Goal: Task Accomplishment & Management: Complete application form

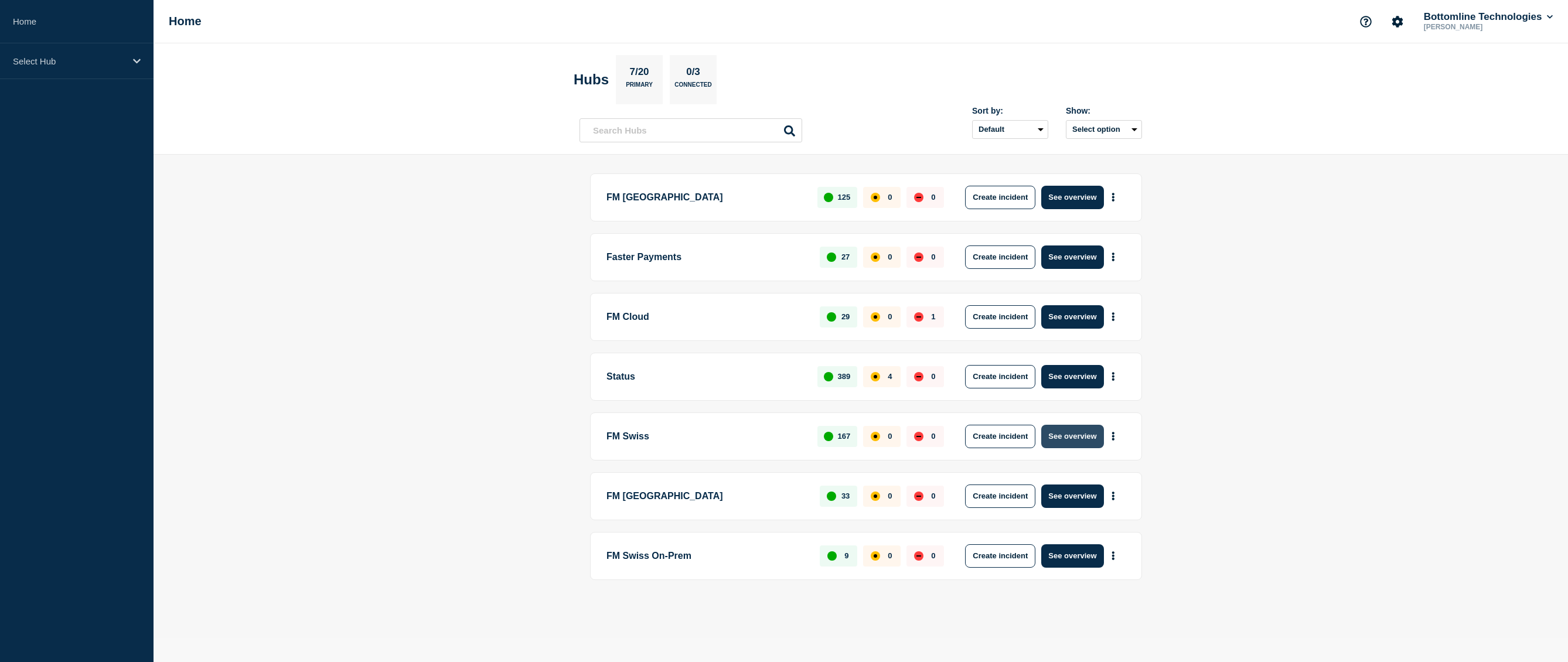
click at [1089, 439] on button "See overview" at bounding box center [1072, 436] width 62 height 23
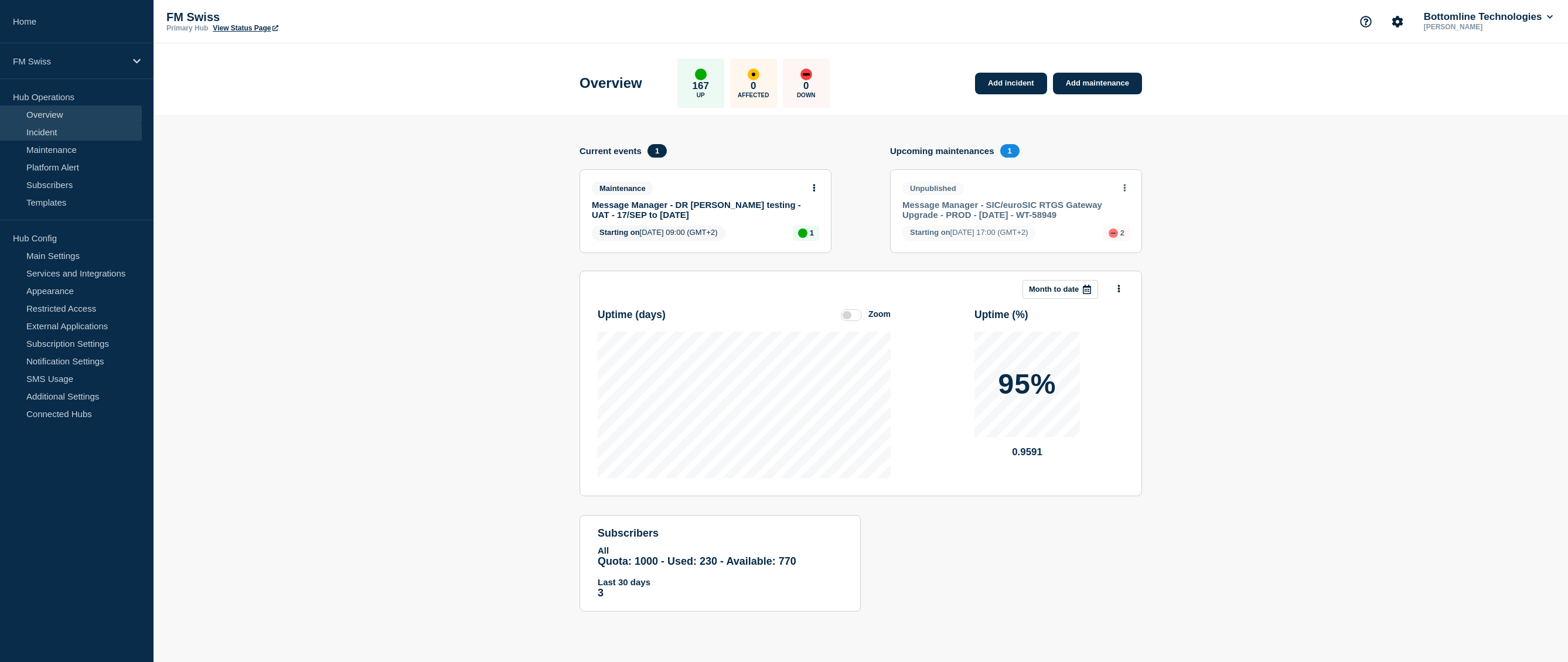
drag, startPoint x: 63, startPoint y: 148, endPoint x: 69, endPoint y: 139, distance: 10.8
click at [63, 148] on link "Maintenance" at bounding box center [71, 149] width 142 height 17
click at [1082, 84] on link "Add maintenance" at bounding box center [1098, 83] width 89 height 22
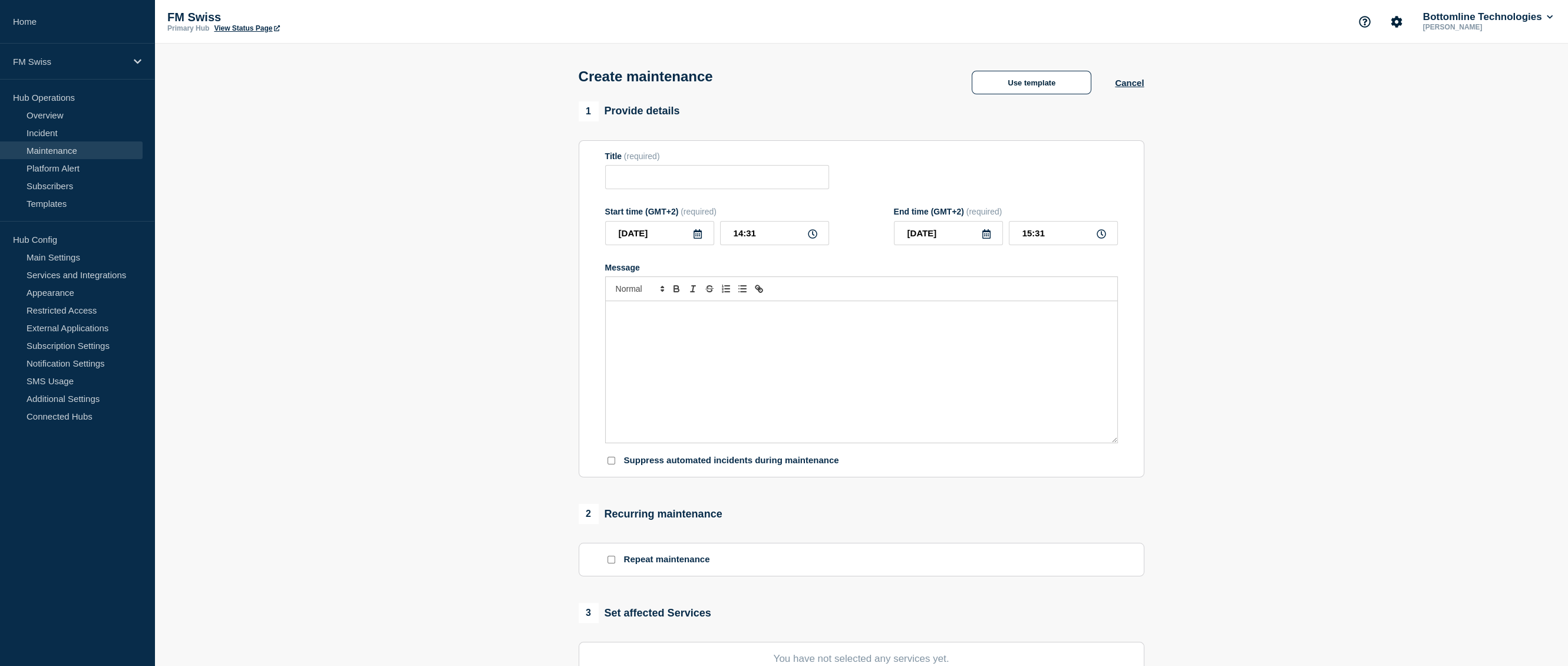
click at [701, 333] on div "Message" at bounding box center [861, 371] width 512 height 142
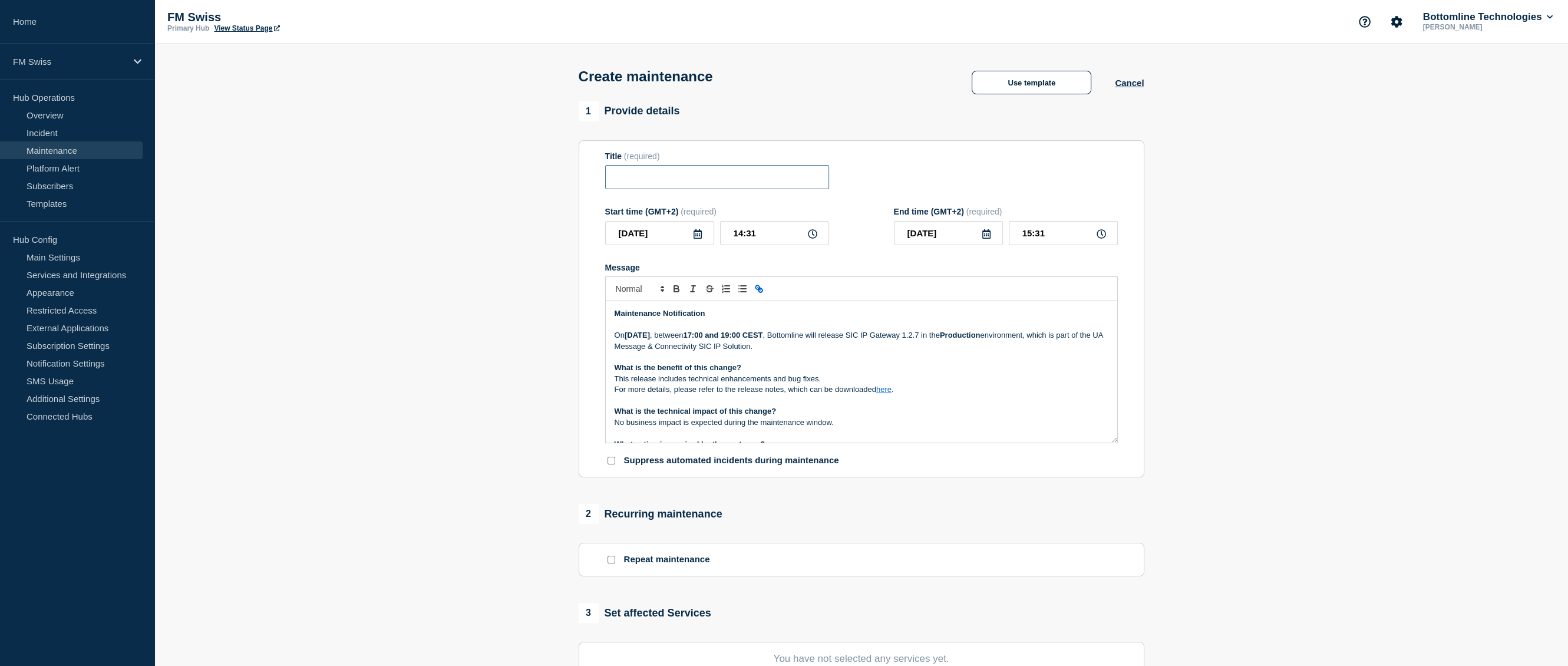
click at [670, 178] on input "Title" at bounding box center [718, 177] width 224 height 24
paste input "UA Message & Connectivity - SIC IP - SIC IP Gateway Release 1.2.7 - PROD - [DAT…"
type input "UA Message & Connectivity - SIC IP - SIC IP Gateway Release 1.2.7 - PROD - [DAT…"
click at [698, 239] on icon at bounding box center [698, 234] width 9 height 9
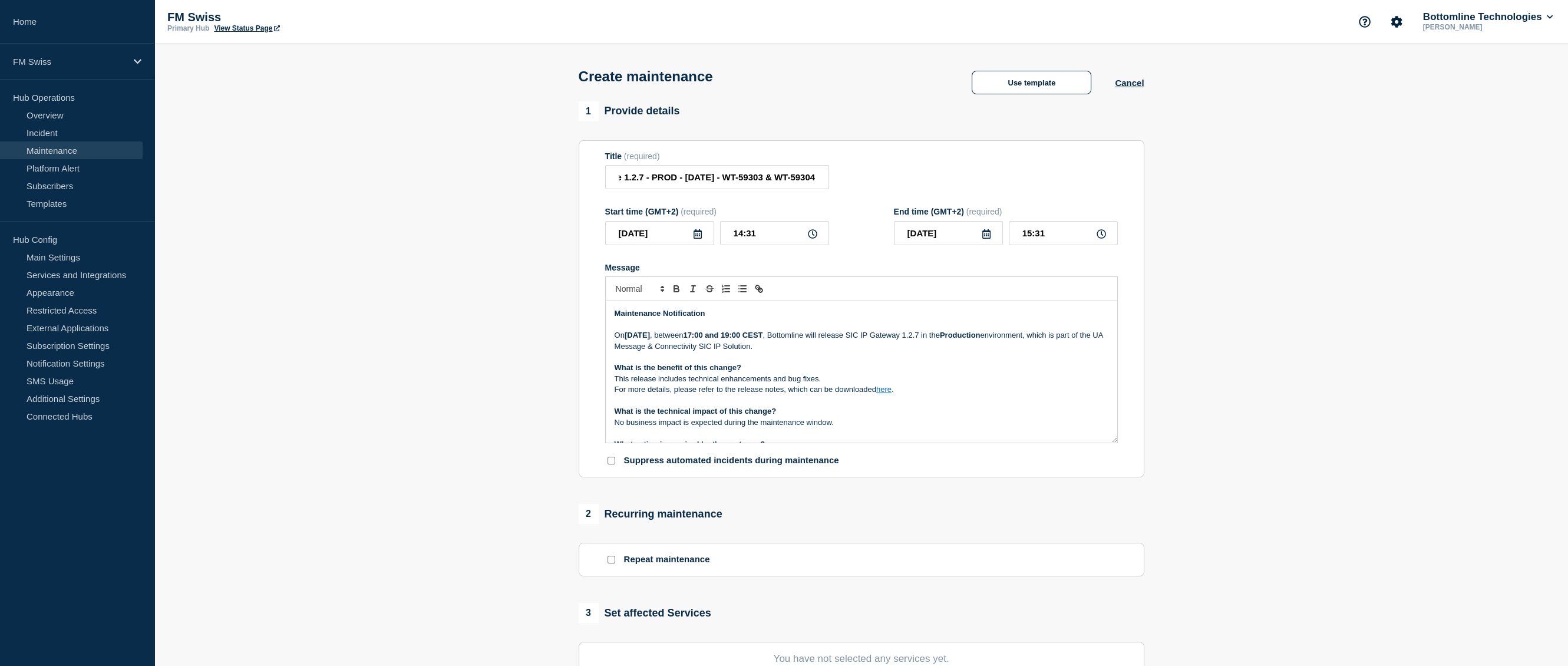
scroll to position [0, 0]
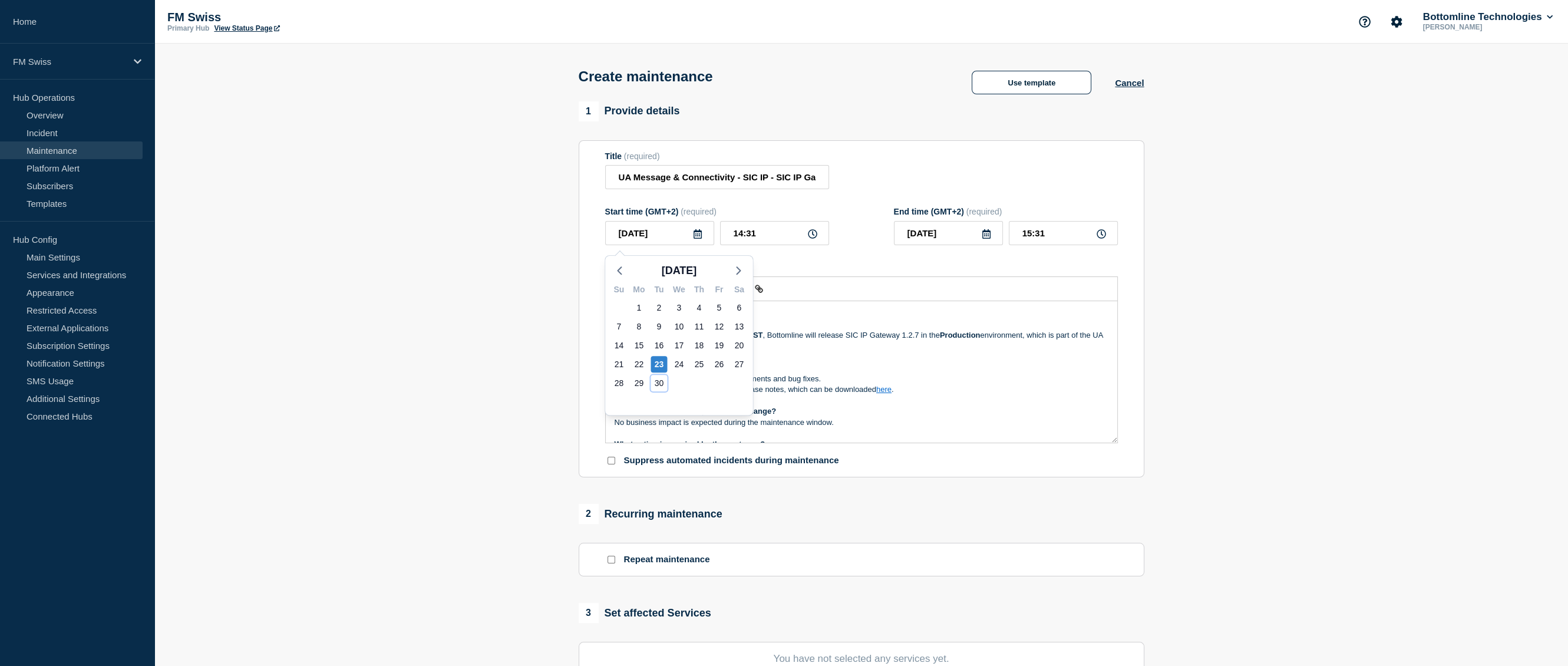
drag, startPoint x: 656, startPoint y: 380, endPoint x: 659, endPoint y: 368, distance: 12.4
click at [656, 380] on div "30" at bounding box center [659, 383] width 17 height 17
type input "2025-09-30"
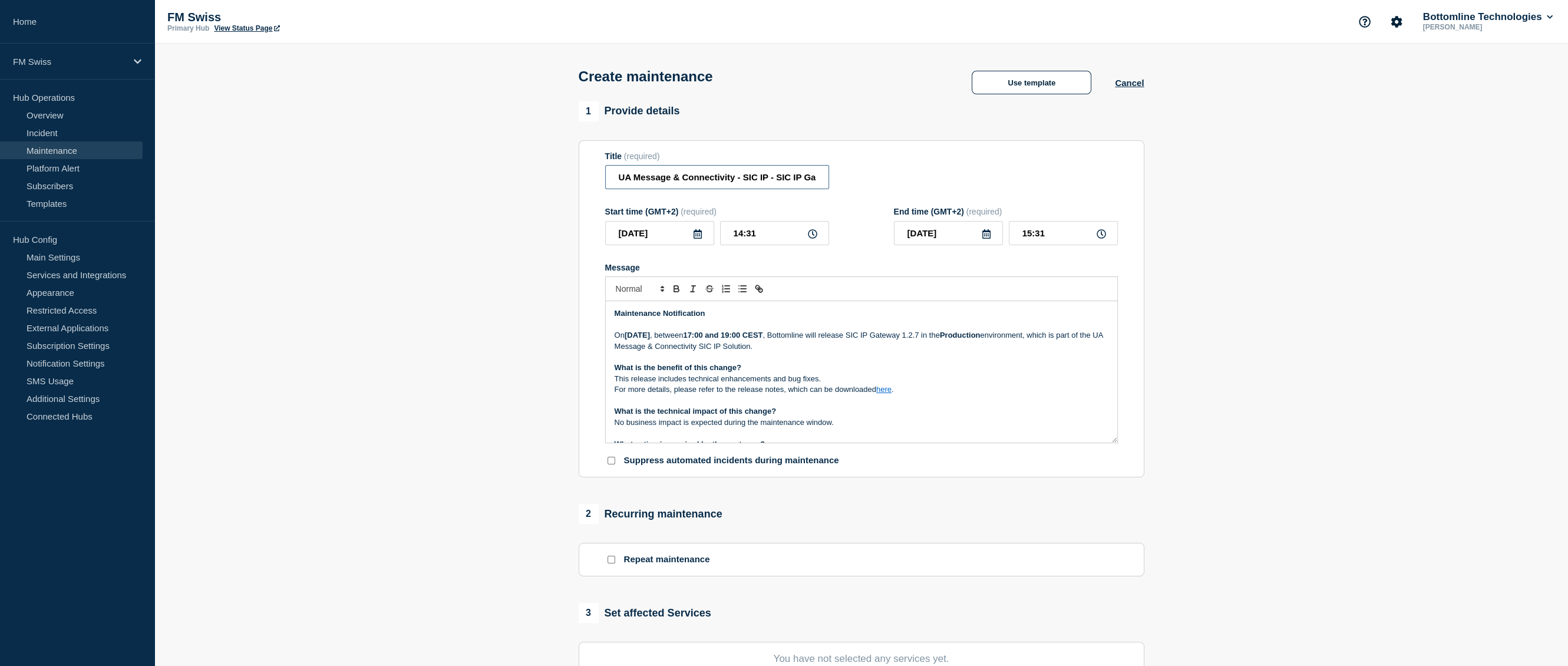
click at [655, 182] on input "UA Message & Connectivity - SIC IP - SIC IP Gateway Release 1.2.7 - PROD - [DAT…" at bounding box center [718, 177] width 224 height 24
click at [722, 179] on input "UA Message & Connectivity - SIC IP - SIC IP Gateway Release 1.2.7 - PROD - [DAT…" at bounding box center [718, 177] width 224 height 24
drag, startPoint x: 722, startPoint y: 179, endPoint x: 484, endPoint y: 180, distance: 238.0
click at [484, 180] on section "1 Provide details Title (required) UA Message & Connectivity - SIC IP - SIC IP …" at bounding box center [862, 510] width 1414 height 818
click at [736, 179] on input "Message Manager - SWIFT Gateway Release 1.2.7 - PROD - 23/SEP/2025 - WT-59303 &…" at bounding box center [718, 177] width 224 height 24
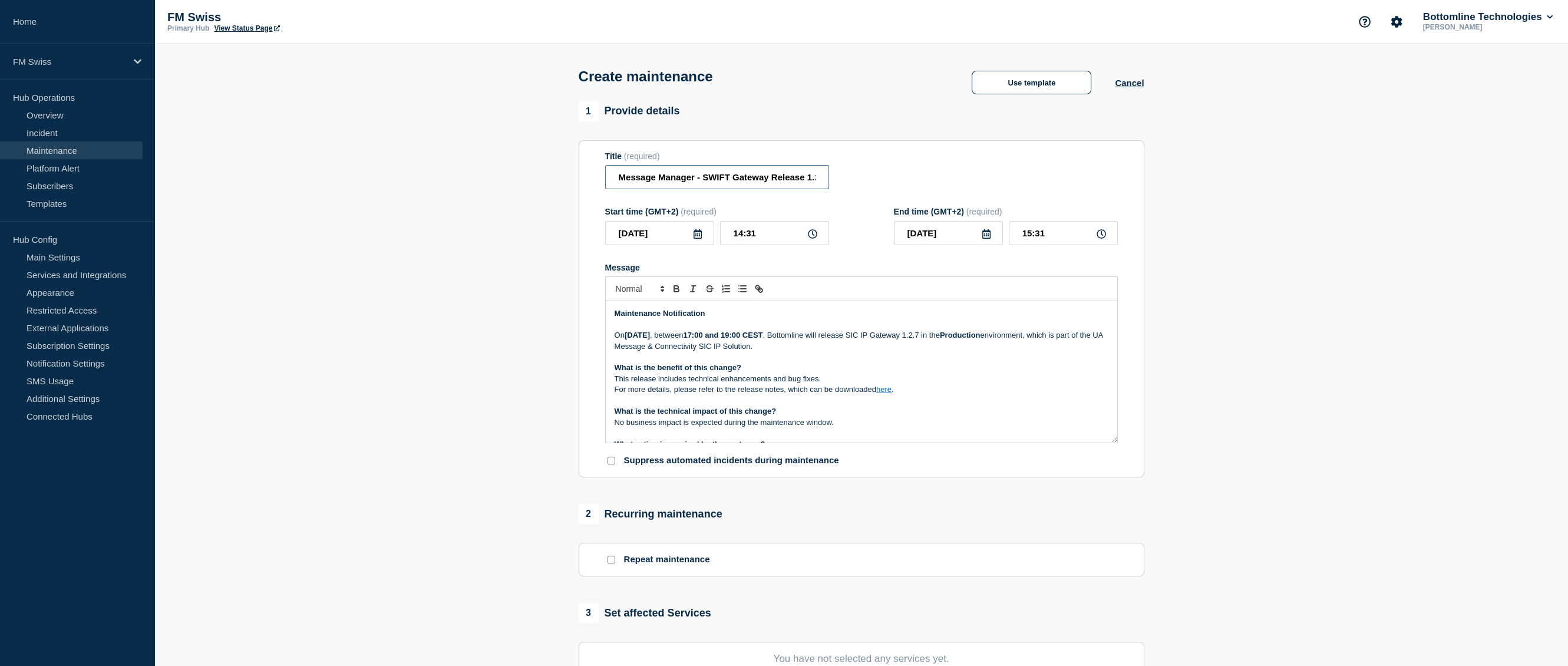
scroll to position [0, 205]
drag, startPoint x: 736, startPoint y: 179, endPoint x: 637, endPoint y: 181, distance: 99.0
click at [637, 181] on input "Message Manager - SWIFT Gateway Release 1.2.7 - PROD - 23/SEP/2025 - WT-59303 &…" at bounding box center [718, 177] width 224 height 24
click at [795, 184] on input "Message Manager - SWIFT - UAT - 30/SEP/2025 - WT-59303 & WT-59304" at bounding box center [718, 177] width 224 height 24
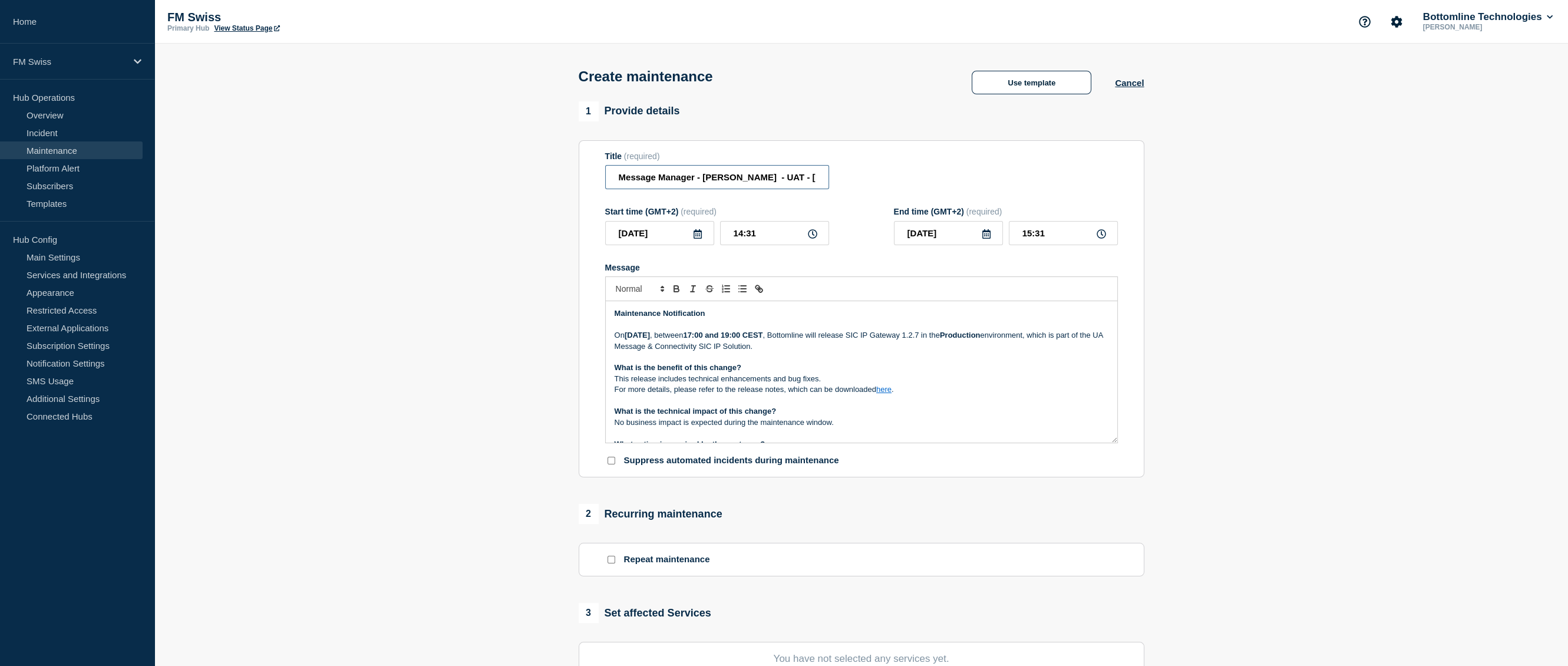
scroll to position [0, 102]
paste input "119"
type input "Message Manager - SWIFT Operating times - UAT - 30/SEP/2025 - WT-59119"
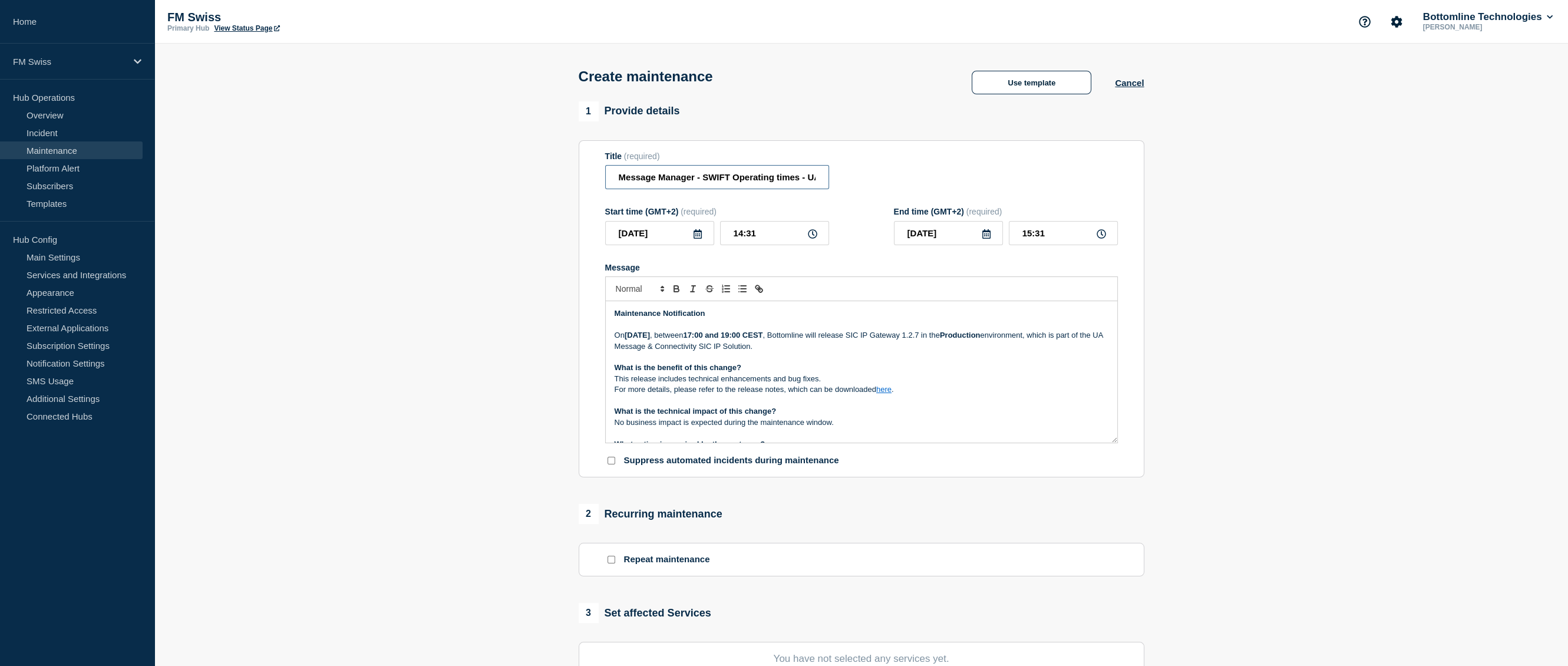
click at [743, 185] on input "Message Manager - SWIFT Operating times - UAT - 30/SEP/2025 - WT-59119" at bounding box center [718, 177] width 224 height 24
click at [786, 183] on input "Message Manager - SWIFT Operating times - UAT - 30/SEP/2025 - WT-59119" at bounding box center [718, 177] width 224 height 24
click at [787, 184] on input "Message Manager - SWIFT Operating times - UAT - 30/SEP/2025 - WT-59119" at bounding box center [718, 177] width 224 height 24
click at [754, 183] on input "Message Manager - SWIFT Operating times - UAT - 30/SEP/2025 - WT-59119" at bounding box center [718, 177] width 224 height 24
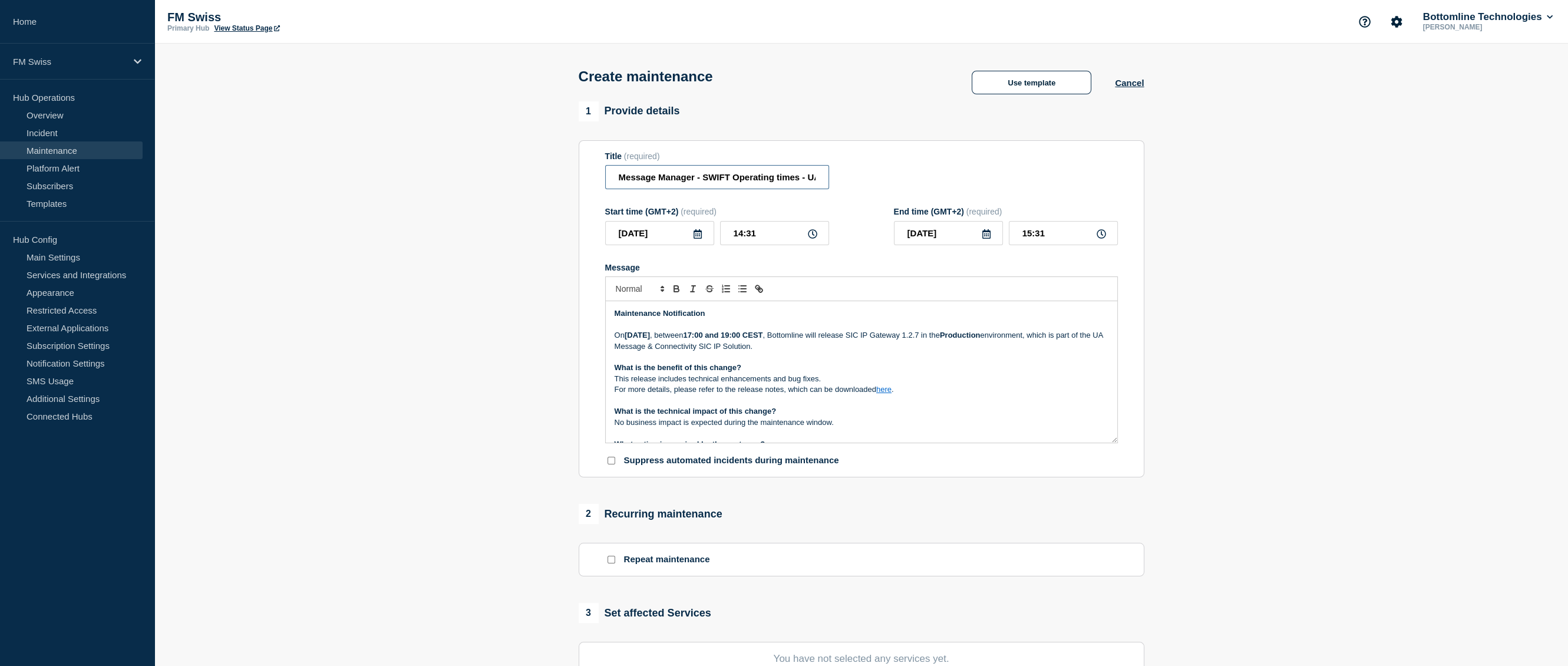
click at [754, 183] on input "Message Manager - SWIFT Operating times - UAT - 30/SEP/2025 - WT-59119" at bounding box center [718, 177] width 224 height 24
click at [650, 339] on strong "[DATE]" at bounding box center [637, 335] width 25 height 9
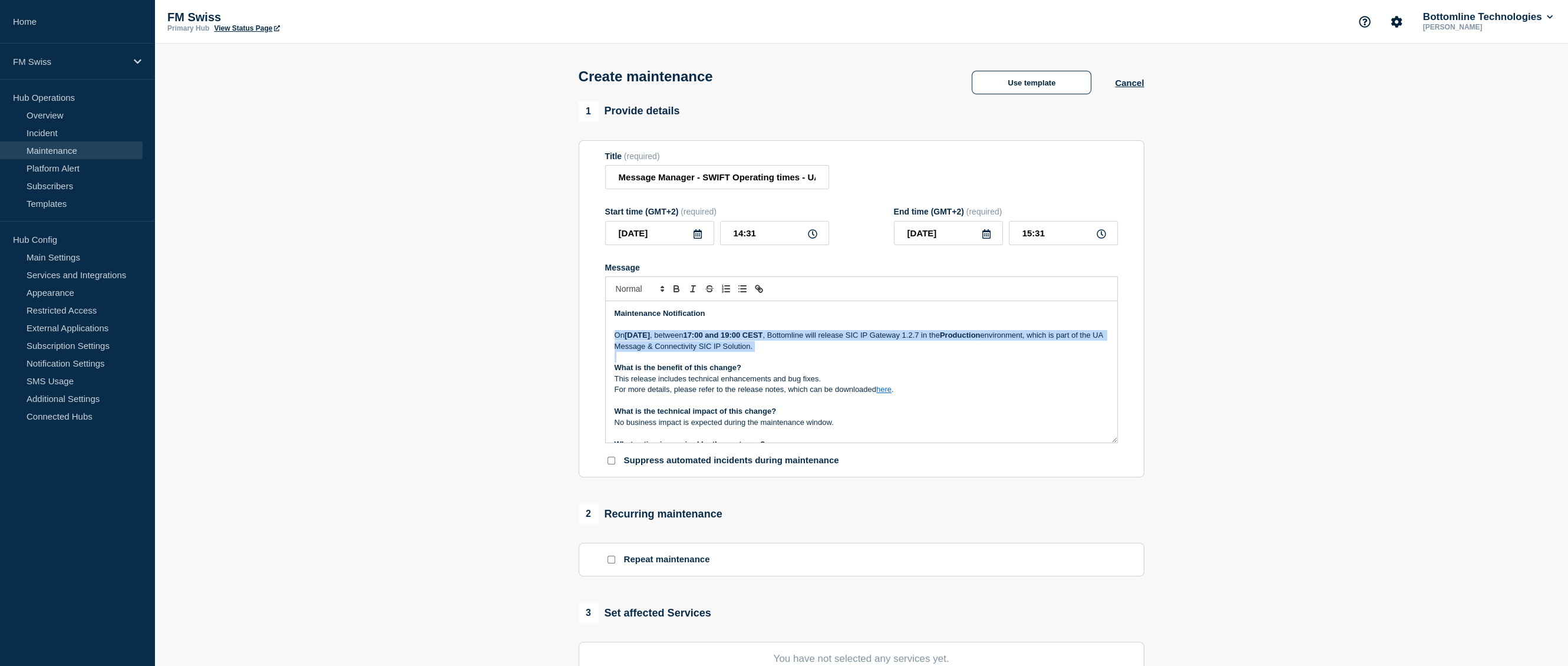
click at [650, 339] on strong "[DATE]" at bounding box center [637, 335] width 25 height 9
click at [643, 338] on strong "[DATE]" at bounding box center [637, 335] width 25 height 9
click at [696, 239] on icon at bounding box center [698, 234] width 9 height 9
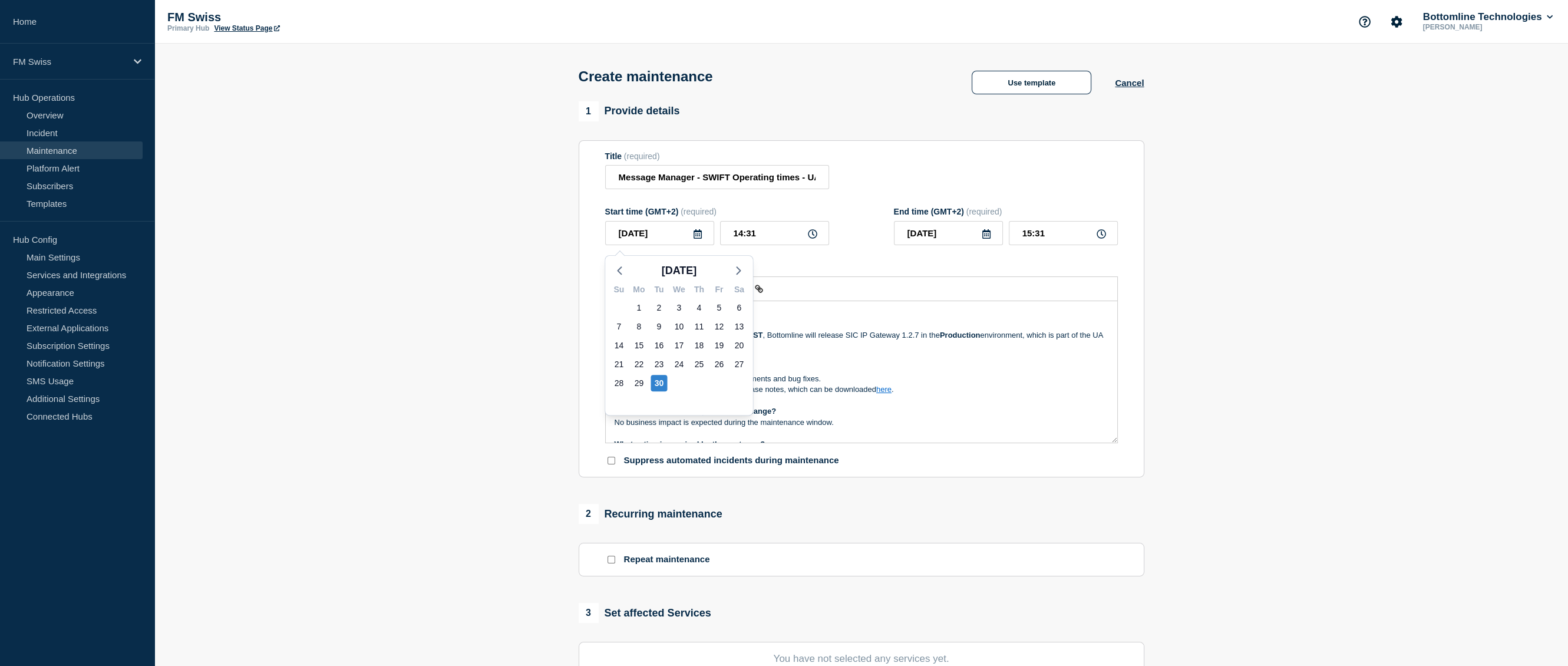
click at [903, 380] on p "This release includes technical enhancements and bug fixes." at bounding box center [862, 379] width 494 height 11
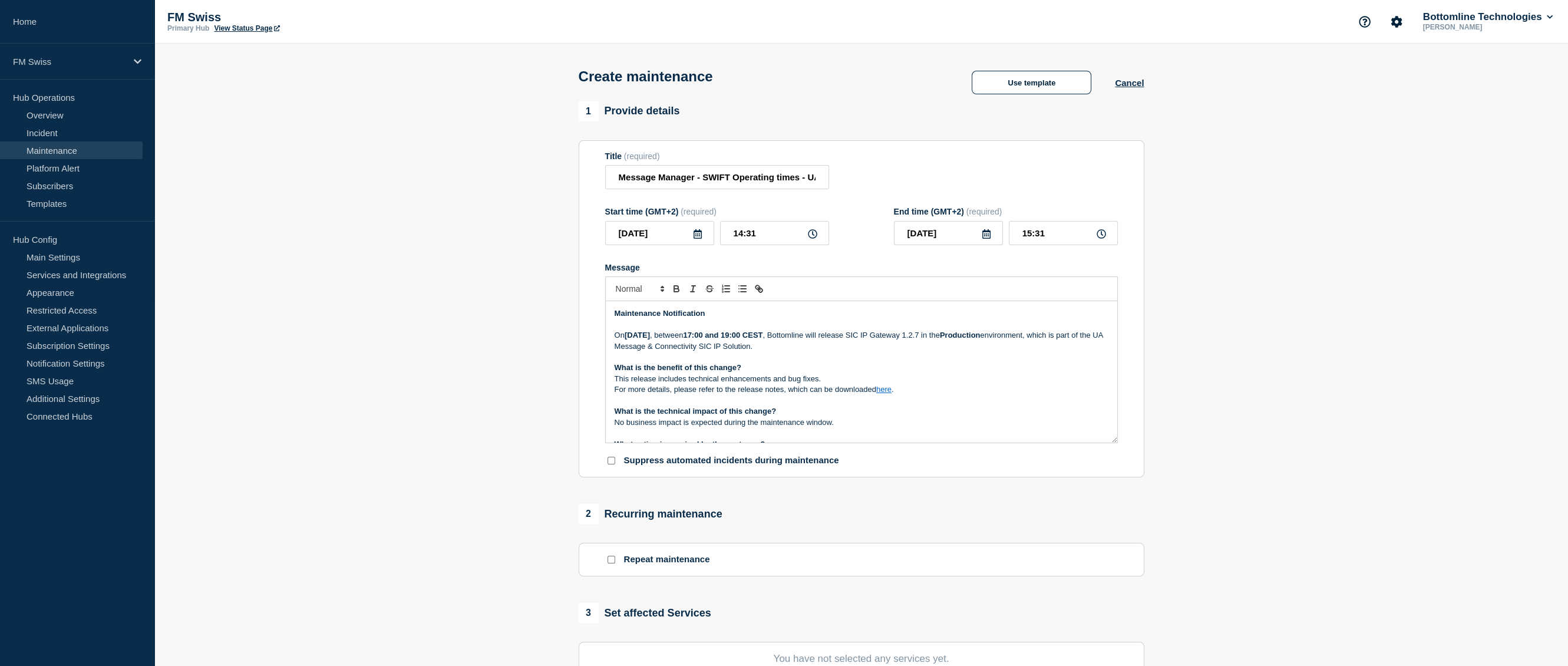
click at [646, 339] on strong "[DATE]" at bounding box center [637, 335] width 25 height 9
click at [650, 339] on strong "[DATE]" at bounding box center [637, 335] width 25 height 9
click at [756, 338] on p "On Tuesday 30 September 2025 , between 17:00 and 19:00 CEST , Bottomline will r…" at bounding box center [862, 341] width 494 height 22
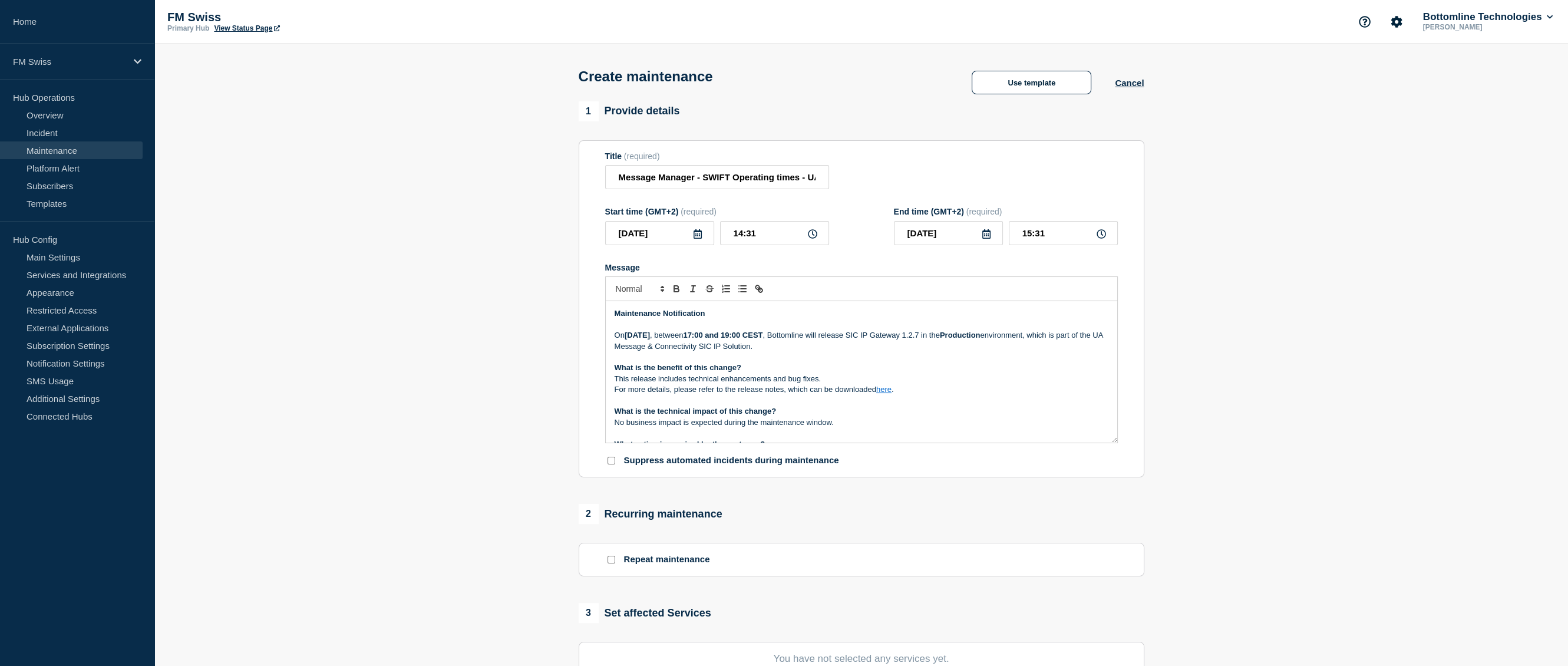
click at [762, 338] on strong "17:00 and 19:00 CEST" at bounding box center [722, 335] width 80 height 9
click at [865, 339] on p "On Tuesday 30 September 2025 , between 17:00 and 19:00 CEST , Bottomline will r…" at bounding box center [862, 341] width 494 height 22
click at [900, 340] on p "On Tuesday 30 September 2025 , between 17:00 and 19:00 CEST , Bottomline will r…" at bounding box center [862, 341] width 494 height 22
drag, startPoint x: 900, startPoint y: 339, endPoint x: 891, endPoint y: 338, distance: 9.1
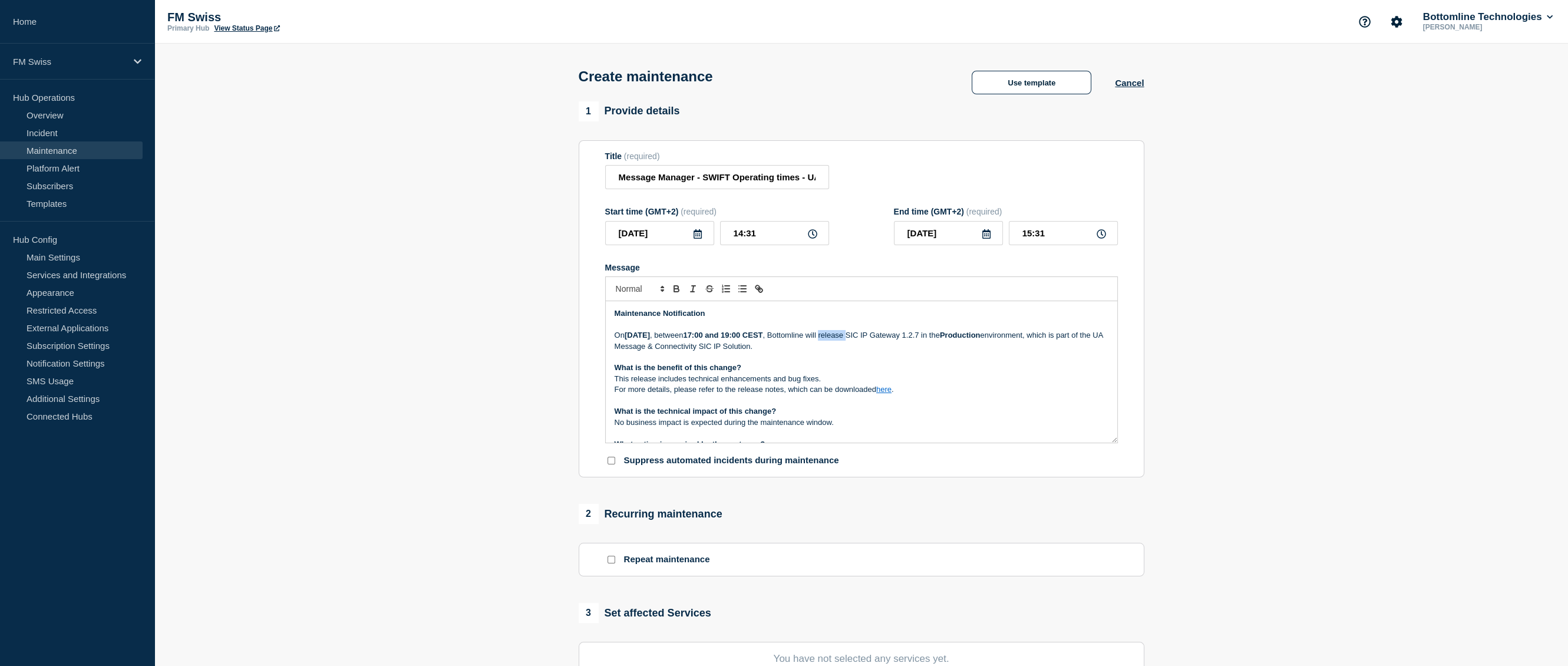
click at [898, 339] on p "On Tuesday 30 September 2025 , between 17:00 and 19:00 CEST , Bottomline will r…" at bounding box center [862, 341] width 494 height 22
click at [762, 339] on strong "17:00 and 19:00 CEST" at bounding box center [722, 335] width 80 height 9
click at [750, 338] on p "On Tuesday 30 September 2025 , between 17:00 and 19:00 CEST , Bottomline will u…" at bounding box center [862, 341] width 494 height 22
click at [750, 338] on p "On Tuesday 30 September 2025 , between 17:00 and 19:00 CEST , Bottomline will u…" at bounding box center [862, 341] width 494 height 22
click at [762, 338] on strong "17:00 and 19:00 CEST" at bounding box center [722, 335] width 80 height 9
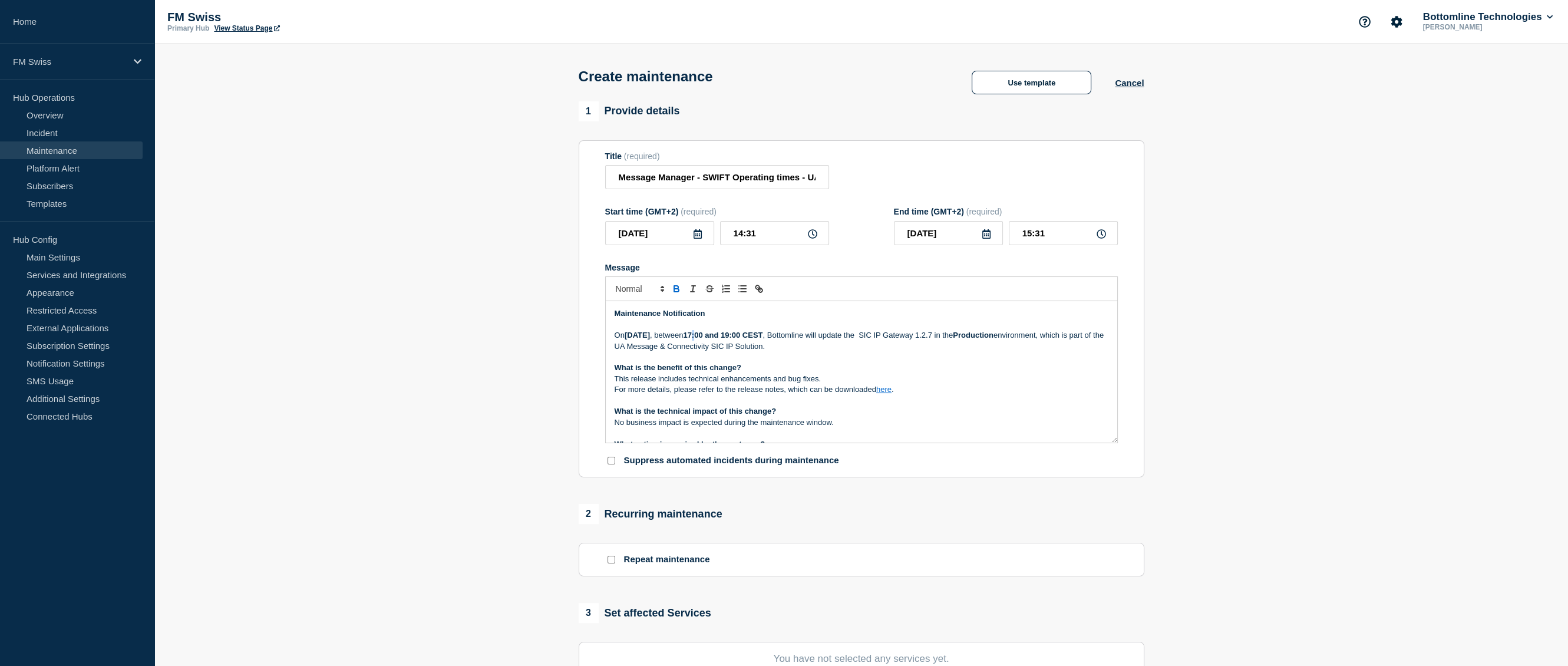
click at [762, 338] on strong "17:00 and 19:00 CEST" at bounding box center [722, 335] width 80 height 9
click at [934, 339] on p "On Tuesday 30 September 2025 , between 17:00 and 19:00 CEST , Bottomline will u…" at bounding box center [862, 341] width 494 height 22
drag, startPoint x: 1058, startPoint y: 339, endPoint x: 1072, endPoint y: 330, distance: 16.6
click at [1059, 339] on p "On Tuesday 30 September 2025 , between 17:00 and 19:00 CEST , Bottomline will u…" at bounding box center [862, 341] width 494 height 22
click at [667, 352] on p "On Tuesday 30 September 2025 , between 17:00 and 19:00 CEST , Bottomline will u…" at bounding box center [862, 341] width 494 height 22
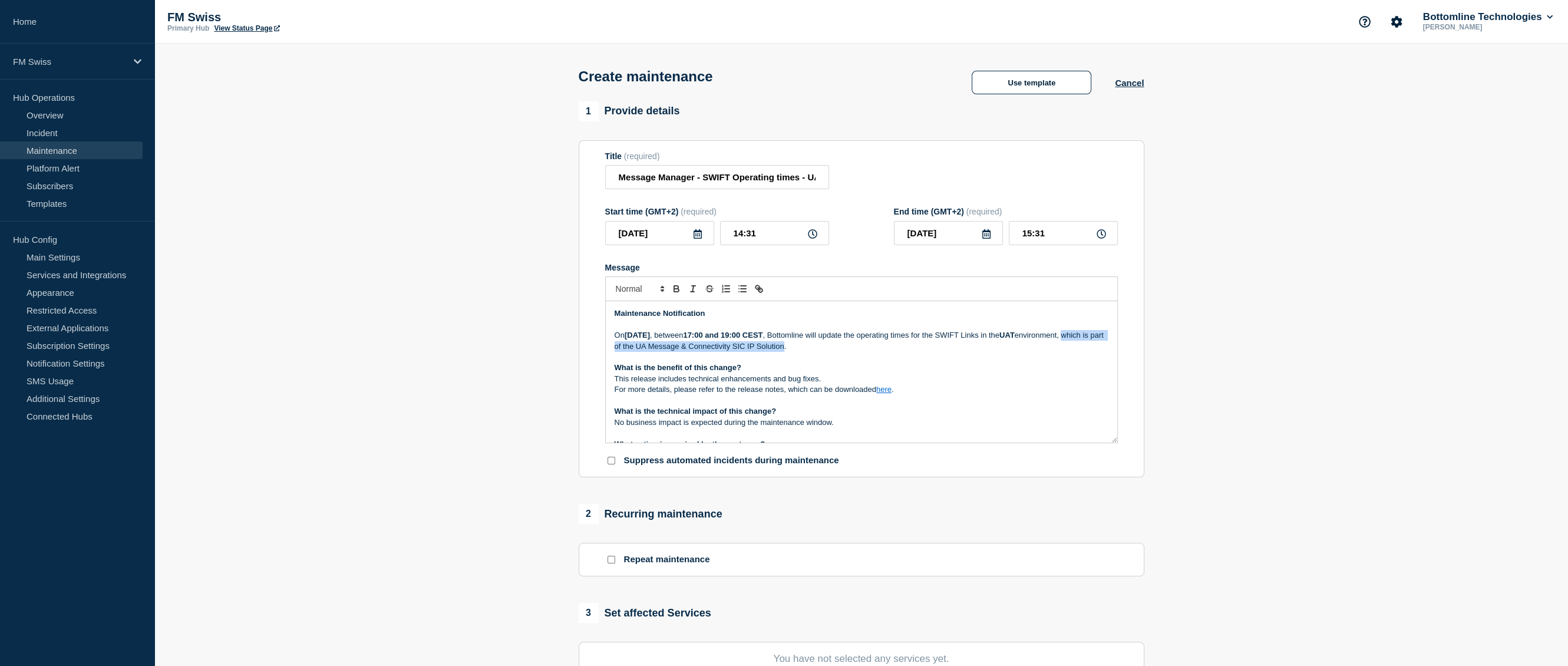
drag, startPoint x: 667, startPoint y: 354, endPoint x: 861, endPoint y: 349, distance: 194.1
click at [861, 349] on p "On Tuesday 30 September 2025 , between 17:00 and 19:00 CEST , Bottomline will u…" at bounding box center [862, 341] width 494 height 22
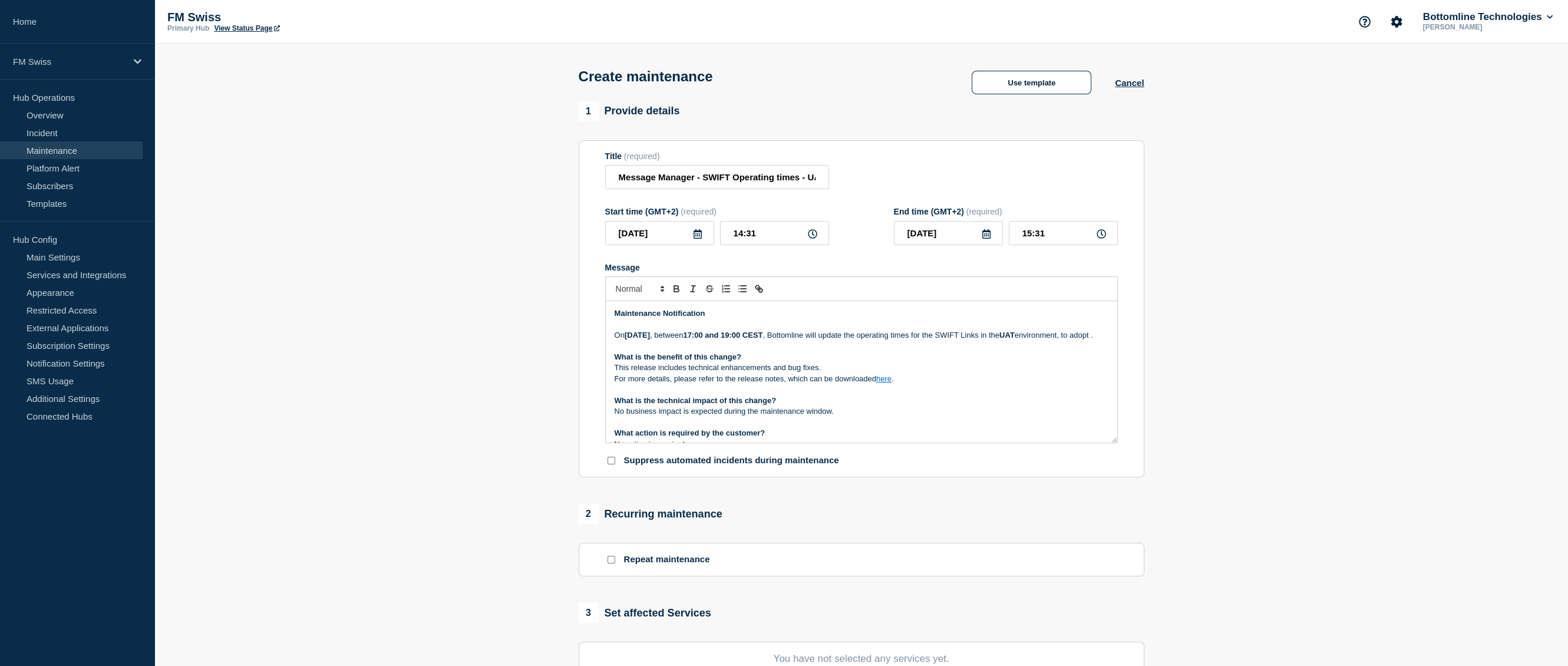
click at [947, 341] on p "On Tuesday 30 September 2025 , between 17:00 and 19:00 CEST , Bottomline will u…" at bounding box center [862, 336] width 494 height 11
drag, startPoint x: 949, startPoint y: 341, endPoint x: 975, endPoint y: 339, distance: 26.1
click at [975, 339] on p "On Tuesday 30 September 2025 , between 17:00 and 19:00 CEST , Bottomline will u…" at bounding box center [862, 336] width 494 height 11
click at [962, 352] on p "Message" at bounding box center [862, 346] width 494 height 11
click at [881, 357] on p "Message" at bounding box center [862, 357] width 494 height 11
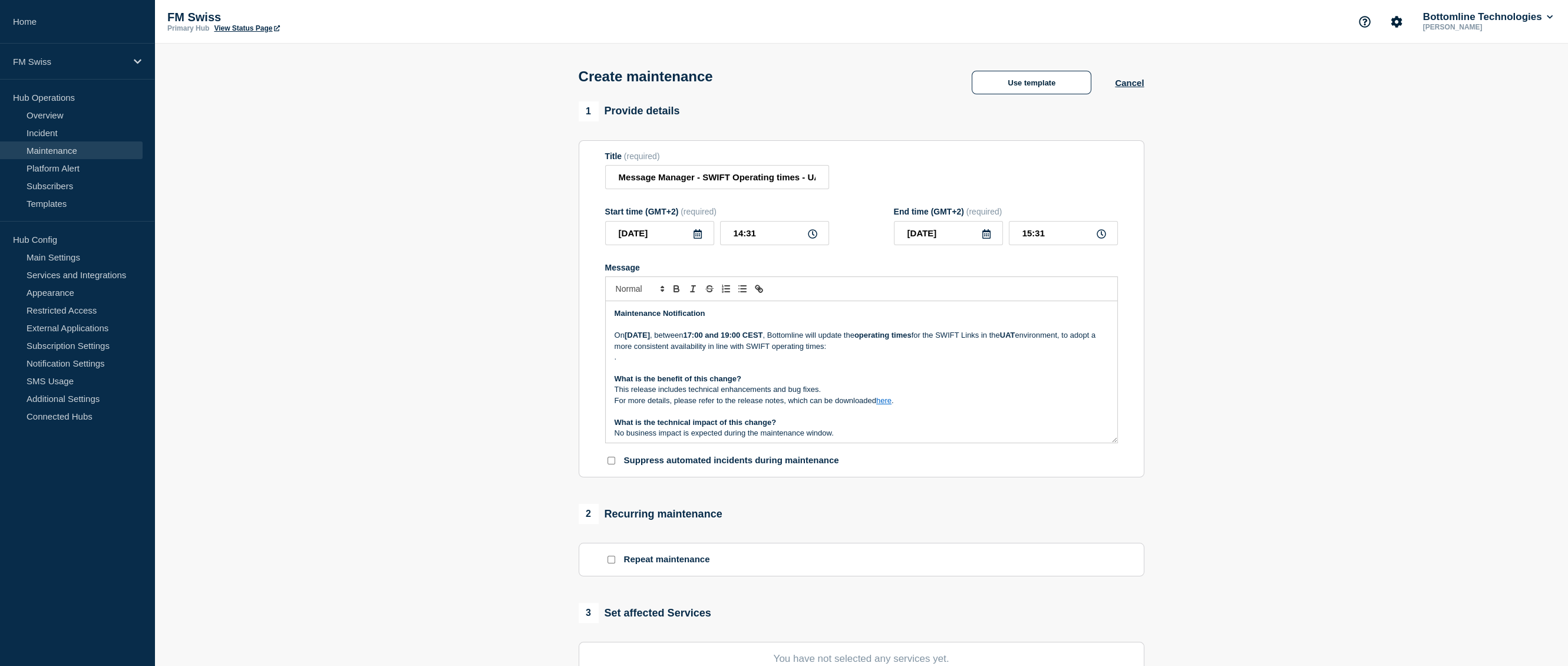
click at [936, 352] on p "On Tuesday 30 September 2025 , between 17:00 and 19:00 CEST , Bottomline will u…" at bounding box center [862, 341] width 494 height 22
click at [708, 380] on p "All customers' SWIFT Links will be maintained up and running, from Sunday 01:00…" at bounding box center [862, 379] width 494 height 11
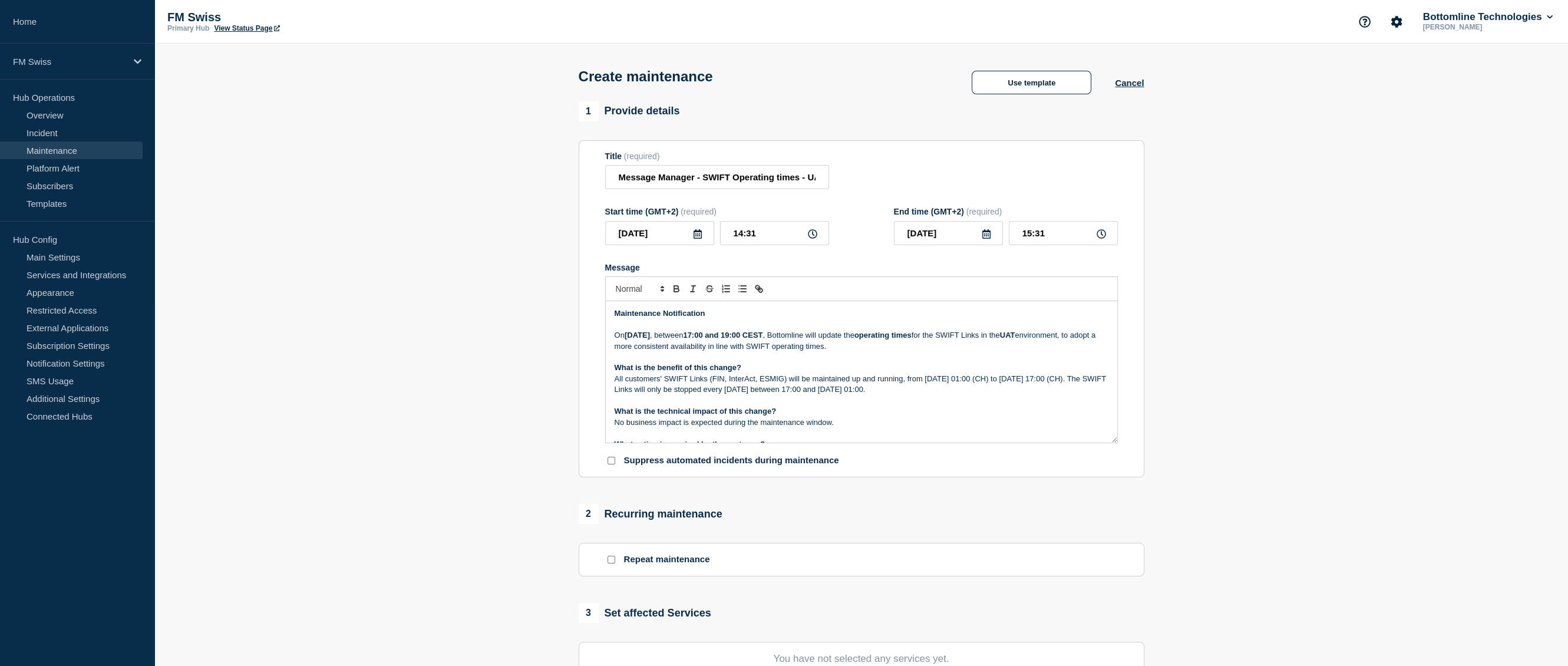
click at [959, 383] on p "All customers' SWIFT Links (FIN, InterAct, ESMIG) will be maintained up and run…" at bounding box center [862, 384] width 494 height 22
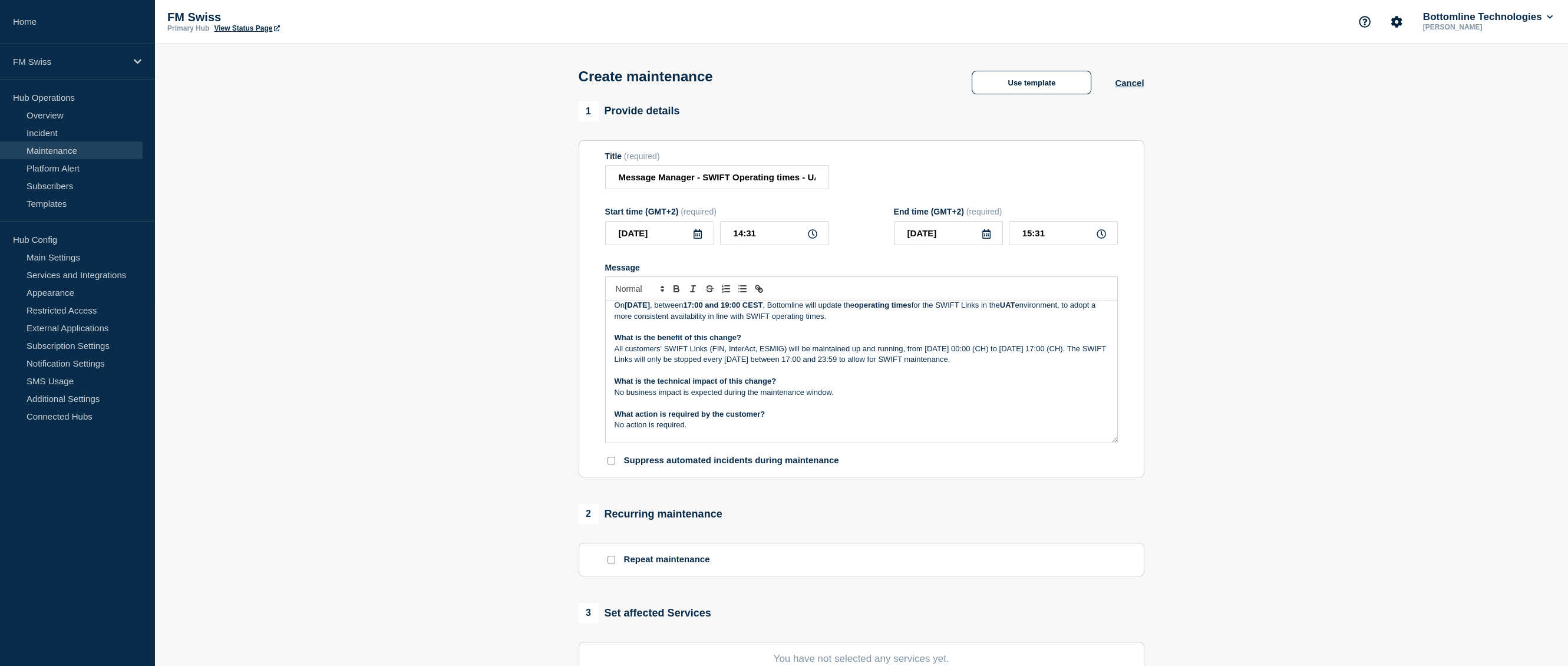
scroll to position [59, 0]
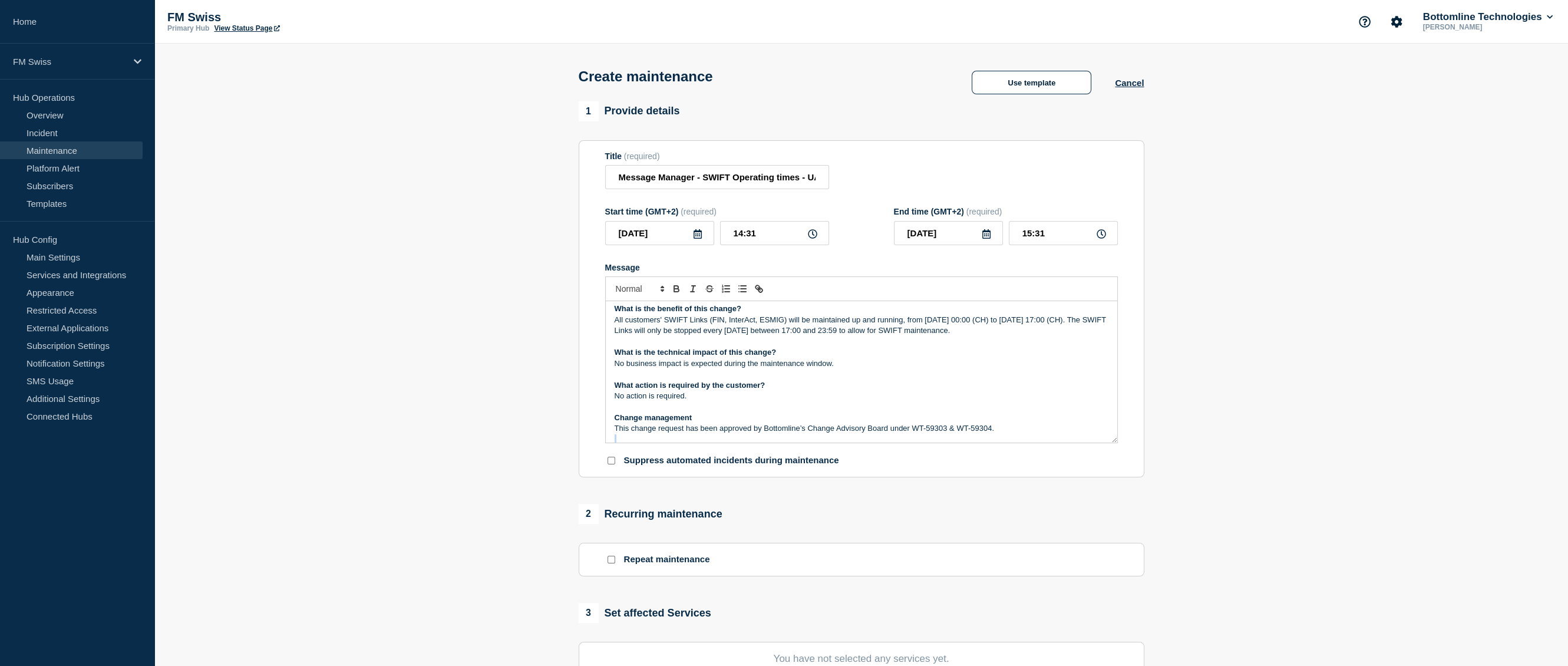
click at [1114, 449] on form "Title (required) Message Manager - SWIFT Operating times - UAT - 30/SEP/2025 - …" at bounding box center [862, 309] width 513 height 315
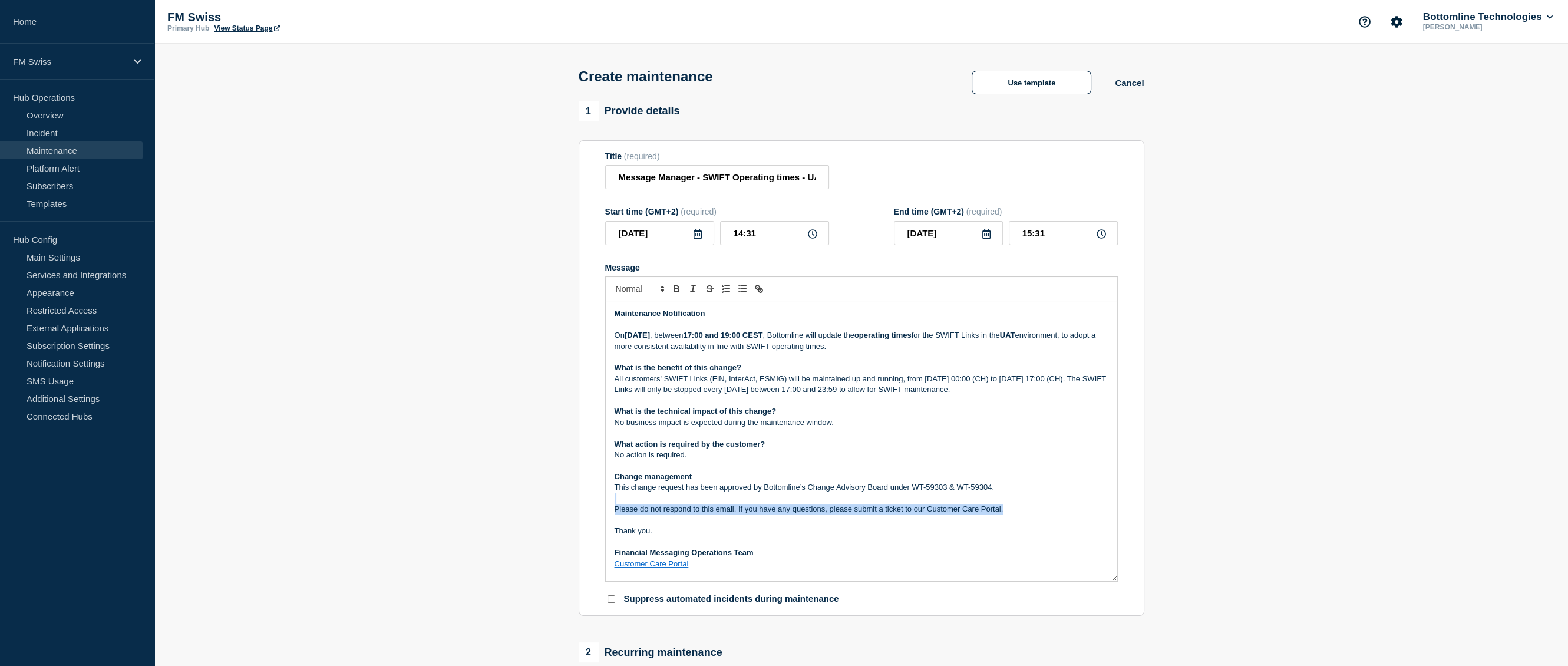
scroll to position [0, 0]
drag, startPoint x: 1113, startPoint y: 446, endPoint x: 1103, endPoint y: 616, distance: 170.3
click at [1103, 613] on div "Maintenance Notification On Tuesday 30 September 2025 , between 17:00 and 19:00…" at bounding box center [861, 456] width 512 height 311
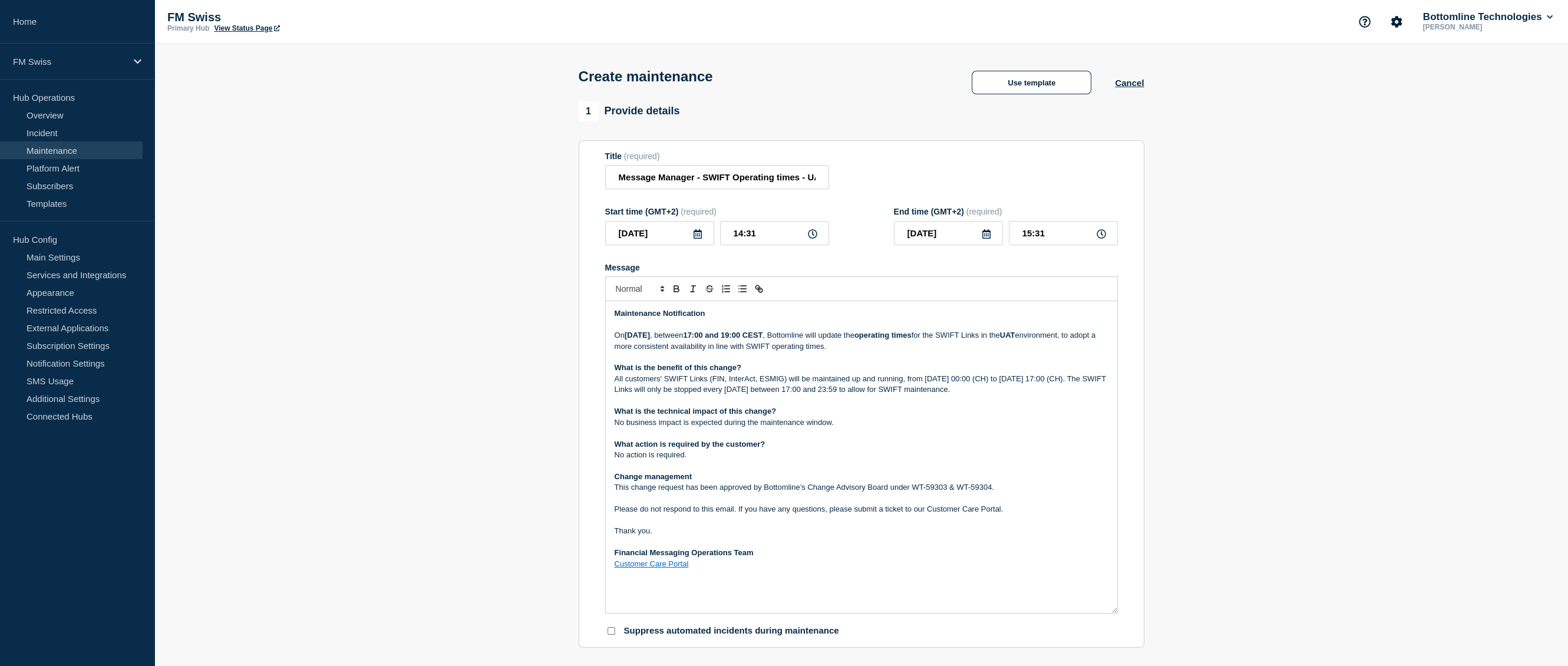
click at [629, 427] on p "No business impact is expected during the maintenance window." at bounding box center [862, 423] width 494 height 11
click at [627, 458] on p "No action is required." at bounding box center [862, 455] width 494 height 11
click at [717, 455] on p "No specific action is required." at bounding box center [862, 455] width 494 height 11
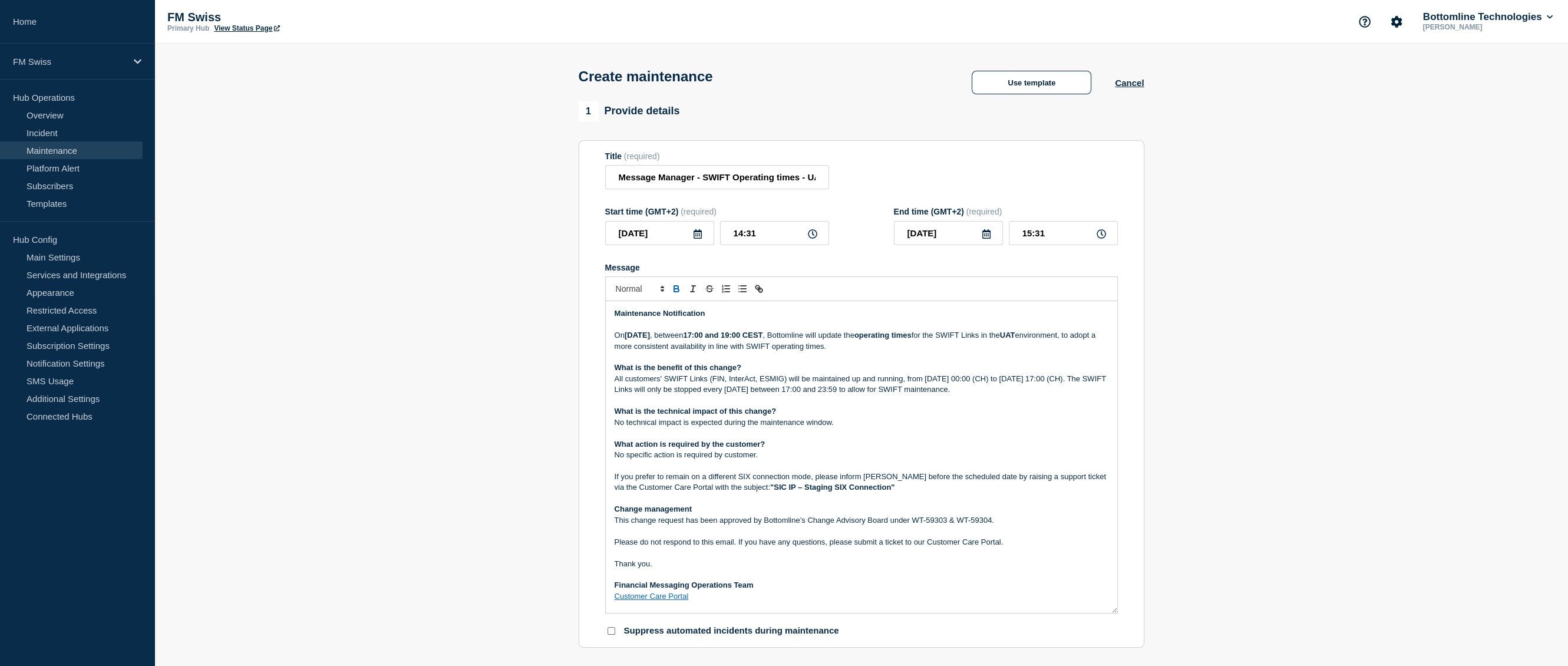
click at [627, 479] on p "If you prefer to remain on a different SIX connection mode, please inform [PERS…" at bounding box center [862, 482] width 494 height 22
click at [697, 479] on p "If you prefer to remain on a different SIX connection mode, please inform [PERS…" at bounding box center [862, 482] width 494 height 22
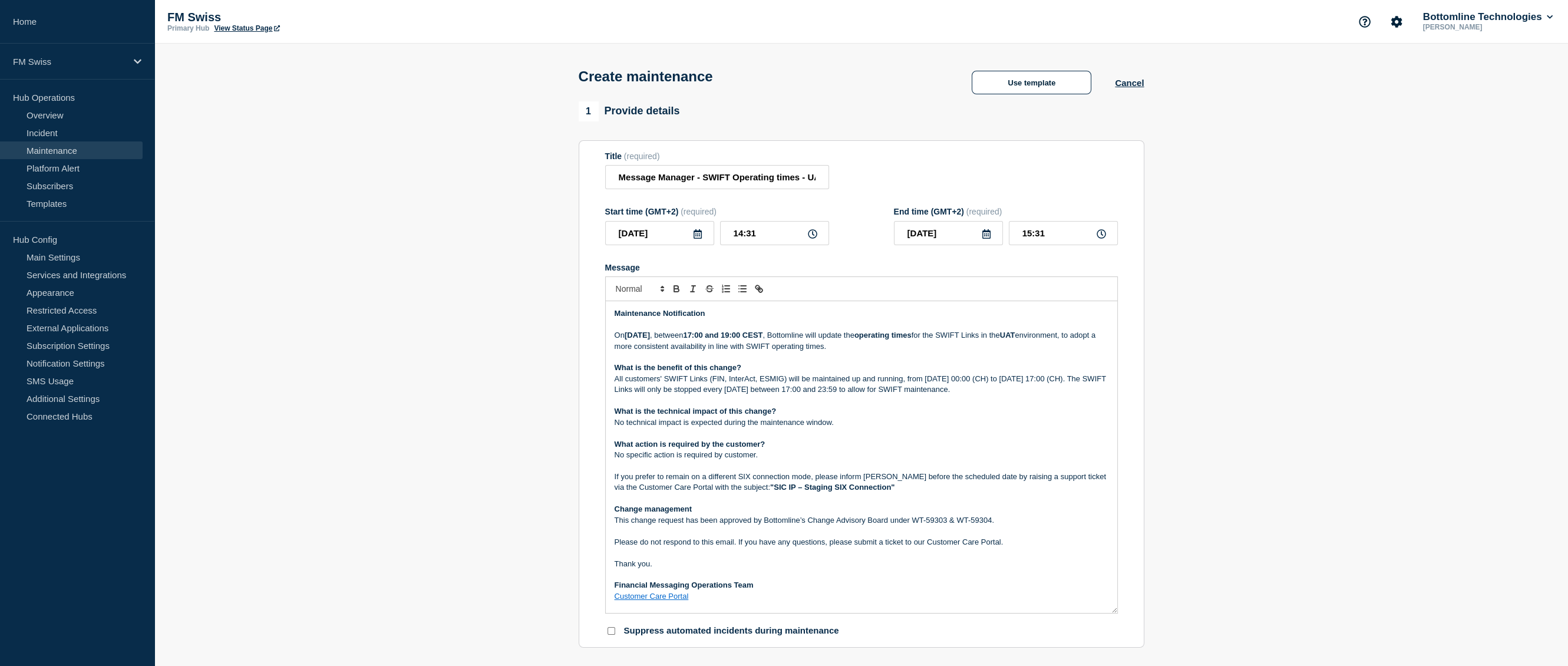
click at [742, 481] on p "If you prefer to remain on a different SIX connection mode, please inform [PERS…" at bounding box center [862, 482] width 494 height 22
click at [710, 492] on strong ""SIC IP – Staging SIX Connection"" at bounding box center [772, 487] width 124 height 9
drag, startPoint x: 706, startPoint y: 493, endPoint x: 712, endPoint y: 493, distance: 6.0
click at [712, 492] on strong ""SIC IP – Staging SIX Connection"" at bounding box center [772, 487] width 124 height 9
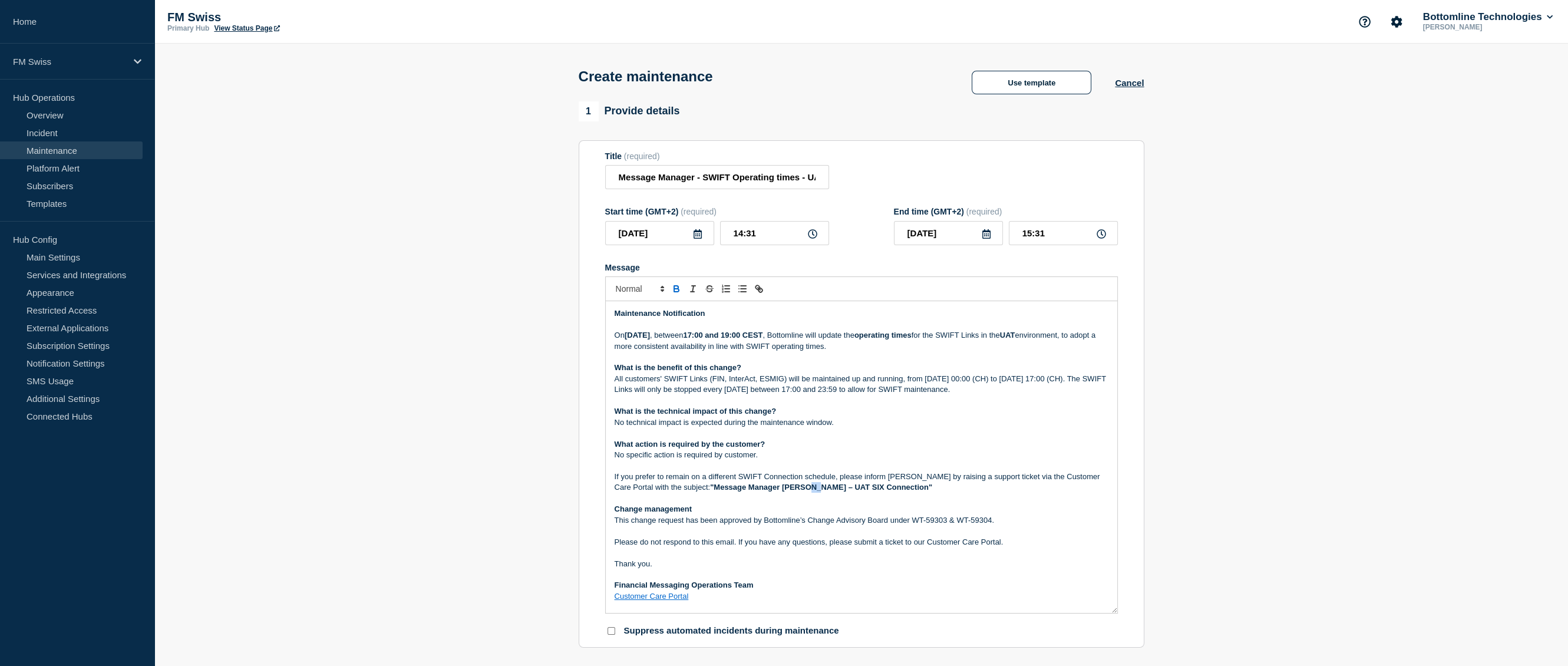
copy strong "–"
click at [709, 508] on p "Change management" at bounding box center [862, 509] width 494 height 11
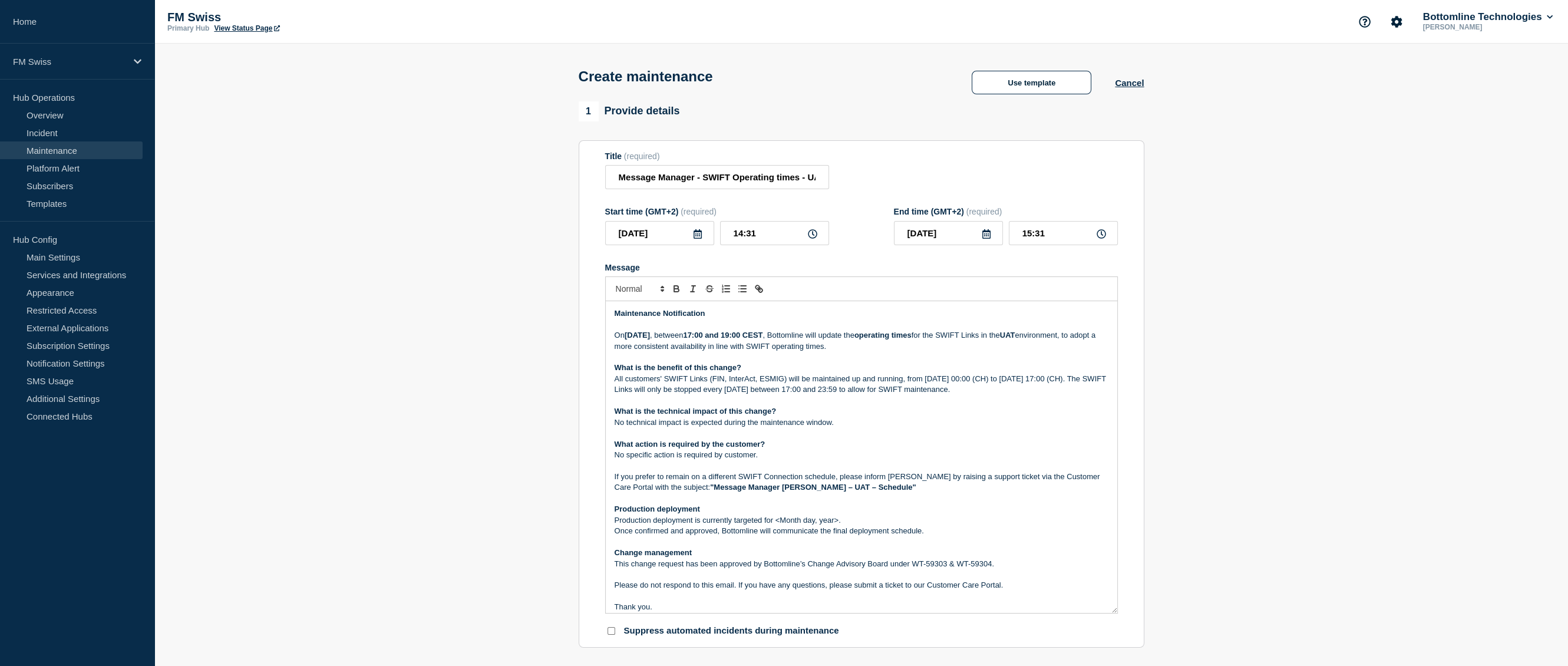
click at [776, 526] on p "Production deployment is currently targeted for <Month day, year>." at bounding box center [862, 521] width 494 height 11
drag, startPoint x: 776, startPoint y: 526, endPoint x: 834, endPoint y: 526, distance: 58.0
click at [834, 526] on p "Production deployment is currently targeted for <Month day, year>." at bounding box center [862, 521] width 494 height 11
click at [915, 562] on p "This change request has been approved by Bottomline’s Change Advisory Board und…" at bounding box center [862, 564] width 494 height 11
drag, startPoint x: 915, startPoint y: 562, endPoint x: 975, endPoint y: 566, distance: 60.1
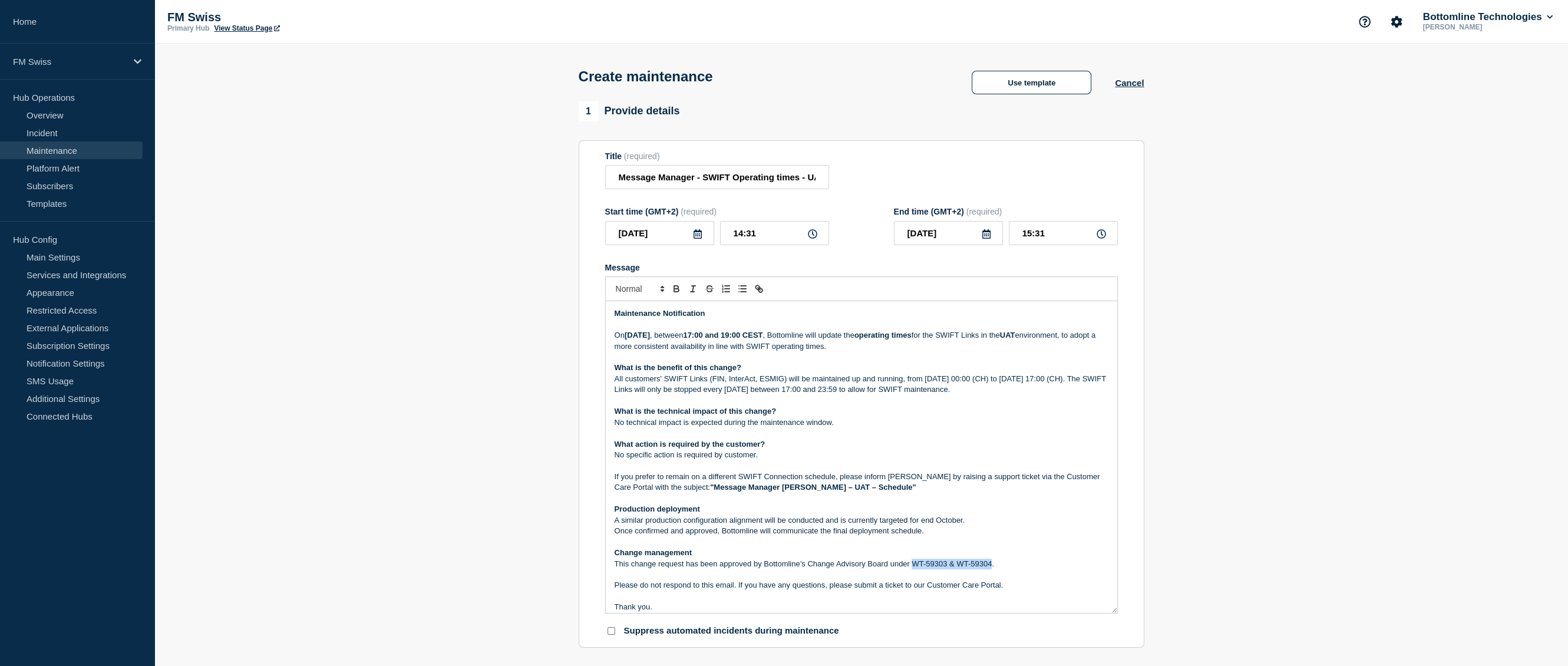
click at [975, 566] on p "This change request has been approved by Bottomline’s Change Advisory Board und…" at bounding box center [862, 564] width 494 height 11
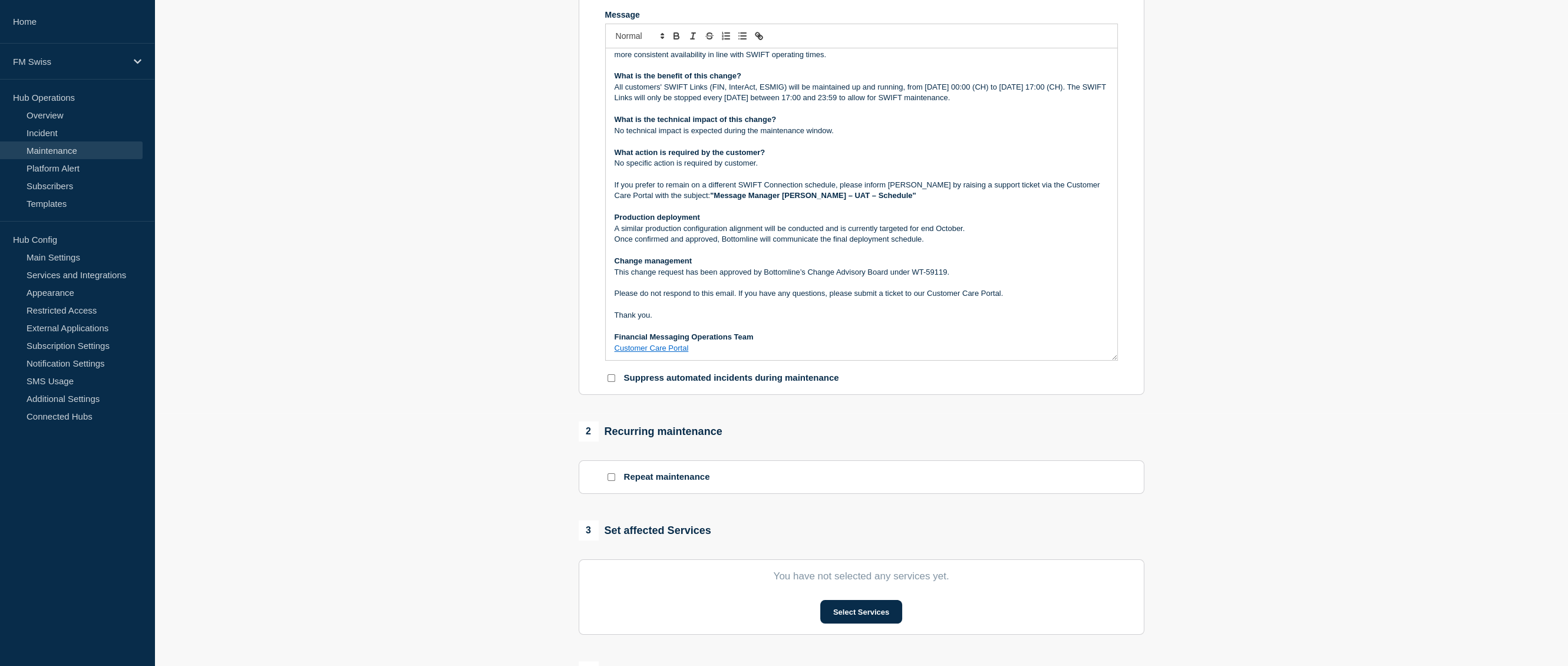
scroll to position [295, 0]
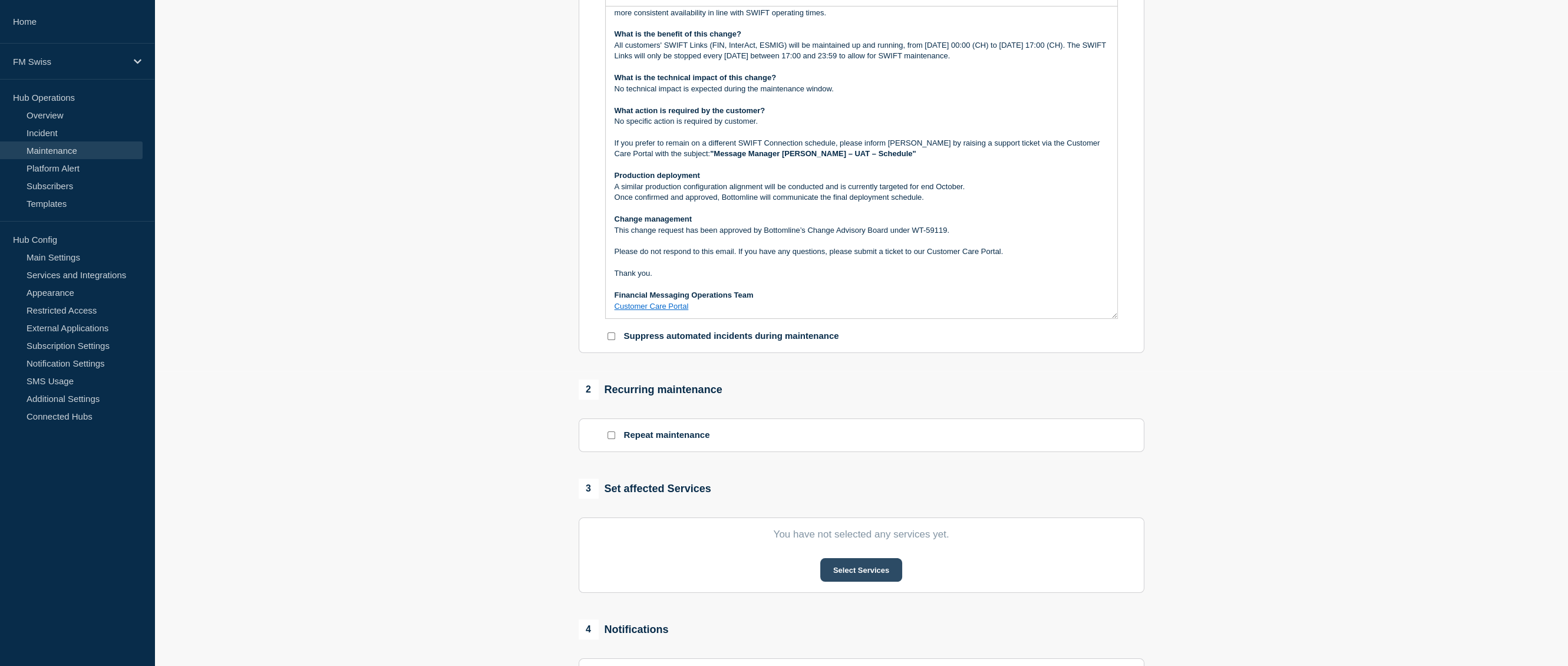
click at [847, 564] on button "Select Services" at bounding box center [862, 569] width 82 height 23
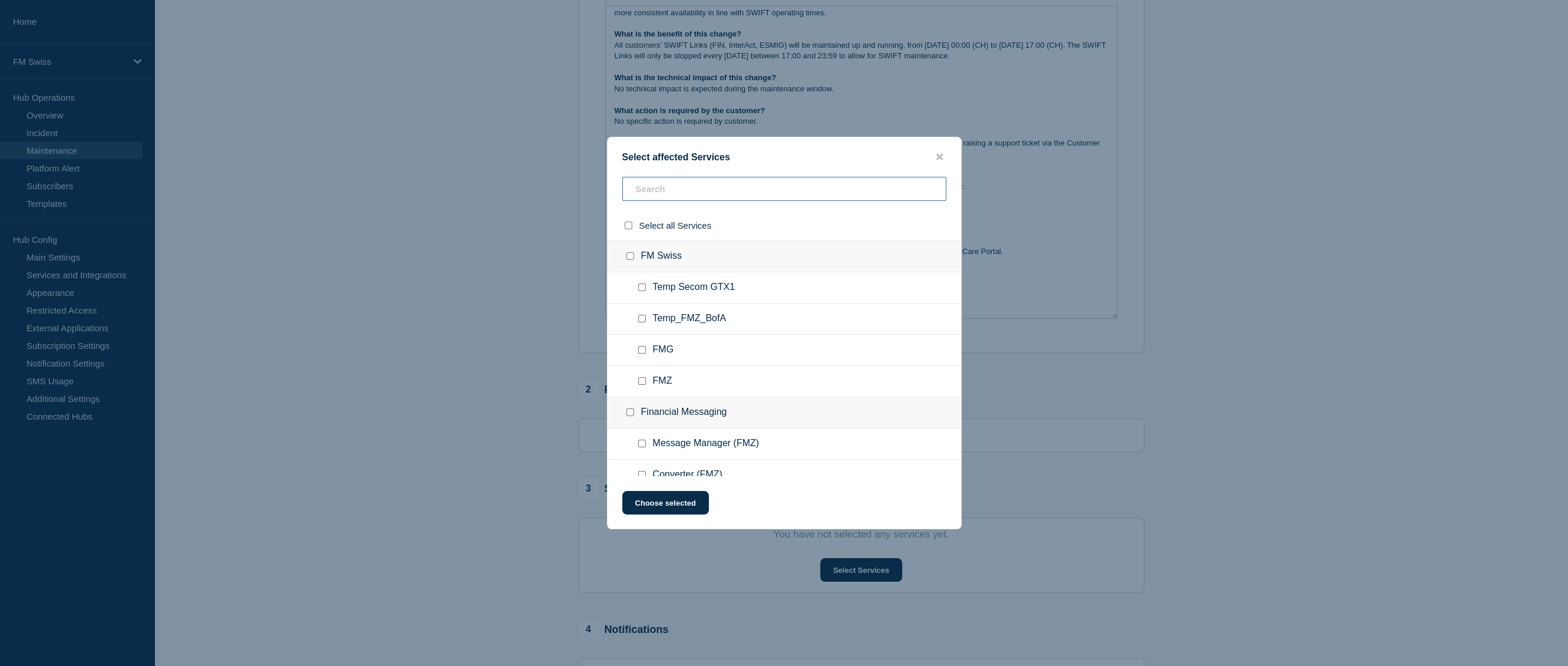
click at [669, 195] on input "text" at bounding box center [784, 189] width 324 height 24
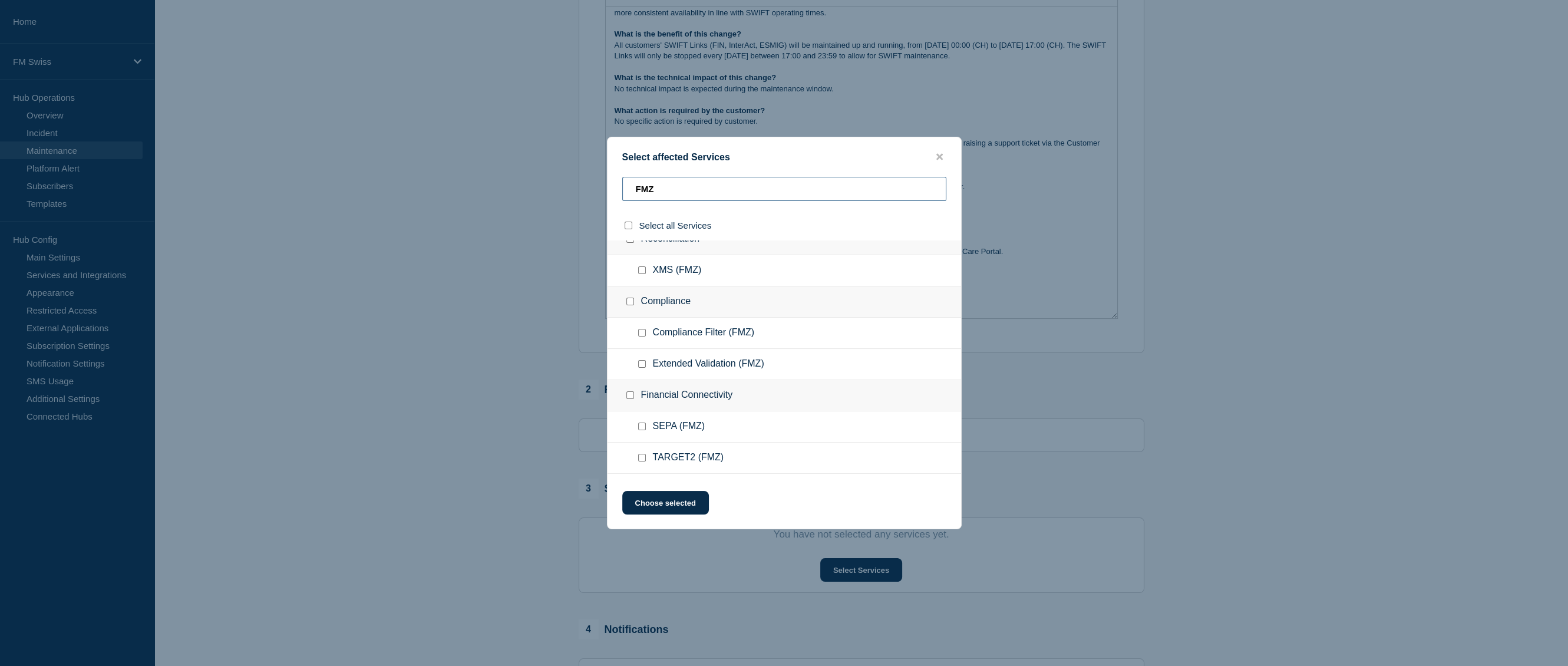
scroll to position [354, 0]
type input "FMZ"
click at [639, 430] on input "FILEACT (FMZ) checkbox" at bounding box center [642, 433] width 8 height 8
checkbox input "true"
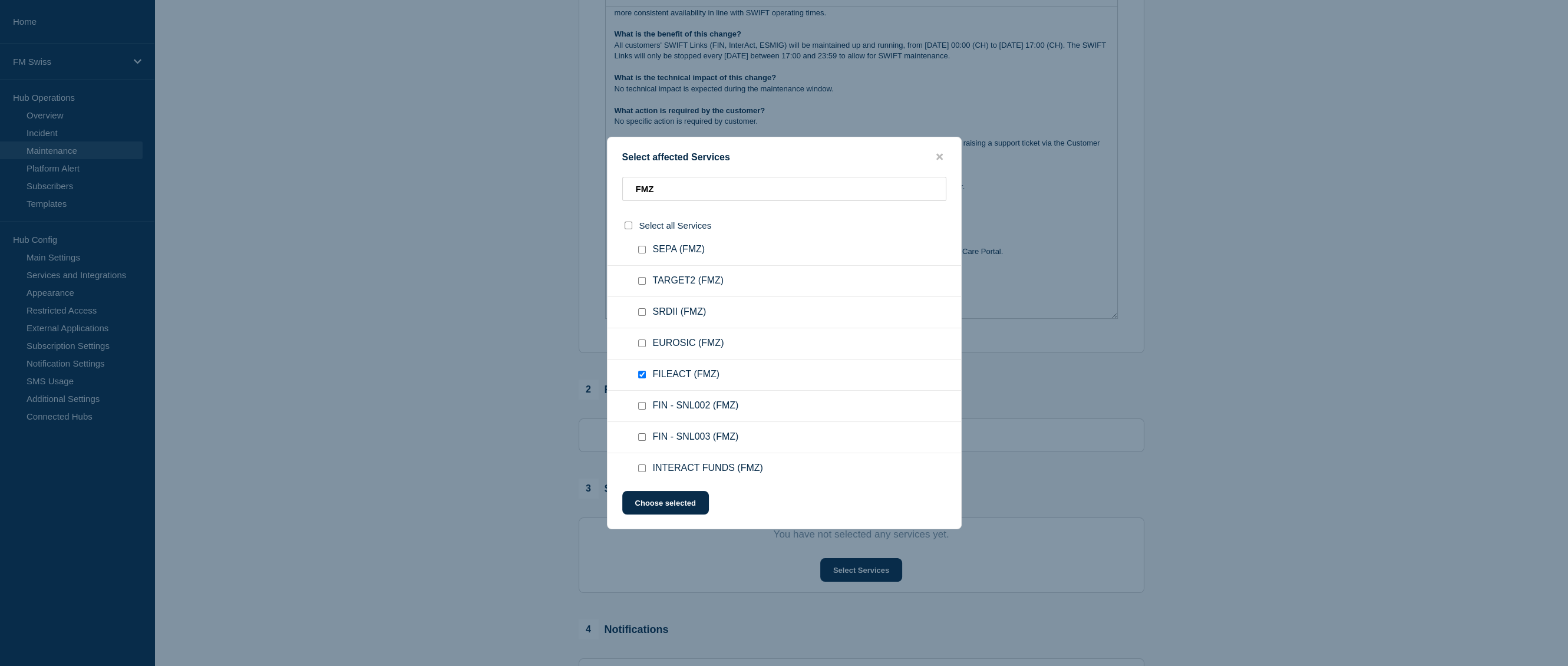
click at [643, 406] on input "FIN - SNL002 (FMZ) checkbox" at bounding box center [642, 405] width 8 height 8
checkbox input "true"
click at [641, 431] on div at bounding box center [644, 437] width 17 height 12
click at [642, 436] on input "FIN - SNL003 (FMZ) checkbox" at bounding box center [642, 437] width 8 height 8
checkbox input "true"
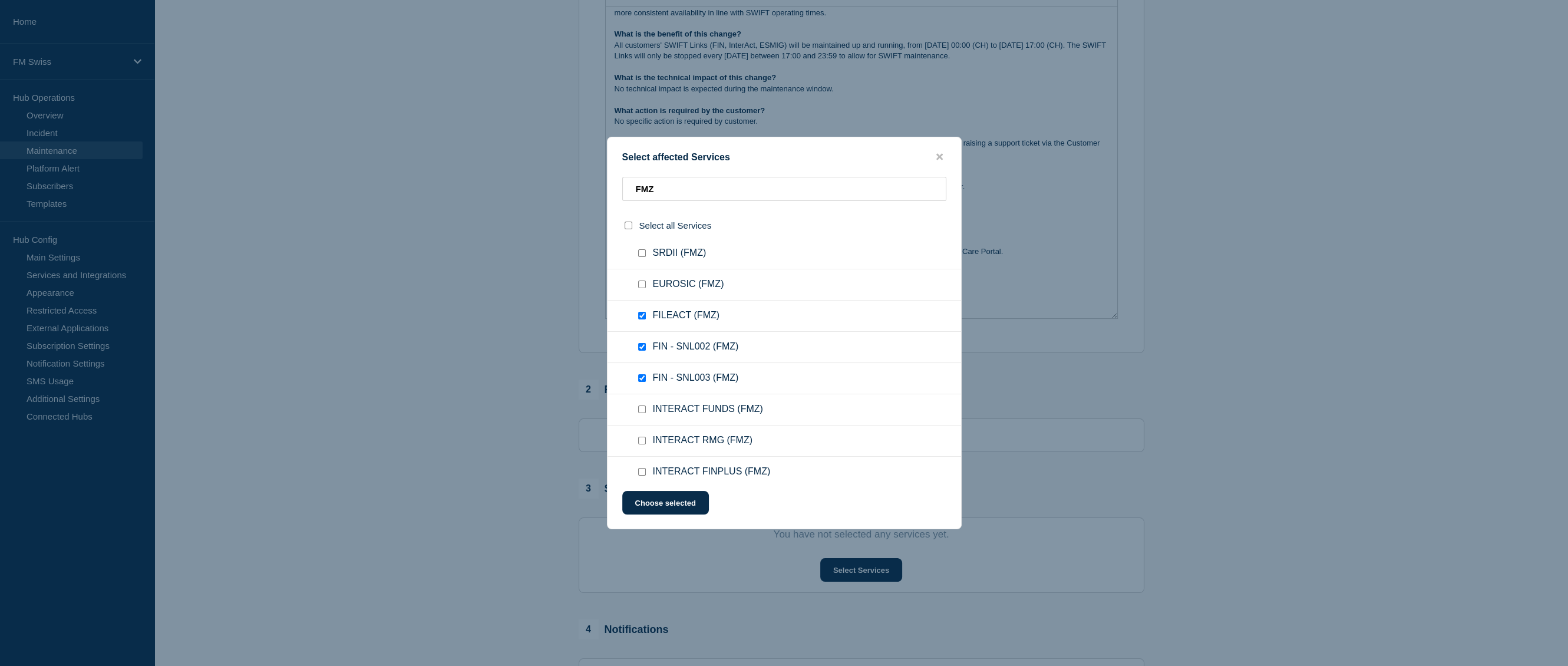
scroll to position [589, 0]
click at [646, 444] on input "SWIFT (FMZ) checkbox" at bounding box center [642, 448] width 8 height 8
checkbox input "true"
click at [643, 354] on input "INTERACT FINPLUS (FMZ) checkbox" at bounding box center [642, 354] width 8 height 8
checkbox input "true"
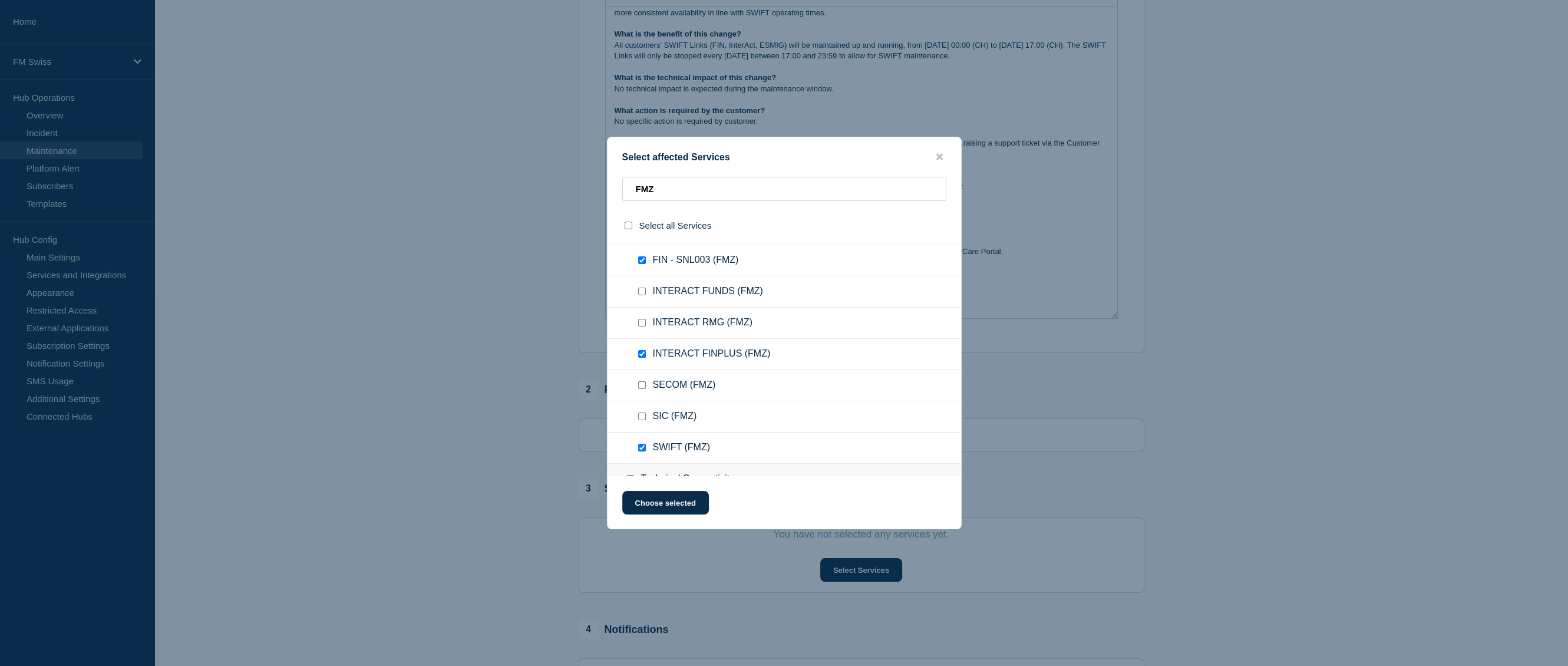
click at [643, 319] on input "INTERACT RMG (FMZ) checkbox" at bounding box center [642, 323] width 8 height 8
checkbox input "true"
click at [643, 286] on div at bounding box center [644, 292] width 17 height 12
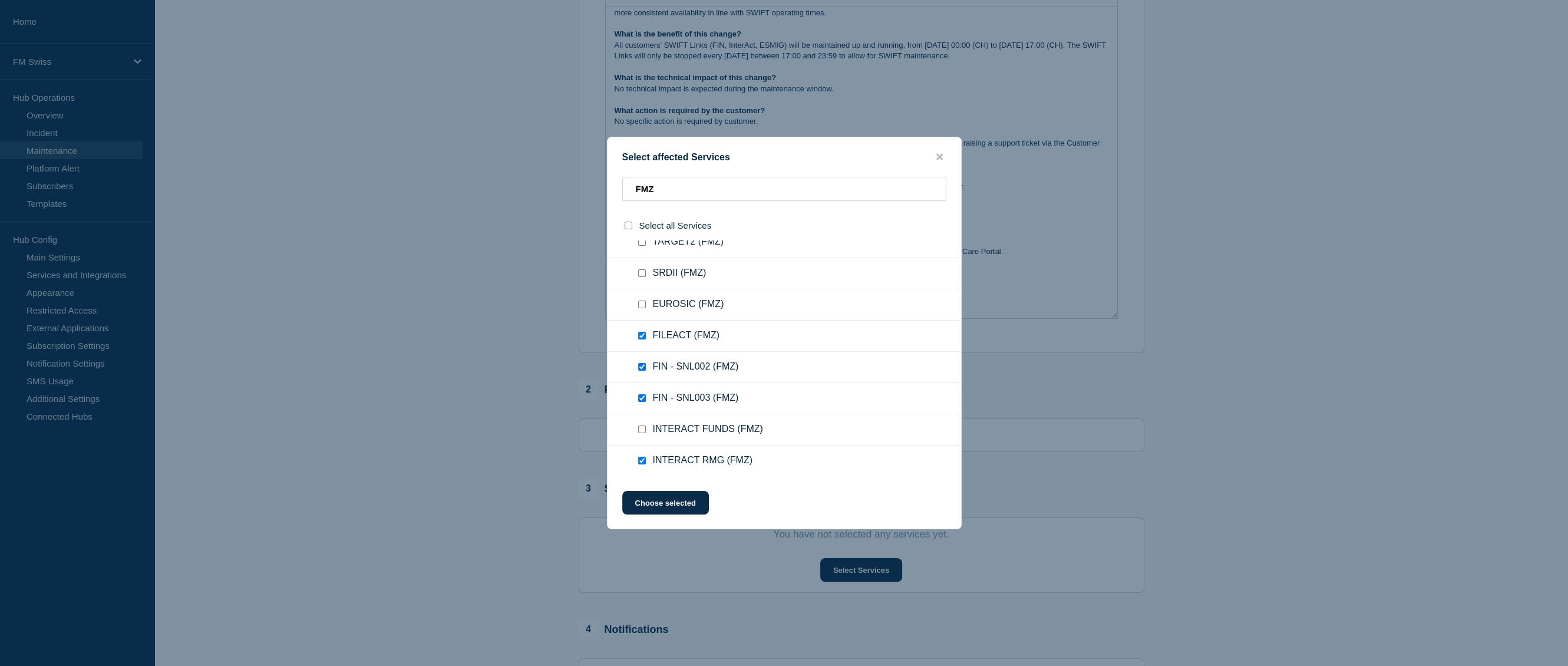
scroll to position [471, 0]
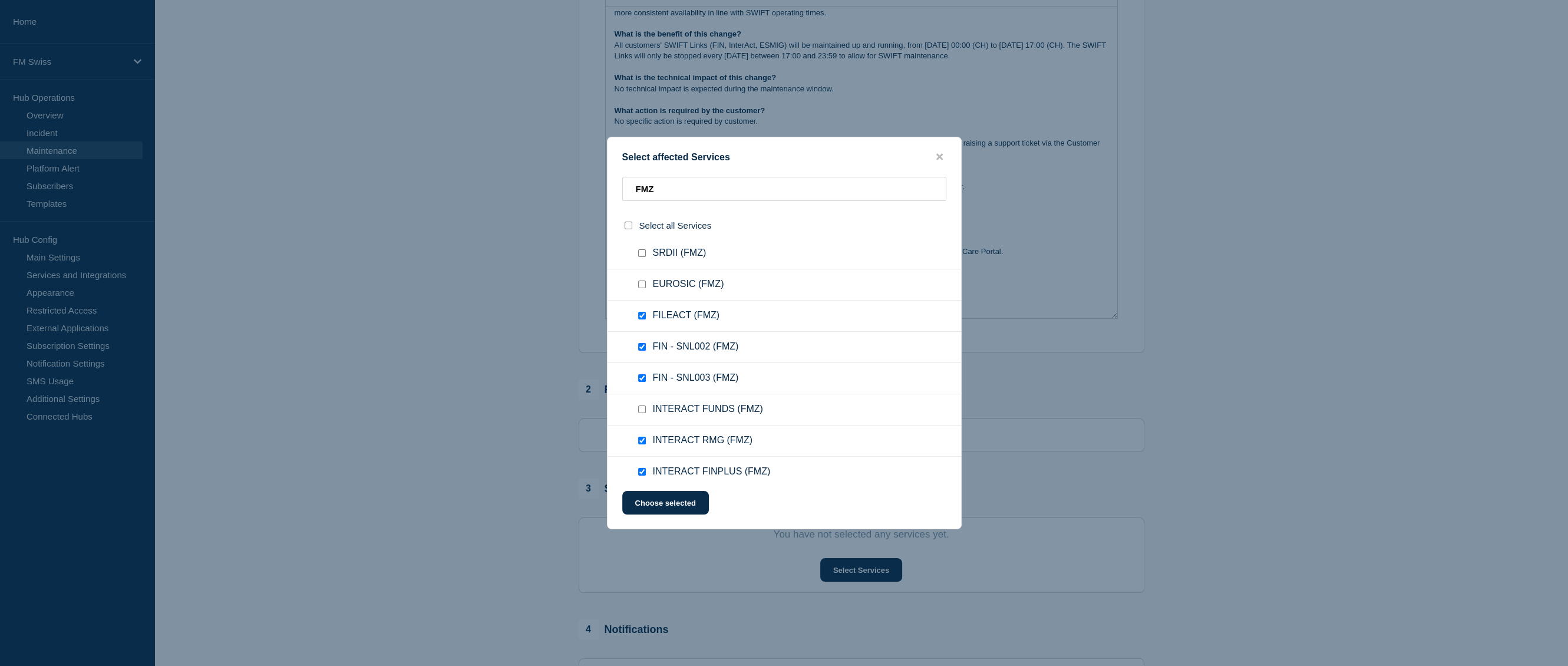
click at [643, 314] on input "FILEACT (FMZ) checkbox" at bounding box center [642, 315] width 8 height 8
checkbox input "false"
click at [640, 345] on div at bounding box center [644, 351] width 17 height 12
click at [640, 346] on input "INTERACT FUNDS (FMZ) checkbox" at bounding box center [642, 350] width 8 height 8
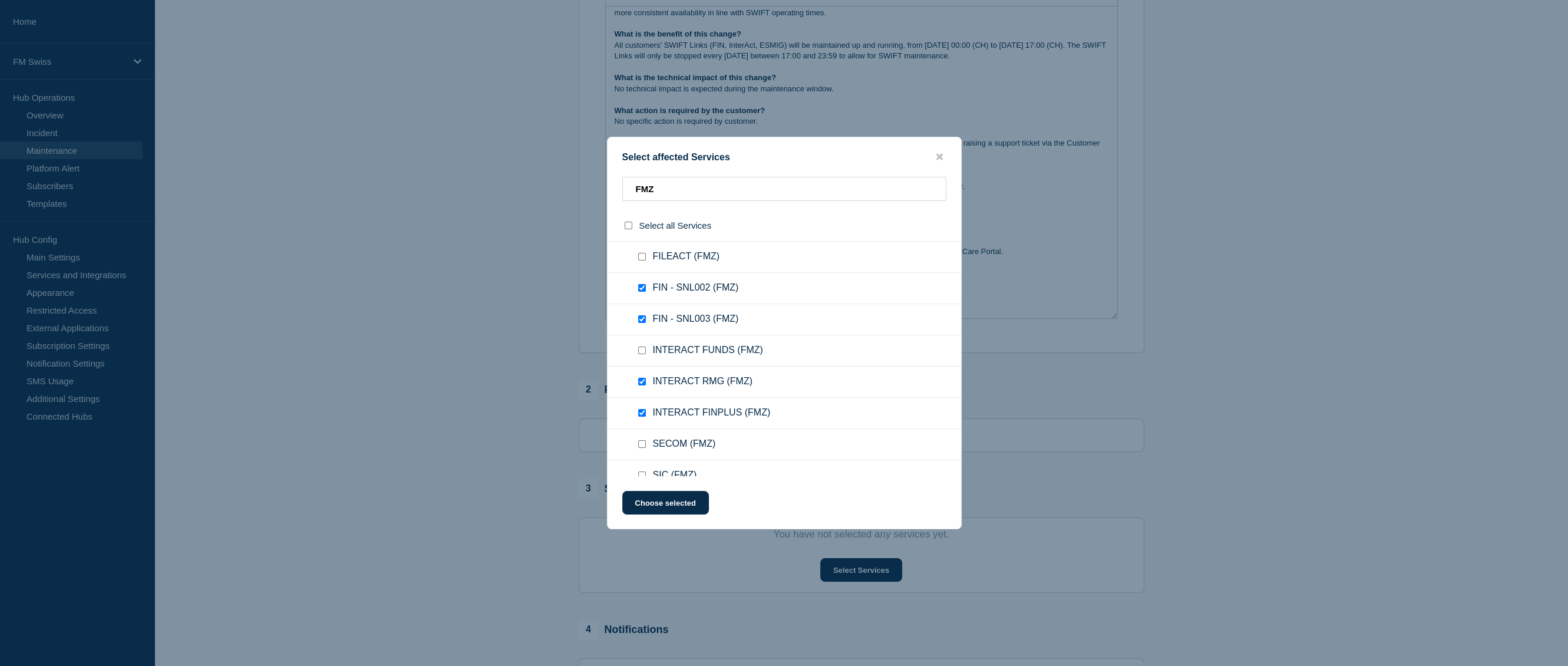
checkbox input "true"
click at [643, 375] on input "FILEACT (FMZ) checkbox" at bounding box center [642, 374] width 8 height 8
checkbox input "true"
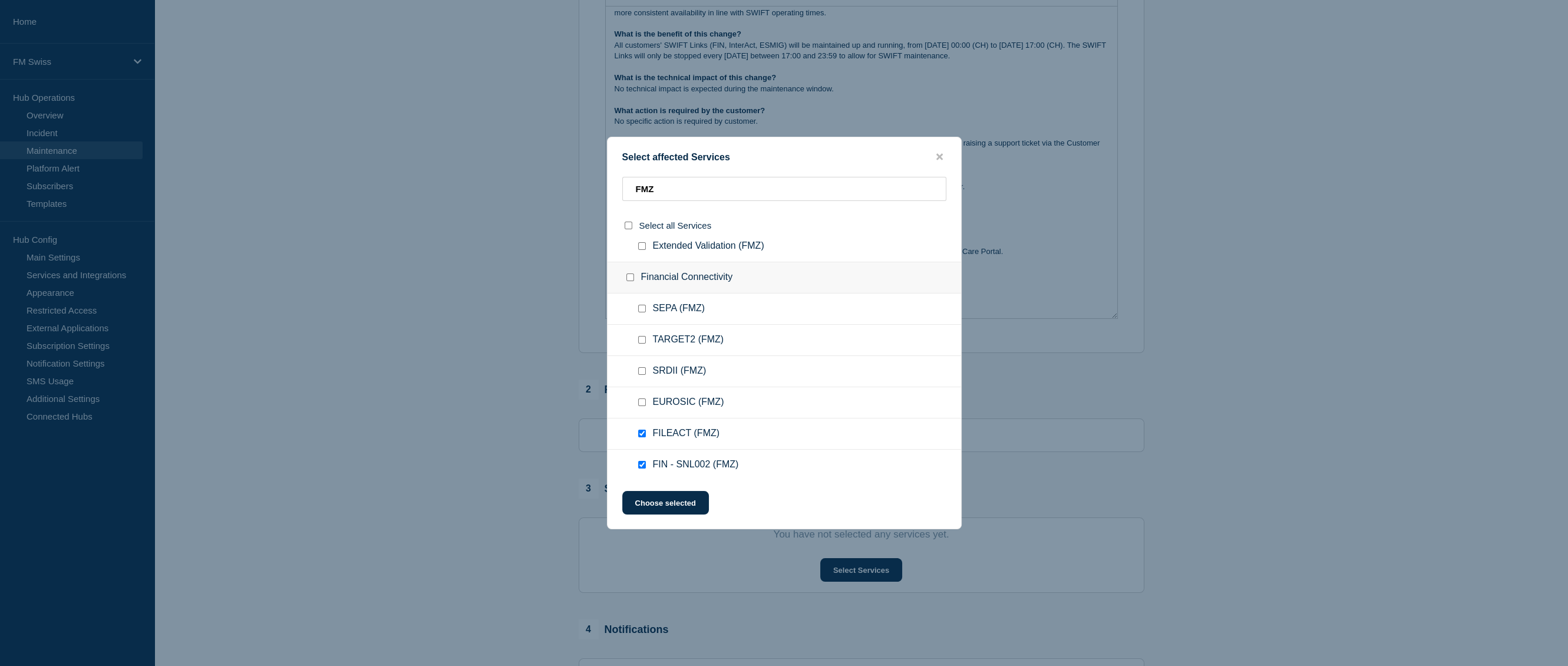
click at [643, 309] on input "SEPA (FMZ) checkbox" at bounding box center [642, 308] width 8 height 8
checkbox input "false"
click at [646, 338] on input "TARGET2 (FMZ) checkbox" at bounding box center [642, 339] width 8 height 8
checkbox input "true"
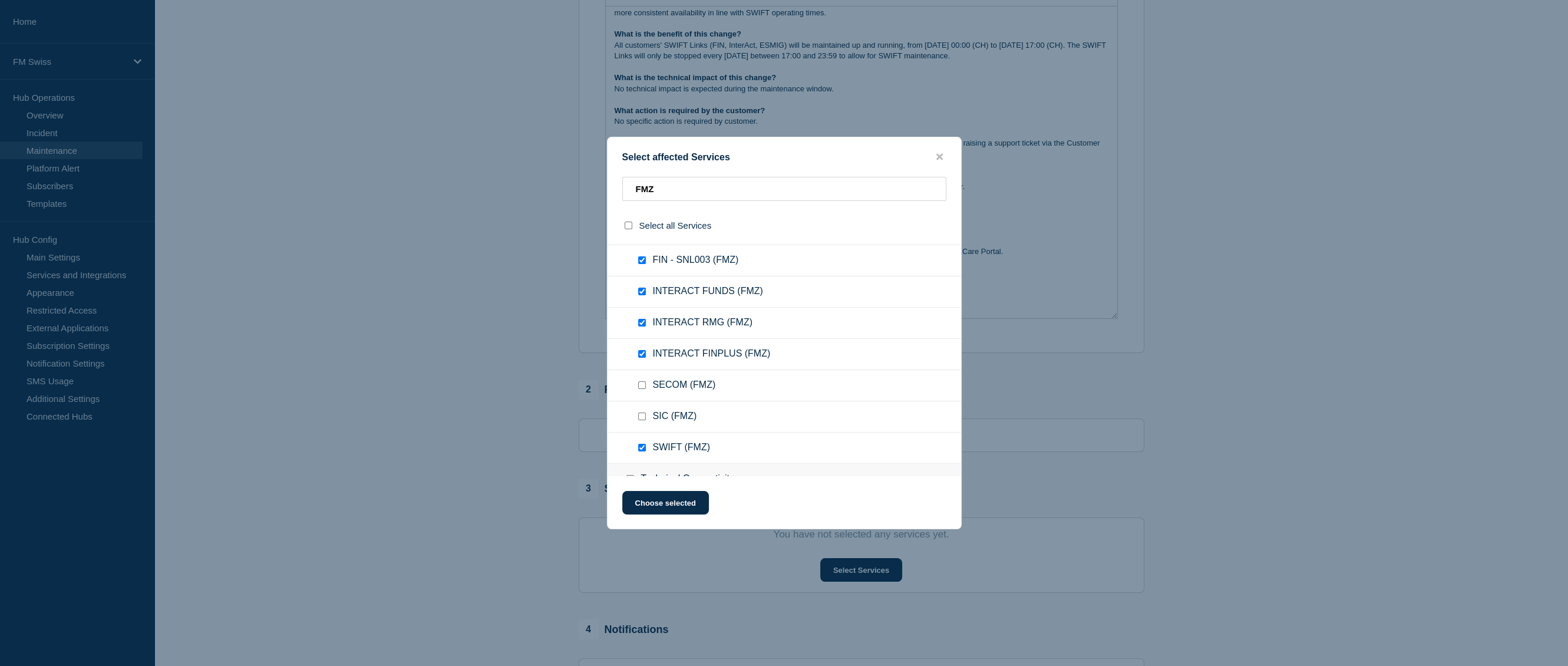
scroll to position [648, 0]
click at [674, 508] on button "Choose selected" at bounding box center [665, 502] width 86 height 23
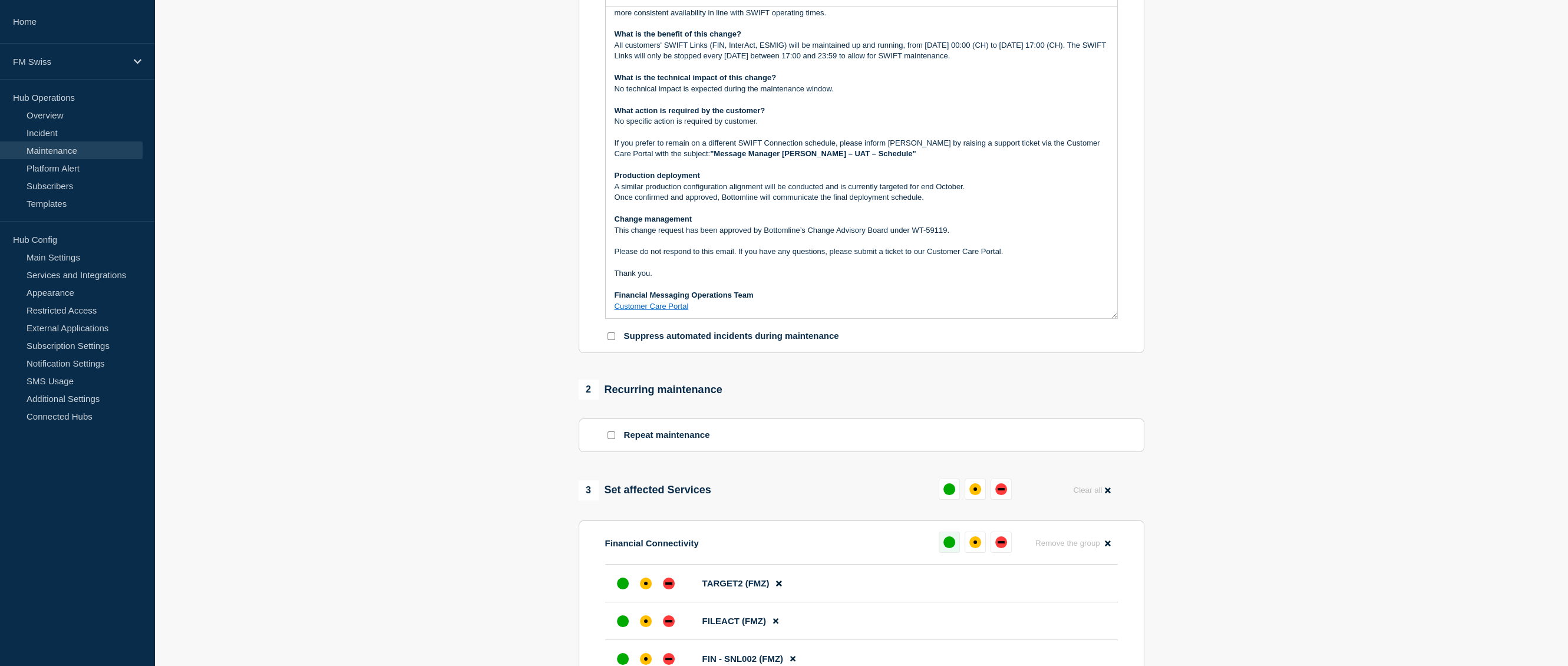
click at [942, 547] on button at bounding box center [950, 542] width 21 height 21
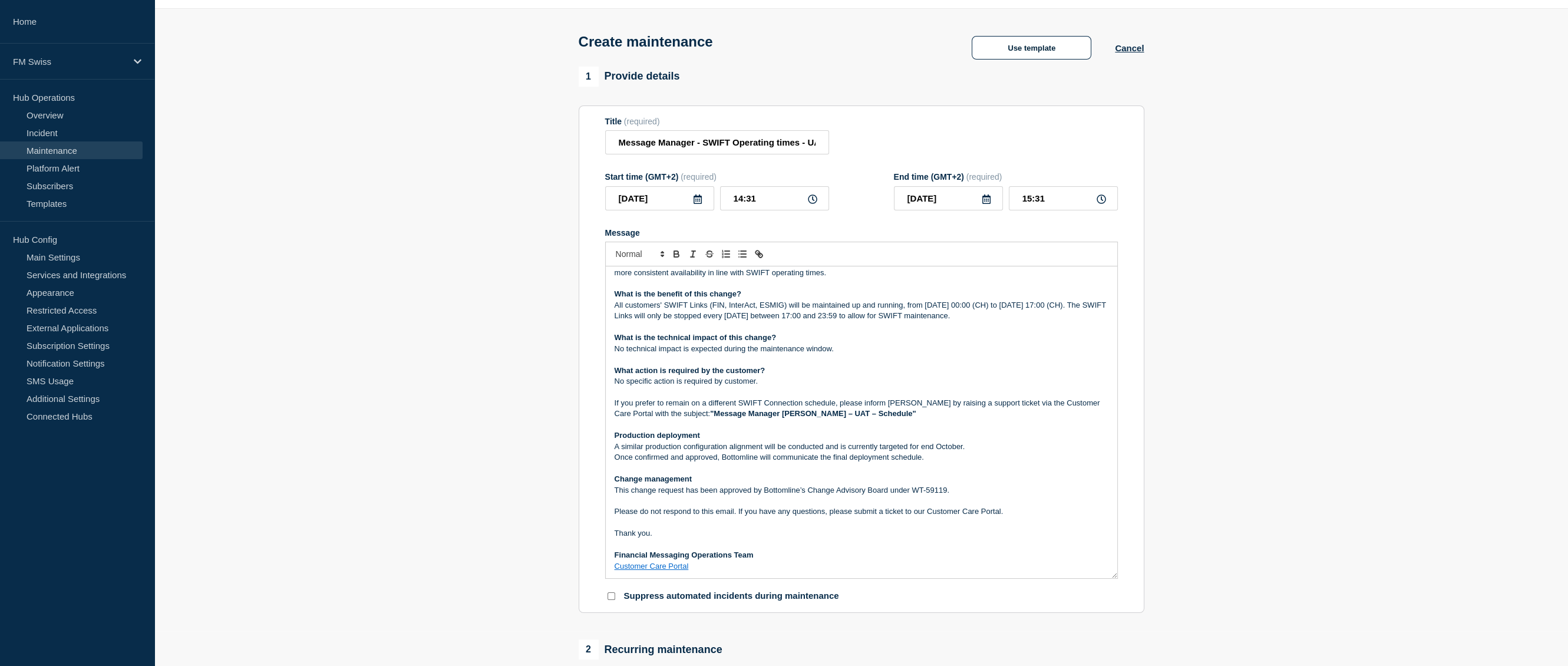
scroll to position [0, 0]
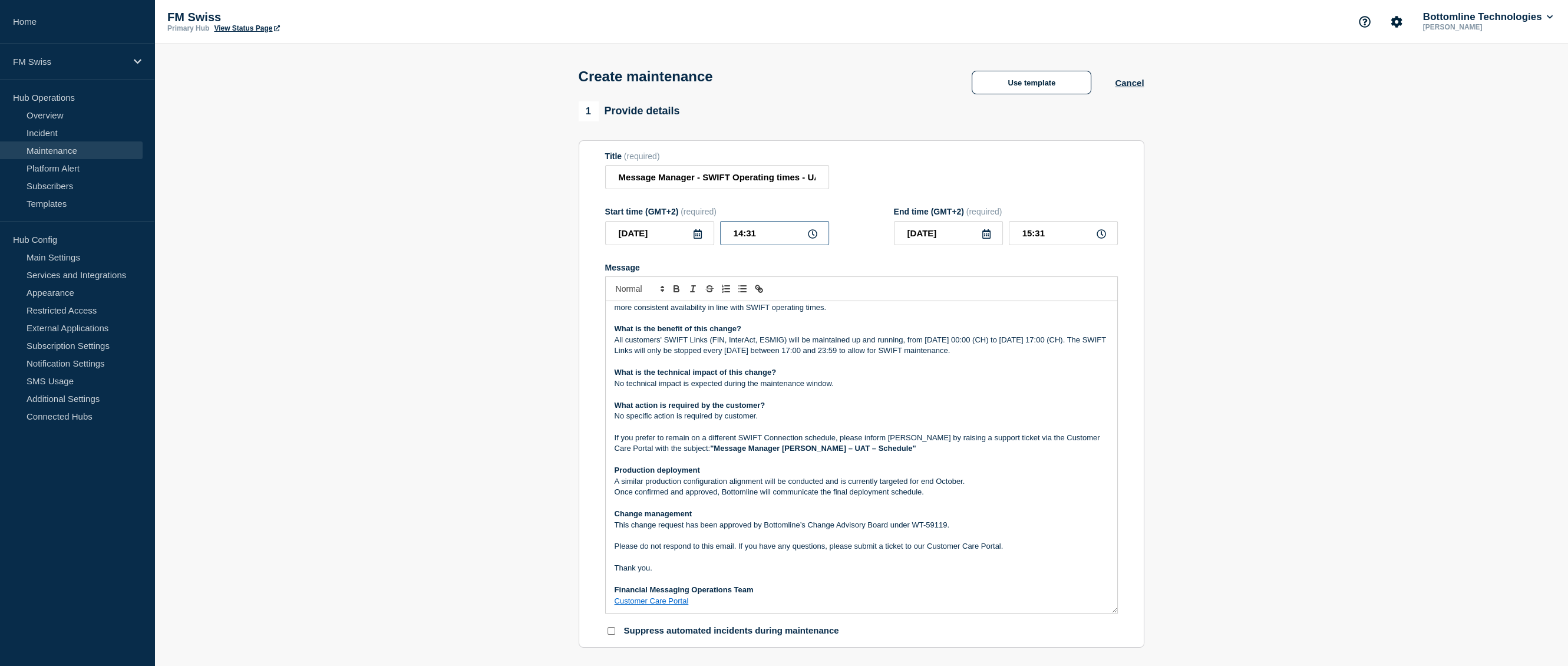
click at [738, 236] on input "14:31" at bounding box center [775, 233] width 109 height 24
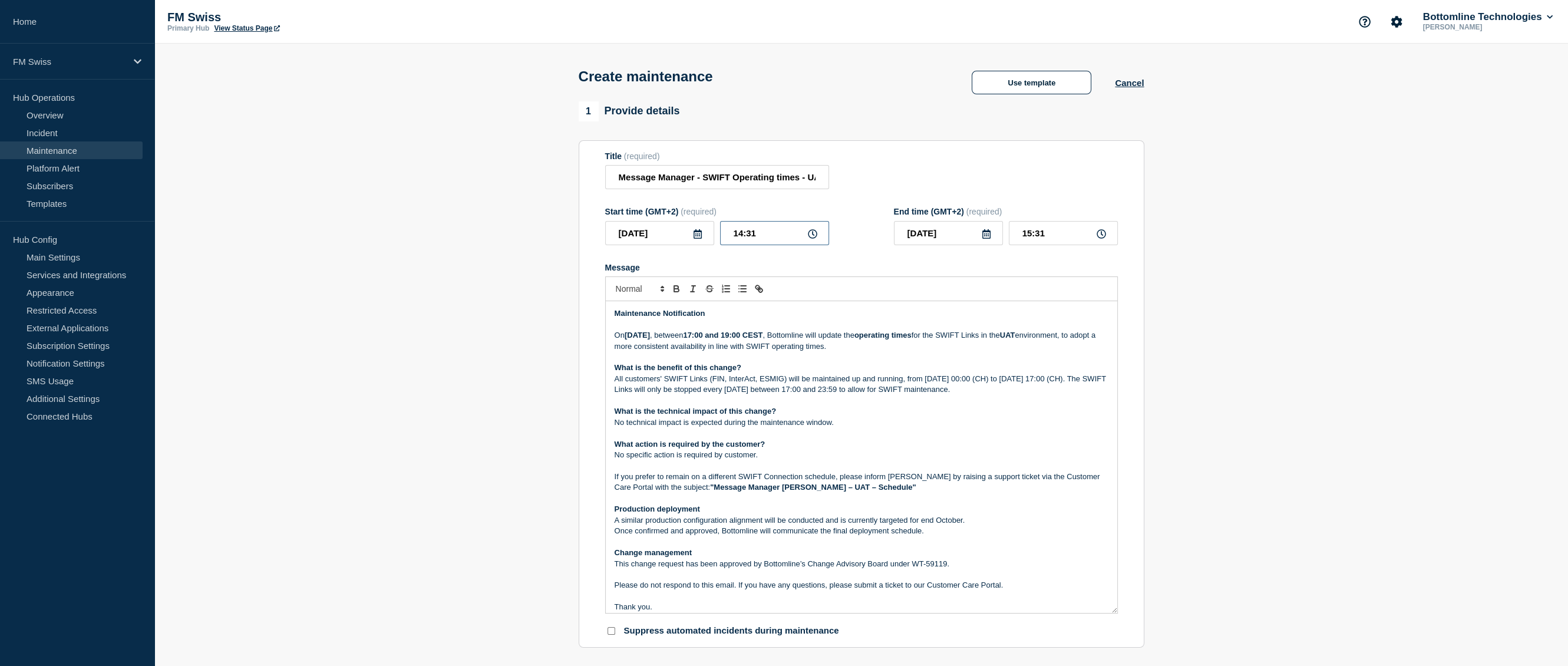
type input "17:31"
type input "18:31"
type input "17:01"
type input "18:01"
type input "17:00"
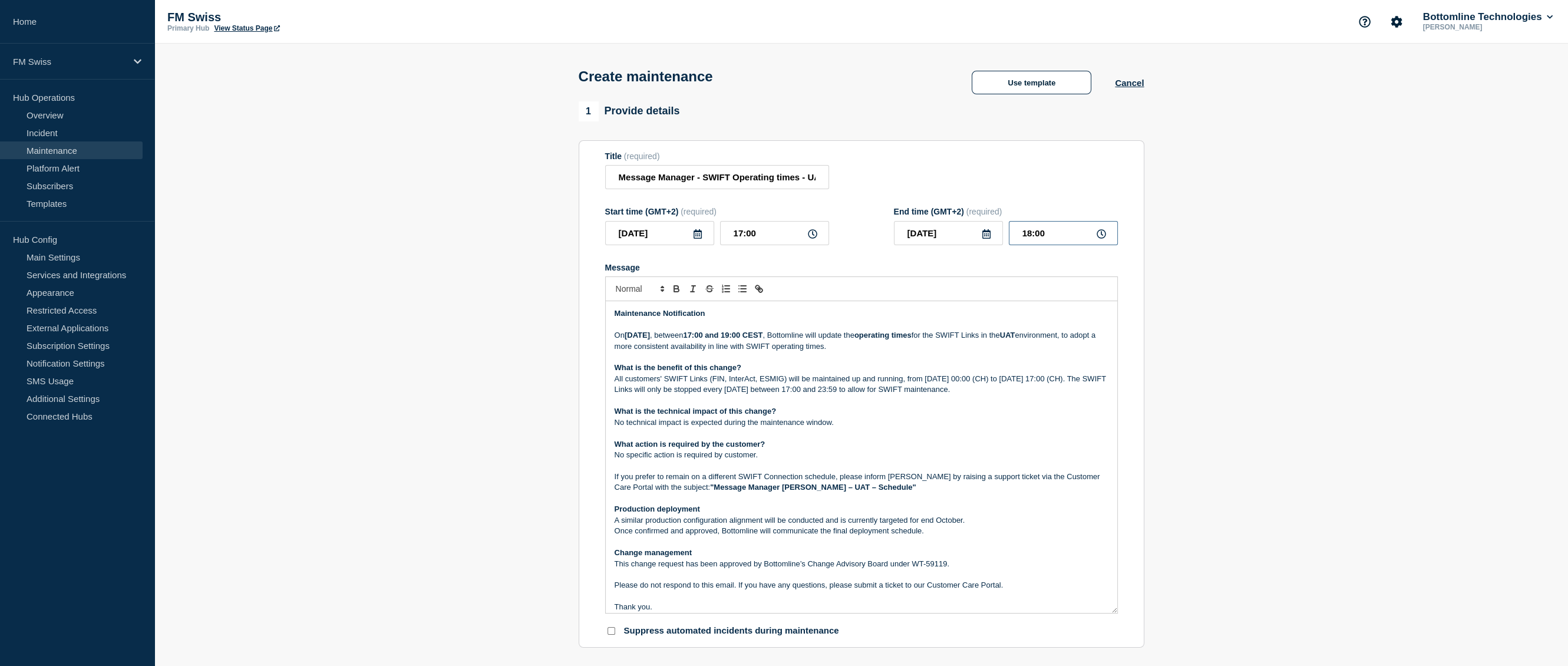
click at [1025, 239] on input "18:00" at bounding box center [1063, 233] width 109 height 24
click at [1028, 236] on input "18:00" at bounding box center [1063, 233] width 109 height 24
type input "19:00"
click at [762, 339] on strong "17:00 and 19:00 CEST" at bounding box center [722, 335] width 80 height 9
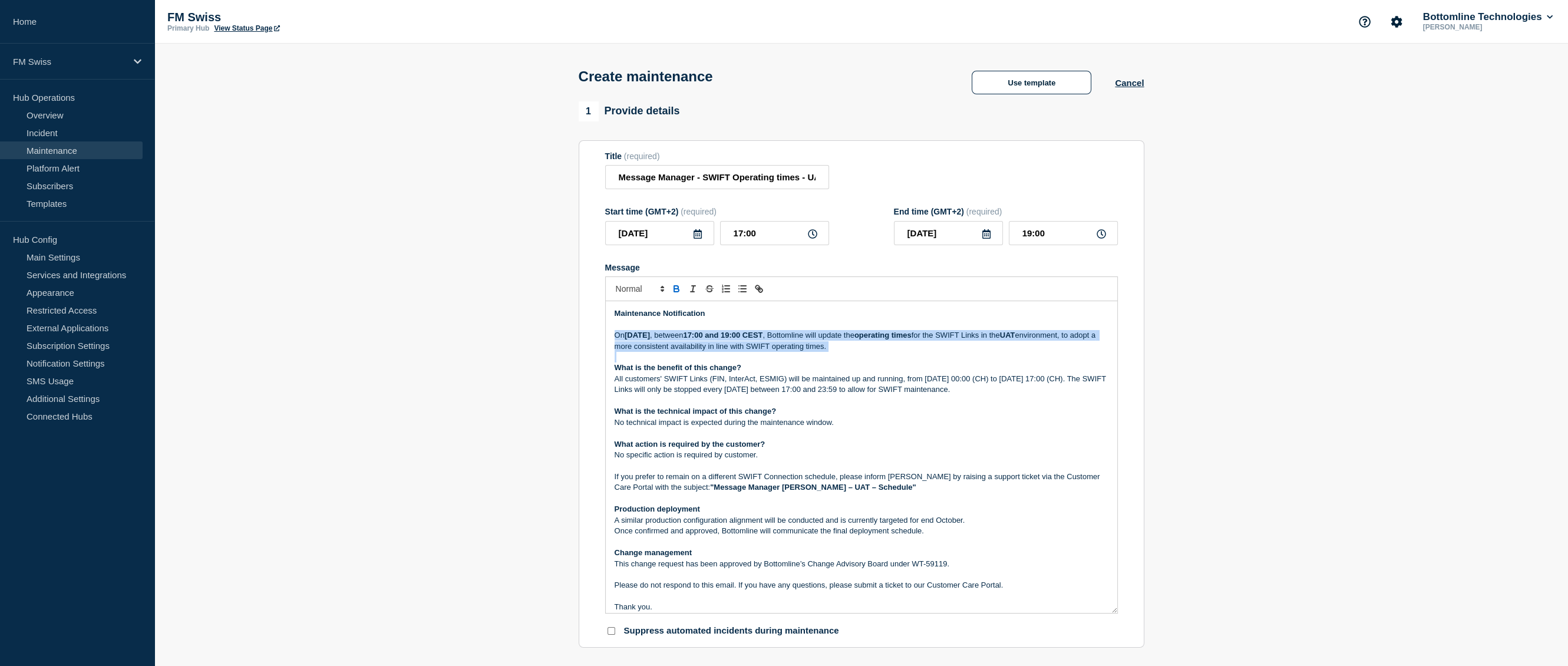
click at [762, 339] on strong "17:00 and 19:00 CEST" at bounding box center [722, 335] width 80 height 9
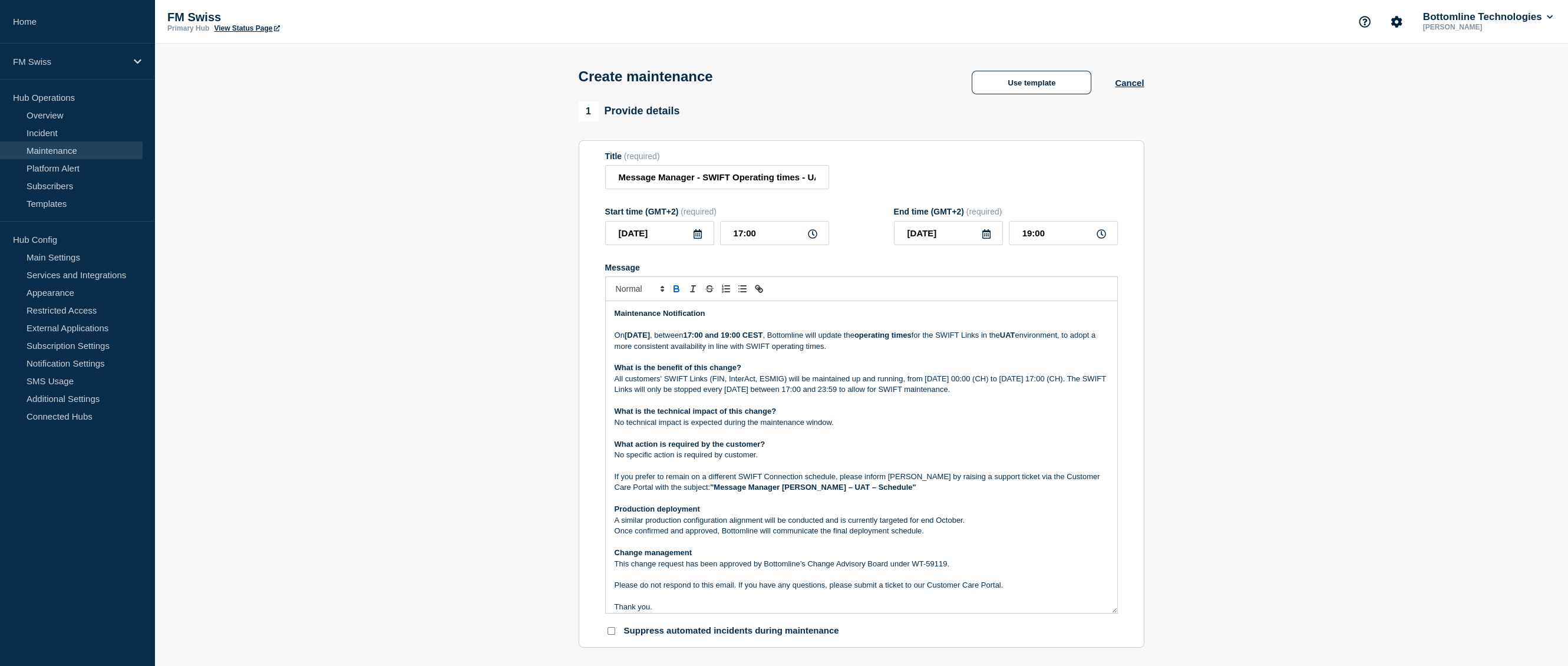
click at [706, 352] on p "On Tuesday 30 September 2025 , between 17:00 and 19:00 CEST , Bottomline will u…" at bounding box center [862, 341] width 494 height 22
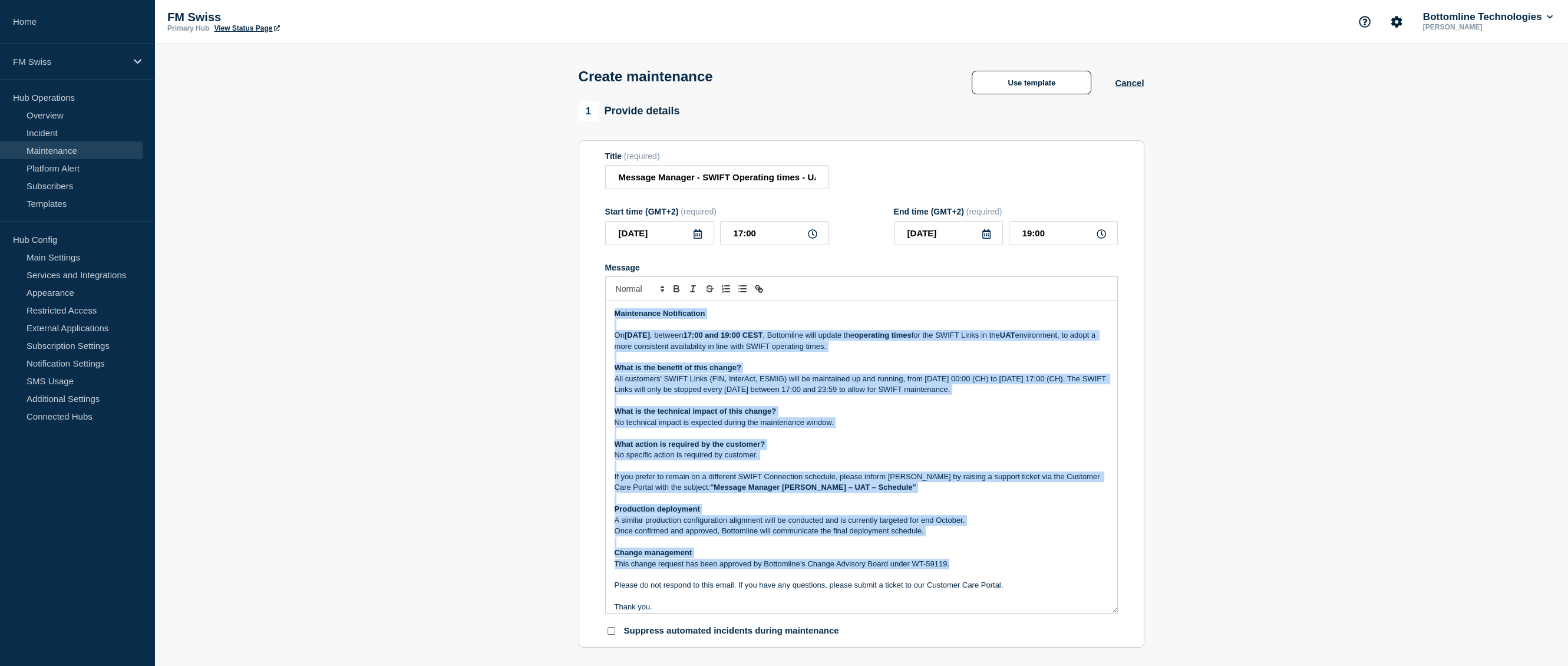
drag, startPoint x: 967, startPoint y: 530, endPoint x: 517, endPoint y: 267, distance: 521.2
copy div "Maintenance Notification On Tuesday 30 September 2025 , between 17:00 and 19:00…"
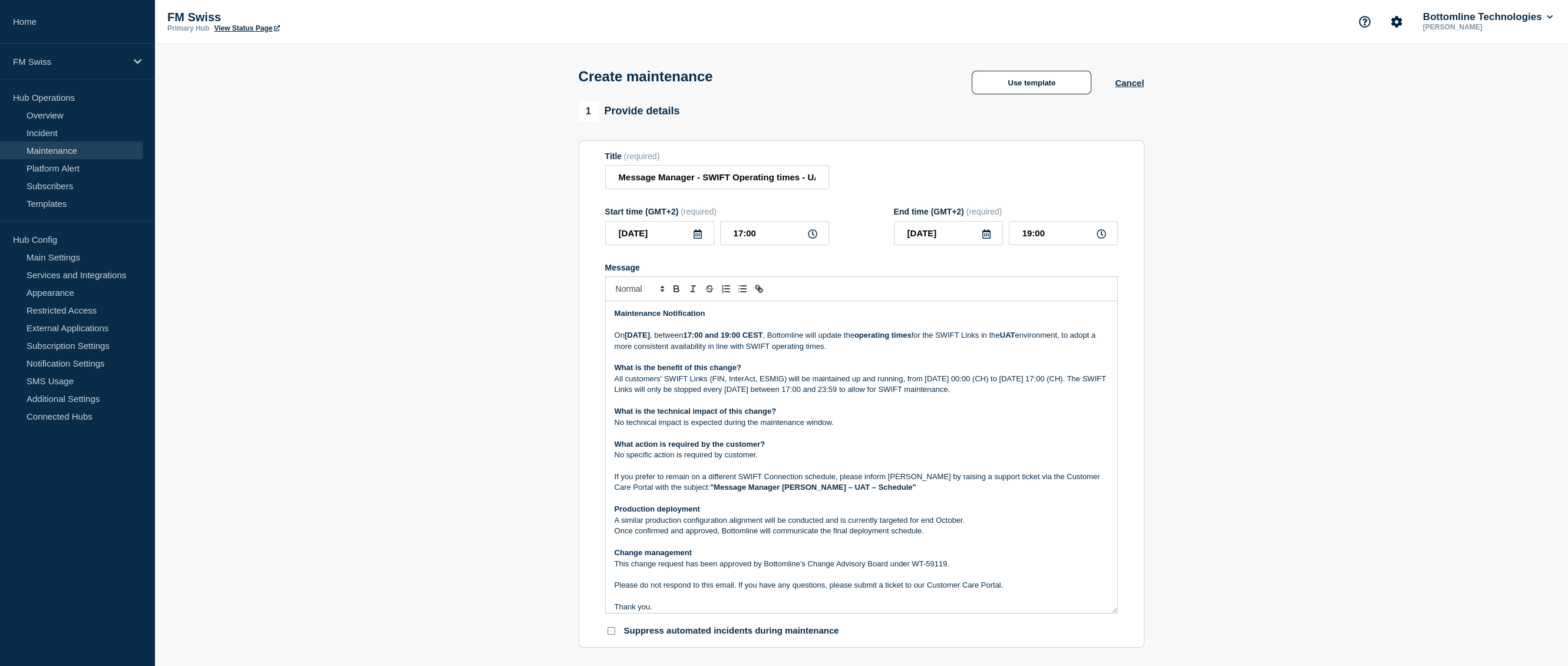
click at [912, 339] on strong "operating times" at bounding box center [883, 335] width 57 height 9
drag, startPoint x: 946, startPoint y: 340, endPoint x: 1054, endPoint y: 336, distance: 108.1
click at [1054, 336] on p "On Tuesday 30 September 2025 , between 17:00 and 19:00 CEST , Bottomline will u…" at bounding box center [862, 341] width 494 height 22
click at [900, 373] on p "What is the benefit of this change?" at bounding box center [862, 367] width 494 height 11
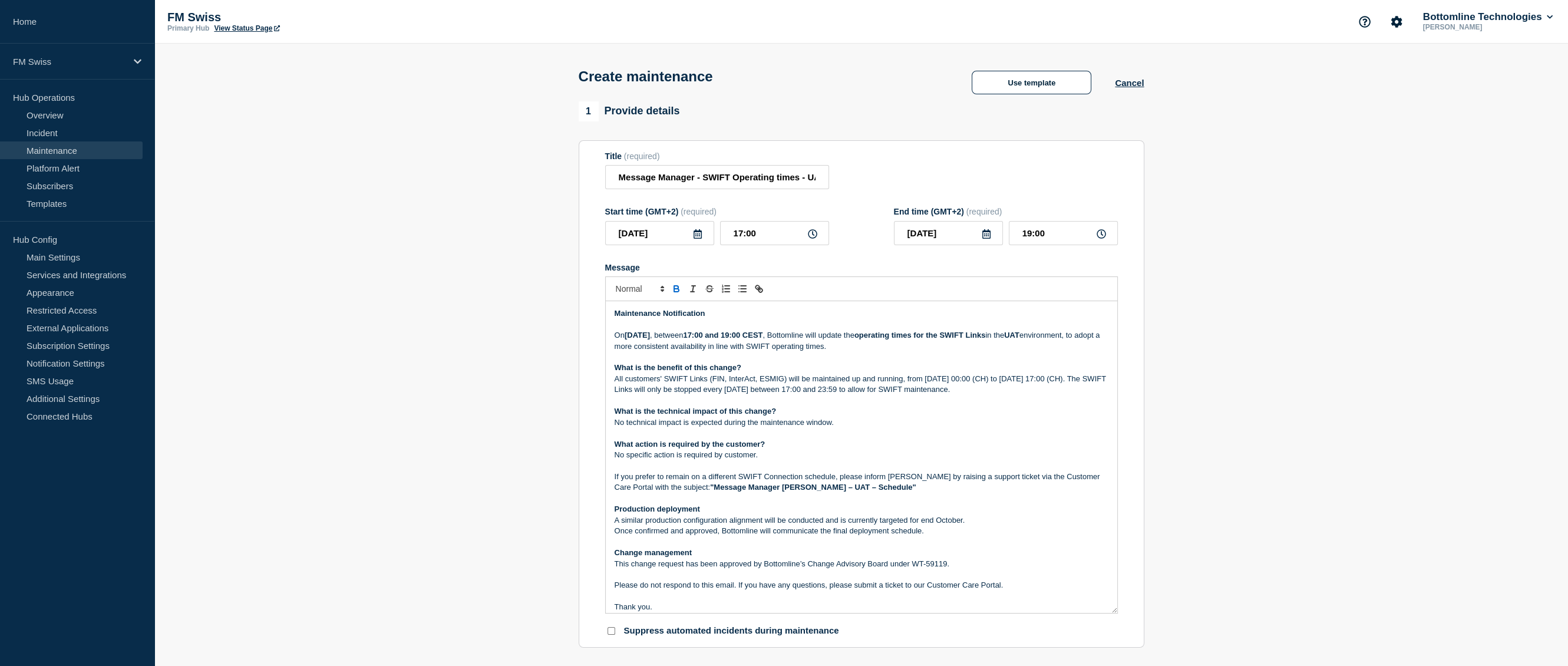
click at [690, 352] on p "On Tuesday 30 September 2025 , between 17:00 and 19:00 CEST , Bottomline will u…" at bounding box center [862, 341] width 494 height 22
drag, startPoint x: 690, startPoint y: 352, endPoint x: 910, endPoint y: 352, distance: 220.0
click at [910, 352] on p "On Tuesday 30 September 2025 , between 17:00 and 19:00 CEST , Bottomline will u…" at bounding box center [862, 341] width 494 height 22
drag, startPoint x: 987, startPoint y: 396, endPoint x: 606, endPoint y: 383, distance: 381.2
click at [606, 383] on div "Maintenance Notification On Tuesday 30 September 2025 , between 17:00 and 19:00…" at bounding box center [861, 456] width 512 height 311
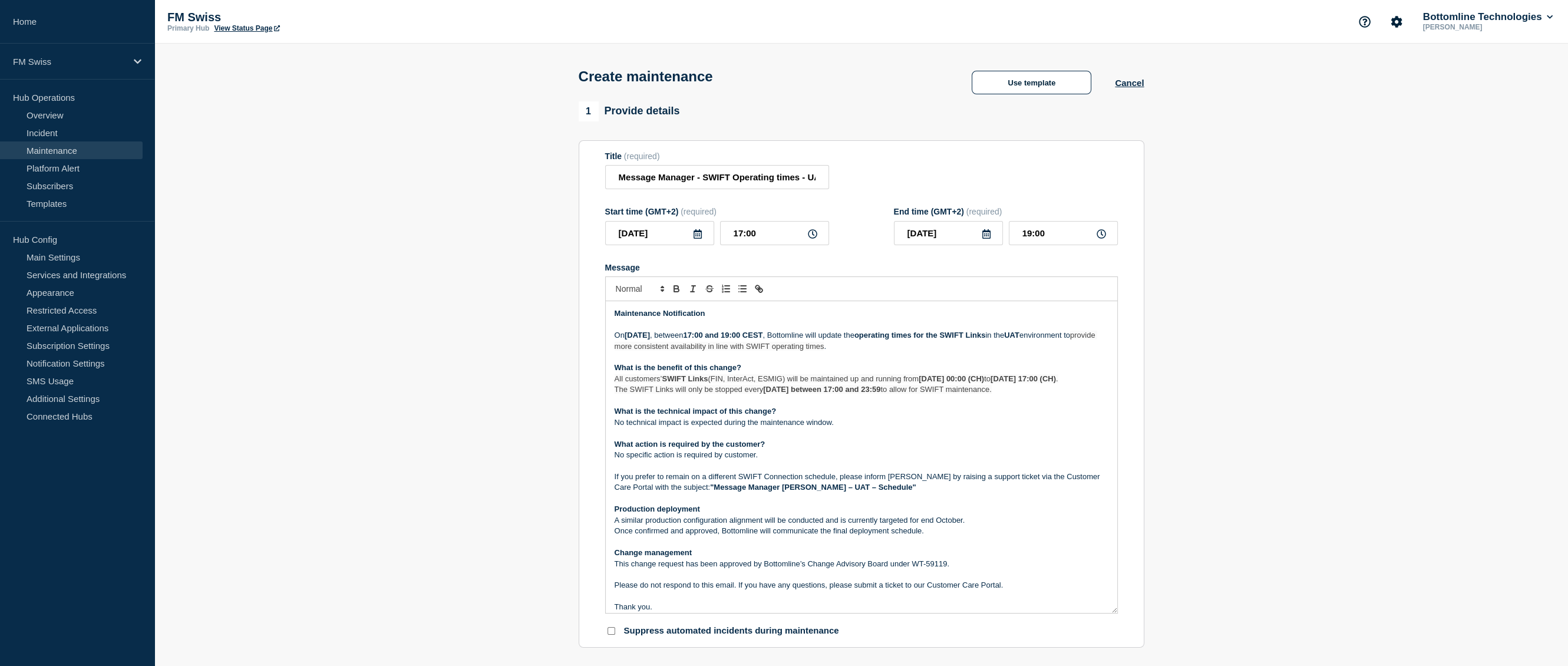
drag, startPoint x: 1025, startPoint y: 395, endPoint x: 603, endPoint y: 385, distance: 422.1
click at [603, 385] on section "Title (required) Message Manager - SWIFT Operating times - UAT - 30/SEP/2025 - …" at bounding box center [862, 394] width 566 height 508
click at [745, 294] on icon "Toggle bulleted list" at bounding box center [743, 289] width 11 height 11
click at [762, 384] on li "All customers’ SWIFT Links (FIN, InterAct, ESMIG) will be maintained up and run…" at bounding box center [867, 379] width 483 height 11
click at [693, 428] on p "No technical impact is expected during the maintenance window." at bounding box center [862, 423] width 494 height 11
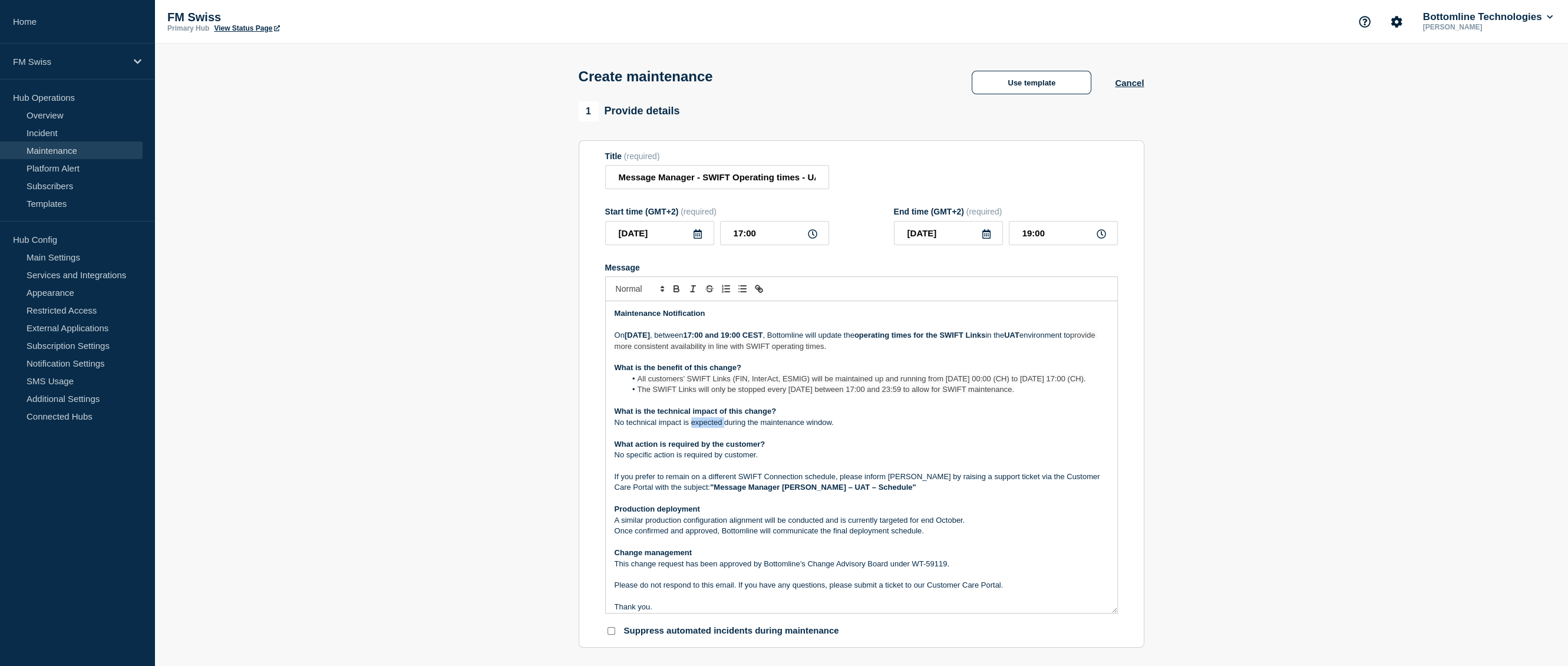
click at [693, 428] on p "No technical impact is expected during the maintenance window." at bounding box center [862, 423] width 494 height 11
click at [794, 479] on p "If you prefer to remain on a different SWIFT Connection schedule, please inform…" at bounding box center [862, 482] width 494 height 22
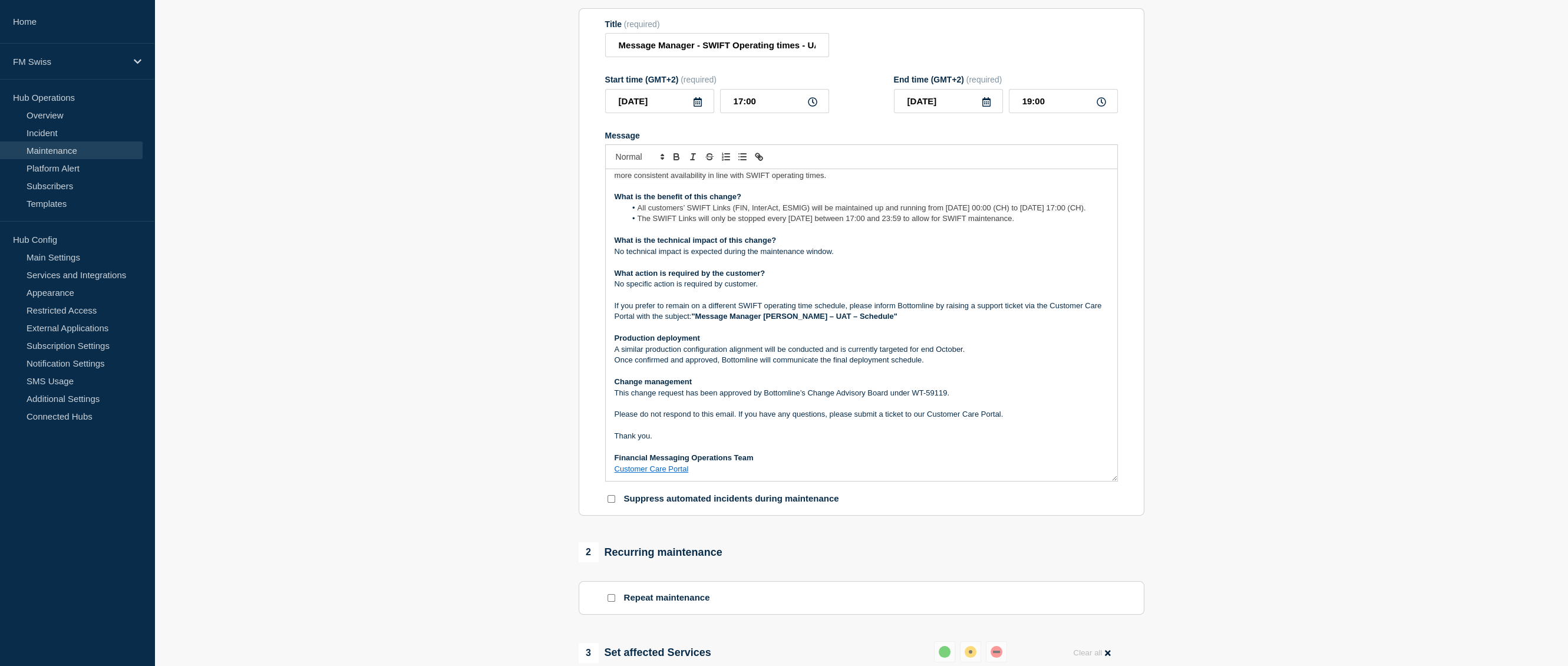
scroll to position [177, 0]
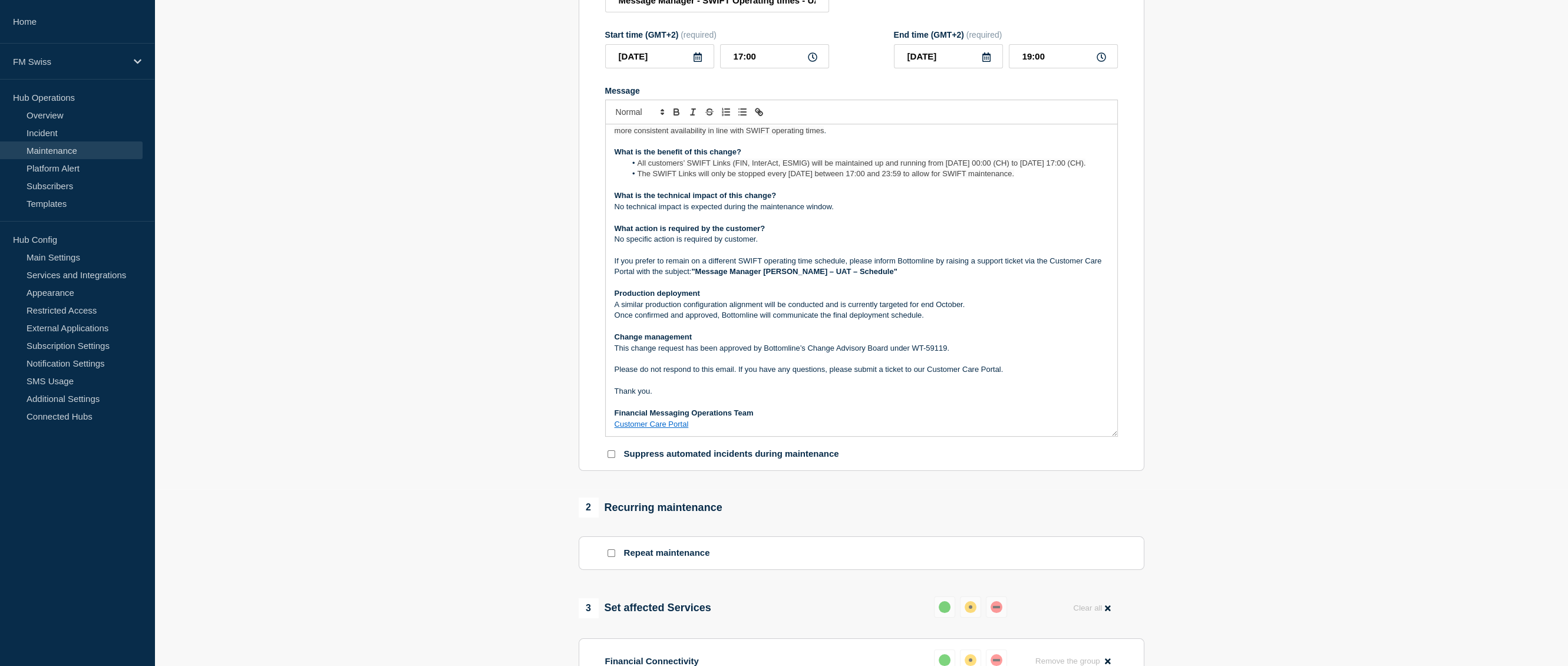
click at [853, 310] on p "A similar production configuration alignment will be conducted and is currently…" at bounding box center [862, 305] width 494 height 11
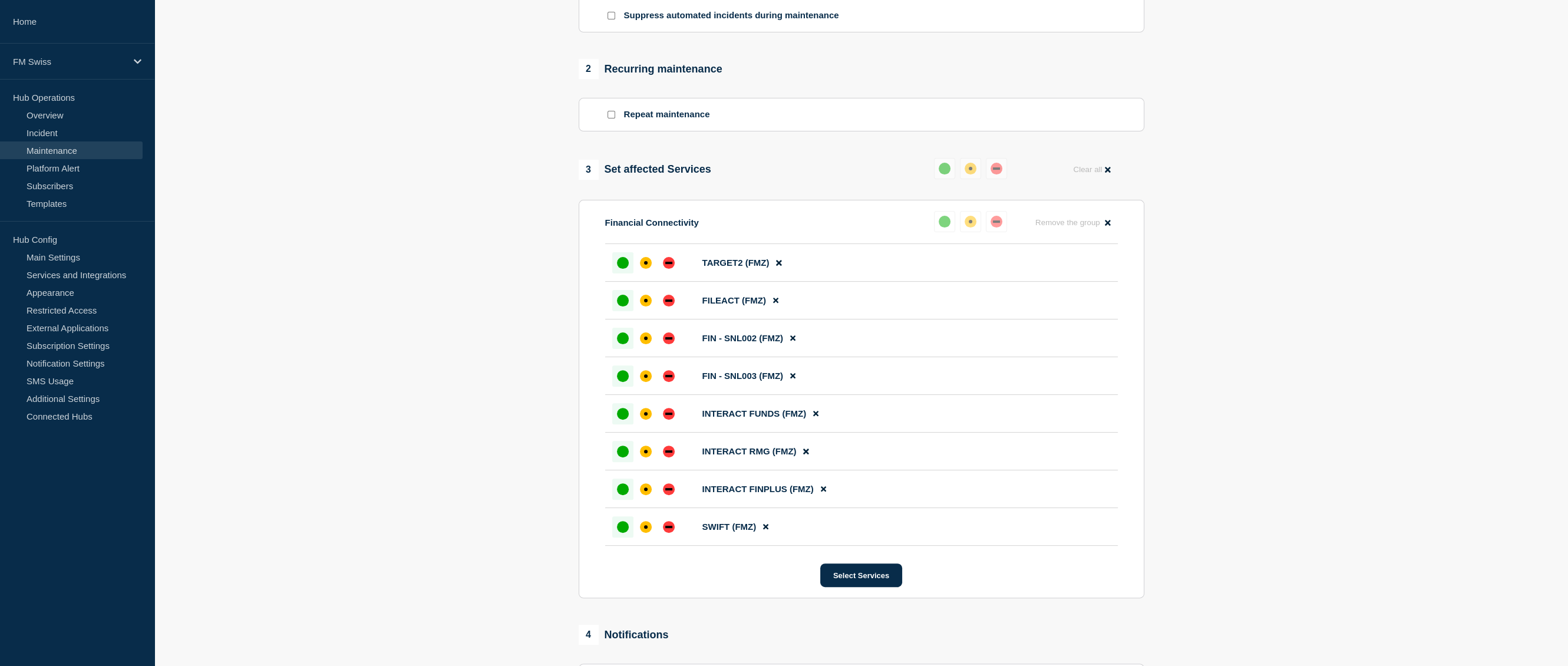
scroll to position [865, 0]
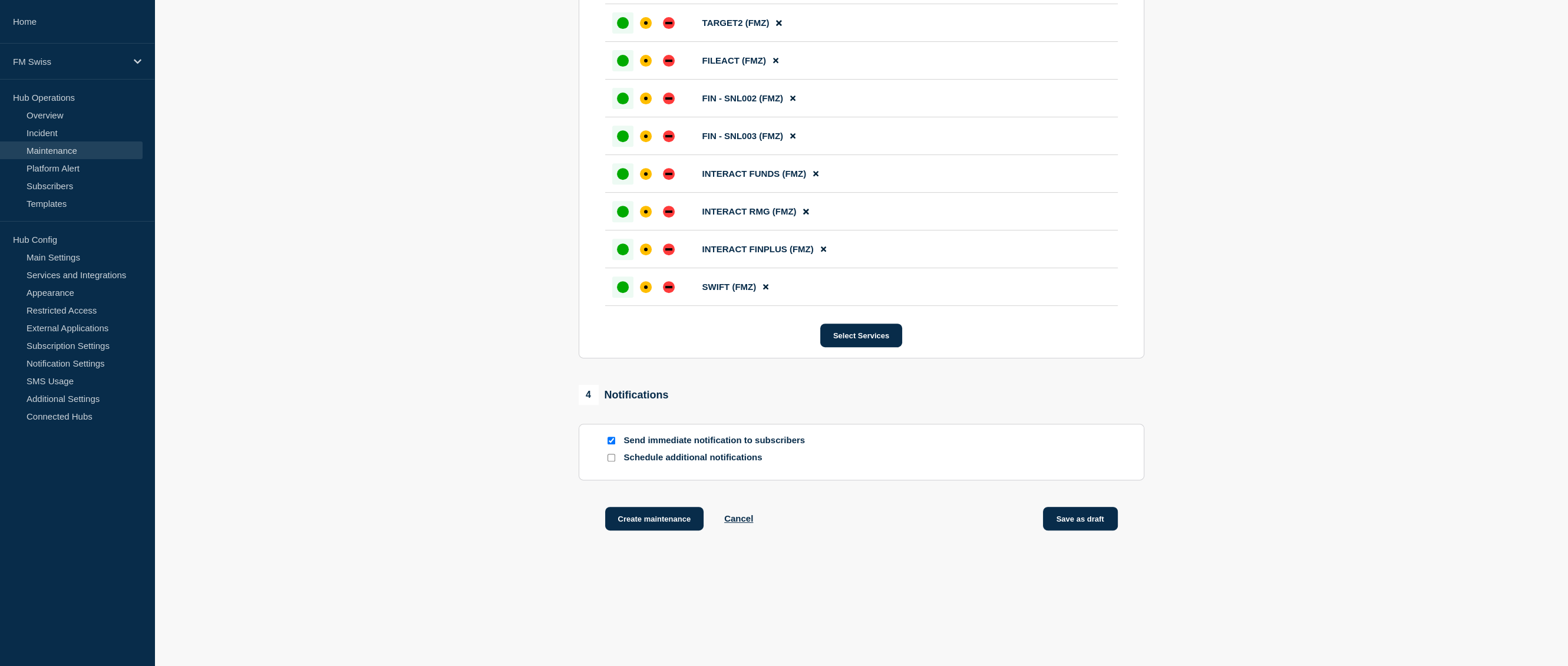
click at [1091, 517] on button "Save as draft" at bounding box center [1081, 518] width 75 height 23
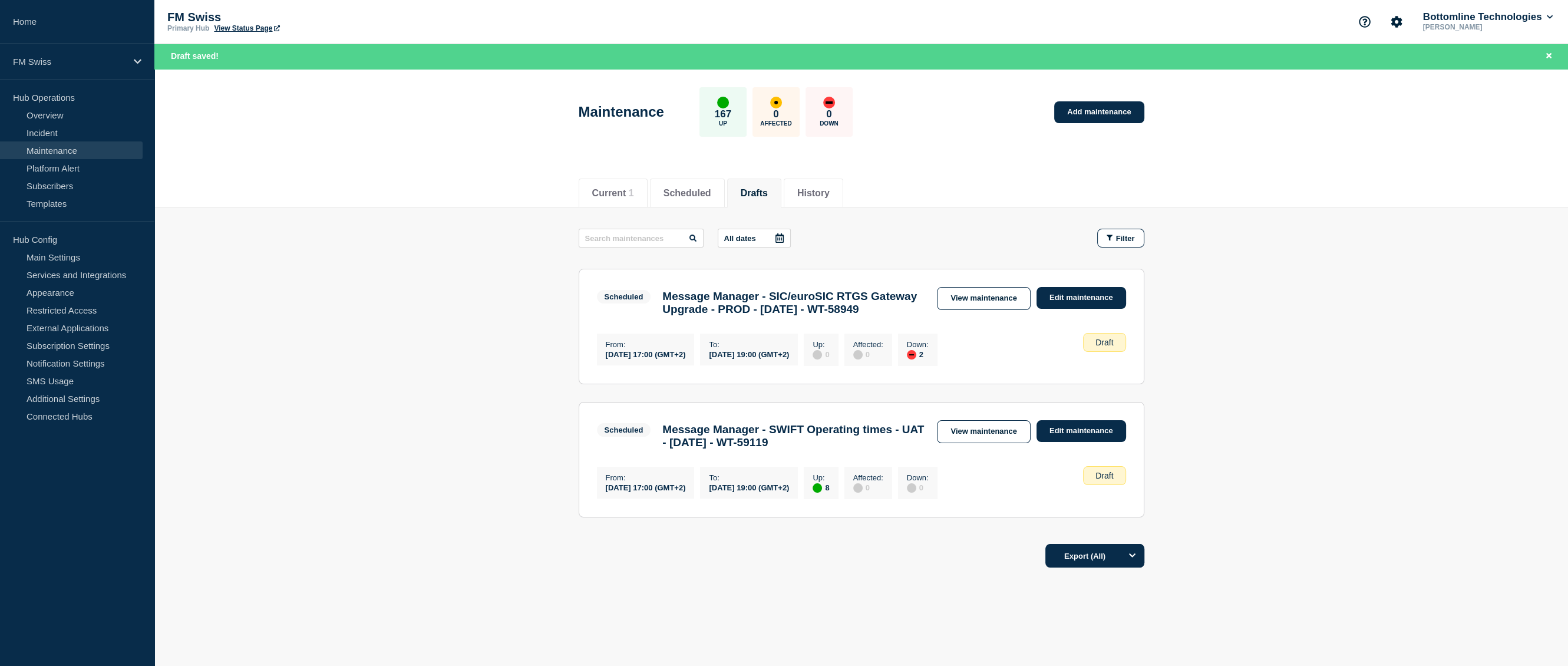
click at [768, 192] on button "Drafts" at bounding box center [755, 193] width 27 height 11
click at [986, 443] on link "View maintenance" at bounding box center [984, 432] width 93 height 23
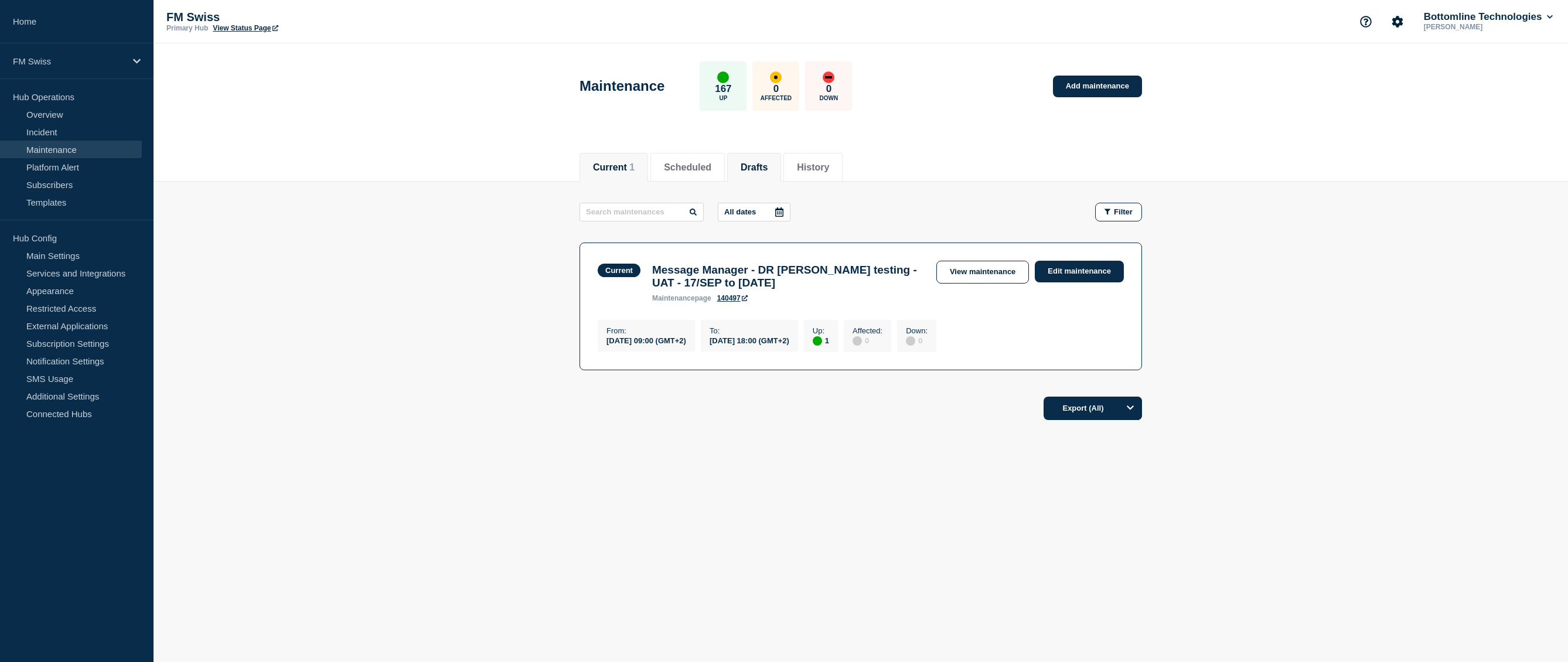
click at [756, 167] on button "Drafts" at bounding box center [754, 167] width 27 height 11
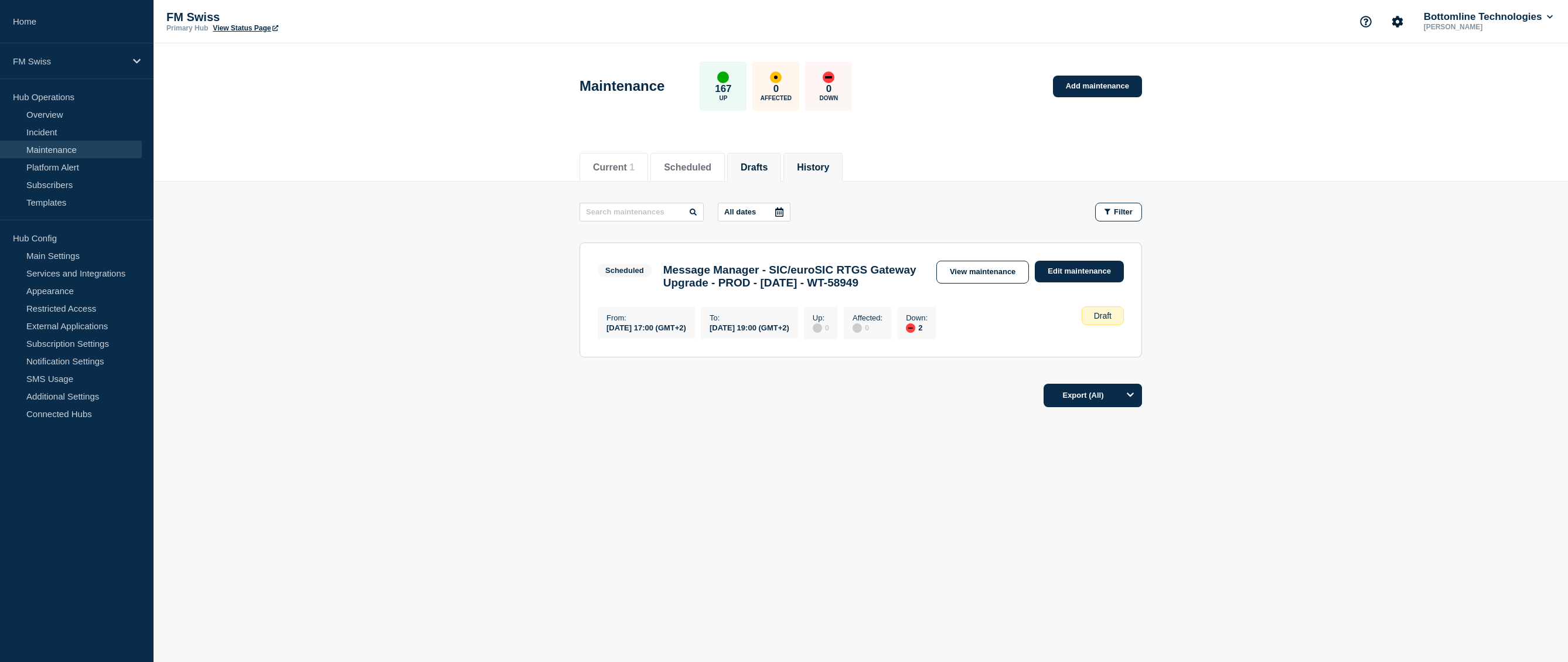
click at [842, 167] on li "History" at bounding box center [813, 167] width 60 height 29
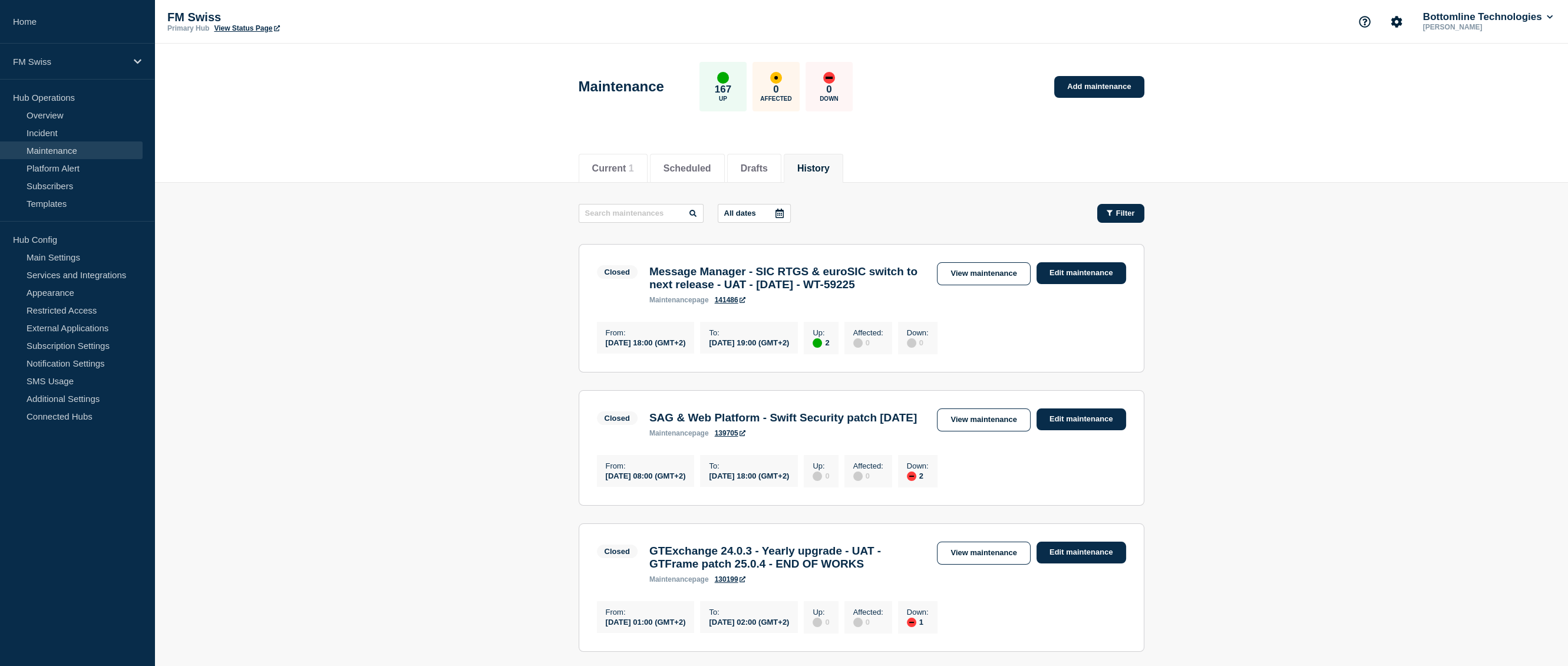
click at [1097, 210] on div "Filter" at bounding box center [1116, 213] width 59 height 19
click at [1111, 213] on icon "button" at bounding box center [1110, 213] width 6 height 8
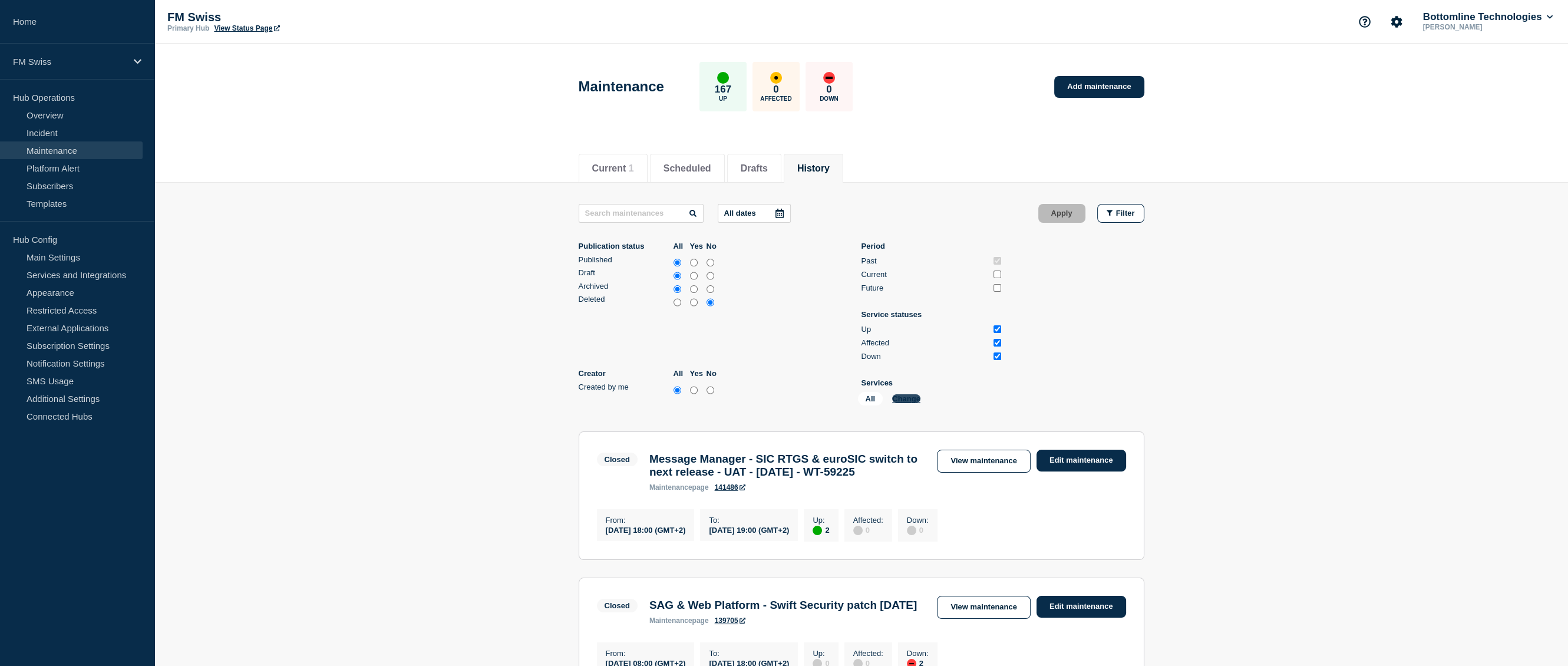
click at [908, 400] on button "Change" at bounding box center [906, 399] width 28 height 9
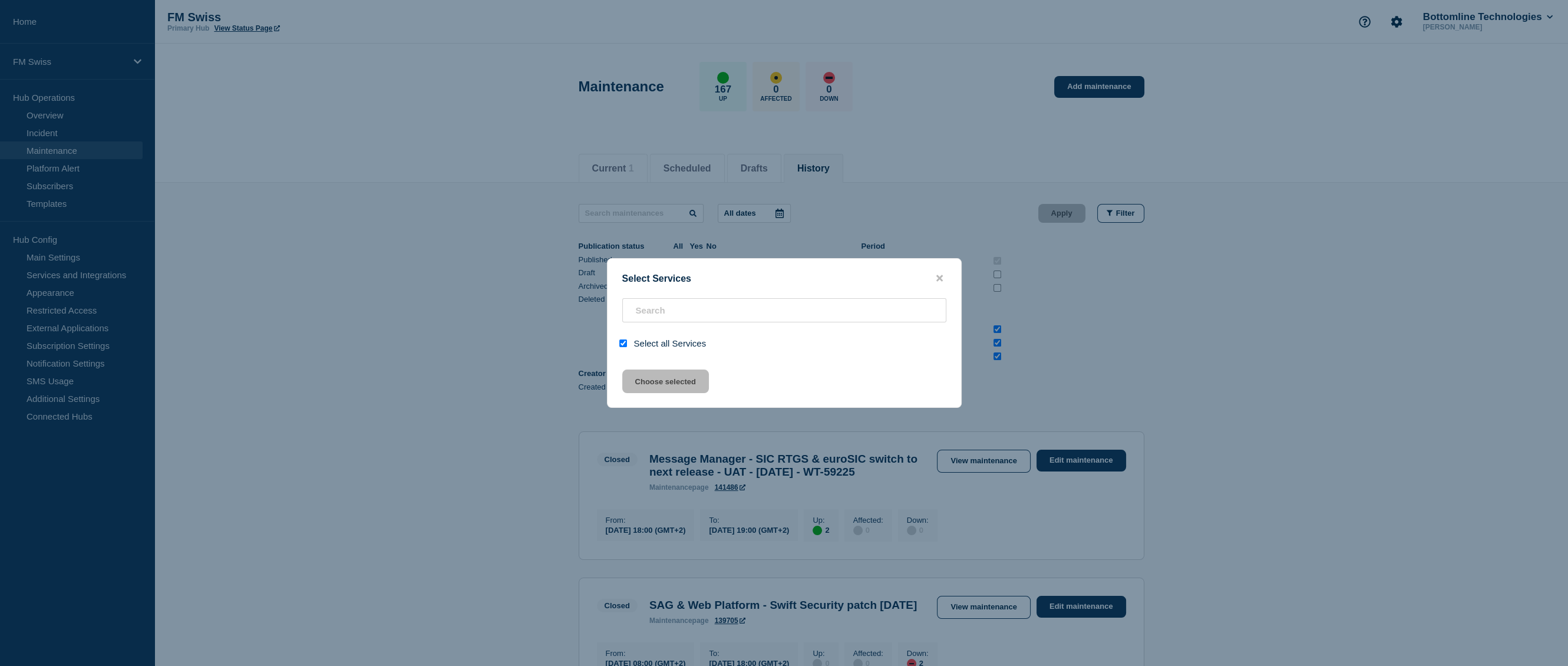
checkbox input "true"
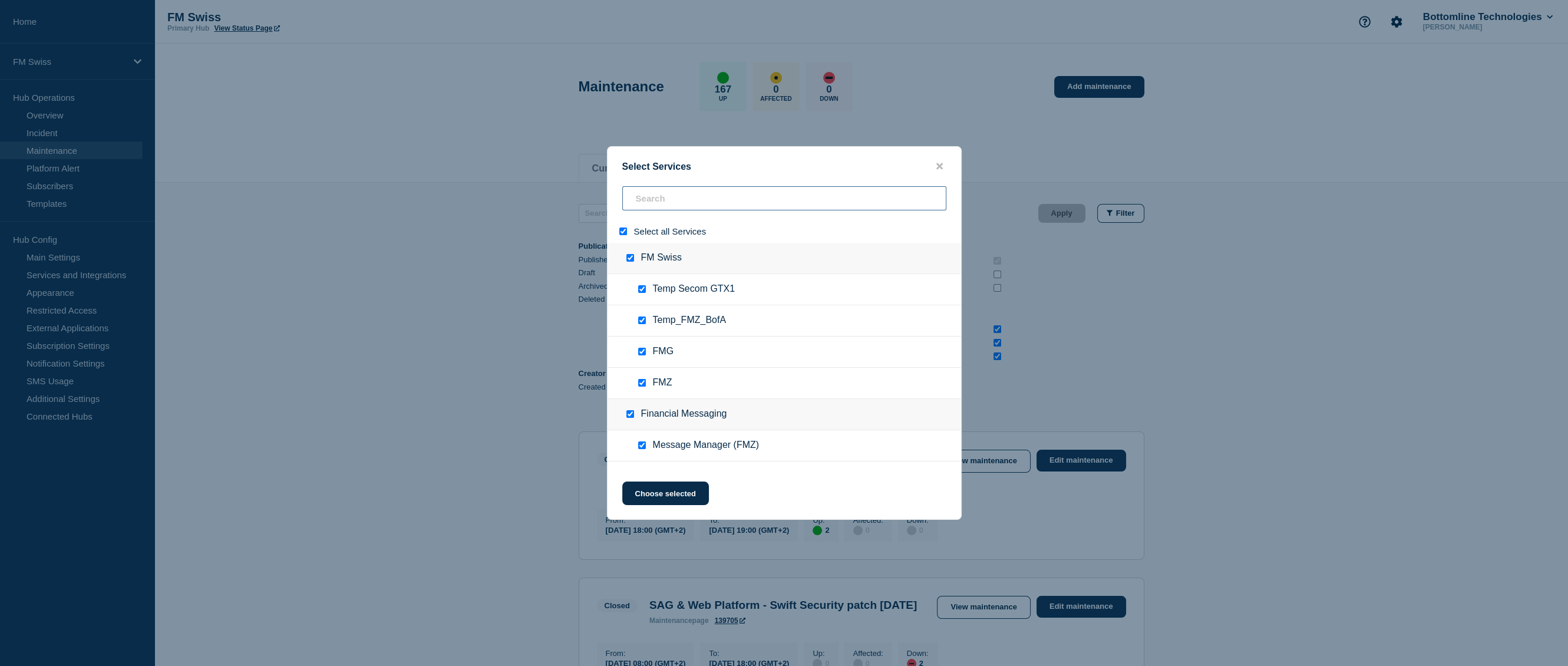
click at [684, 188] on input "search" at bounding box center [784, 199] width 324 height 24
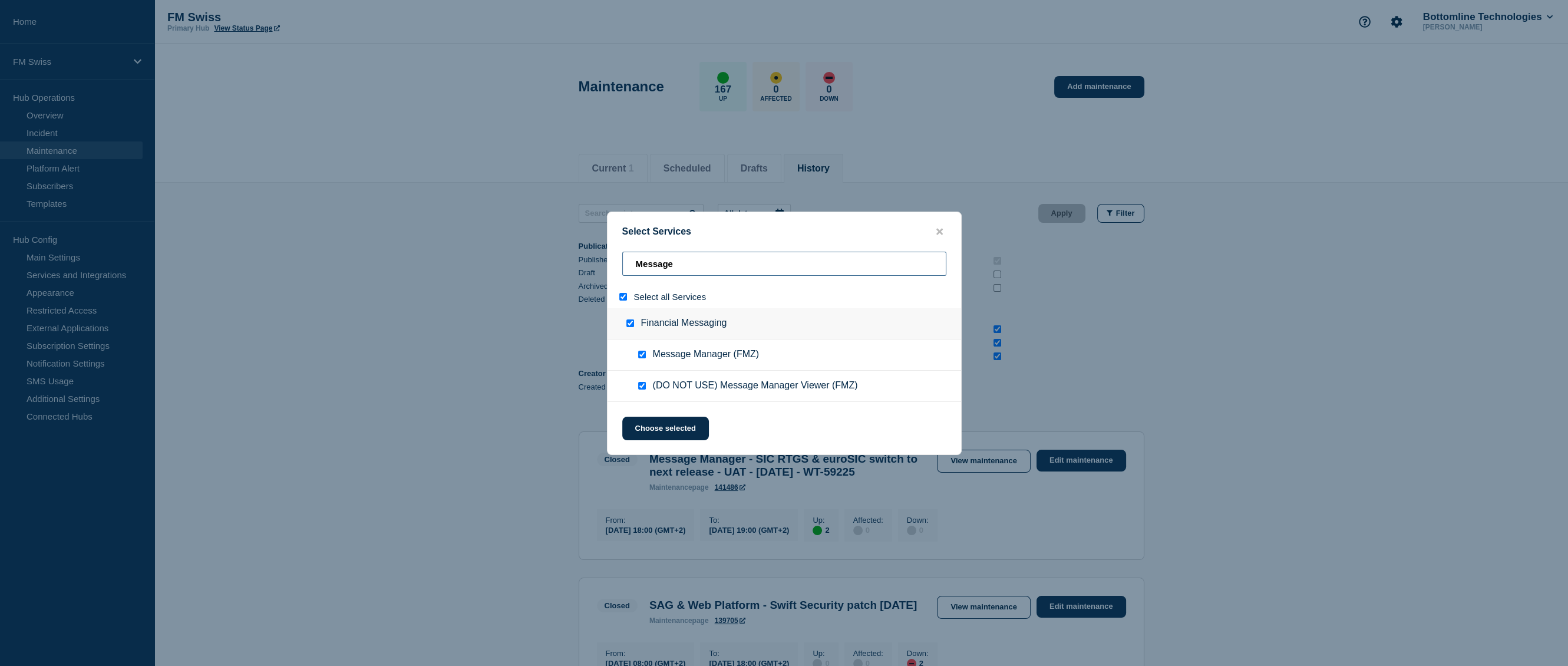
type input "Message"
click at [690, 387] on span "(DO NOT USE) Message Manager Viewer (FMZ)" at bounding box center [756, 386] width 205 height 12
click at [641, 389] on input "service: (DO NOT USE) Message Manager Viewer (FMZ)" at bounding box center [642, 386] width 8 height 8
checkbox input "false"
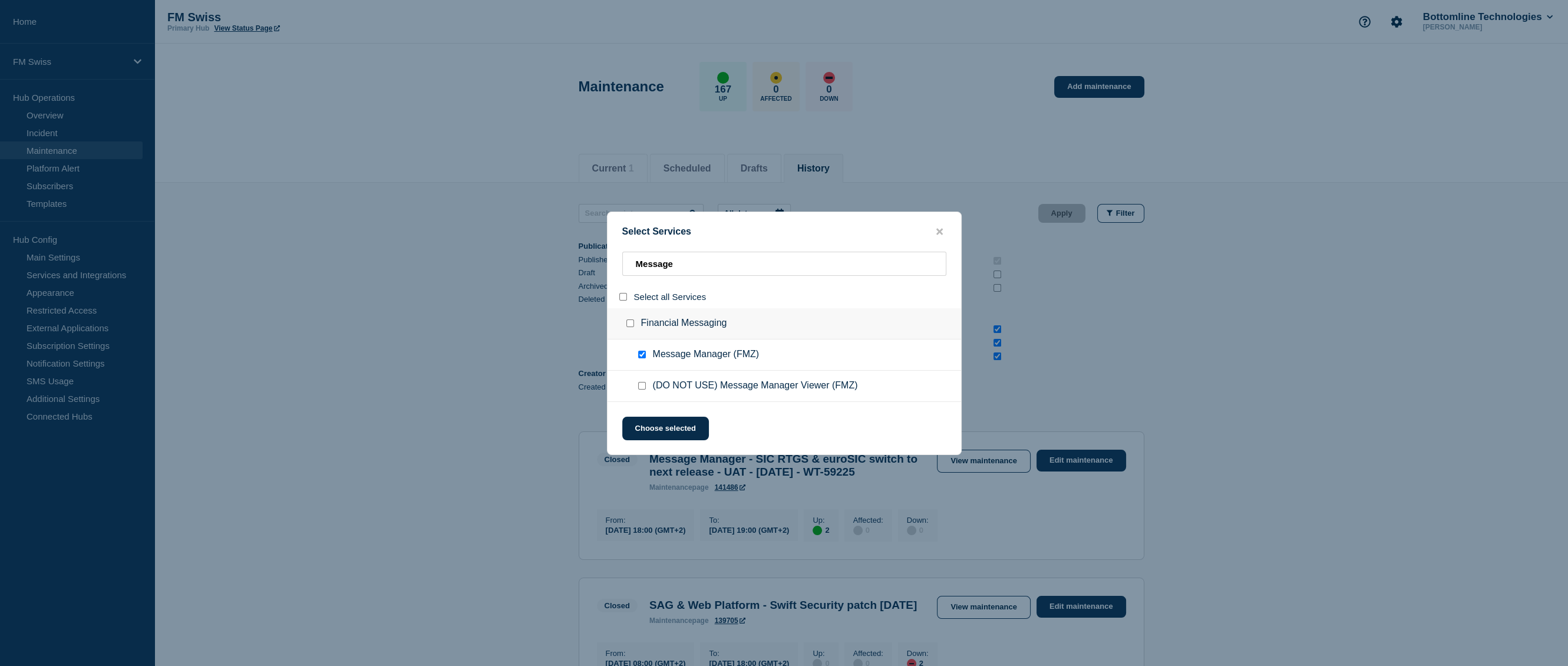
checkbox input "false"
click at [664, 436] on button "Choose selected" at bounding box center [665, 428] width 86 height 23
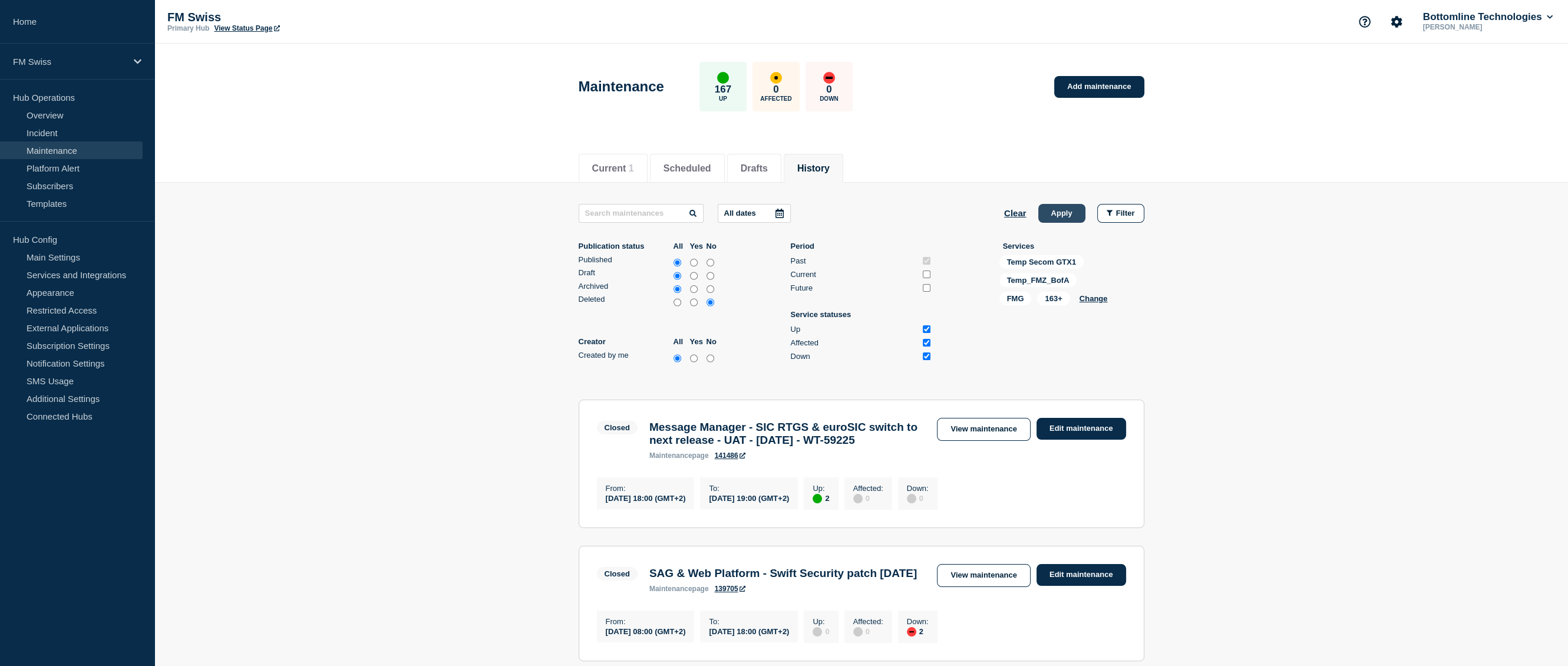
click at [1069, 214] on button "Apply" at bounding box center [1062, 213] width 47 height 19
click at [1097, 295] on button "Change" at bounding box center [1094, 299] width 28 height 9
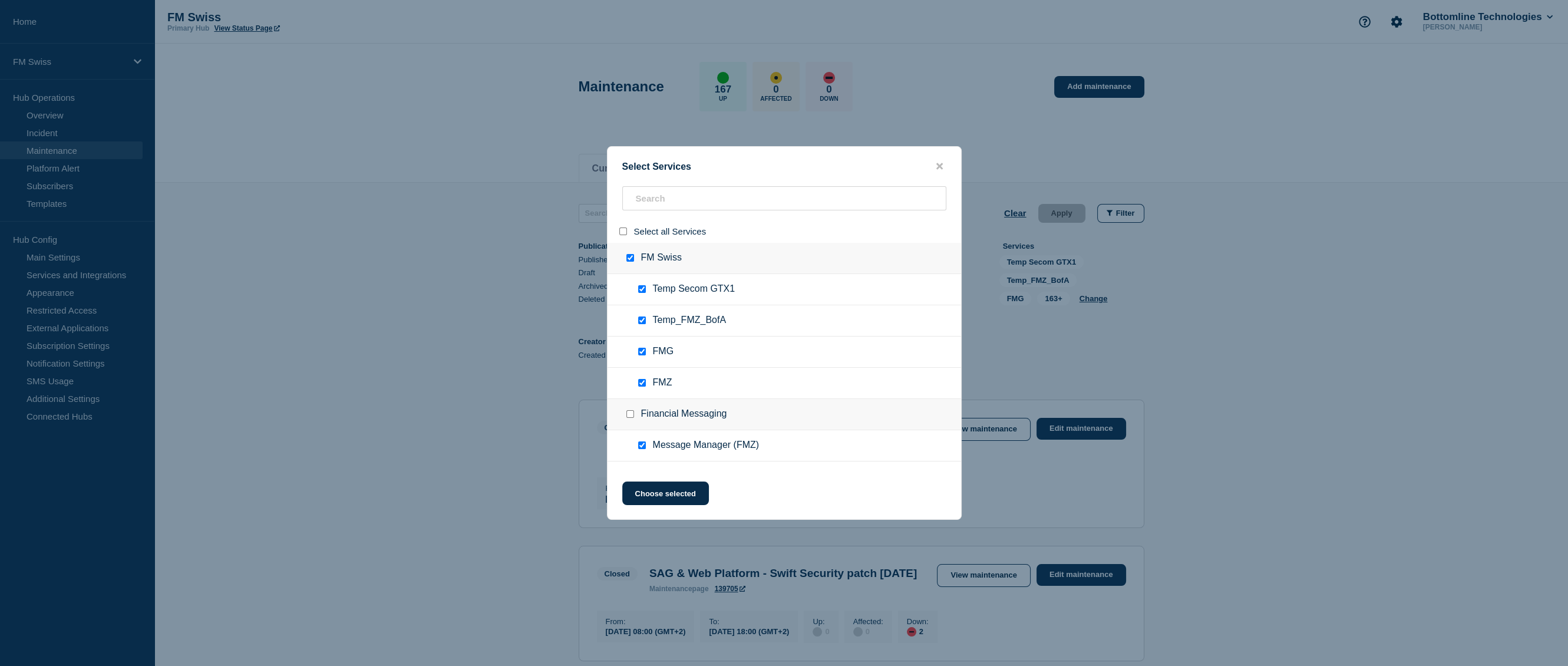
click at [626, 230] on input "select all" at bounding box center [623, 231] width 8 height 8
checkbox input "true"
click at [623, 230] on input "select all" at bounding box center [623, 231] width 8 height 8
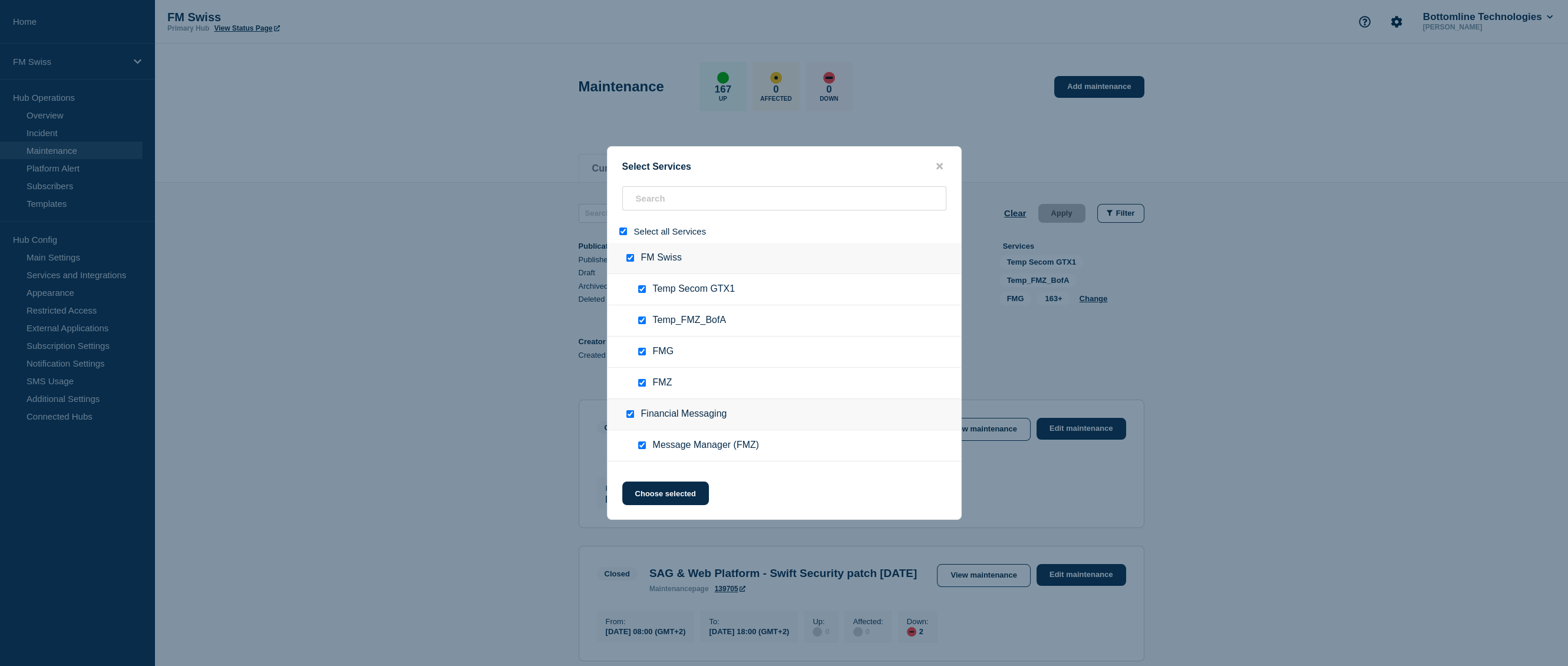
checkbox input "false"
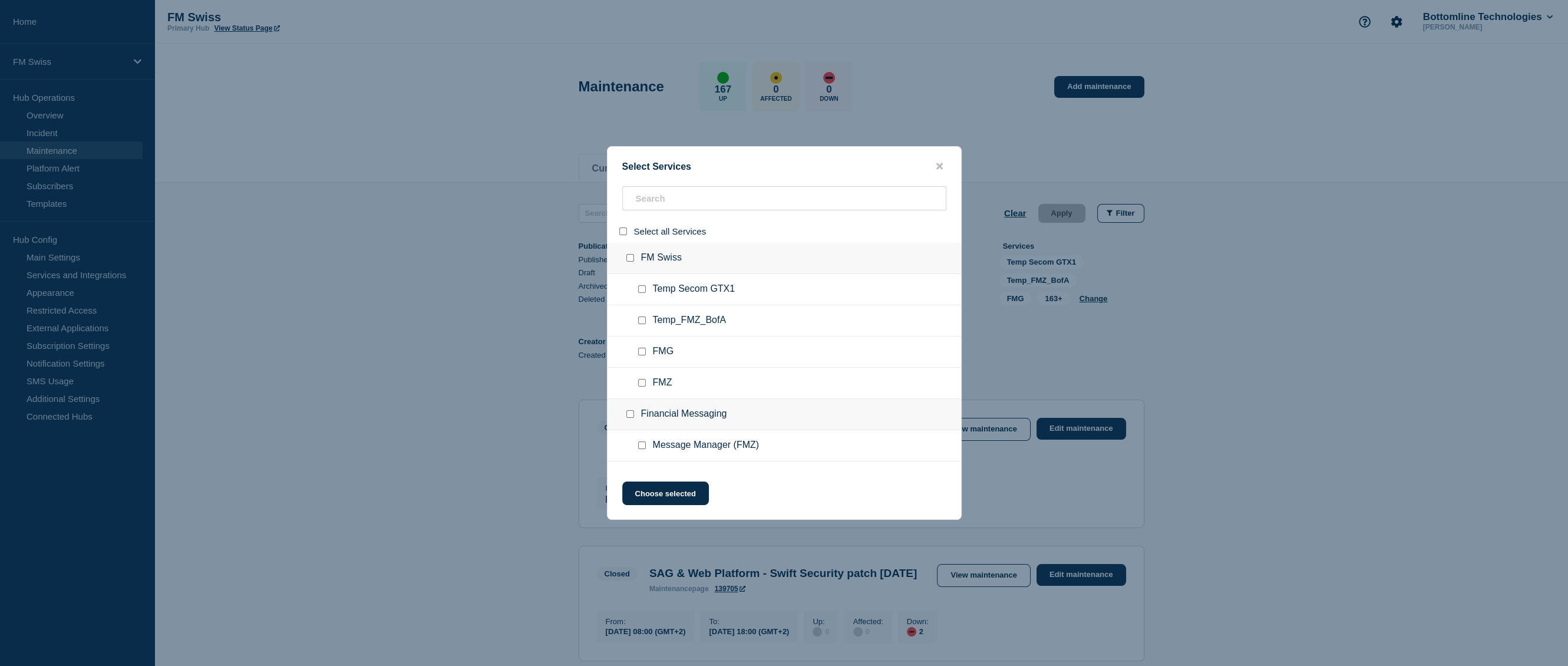
checkbox input "false"
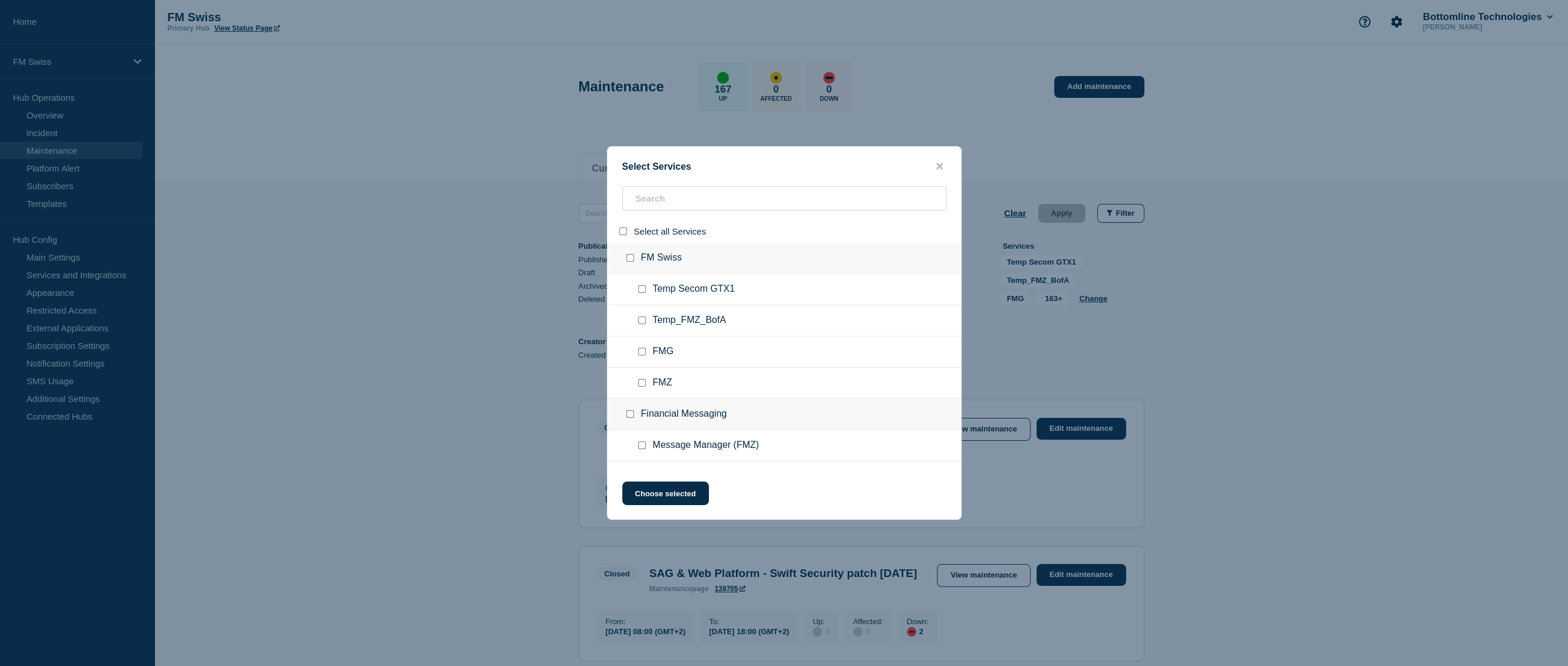
checkbox input "false"
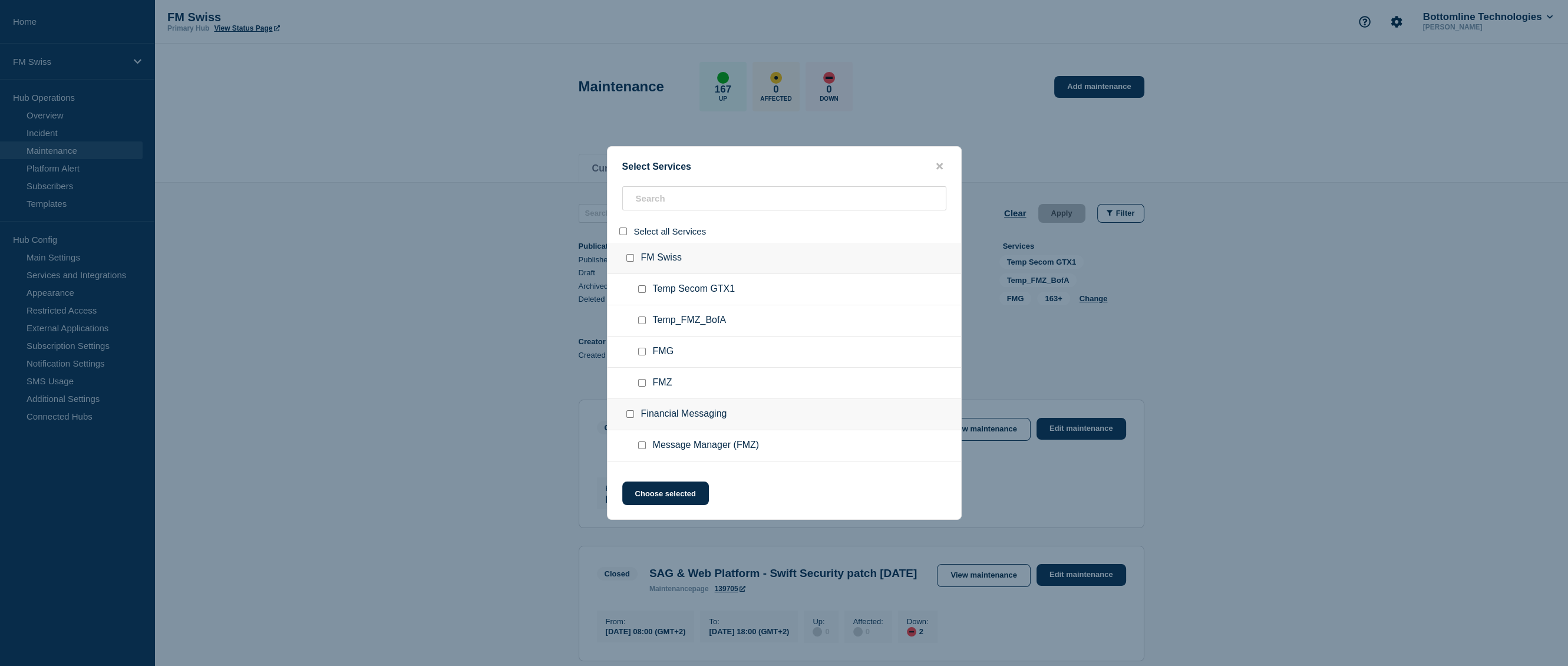
checkbox input "false"
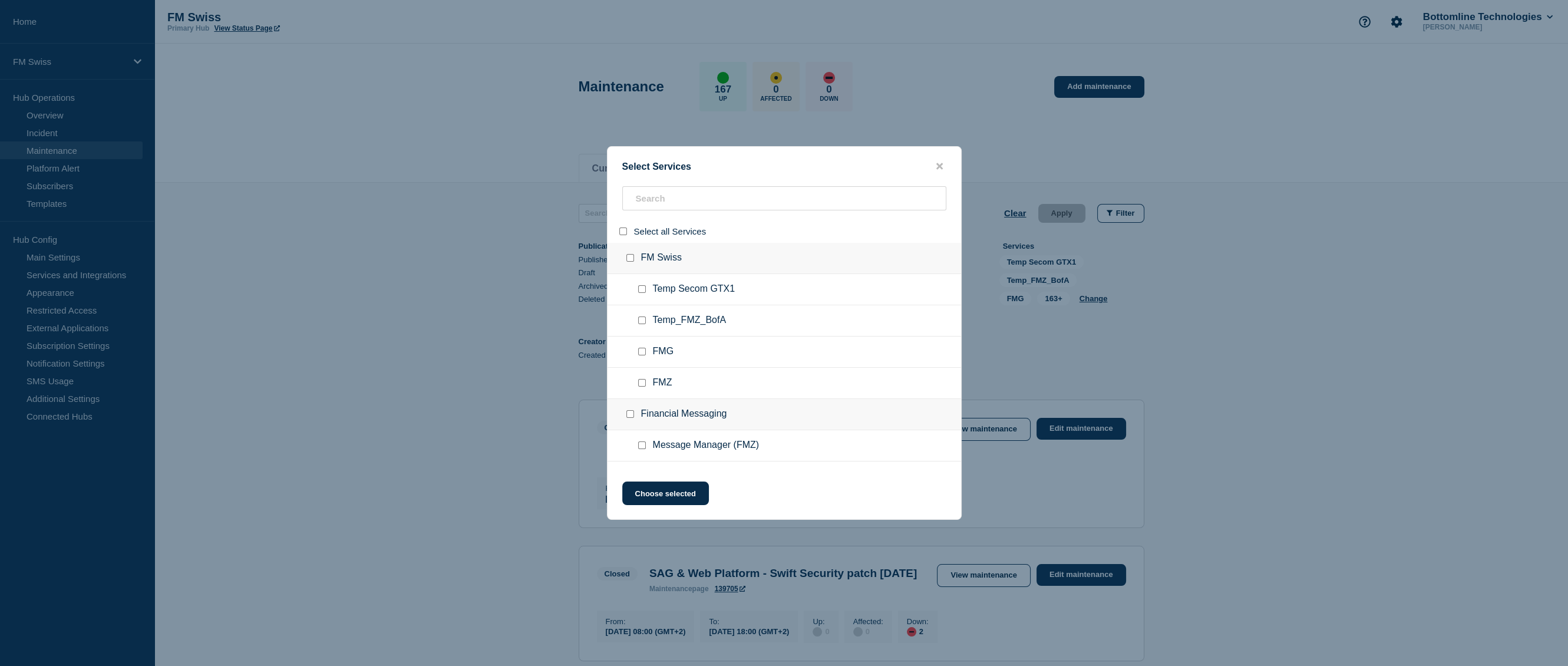
checkbox input "false"
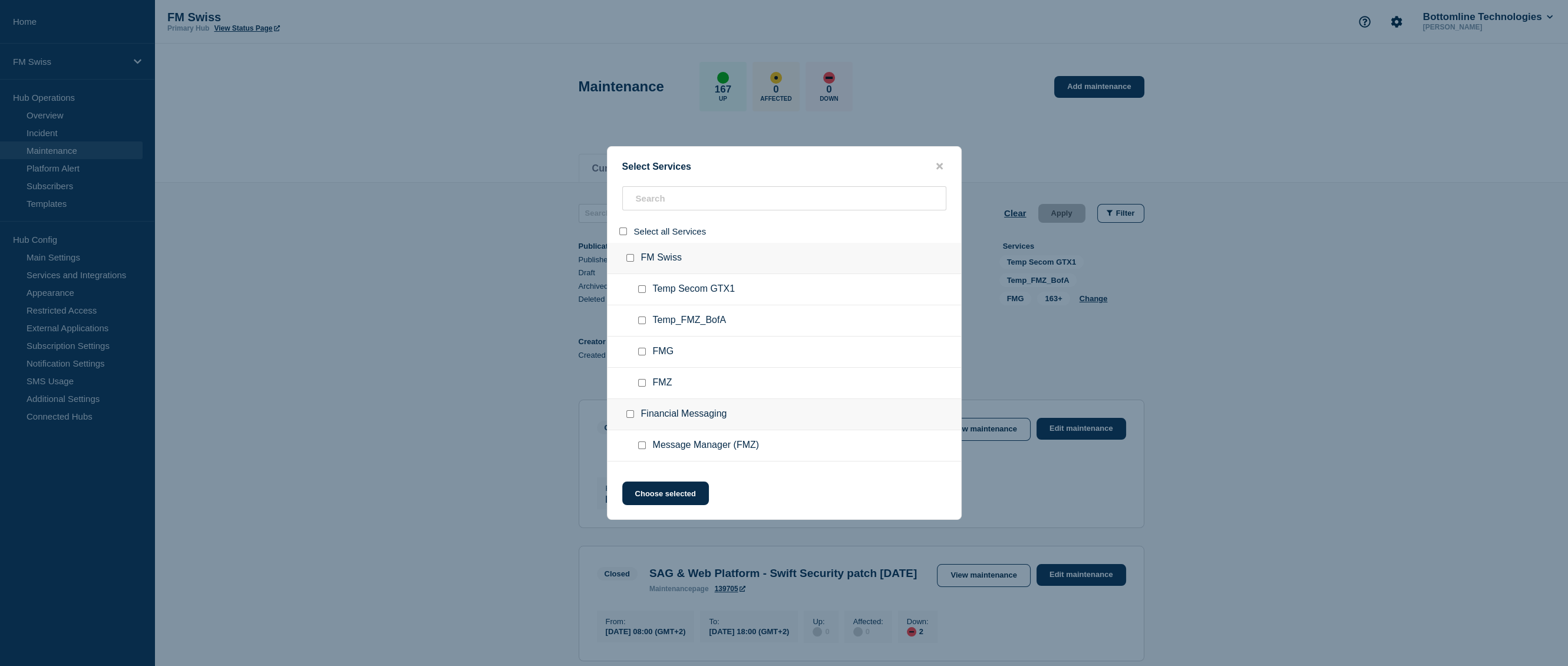
checkbox input "false"
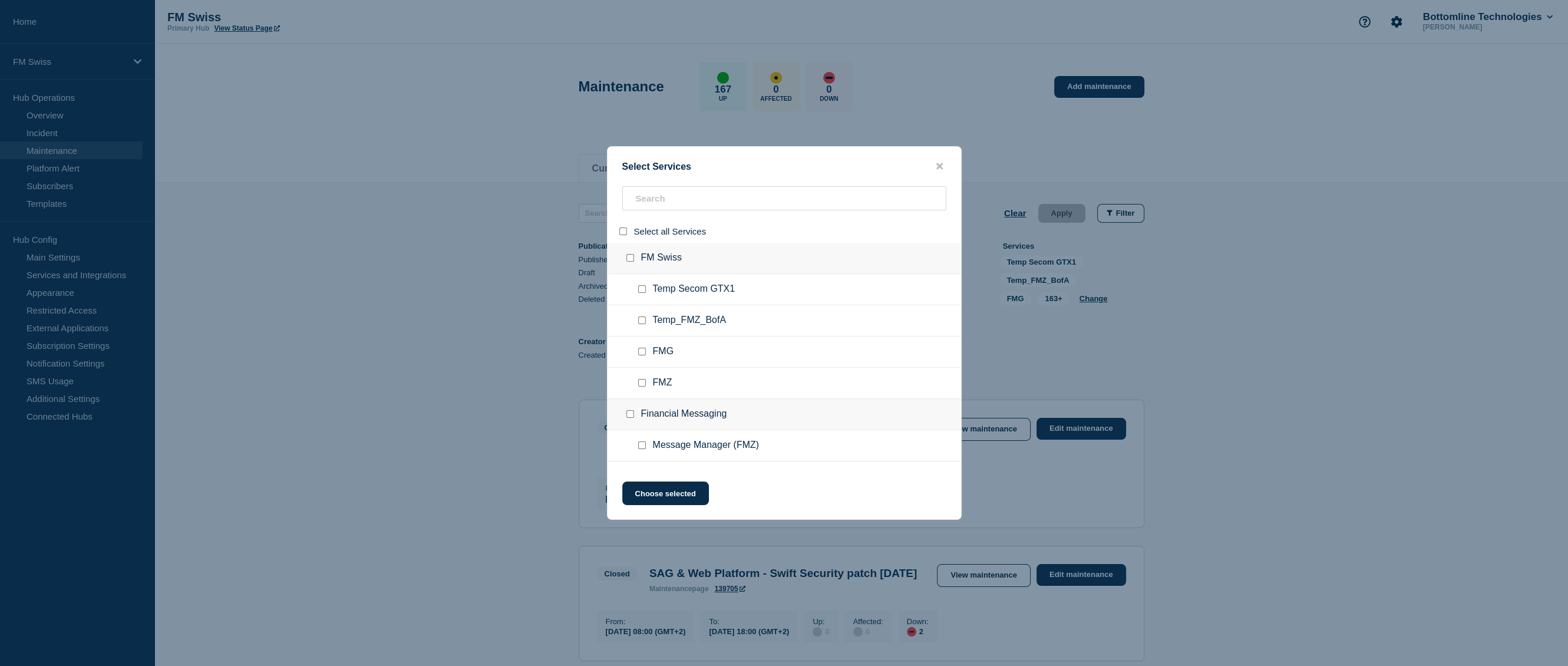
checkbox input "false"
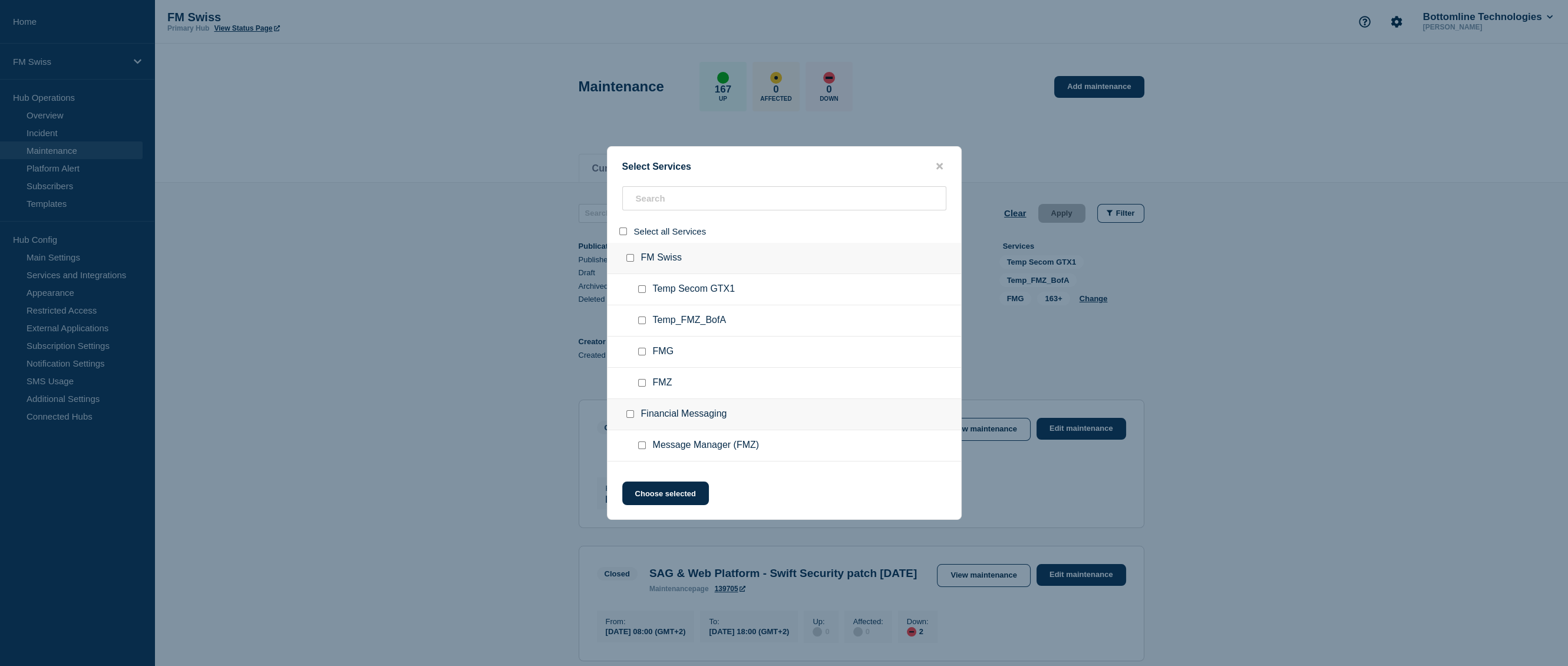
checkbox input "false"
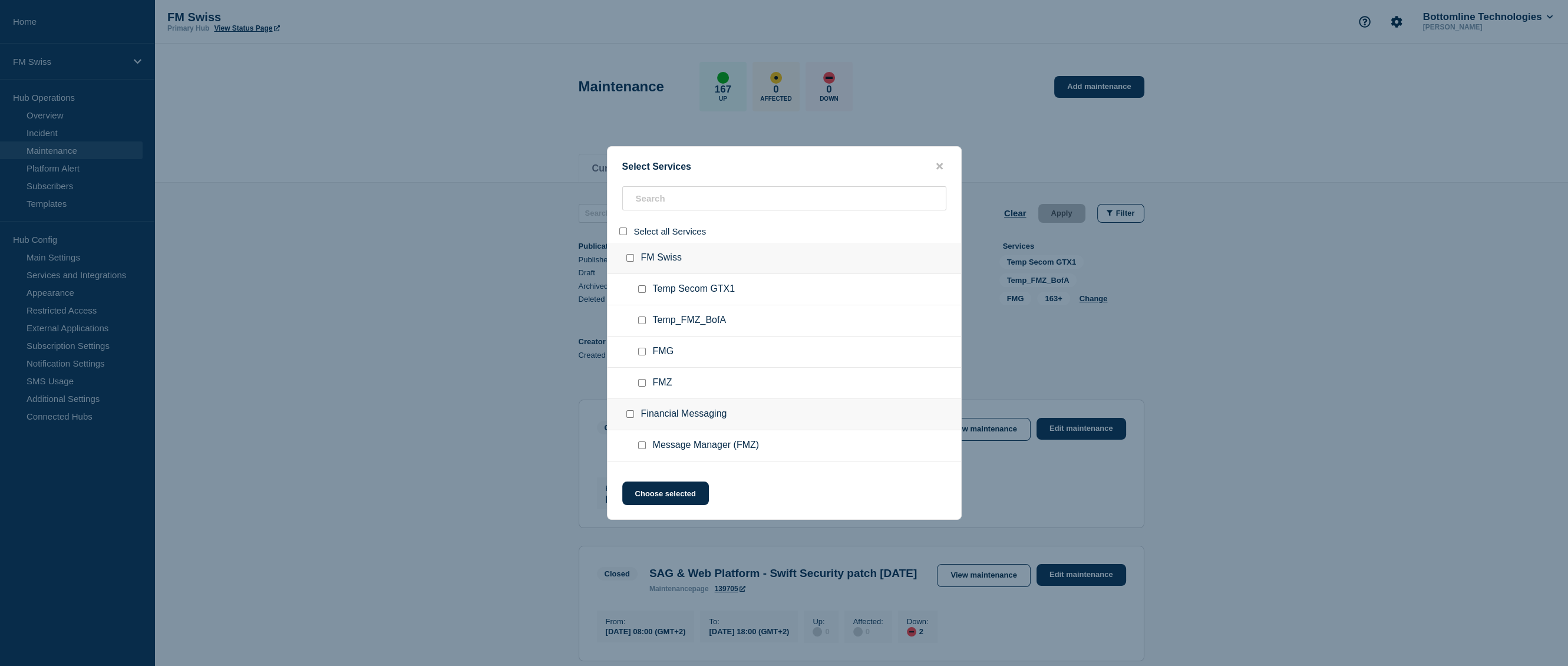
checkbox input "false"
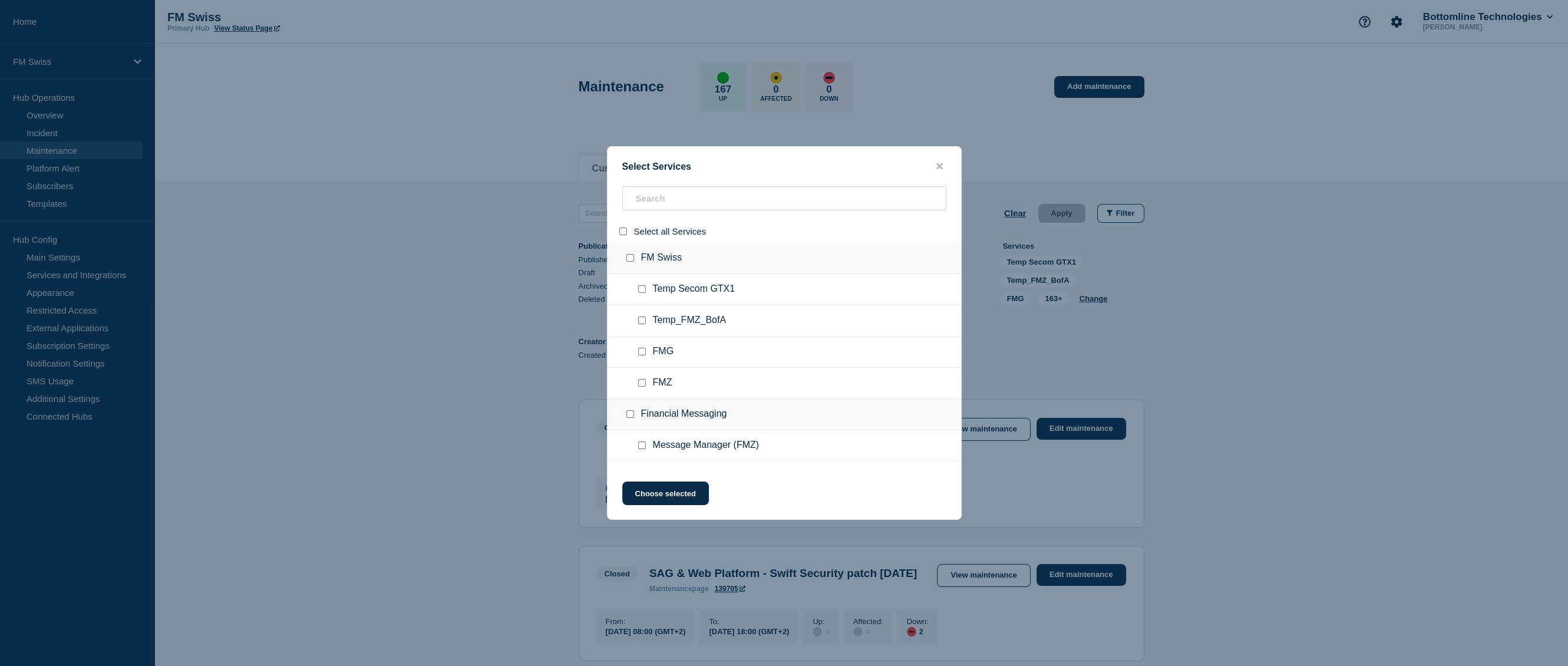
checkbox input "false"
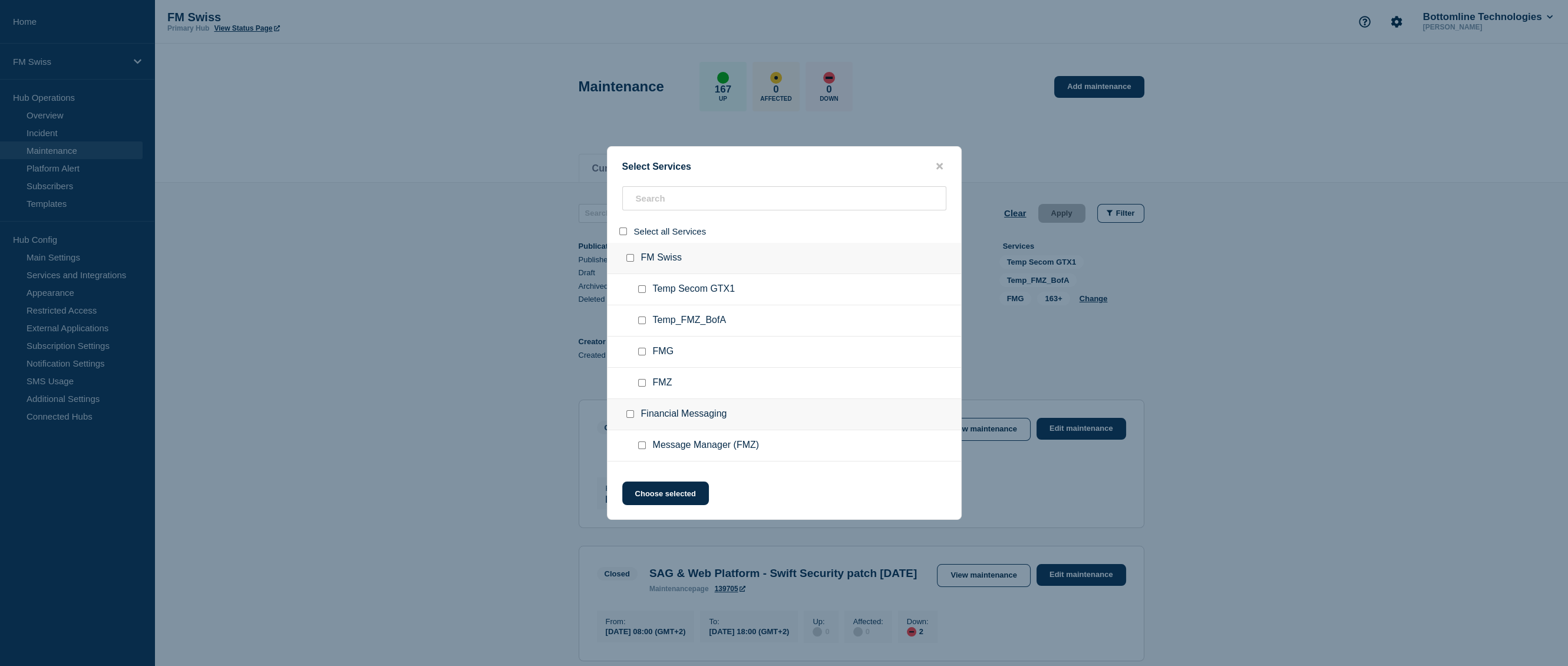
checkbox input "false"
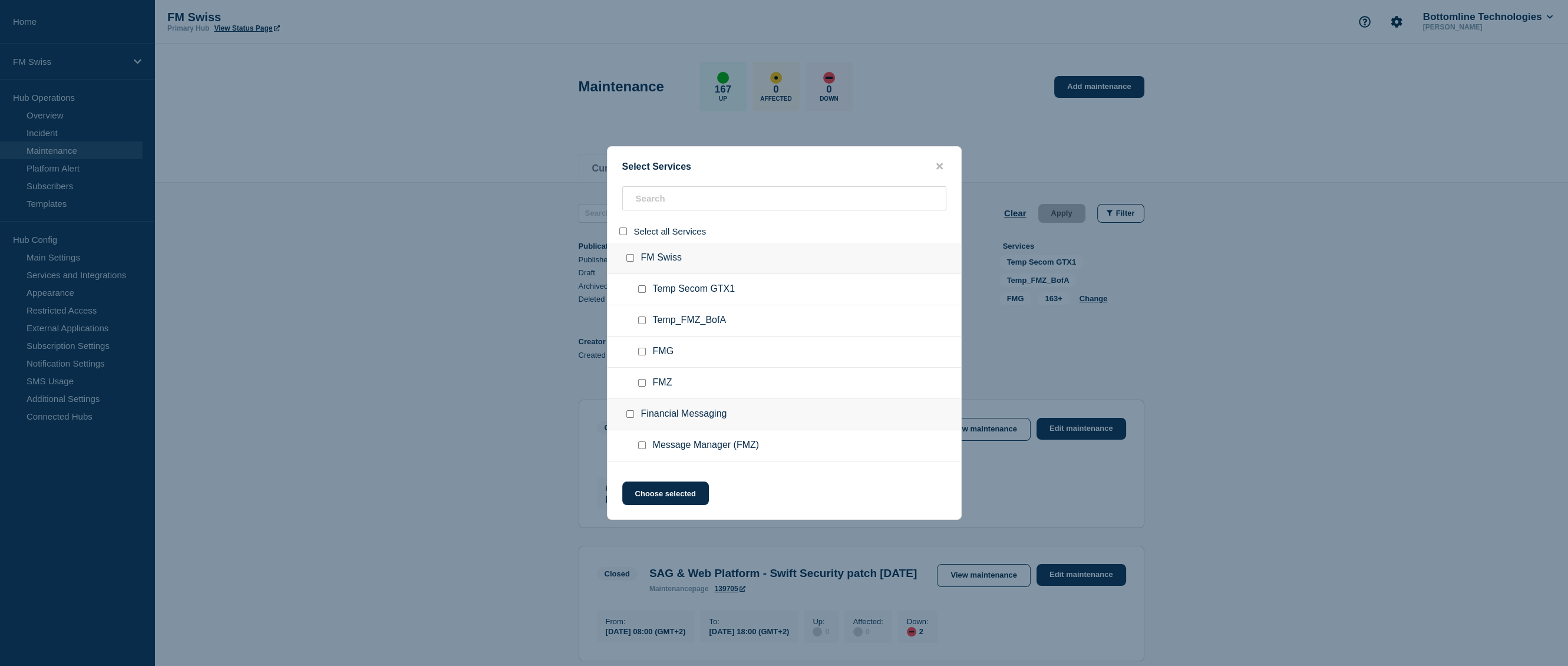
checkbox input "false"
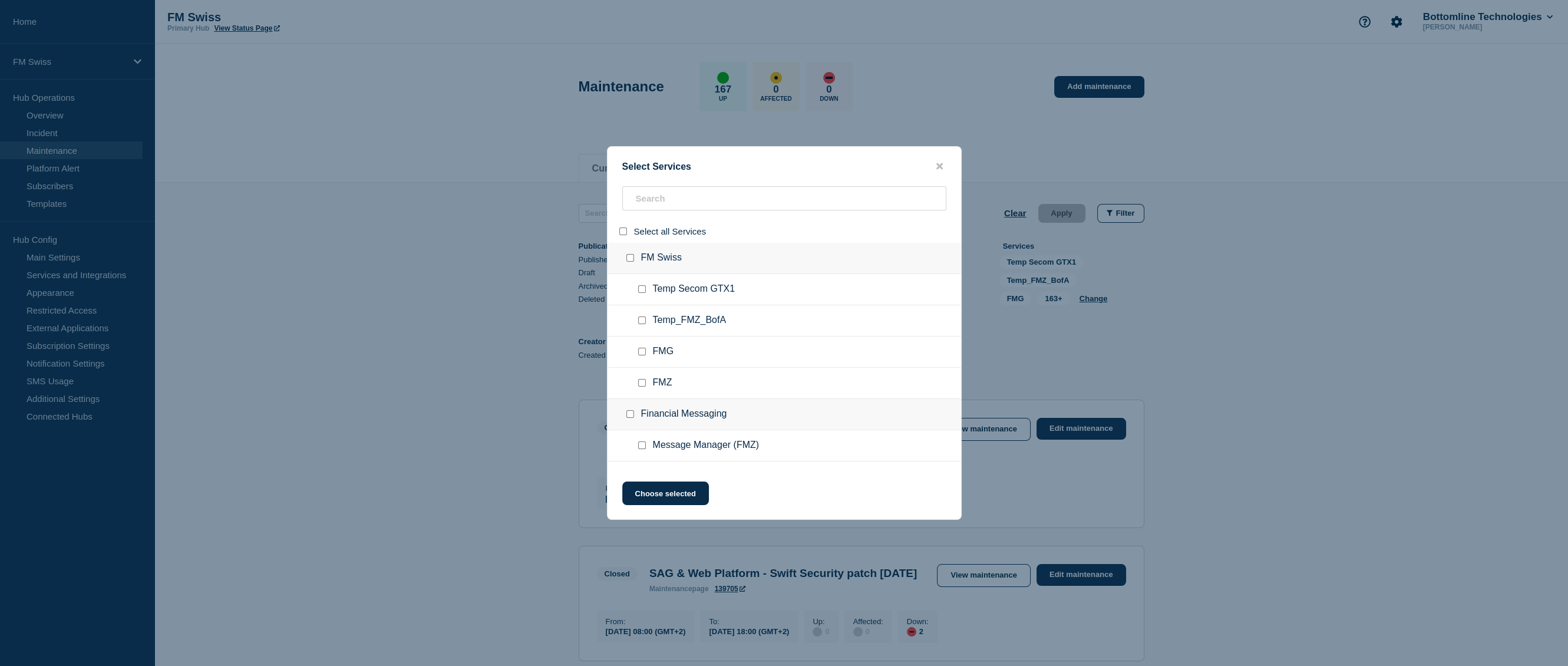
checkbox input "false"
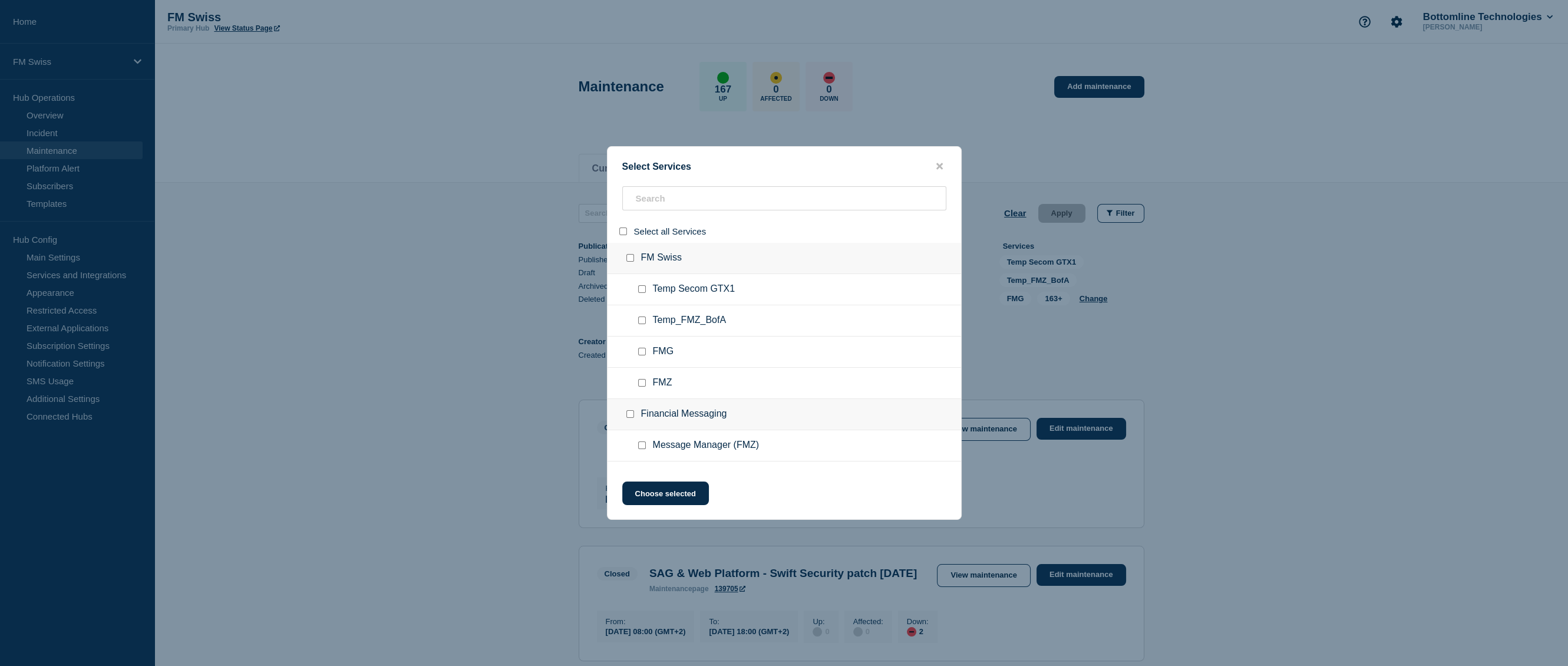
checkbox input "false"
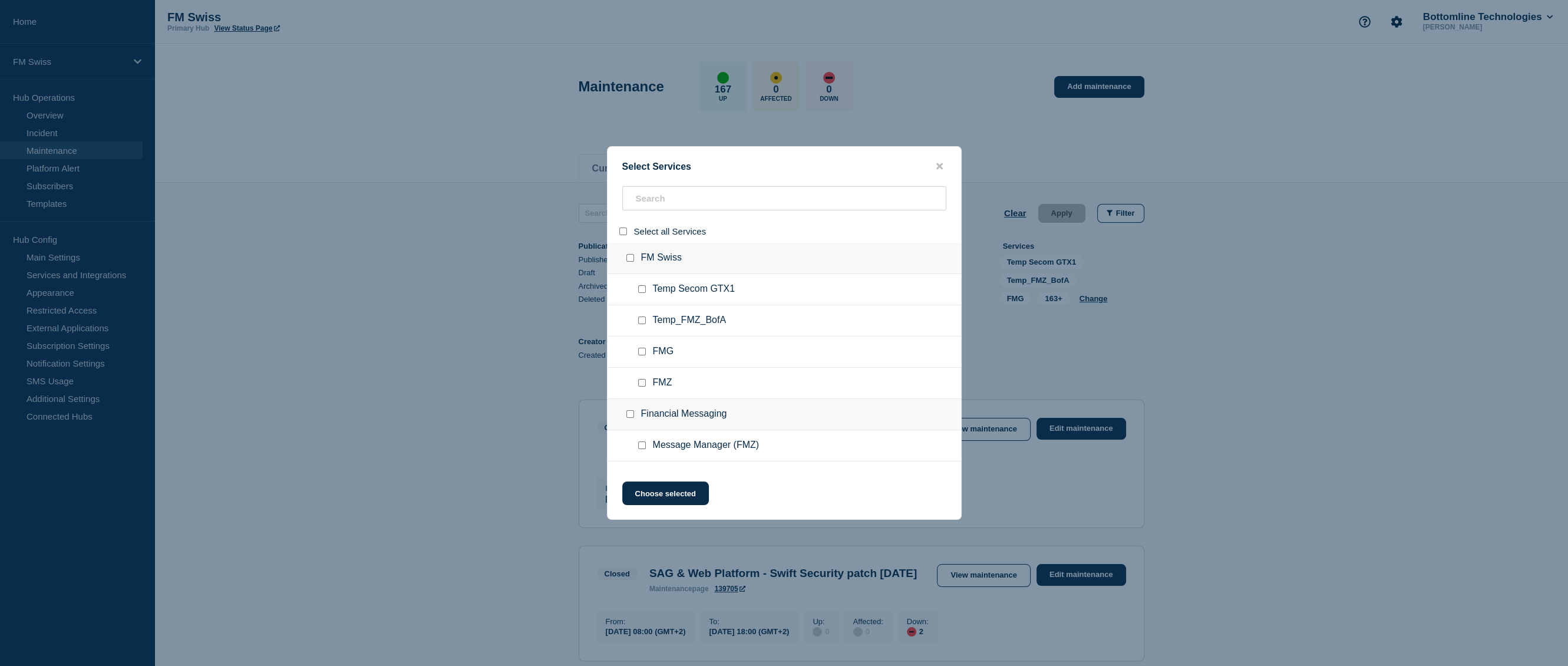
checkbox input "false"
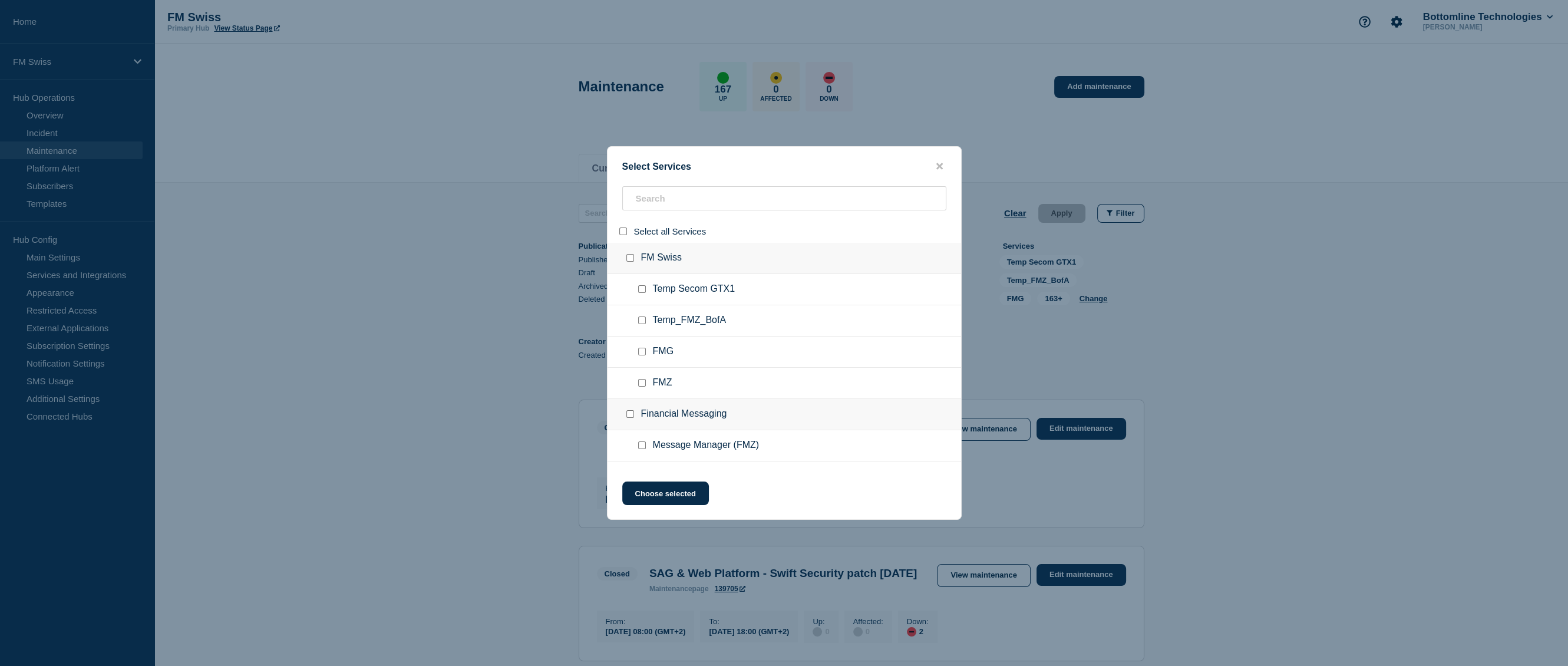
checkbox input "false"
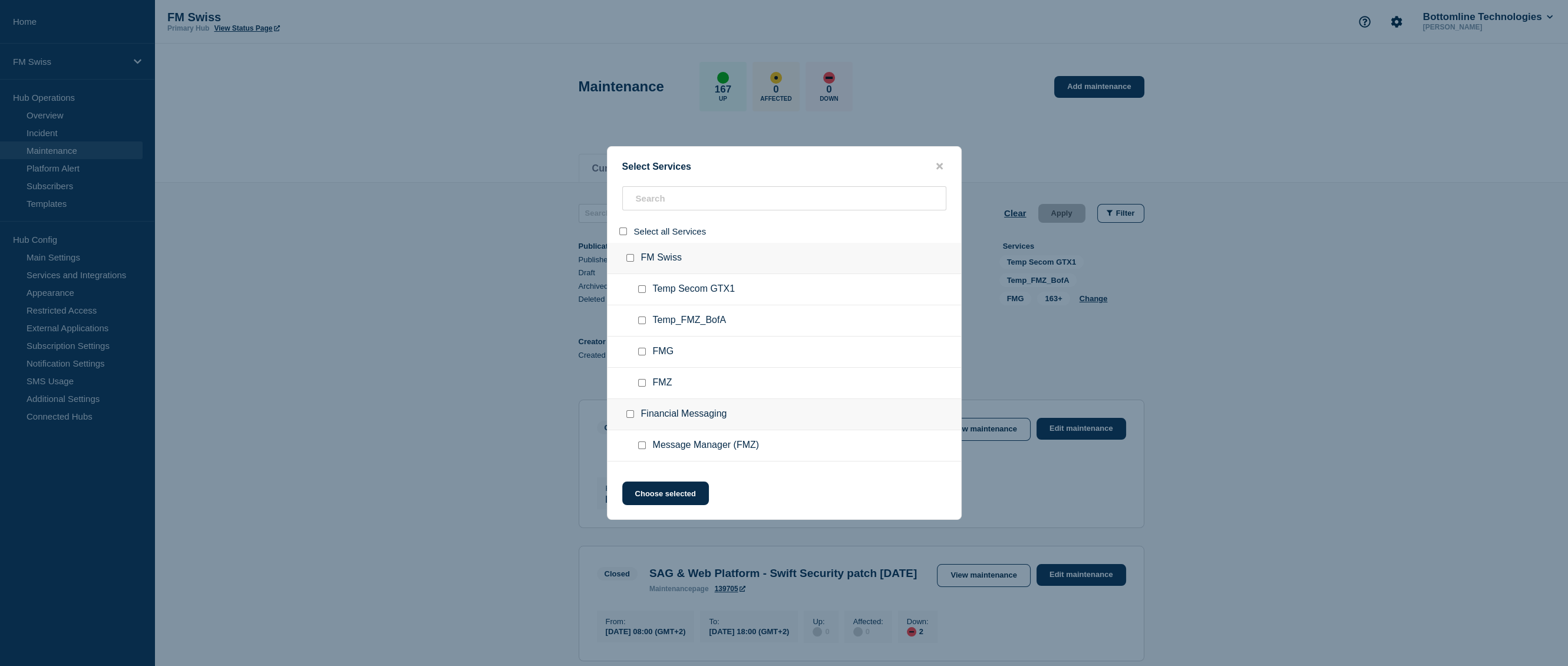
checkbox input "false"
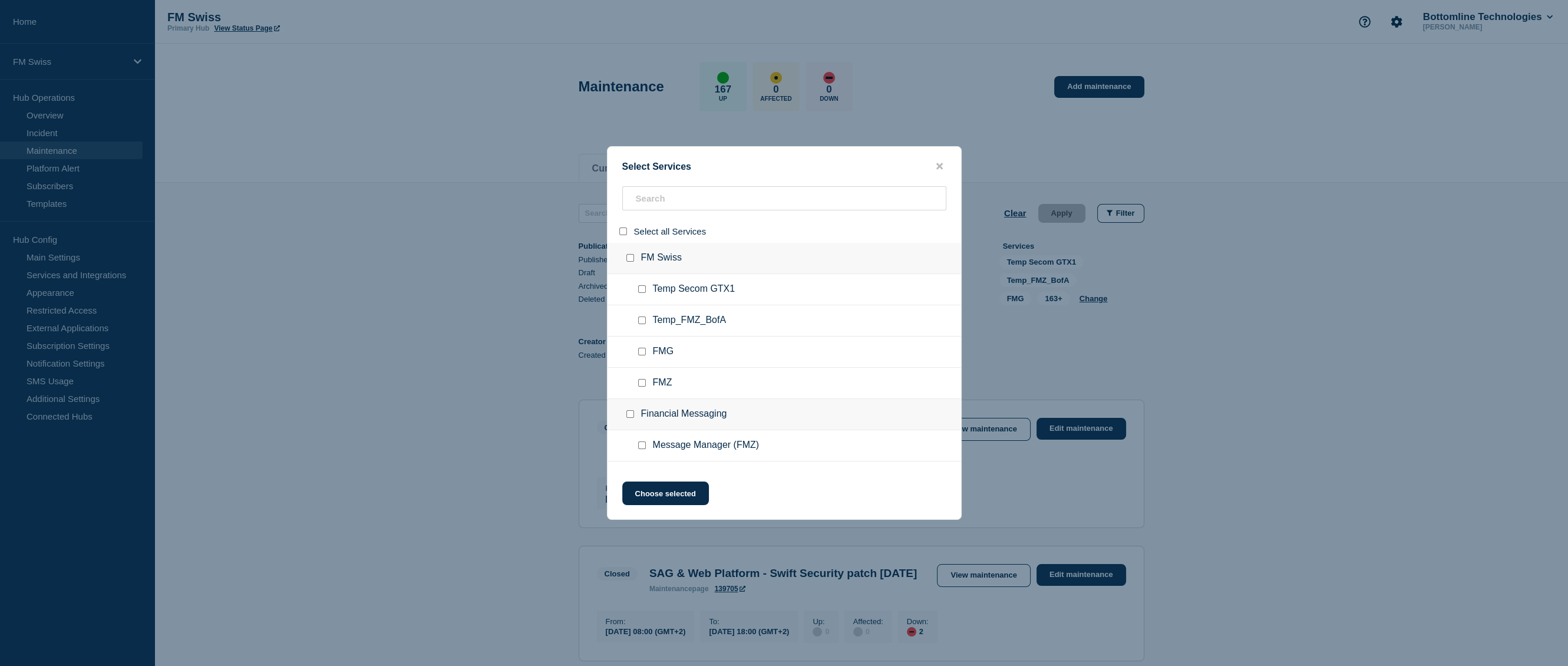
checkbox input "false"
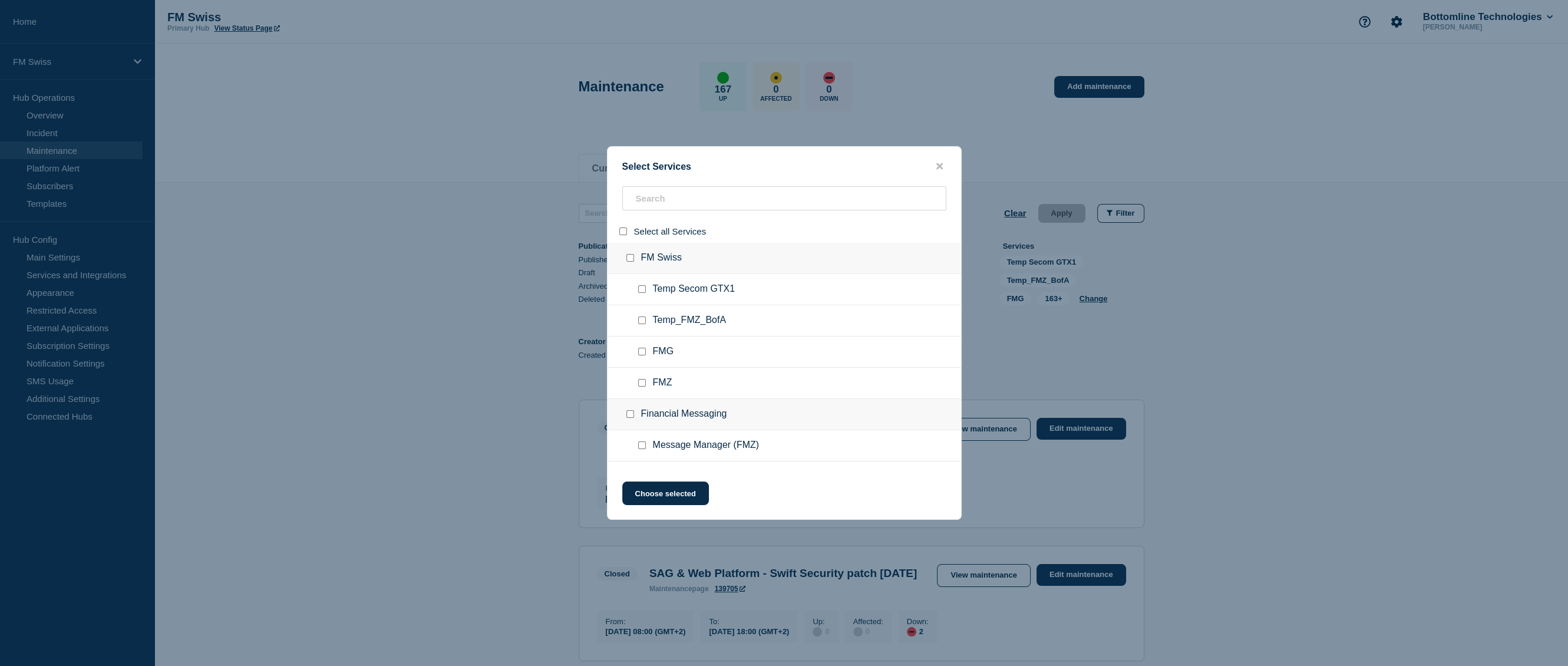
checkbox input "false"
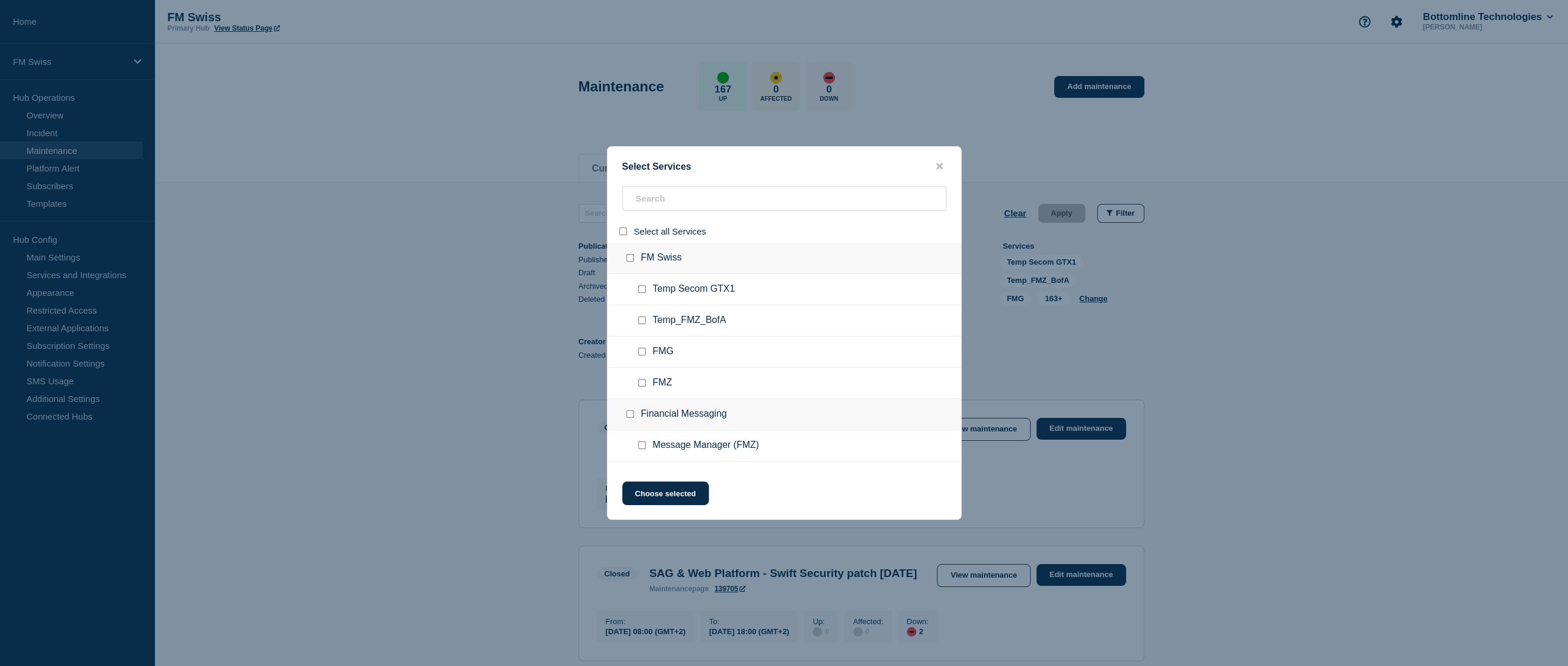
checkbox input "false"
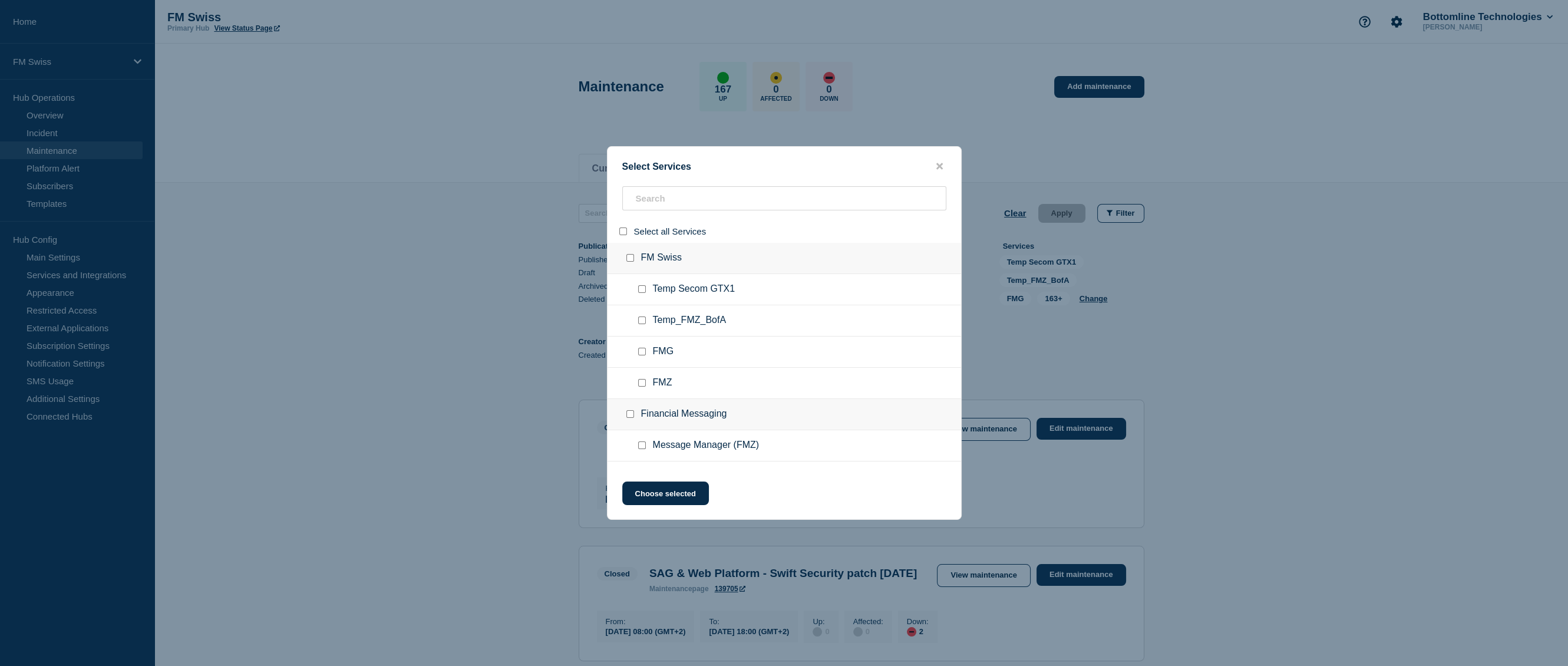
checkbox input "false"
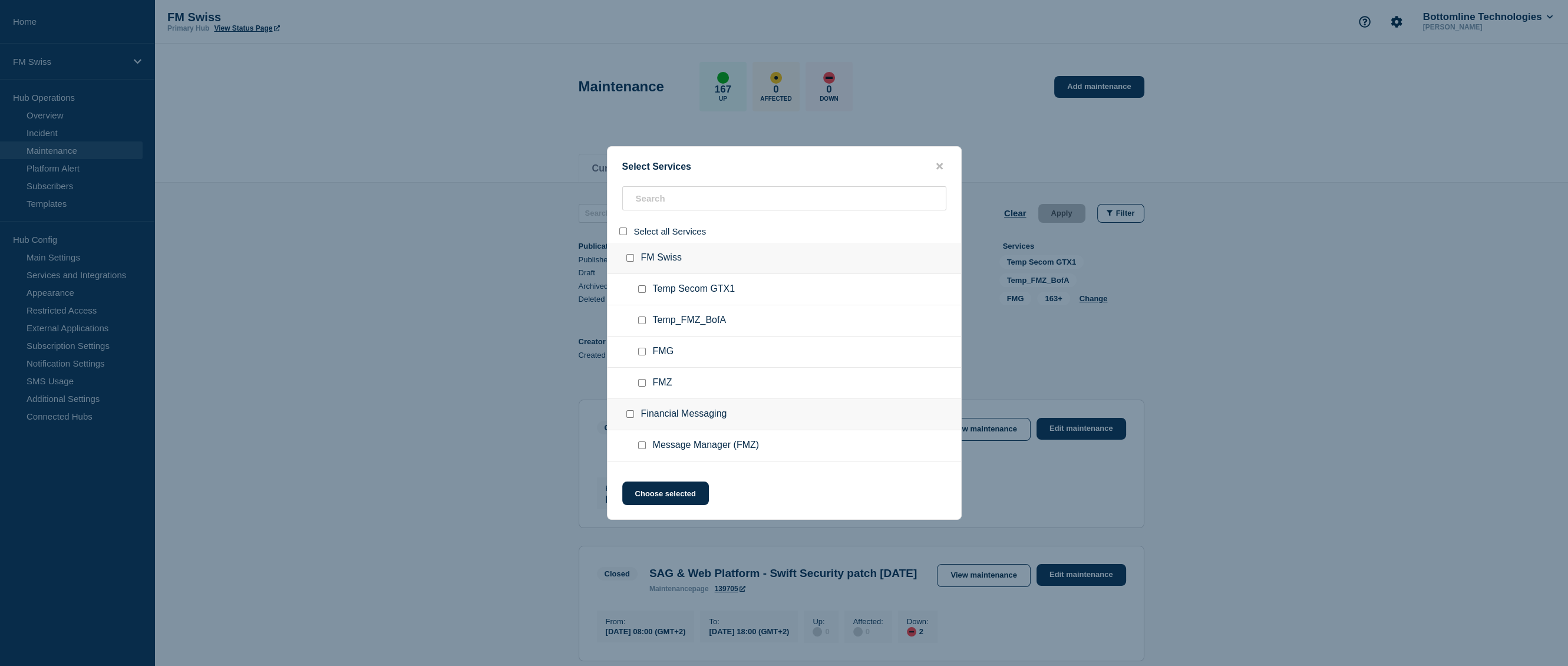
checkbox input "false"
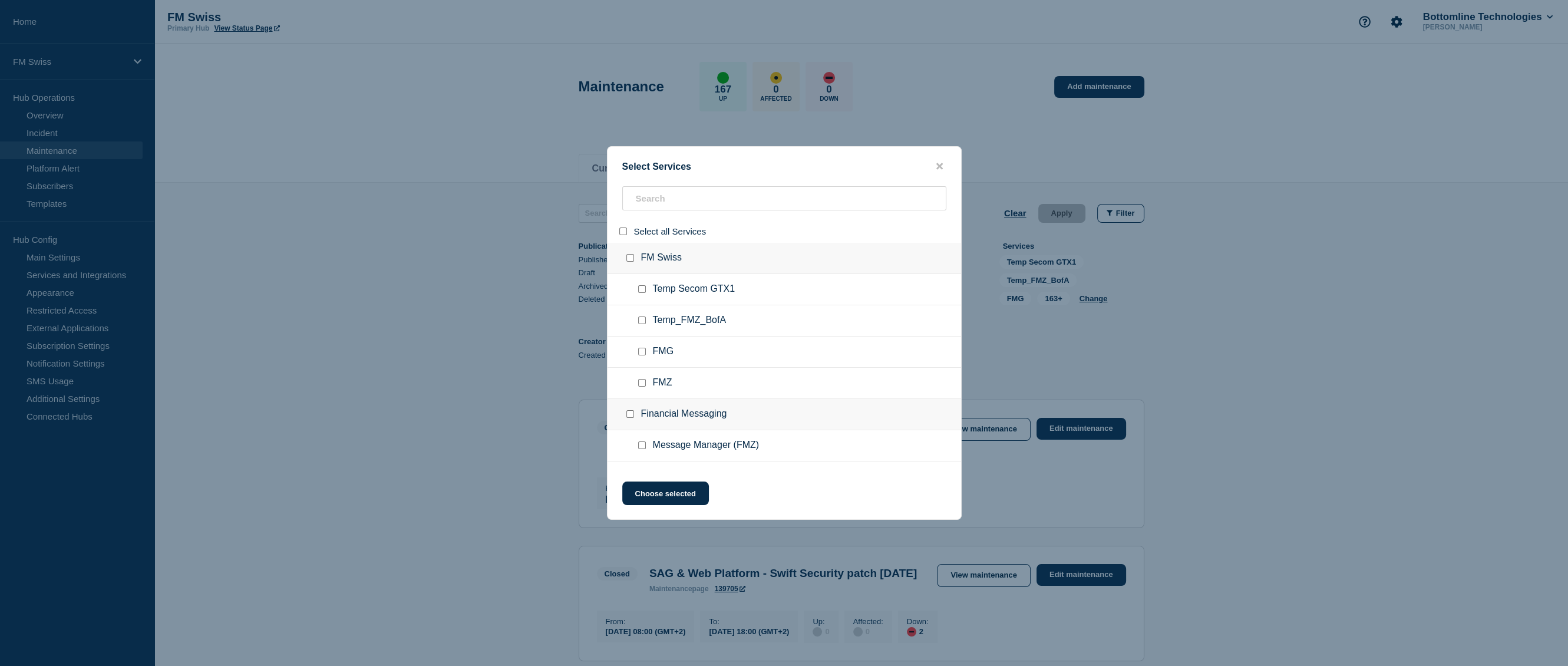
checkbox input "false"
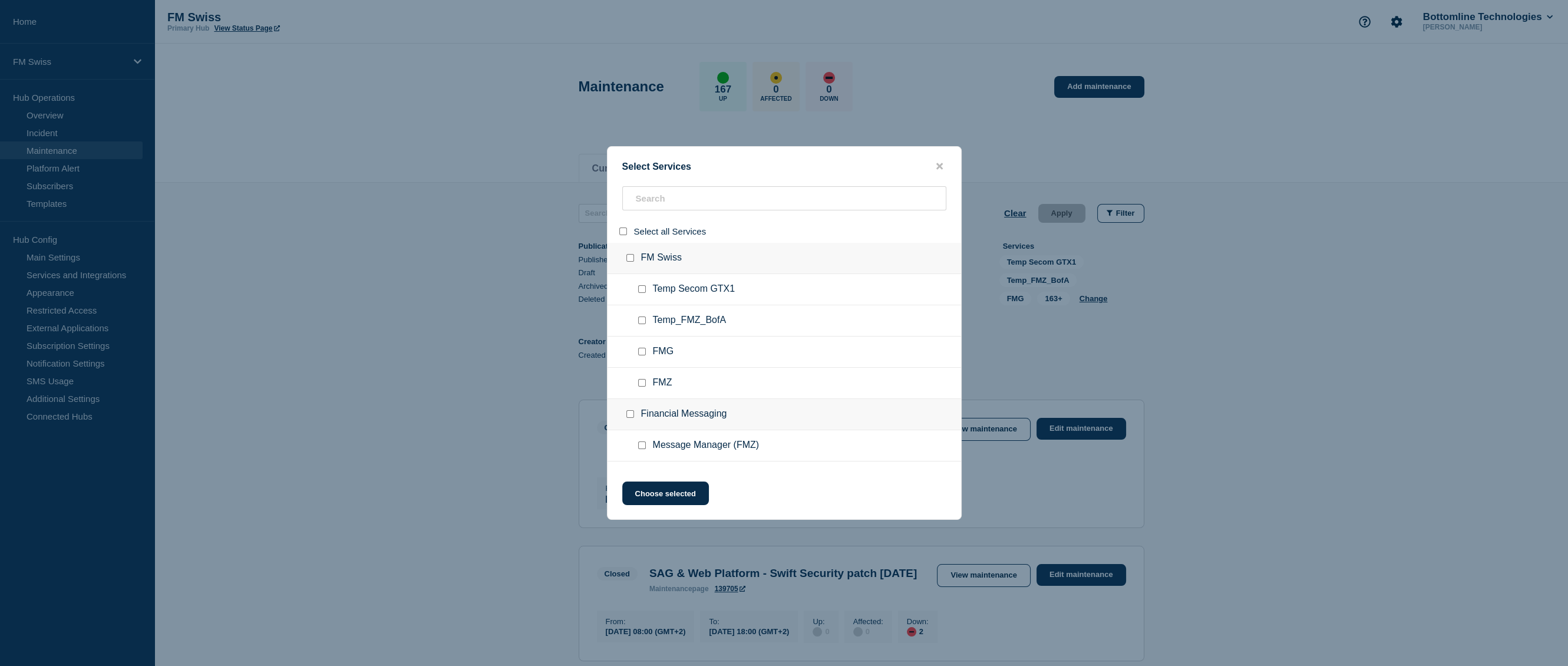
checkbox input "false"
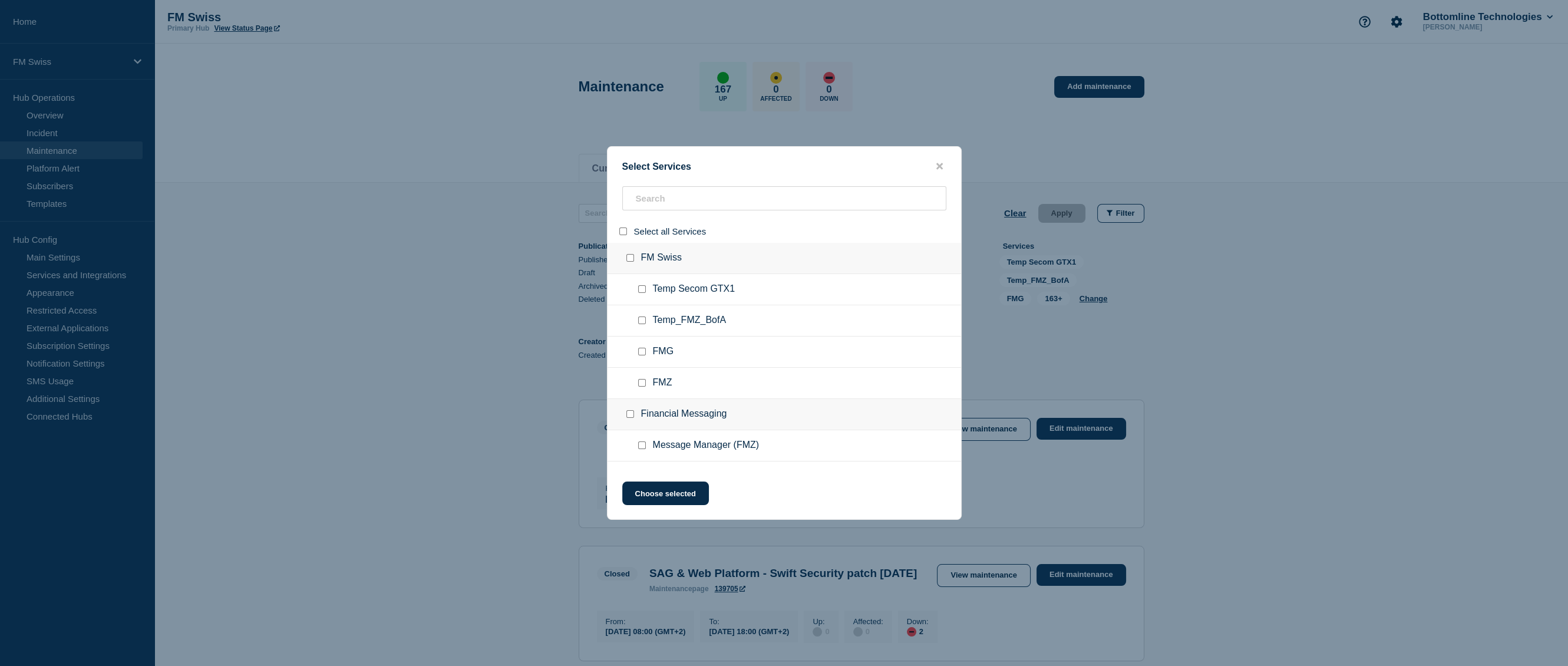
checkbox input "false"
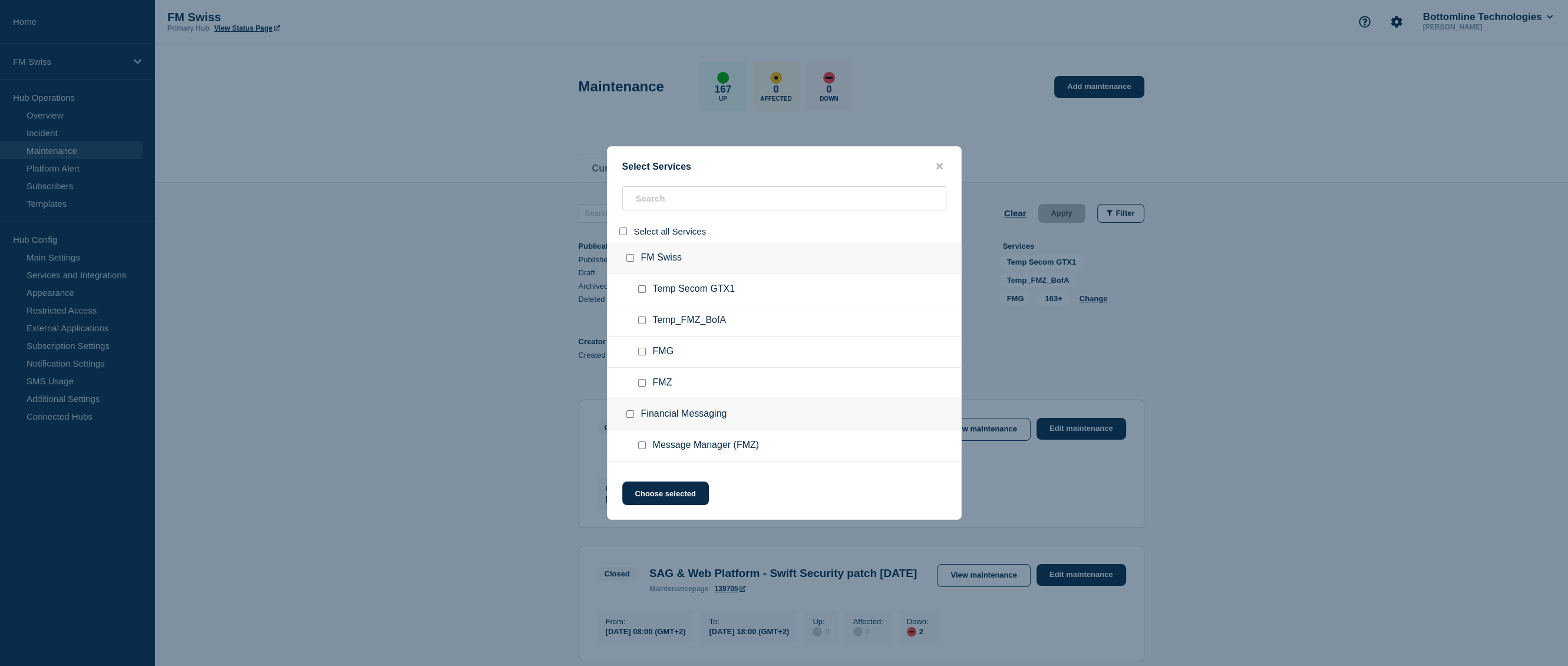
checkbox input "false"
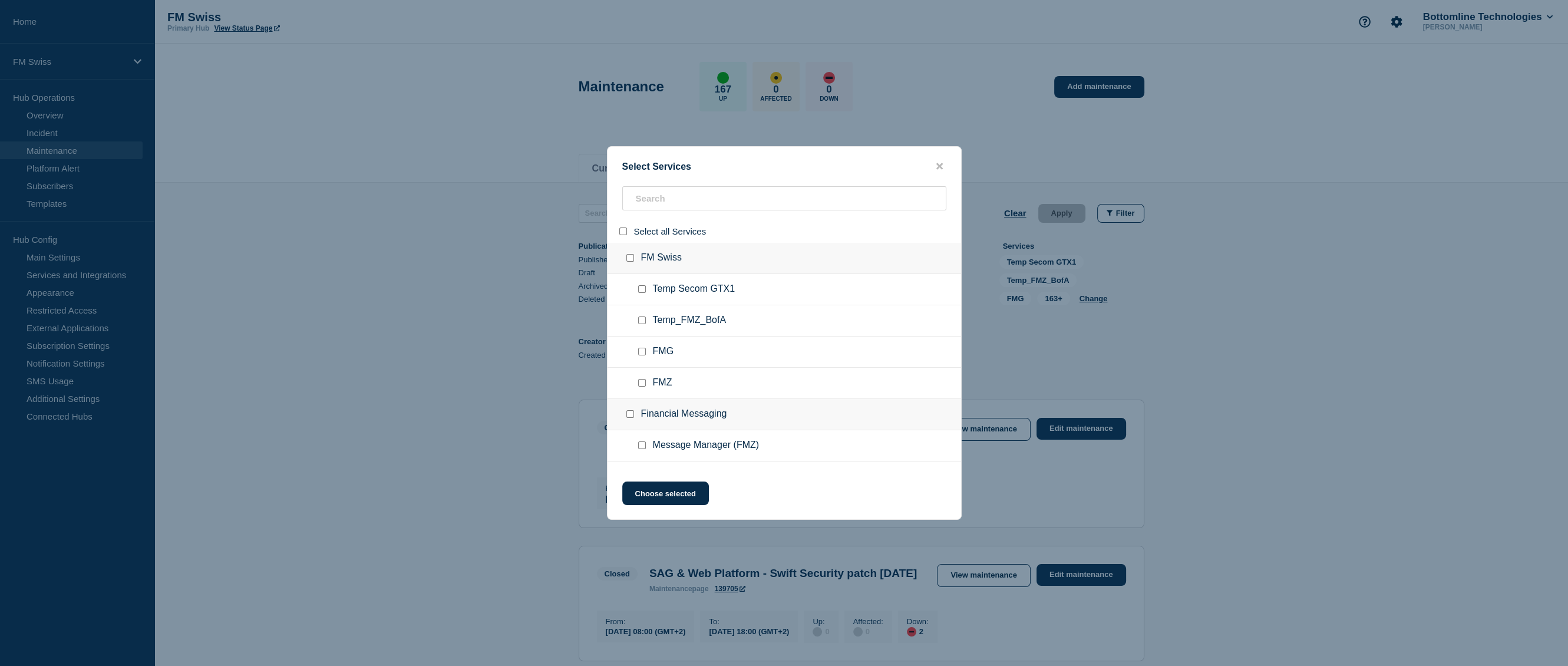
checkbox input "false"
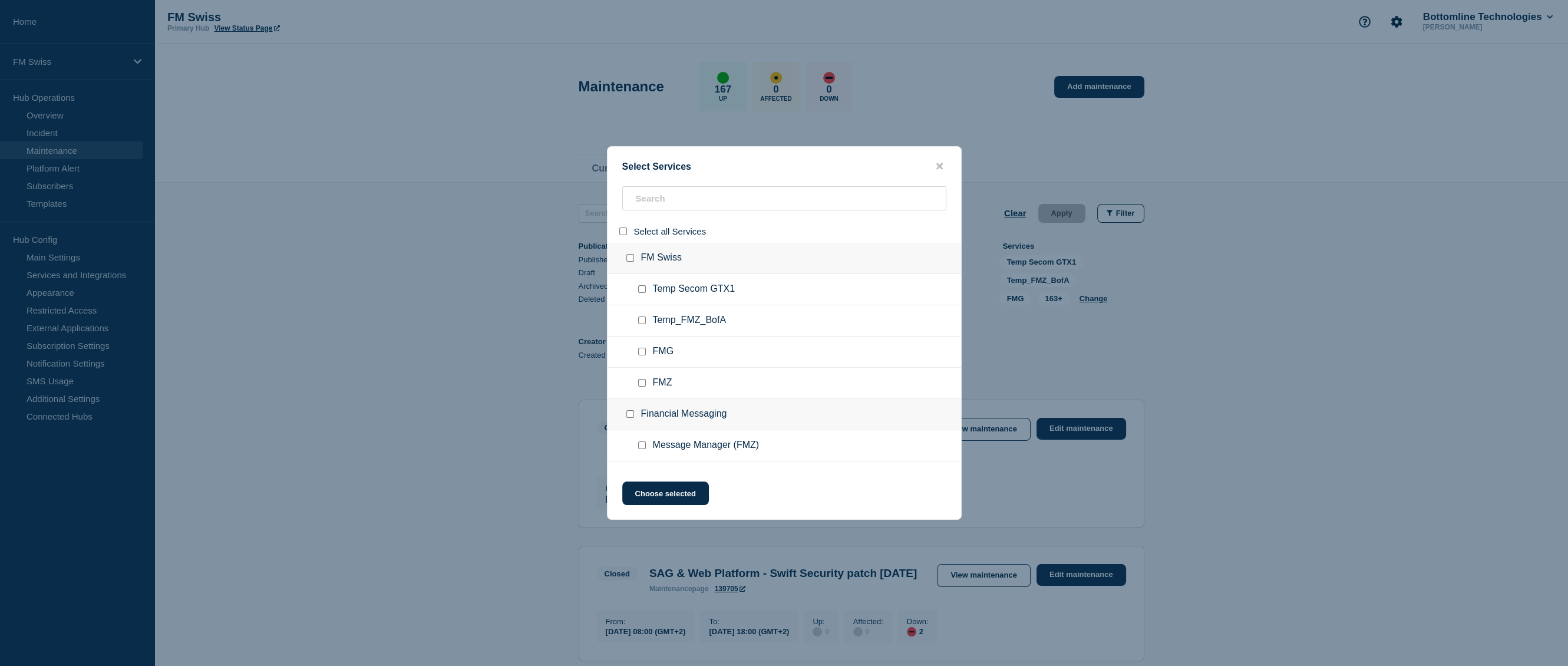
checkbox input "false"
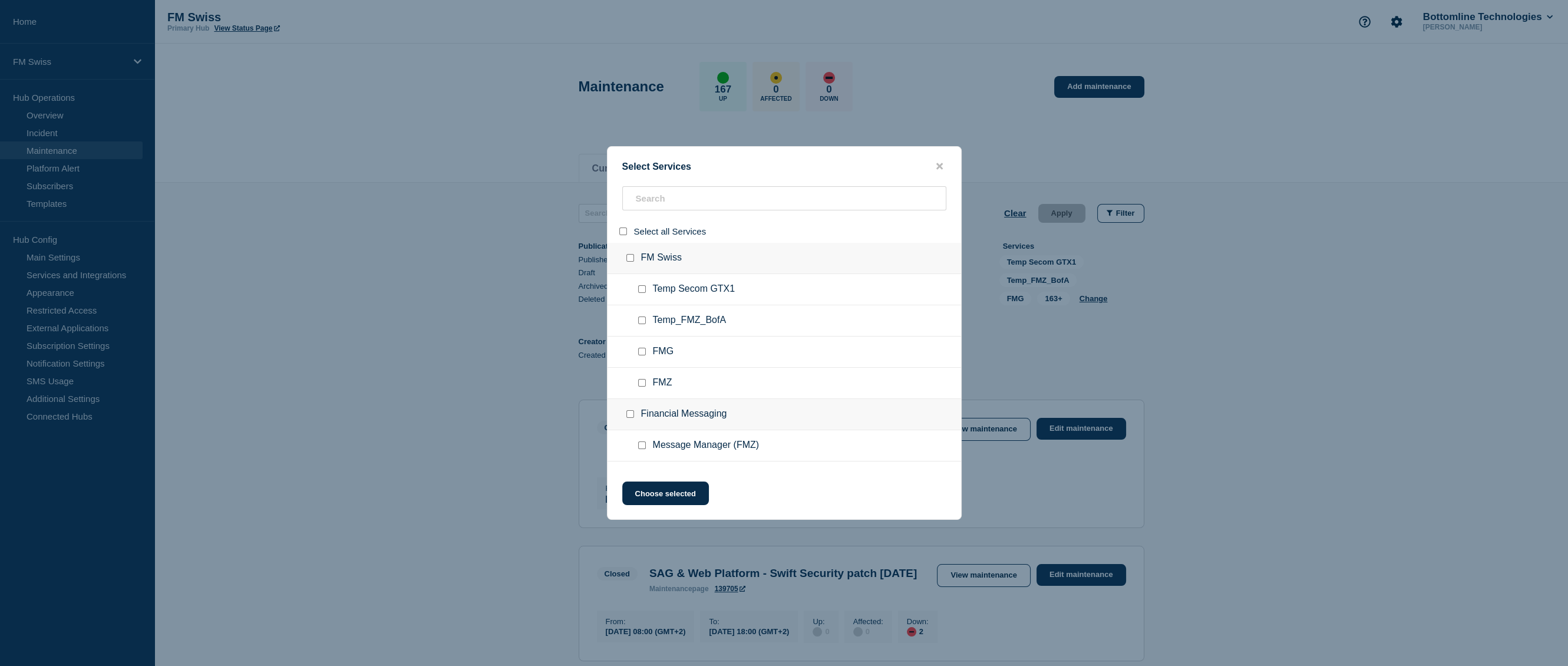
checkbox input "false"
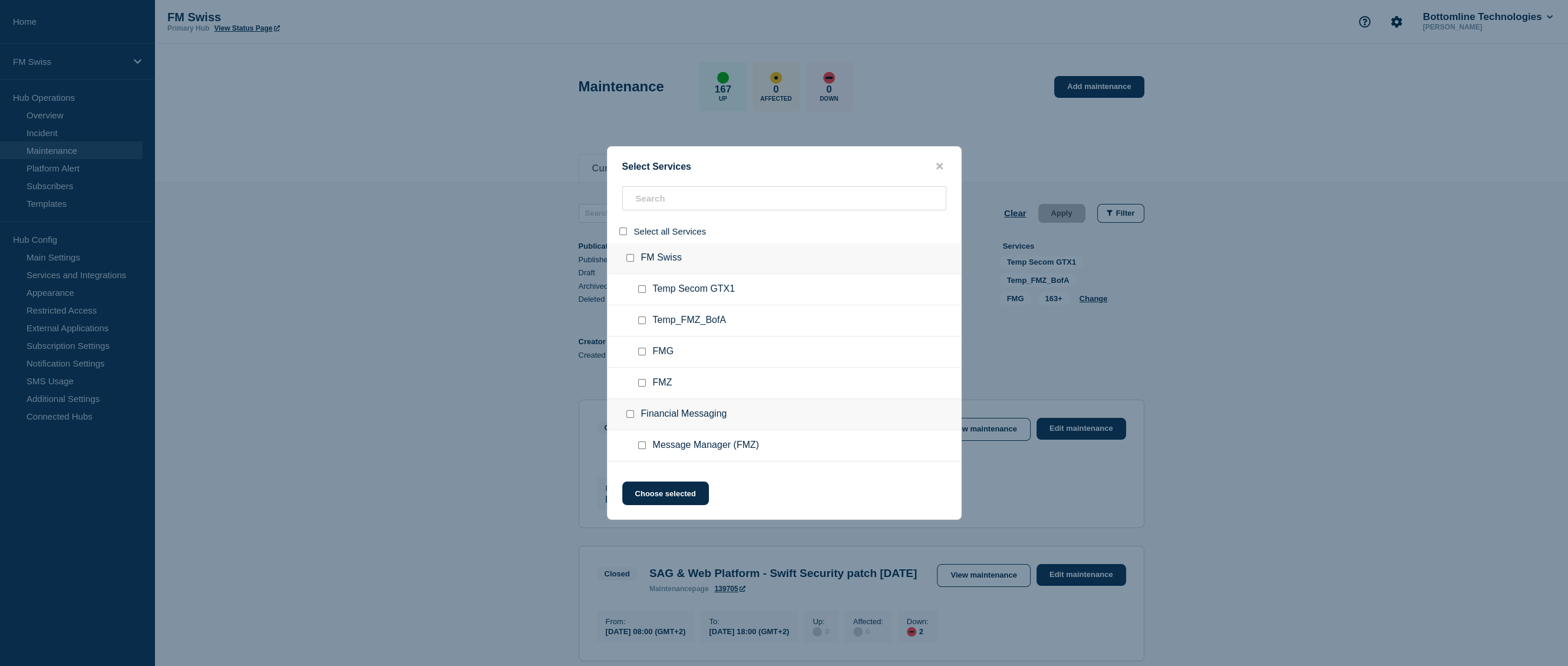
checkbox input "false"
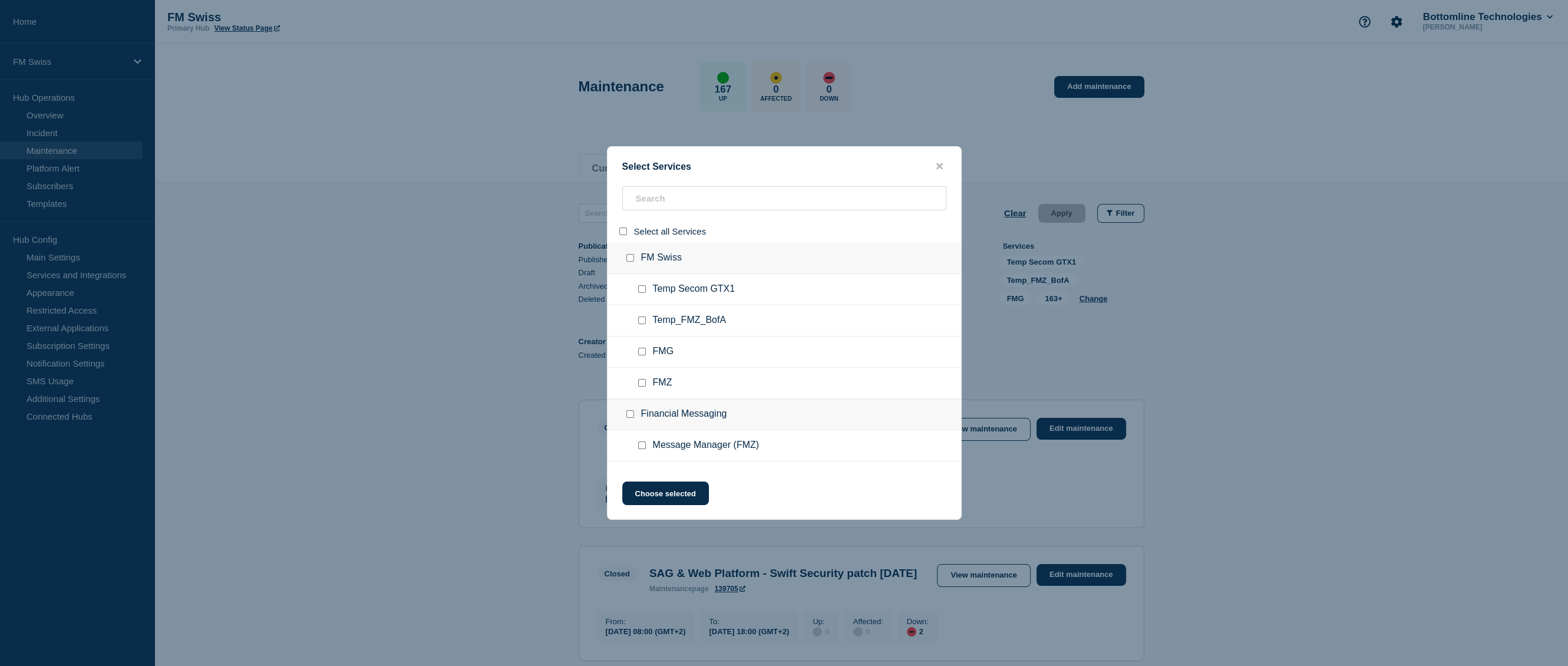
checkbox input "false"
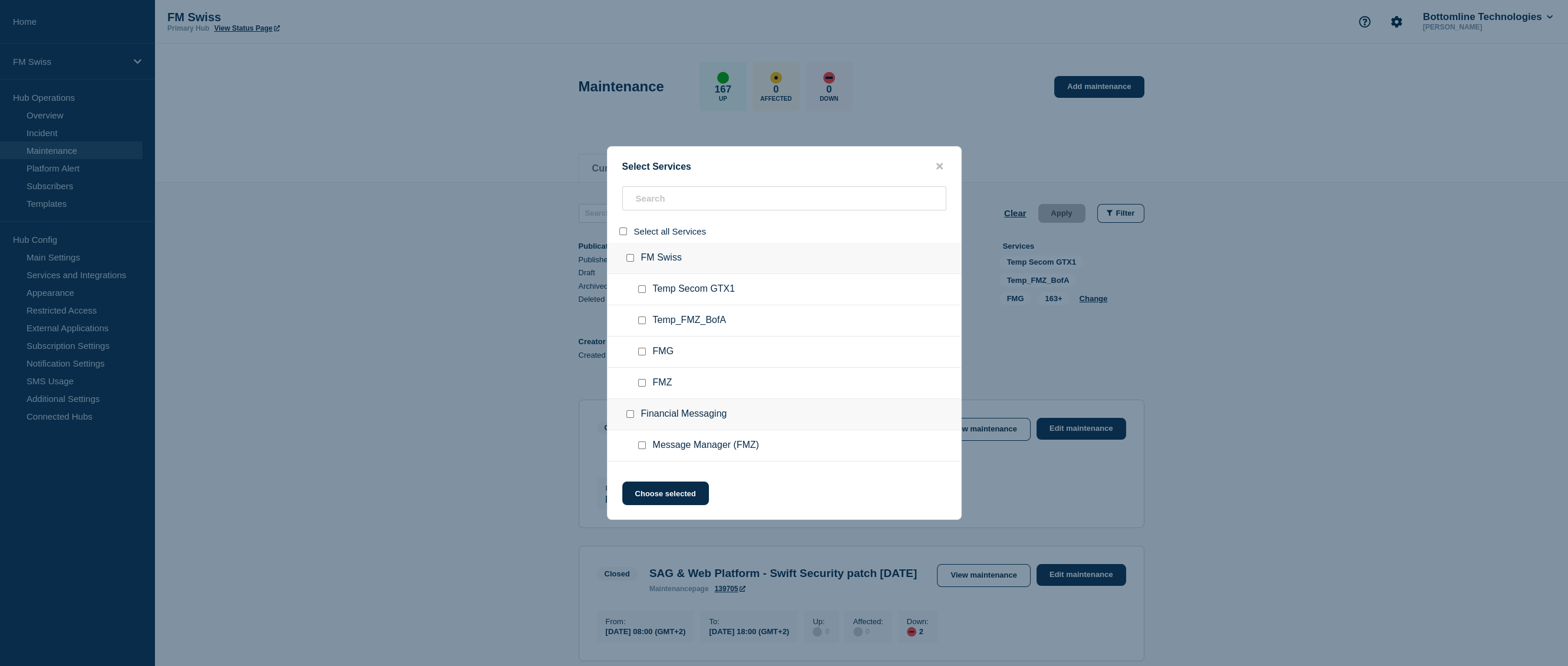
checkbox input "false"
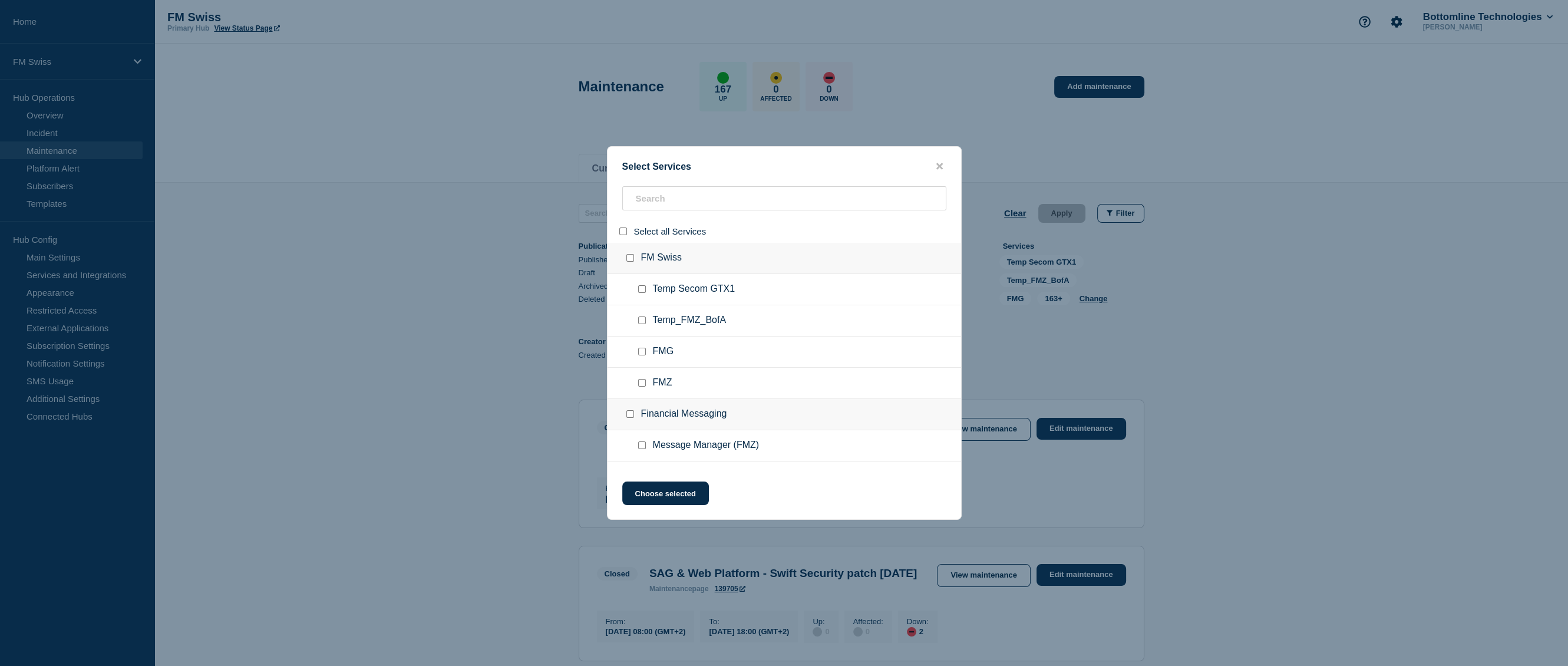
checkbox input "false"
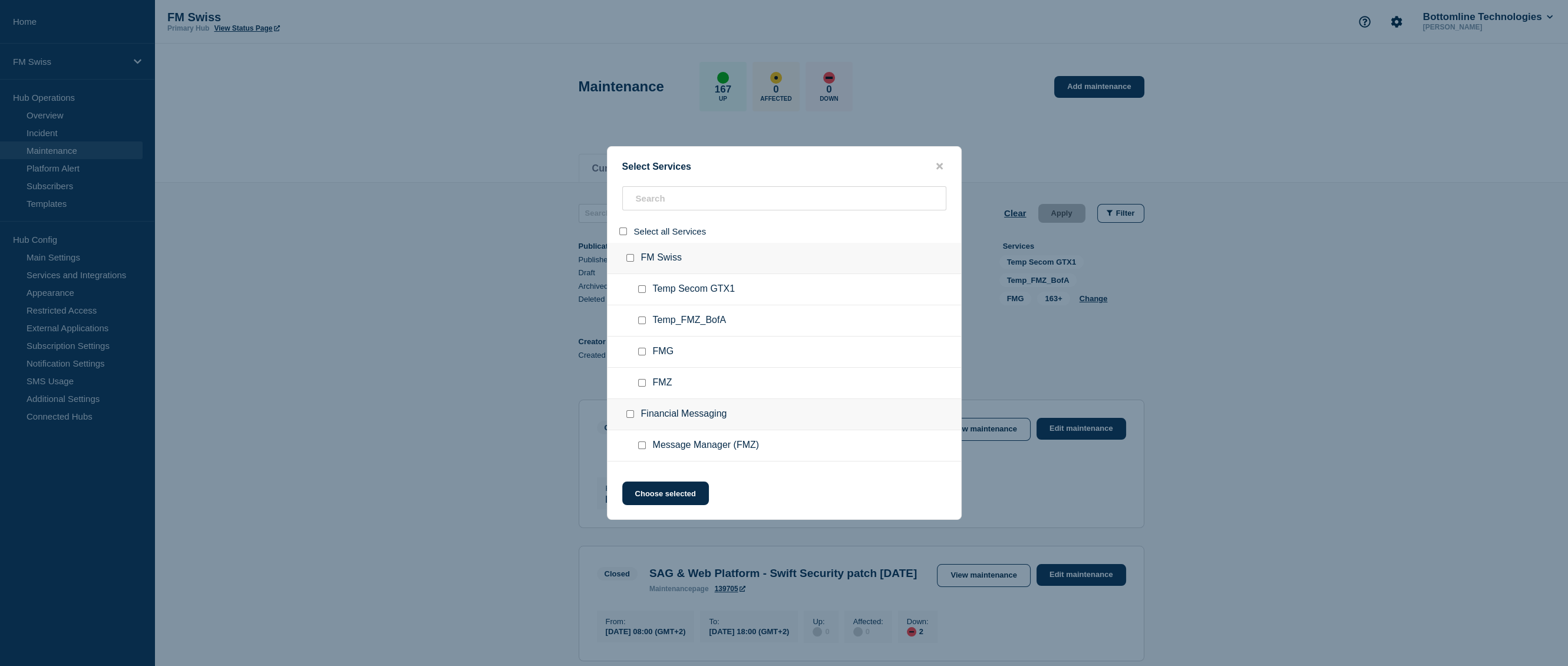
checkbox input "false"
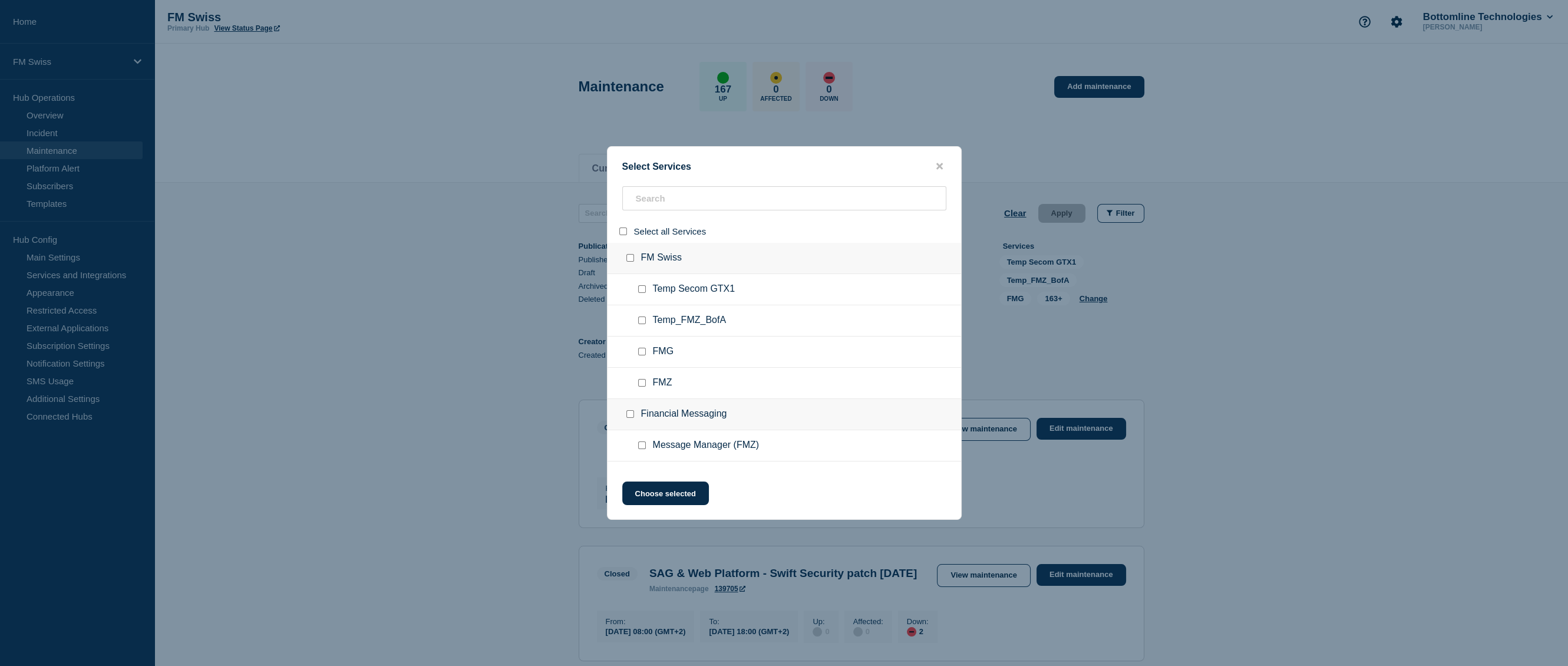
checkbox input "false"
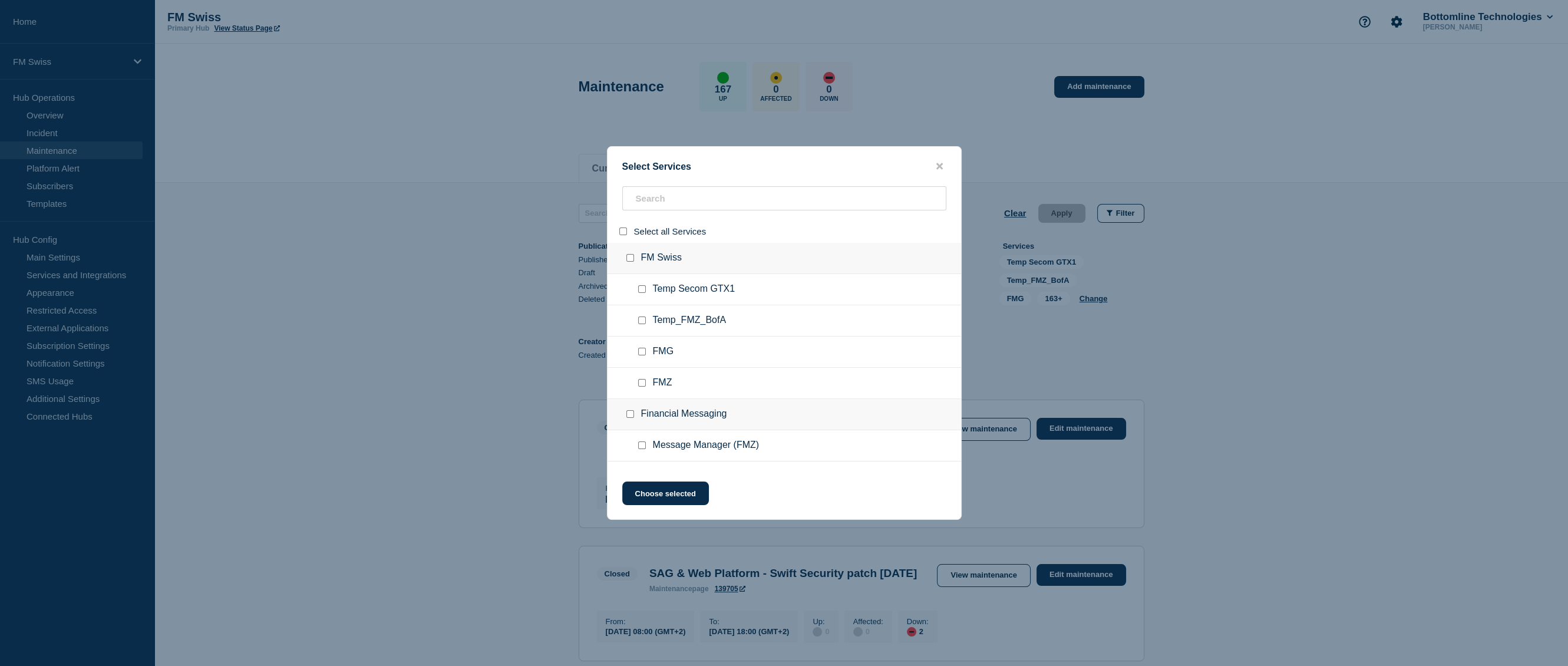
checkbox input "false"
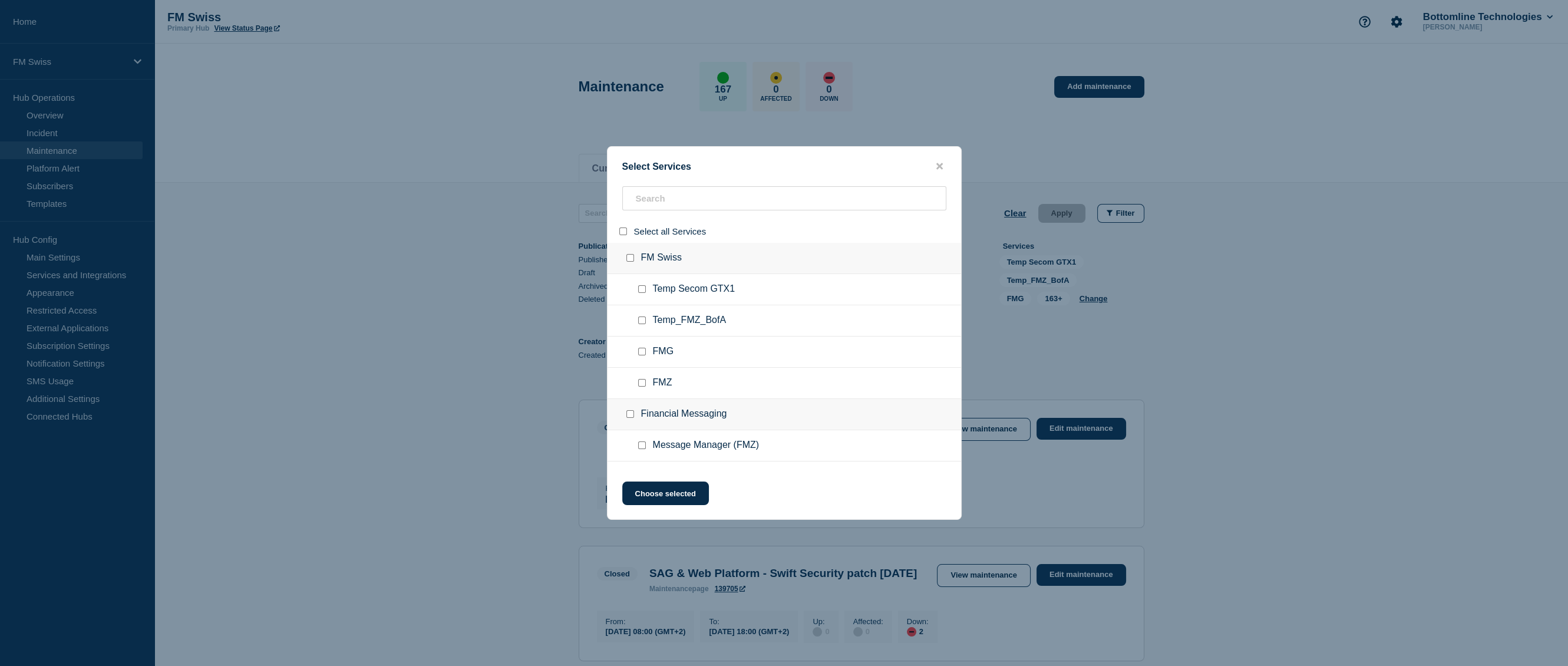
checkbox input "false"
click at [646, 444] on div at bounding box center [644, 446] width 17 height 12
click at [637, 442] on ul "Message Manager (FMZ)" at bounding box center [784, 446] width 354 height 31
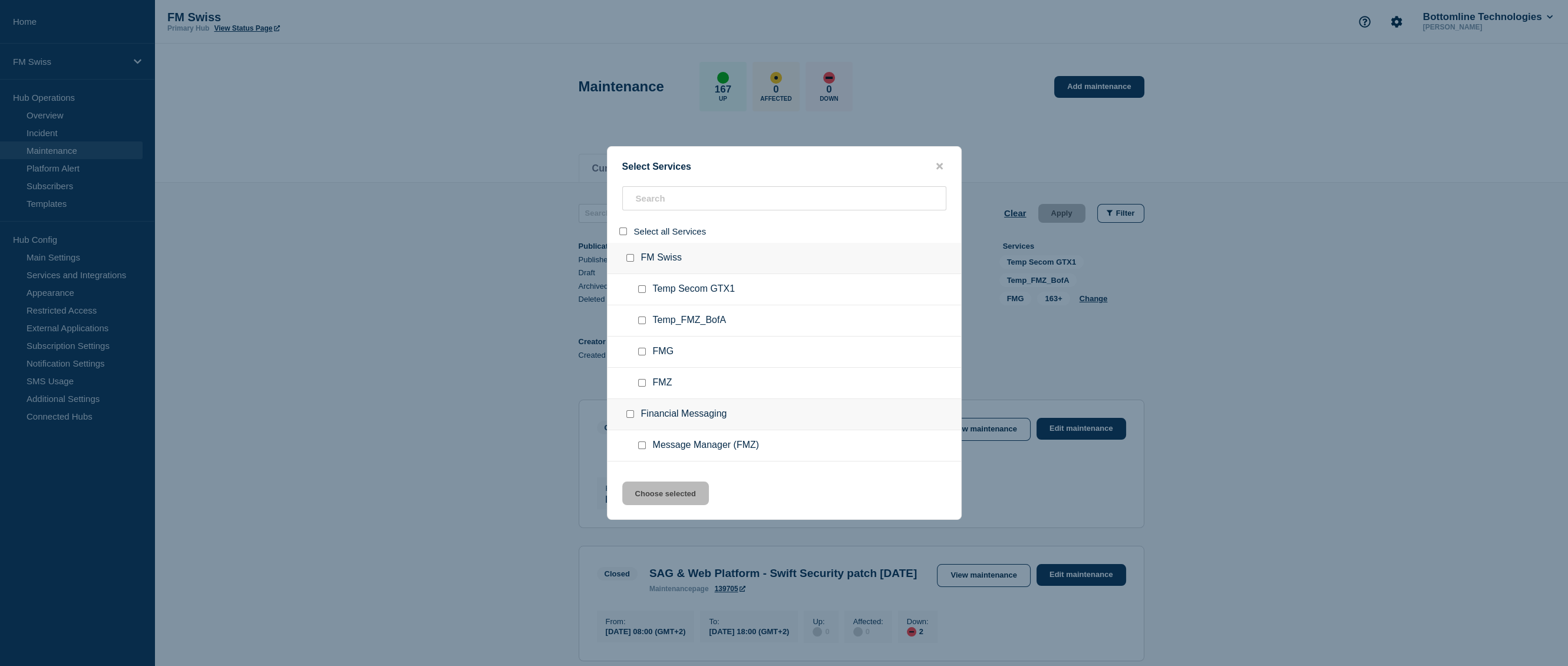
click at [643, 447] on input "service: Message Manager (FMZ)" at bounding box center [642, 446] width 8 height 8
checkbox input "true"
click at [652, 502] on button "Choose selected" at bounding box center [665, 492] width 86 height 23
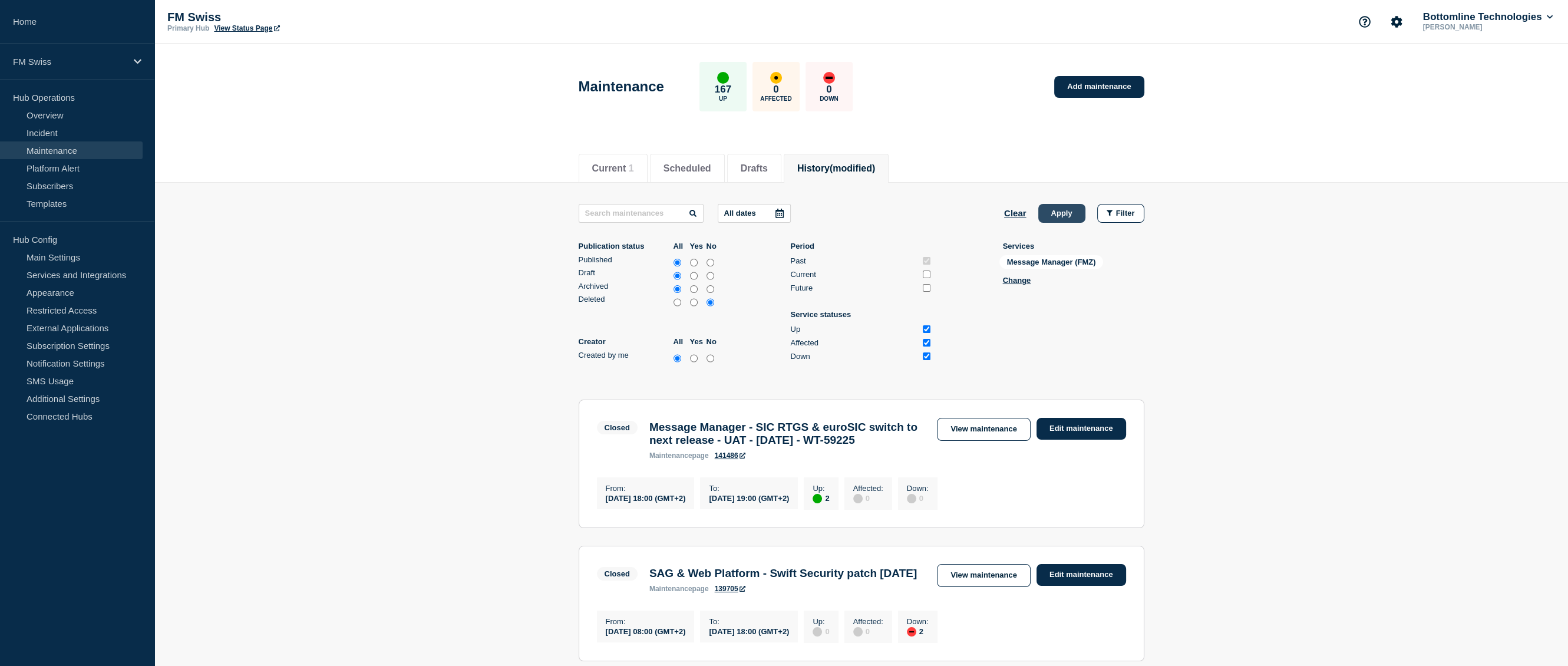
click at [1059, 217] on button "Apply" at bounding box center [1062, 213] width 47 height 19
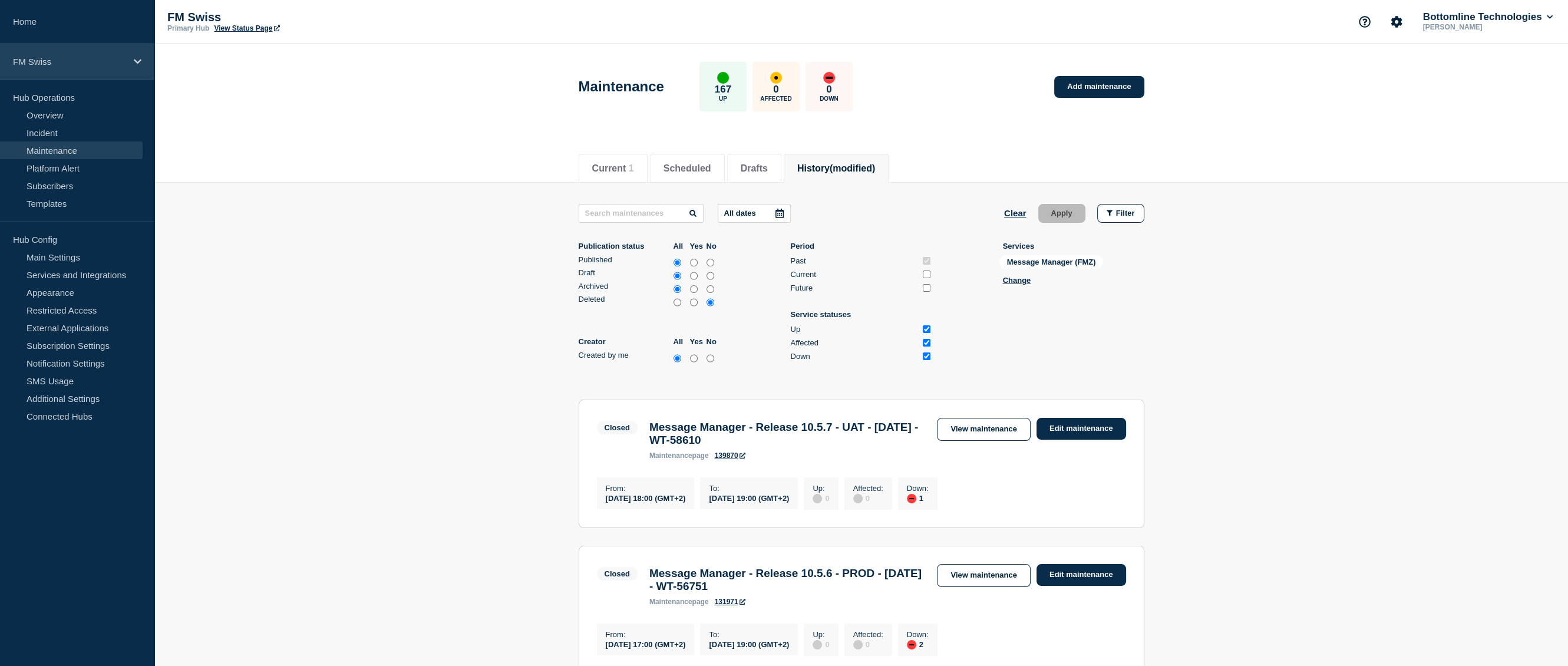
click at [61, 61] on p "FM Swiss" at bounding box center [69, 61] width 113 height 10
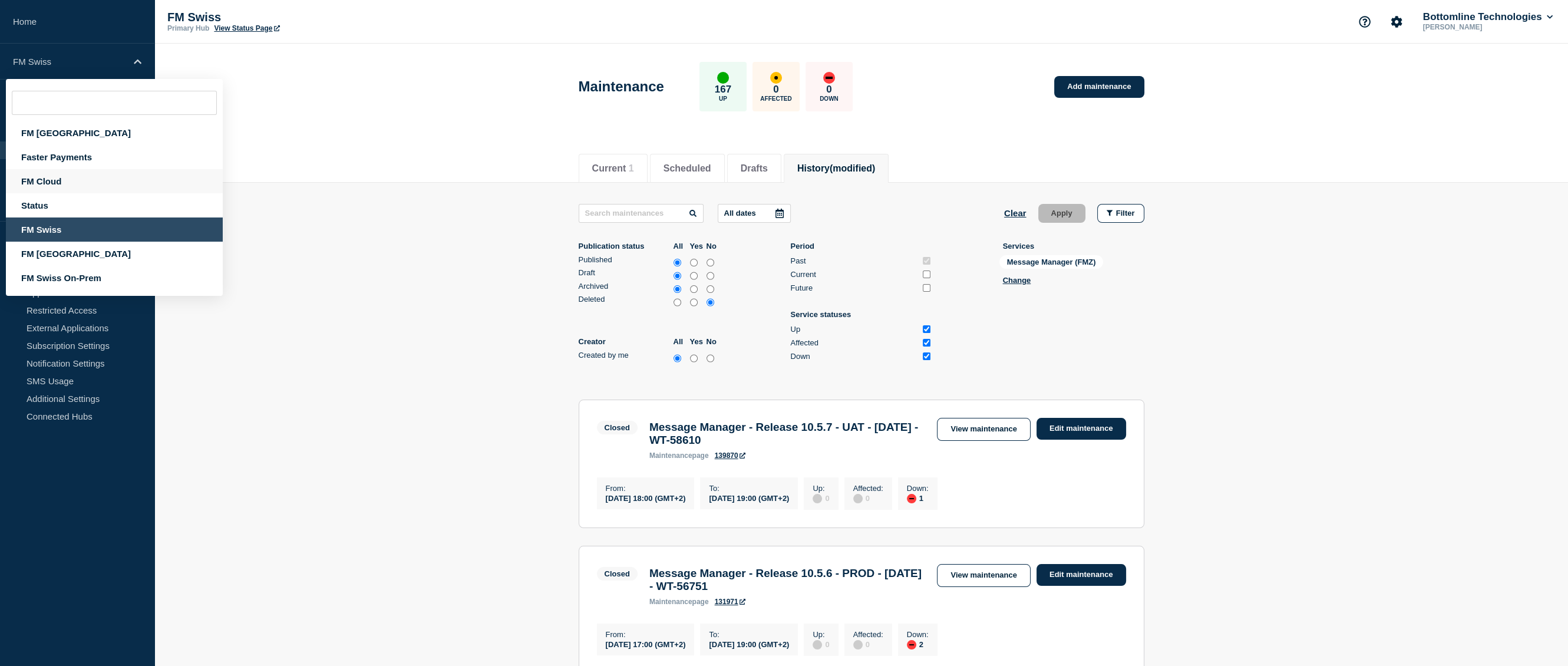
click at [51, 186] on div "FM Cloud" at bounding box center [114, 181] width 217 height 24
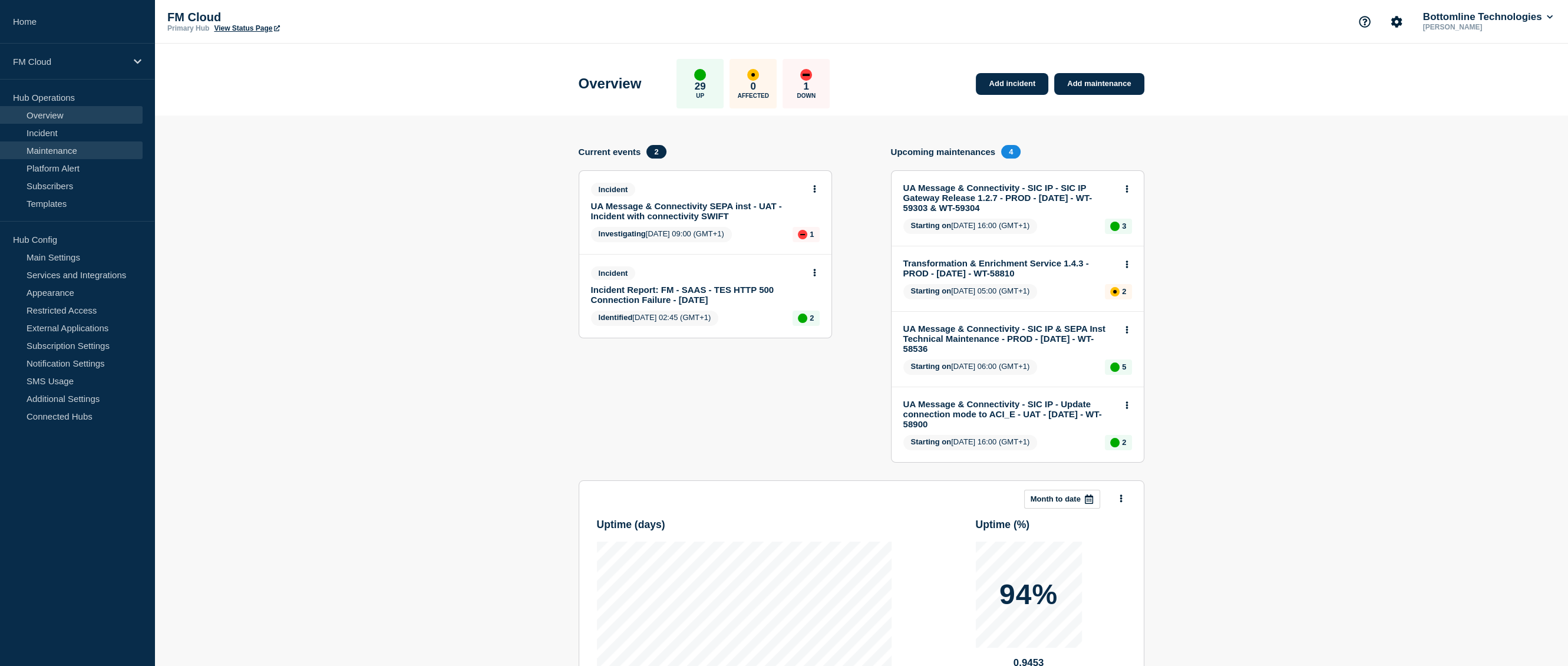
click at [49, 155] on link "Maintenance" at bounding box center [71, 150] width 142 height 17
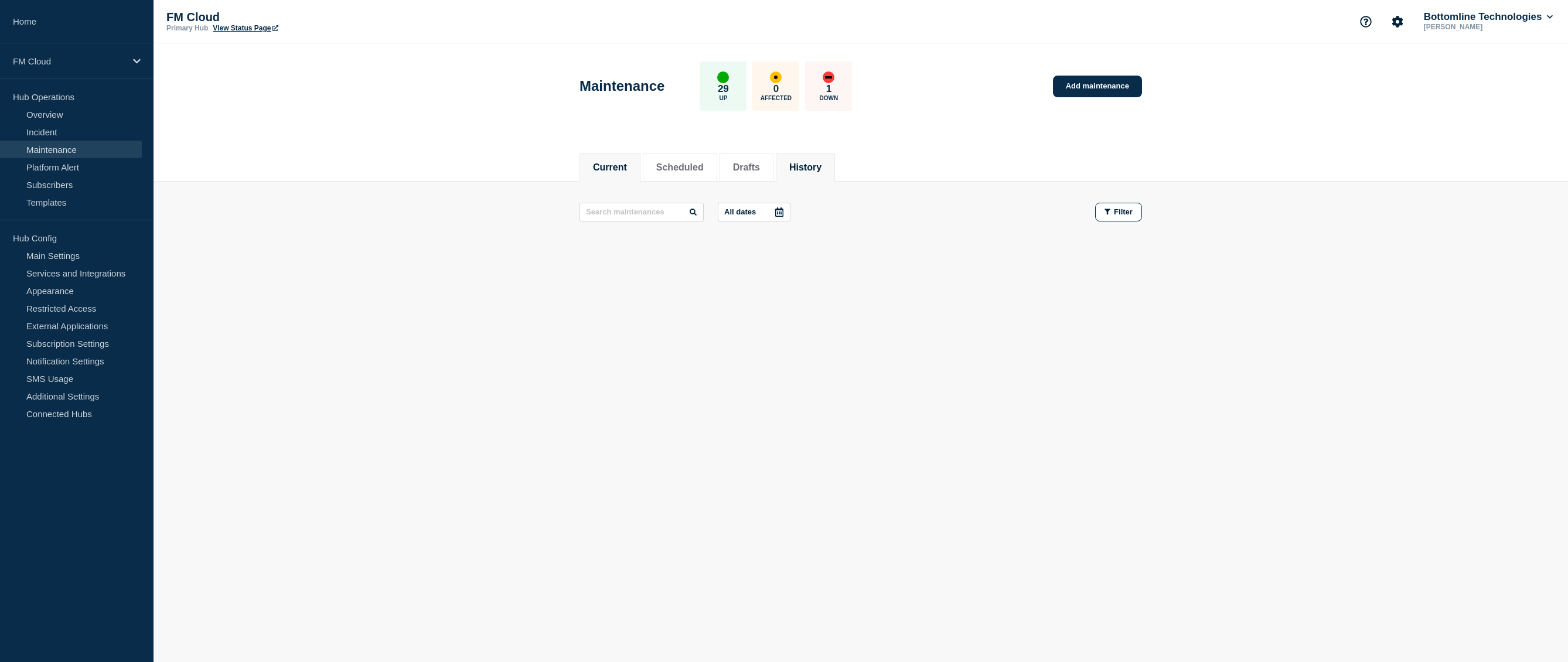
click at [821, 162] on button "History" at bounding box center [805, 167] width 32 height 11
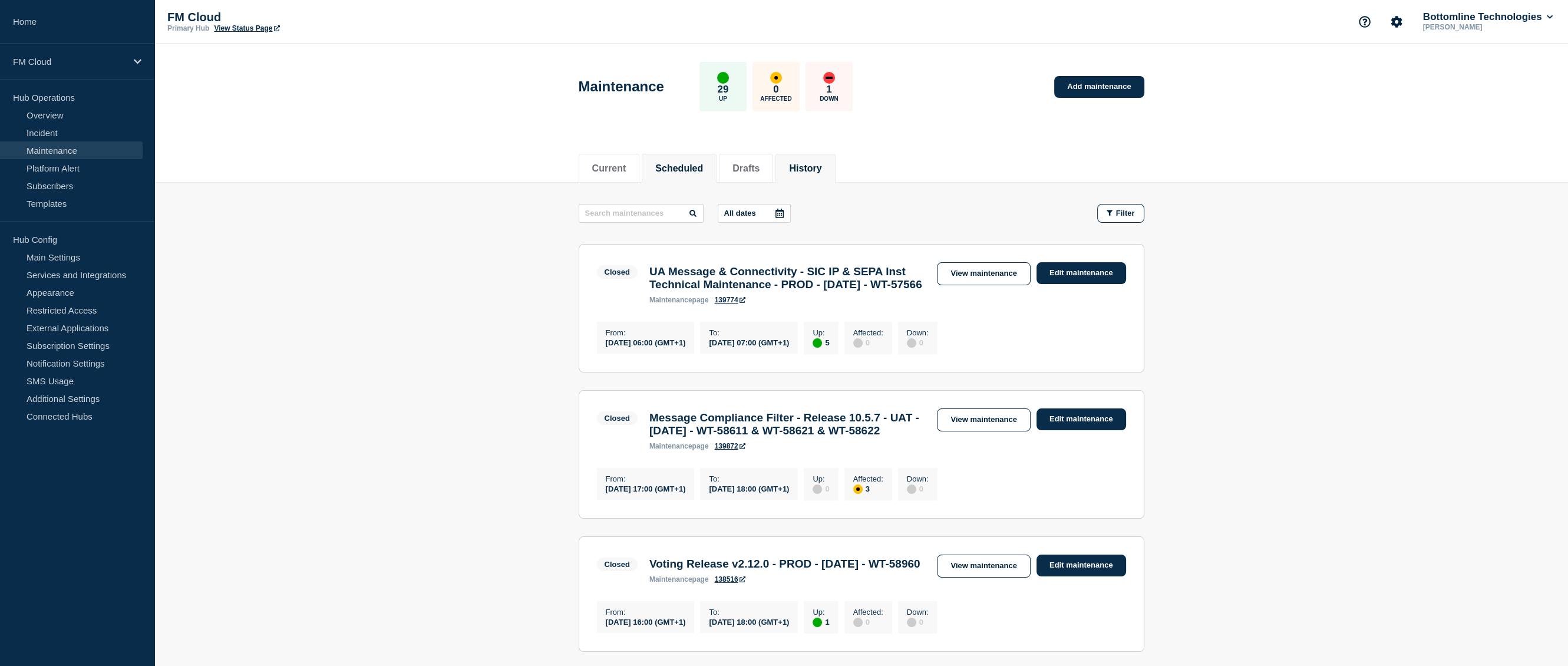
click at [703, 169] on button "Scheduled" at bounding box center [679, 168] width 48 height 11
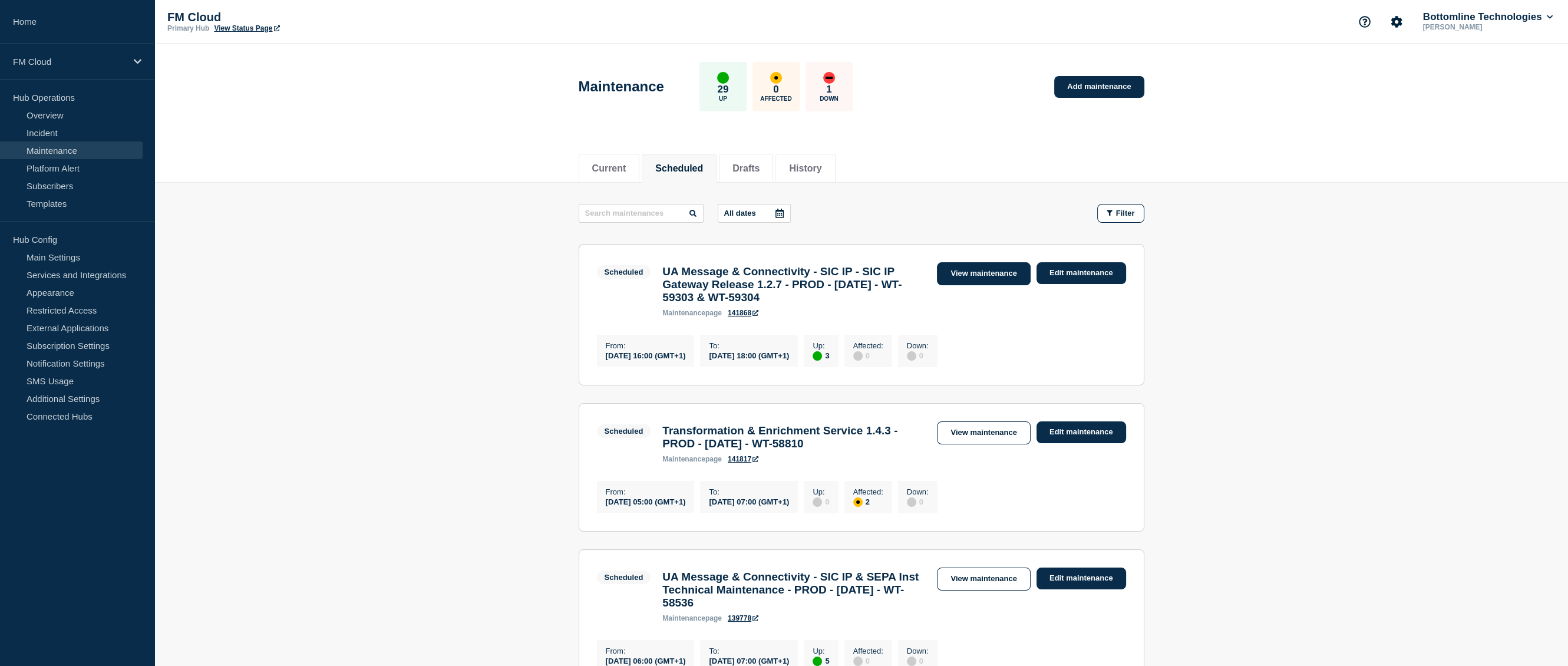
click at [974, 274] on link "View maintenance" at bounding box center [984, 274] width 93 height 23
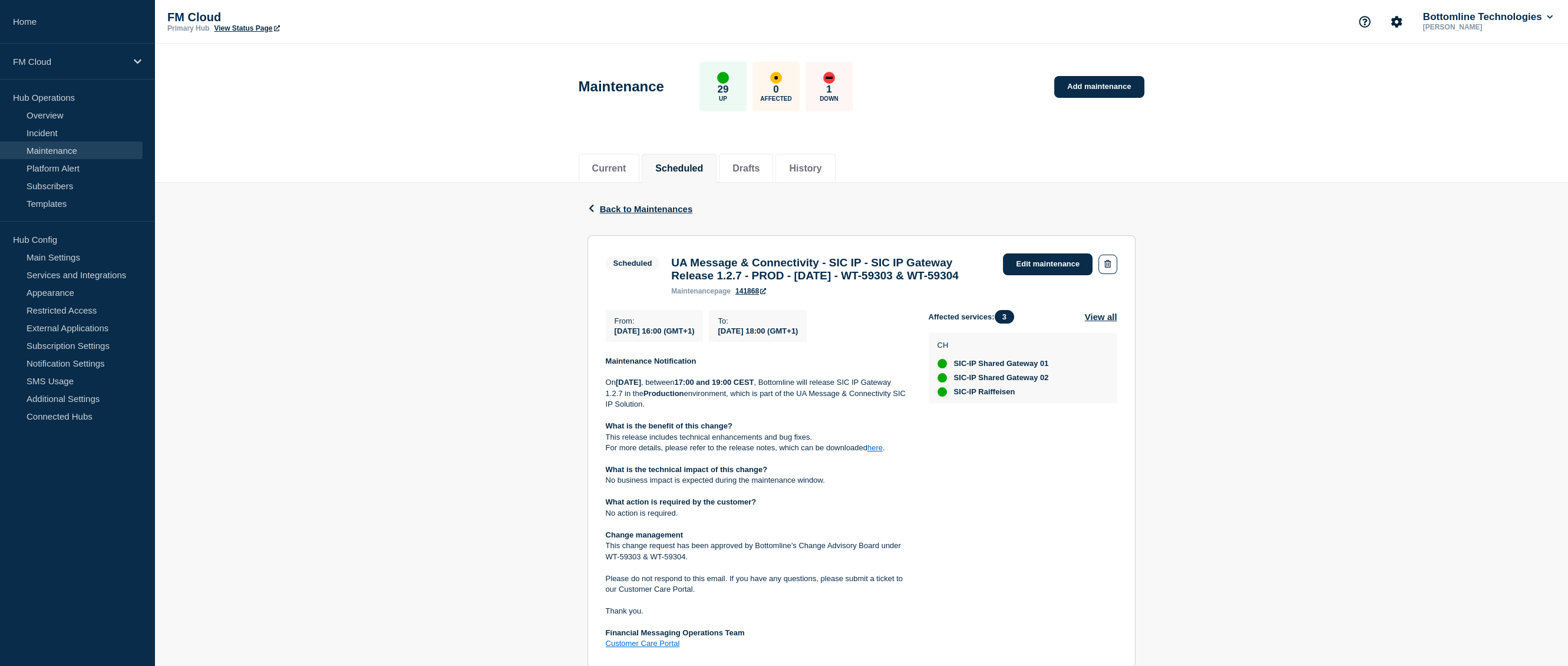
click at [628, 378] on div "From : 2025-09-23 16:00 (GMT+1) To : 2025-09-23 18:00 (GMT+1) Maintenance Notif…" at bounding box center [767, 480] width 323 height 339
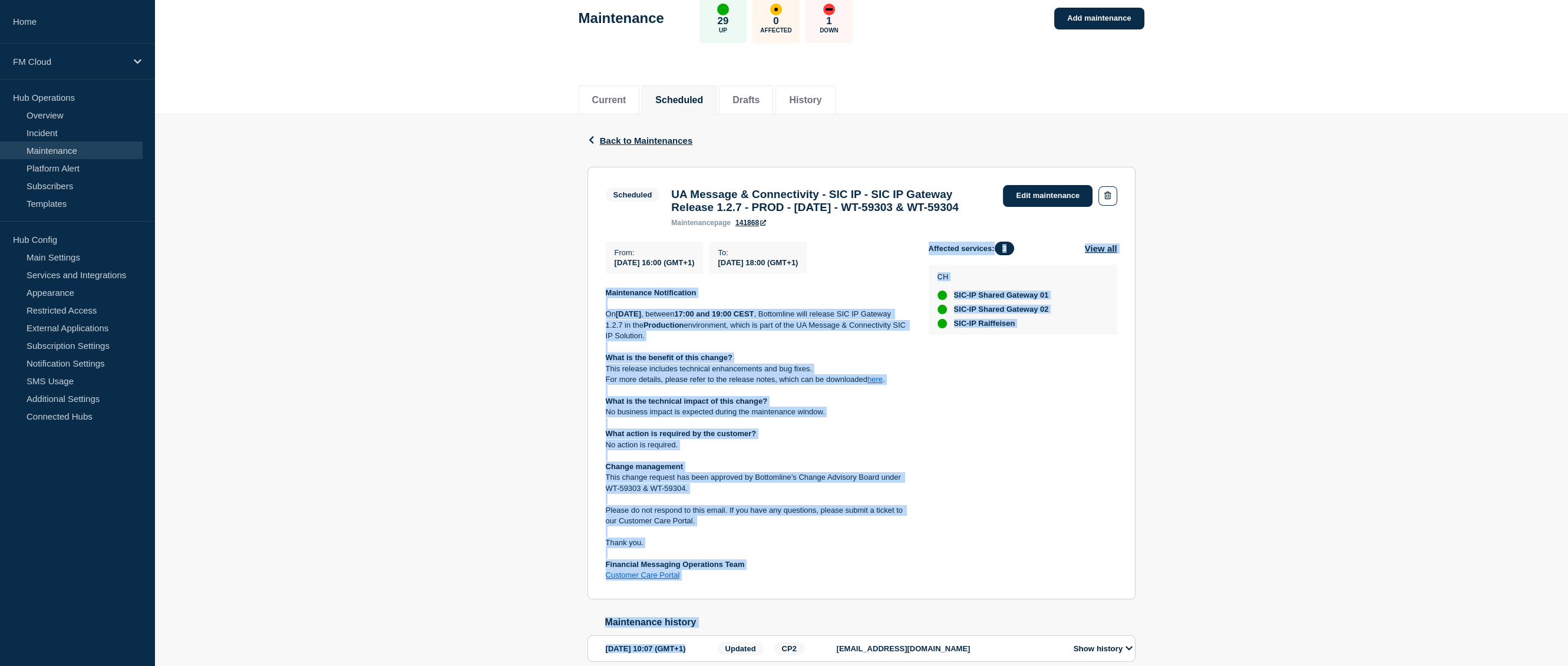
scroll to position [125, 0]
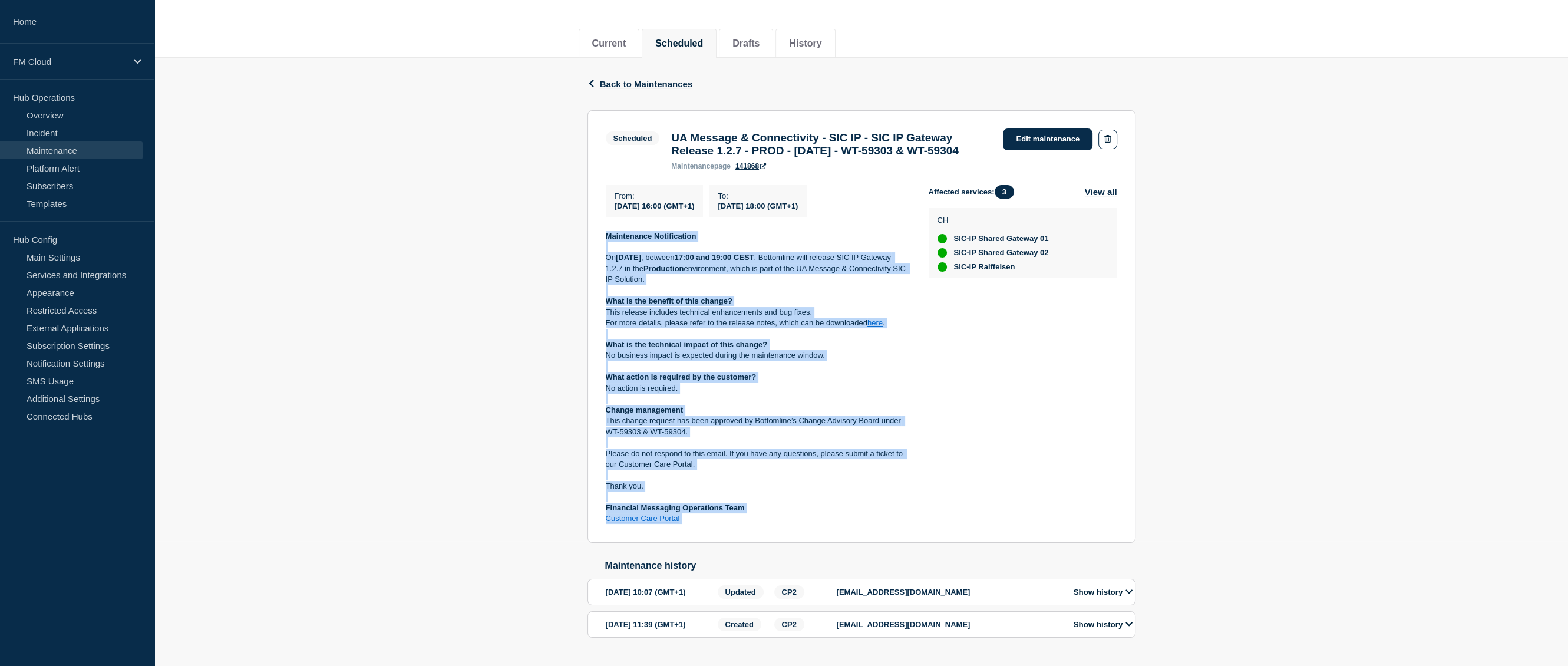
drag, startPoint x: 628, startPoint y: 378, endPoint x: 698, endPoint y: 547, distance: 182.9
click at [698, 542] on section "Scheduled UA Message & Connectivity - SIC IP - SIC IP Gateway Release 1.2.7 - P…" at bounding box center [861, 326] width 548 height 433
click at [1053, 135] on link "Edit maintenance" at bounding box center [1048, 139] width 89 height 22
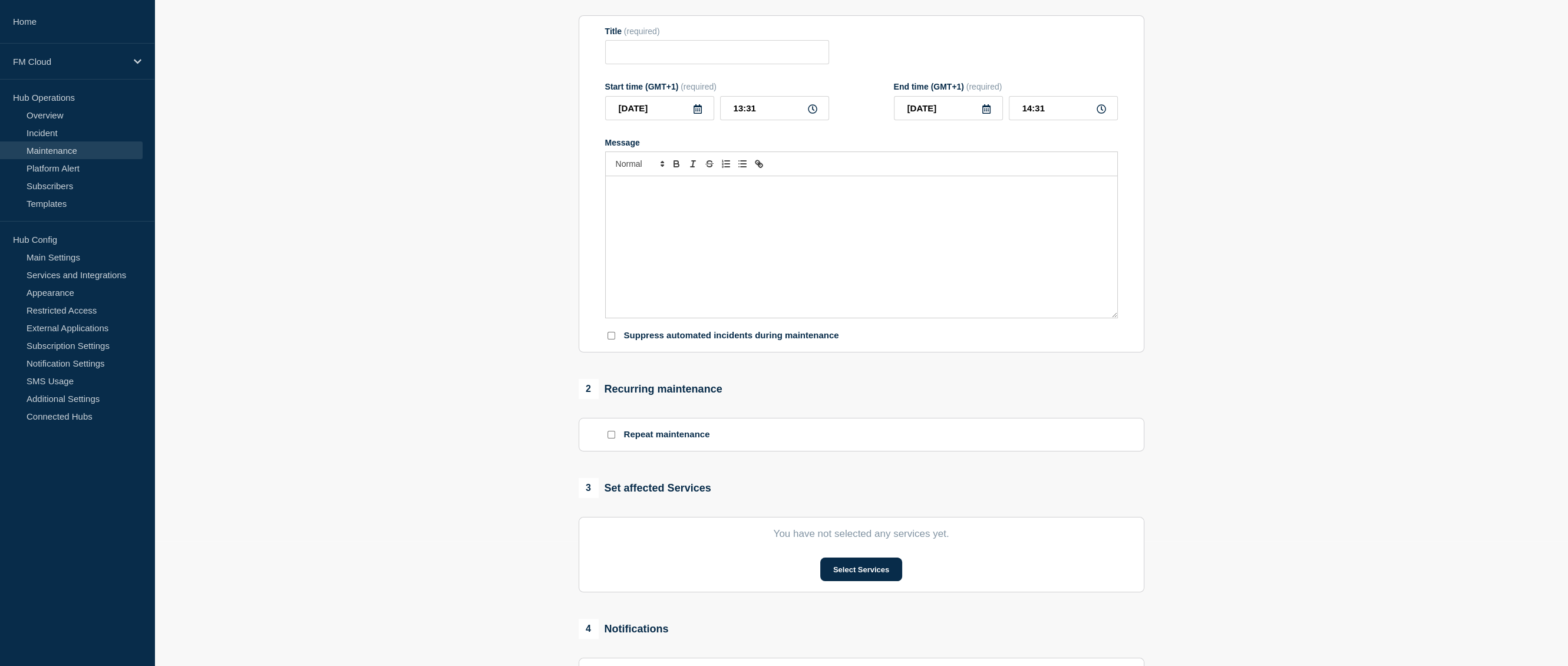
type input "UA Message & Connectivity - SIC IP - SIC IP Gateway Release 1.2.7 - PROD - [DAT…"
type input "16:00"
type input "18:00"
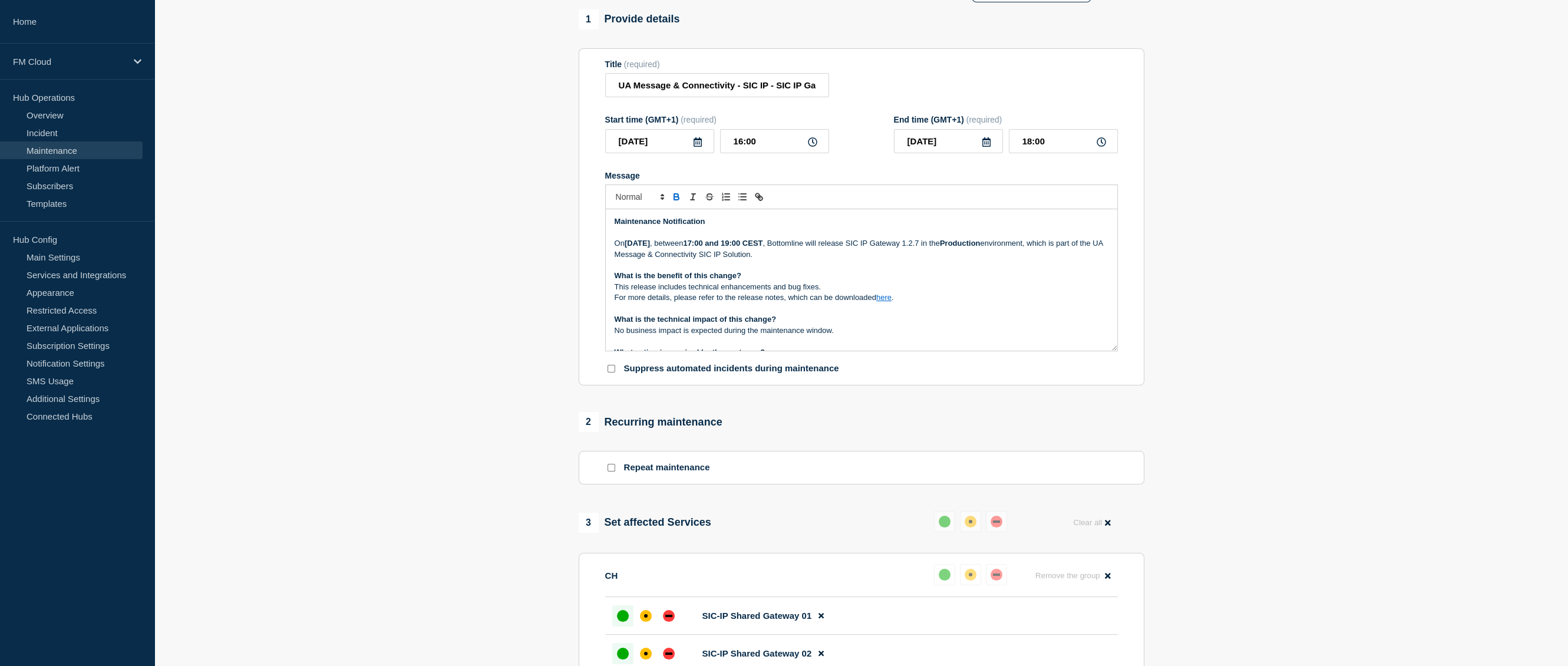
click at [756, 227] on p "Maintenance Notification" at bounding box center [862, 221] width 494 height 11
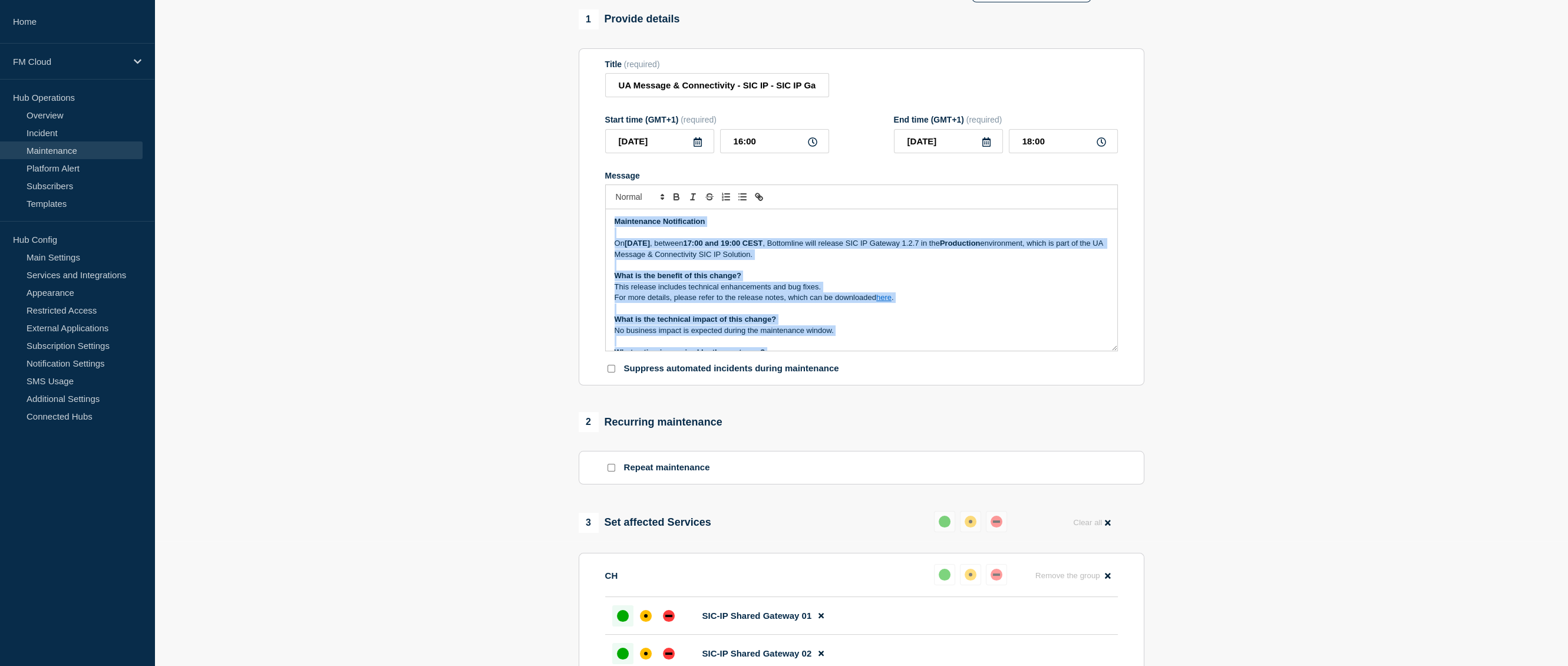
copy div "Maintenance Notification On Tuesday 23 September 2025 , between 17:00 and 19:00…"
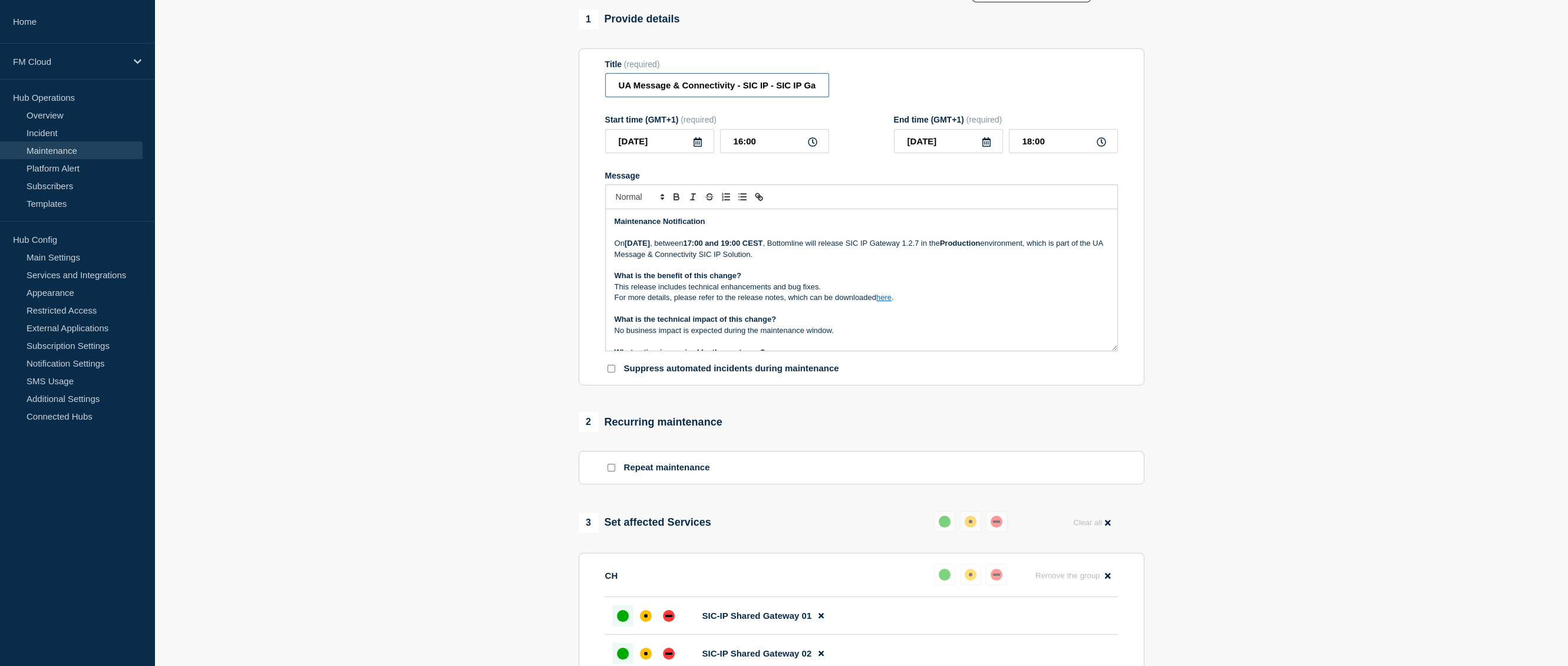
click at [649, 97] on input "UA Message & Connectivity - SIC IP - SIC IP Gateway Release 1.2.7 - PROD - [DAT…" at bounding box center [718, 85] width 224 height 24
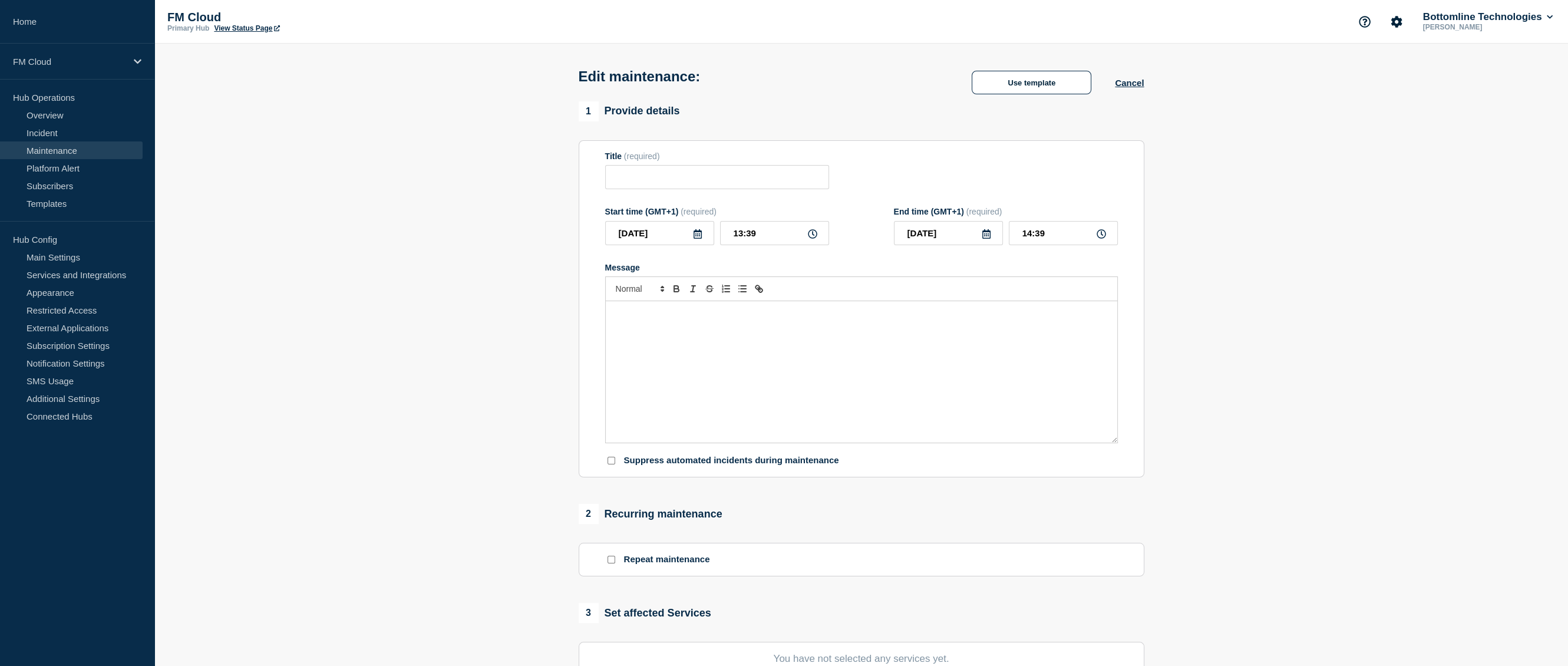
type input "UA Message & Connectivity - SIC IP - SIC IP Gateway Release 1.2.7 - PROD - [DAT…"
type input "16:00"
type input "18:00"
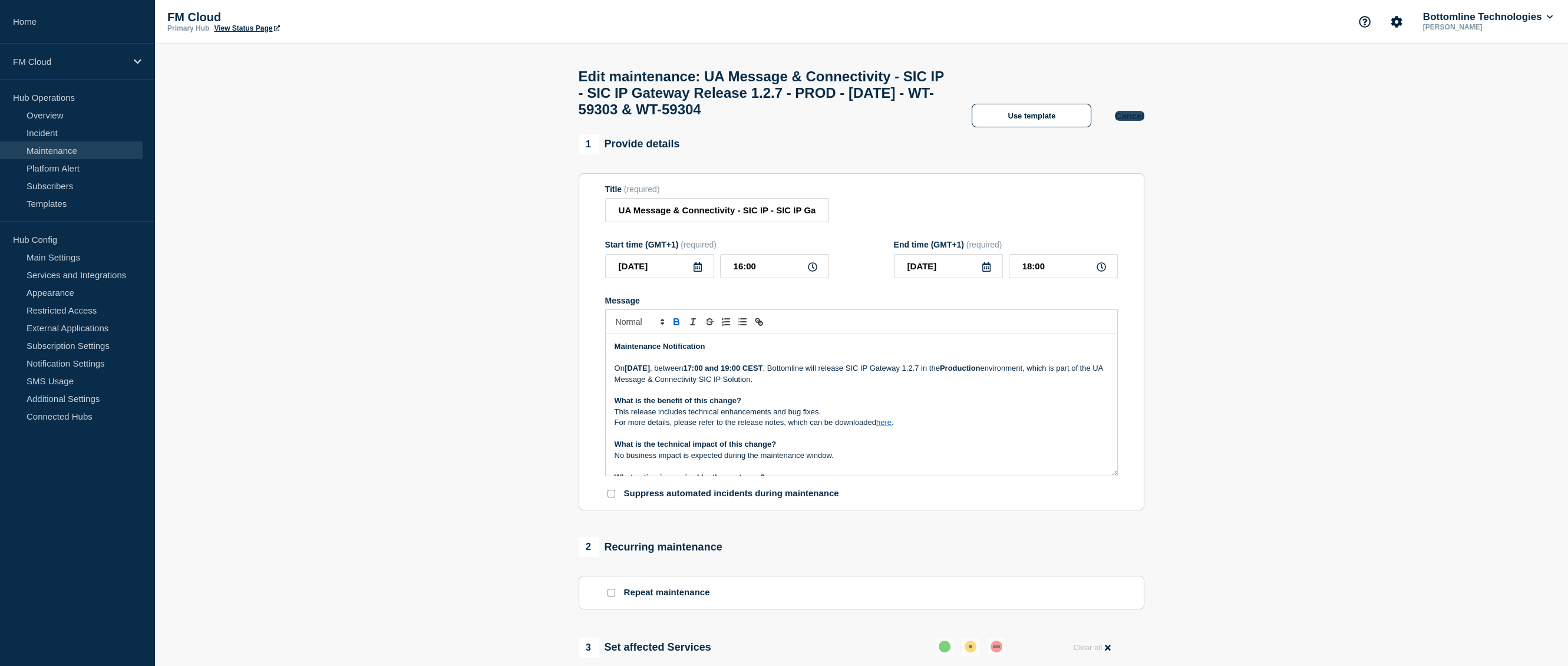
click at [1136, 120] on button "Cancel" at bounding box center [1129, 115] width 29 height 10
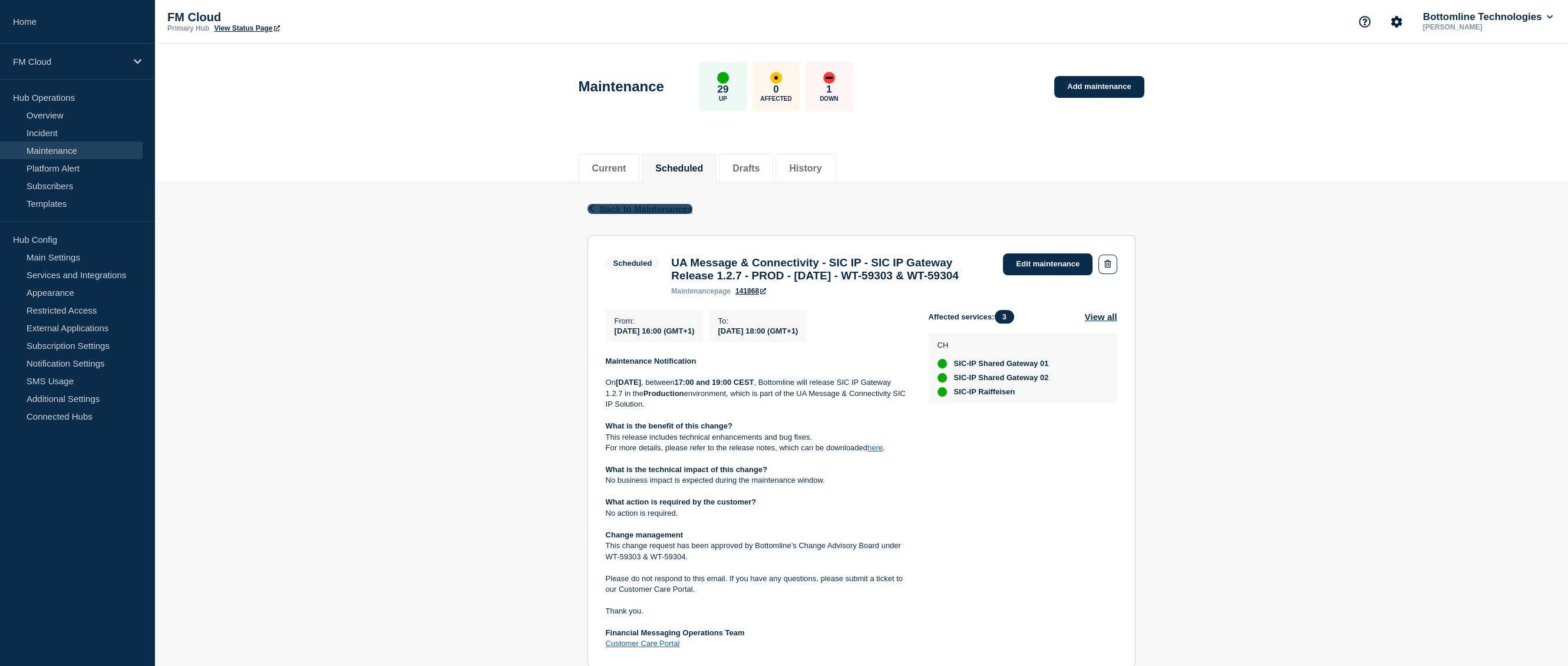
click at [646, 210] on span "Back to Maintenances" at bounding box center [646, 208] width 93 height 10
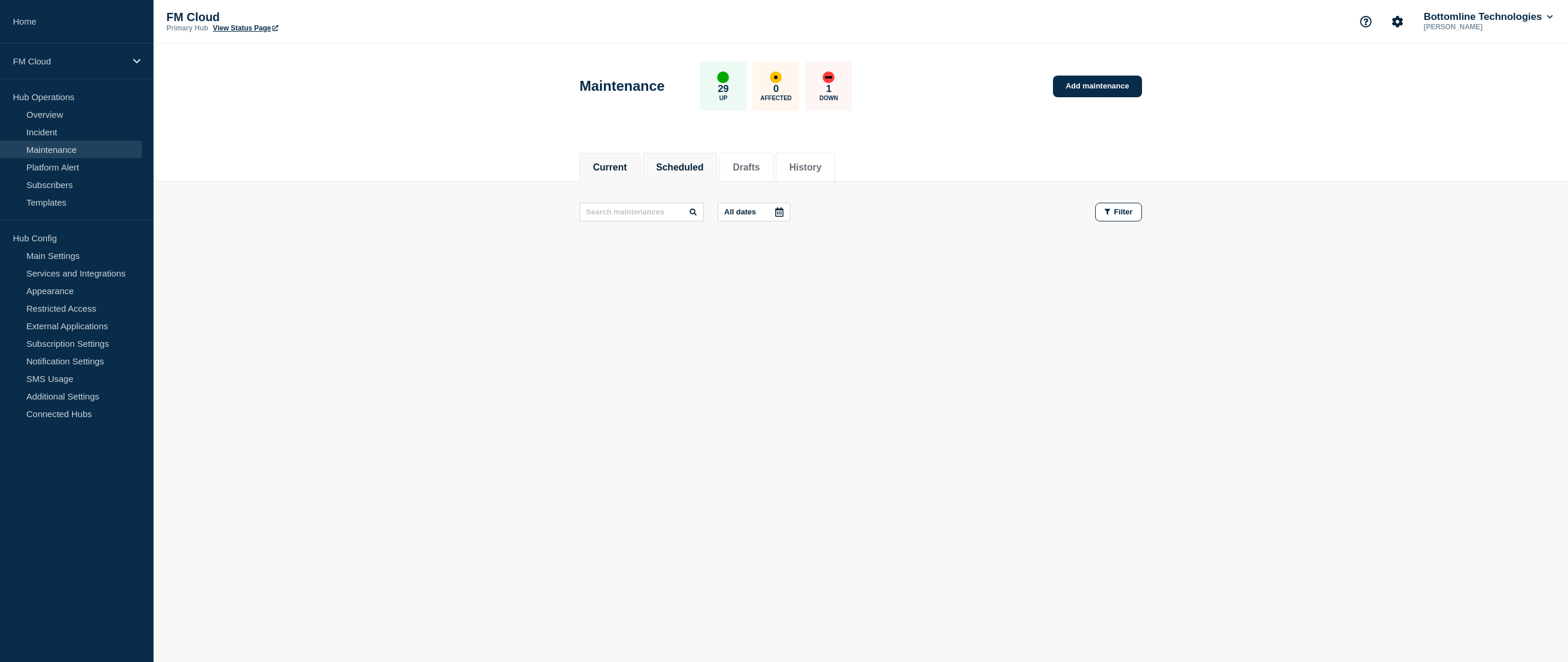
click at [686, 167] on button "Scheduled" at bounding box center [680, 167] width 47 height 11
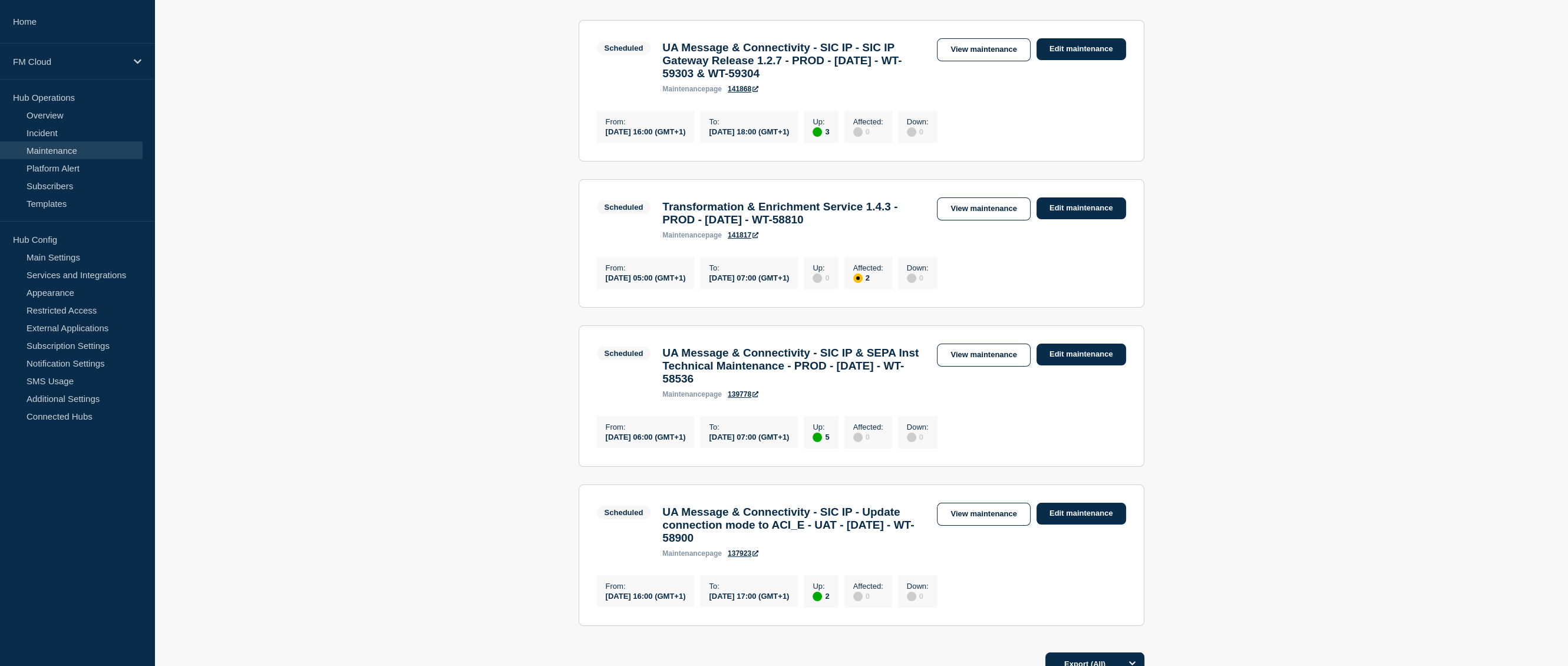
scroll to position [295, 0]
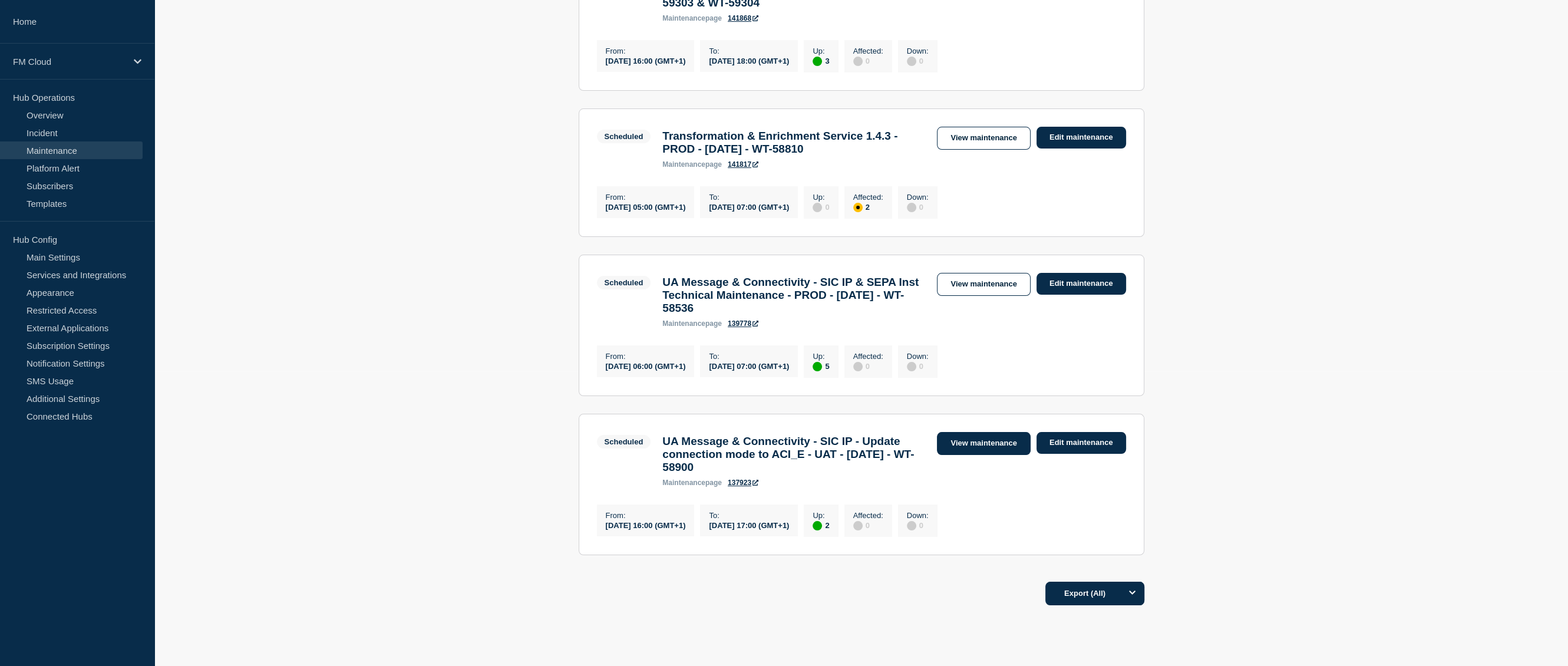
click at [969, 455] on link "View maintenance" at bounding box center [984, 443] width 93 height 23
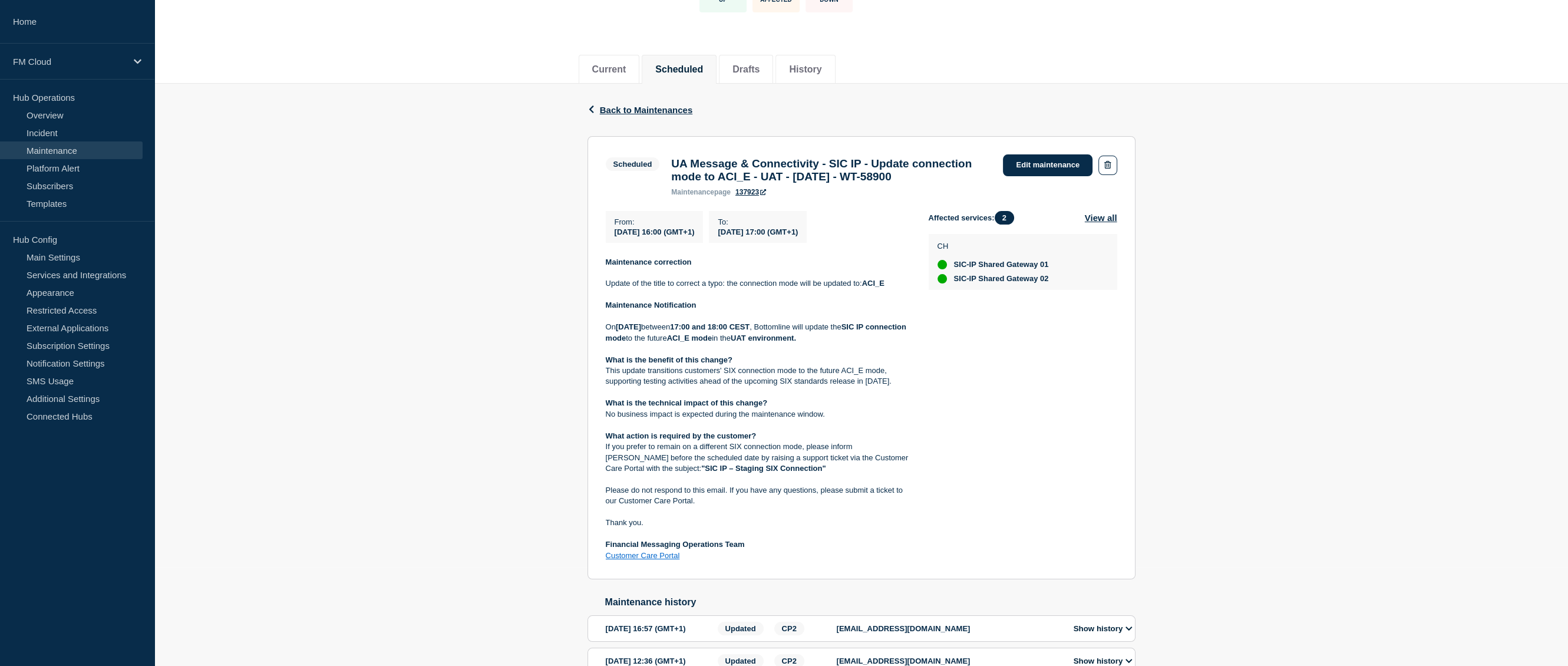
scroll to position [118, 0]
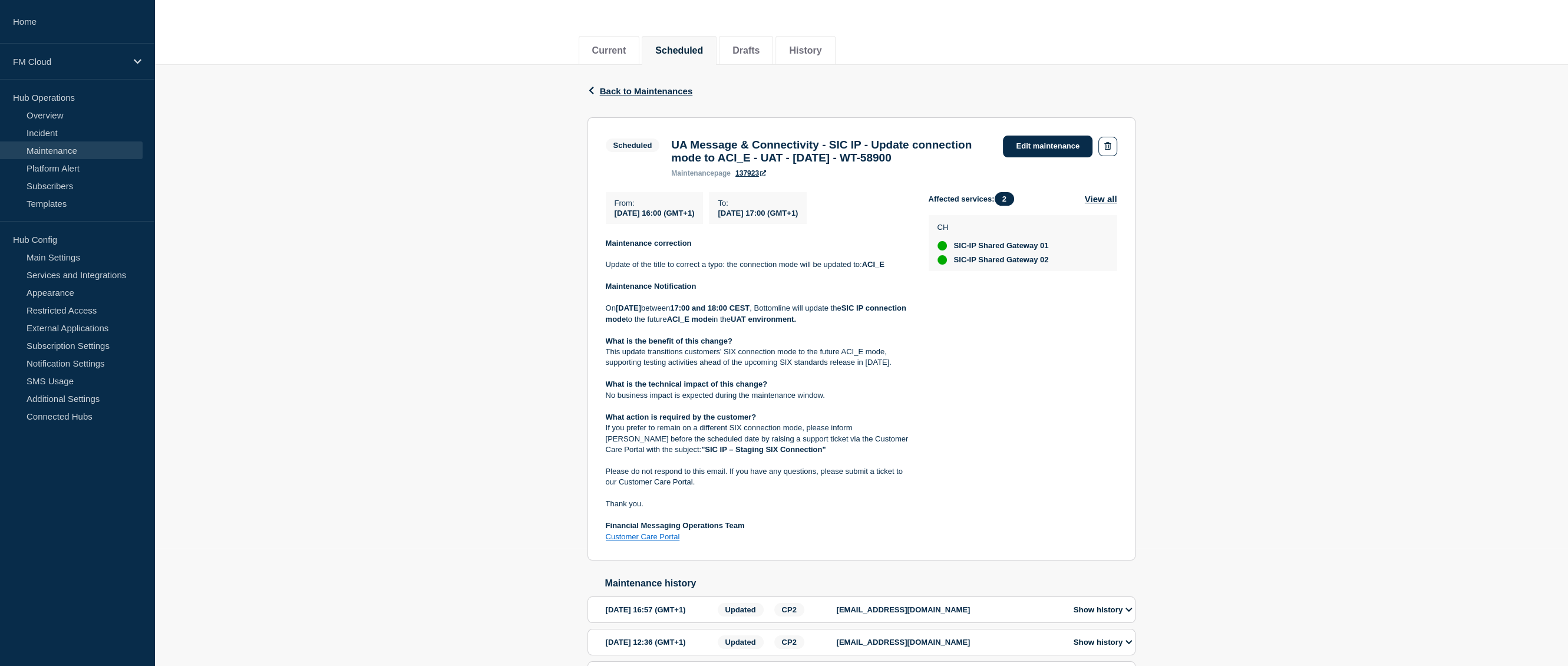
click at [659, 455] on p "If you prefer to remain on a different SIX connection mode, please inform [PERS…" at bounding box center [757, 439] width 304 height 33
copy p "If you prefer to remain on a different SIX connection mode, please inform [PERS…"
click at [76, 204] on link "Templates" at bounding box center [71, 203] width 142 height 17
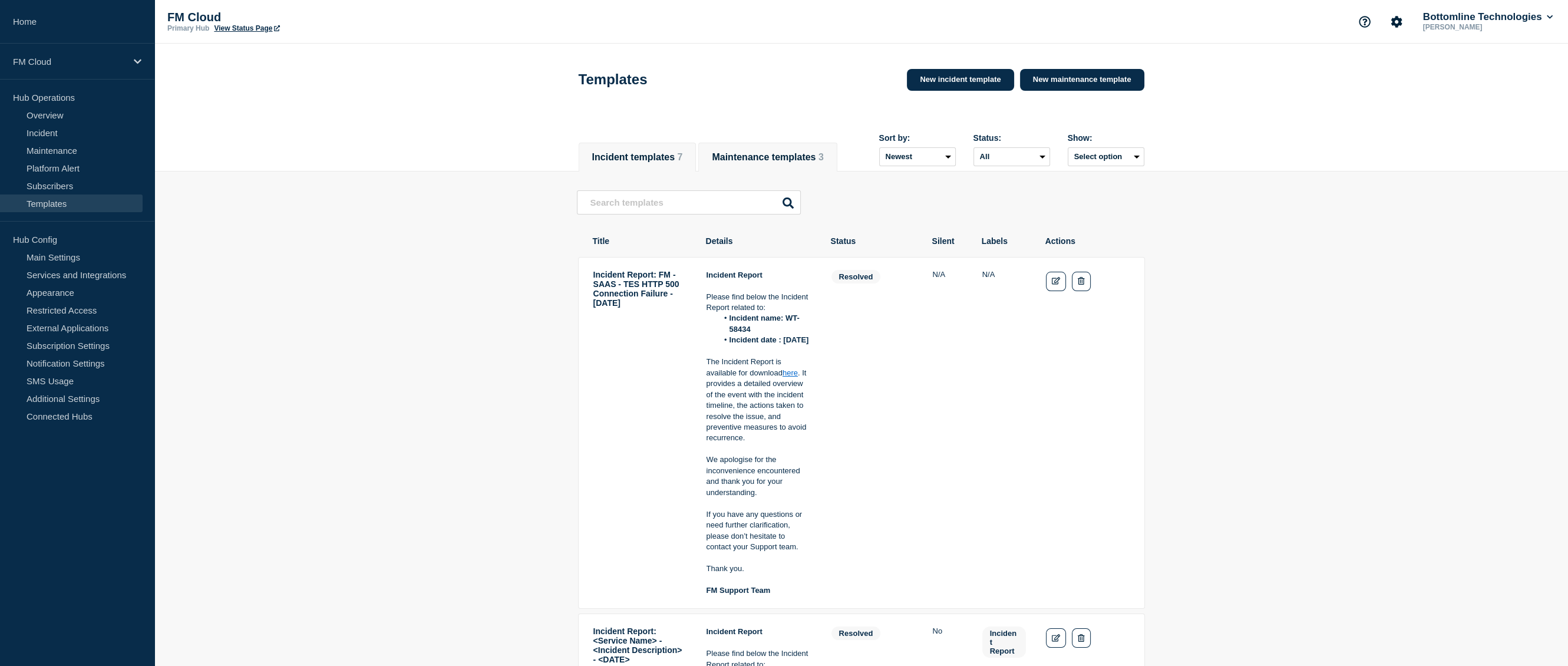
click at [778, 152] on button "Maintenance templates 3" at bounding box center [767, 158] width 111 height 11
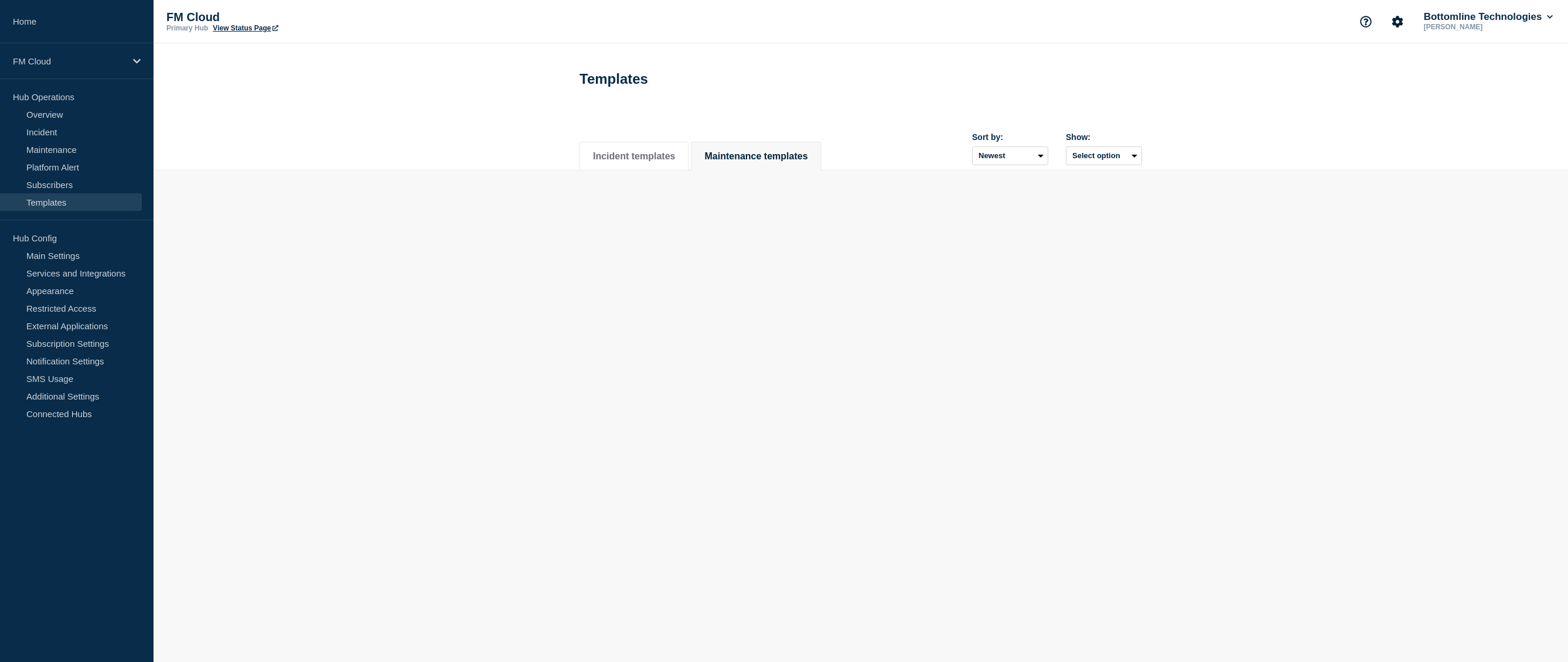
click at [774, 150] on li "Maintenance templates" at bounding box center [756, 156] width 130 height 29
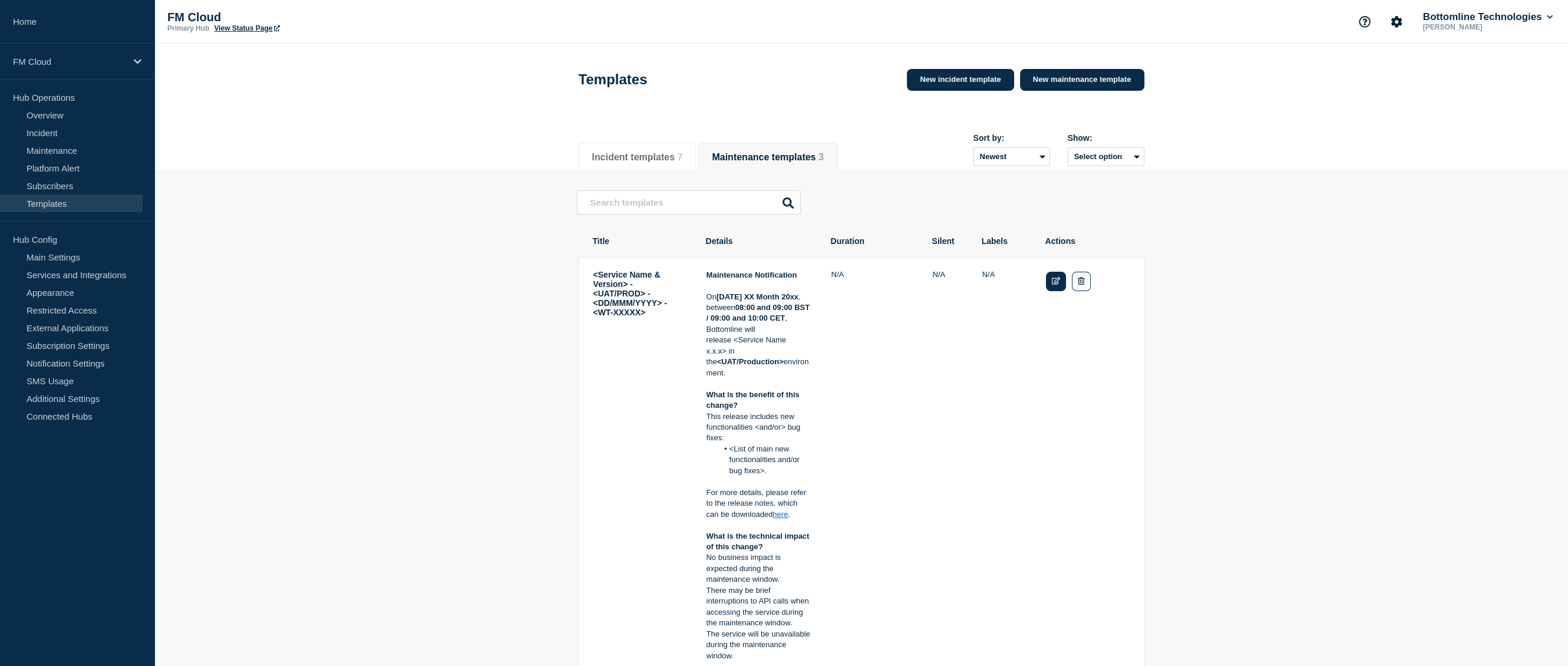
click at [1054, 285] on icon "Edit" at bounding box center [1056, 281] width 9 height 8
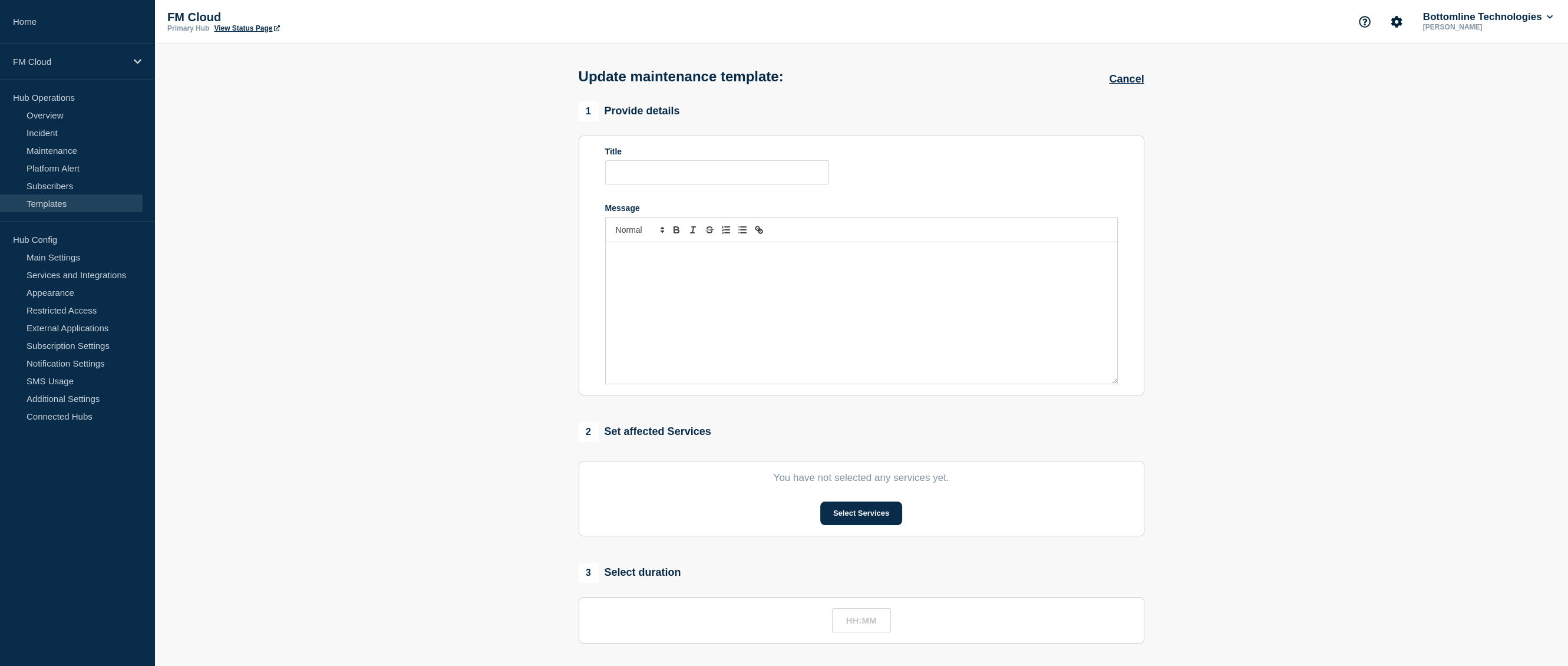
type input "<Service Name & Version> - <UAT/PROD> - <DD/MMM/YYYY> - <WT-XXXXX>"
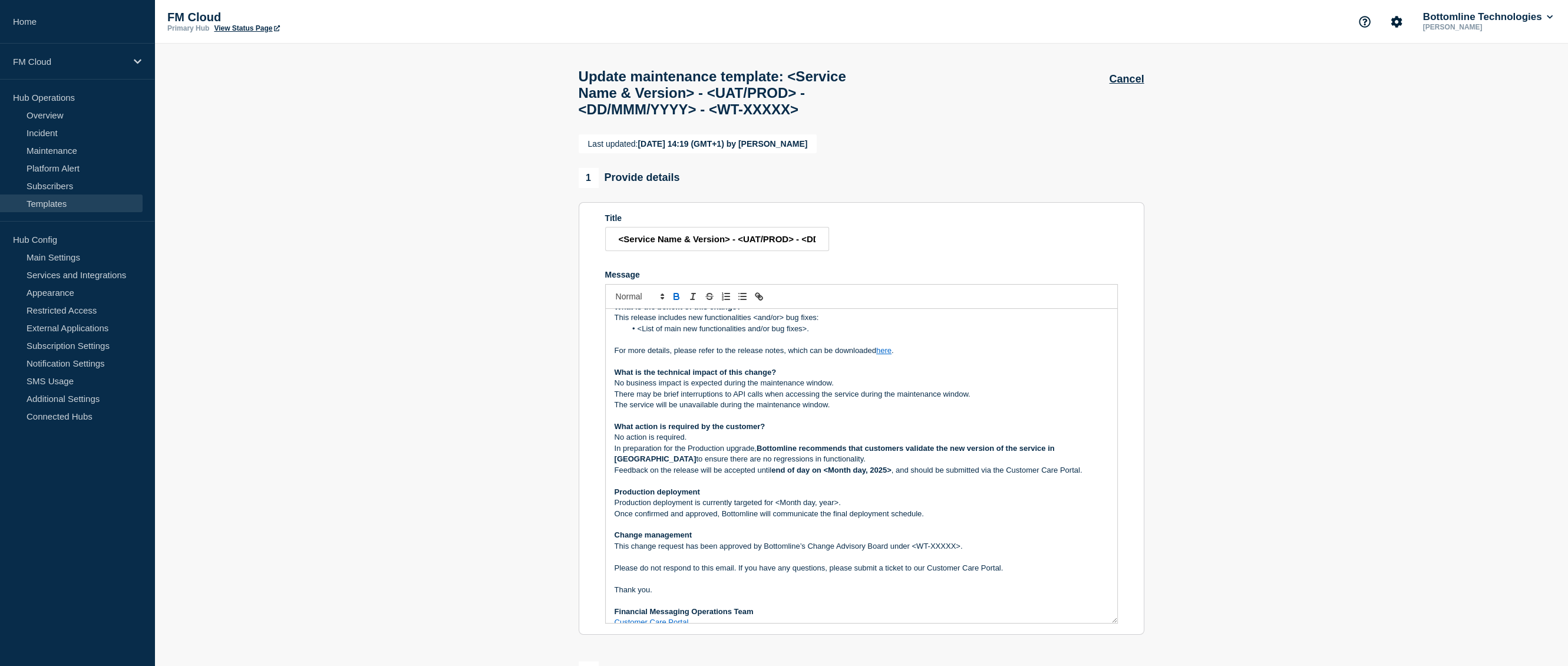
scroll to position [55, 0]
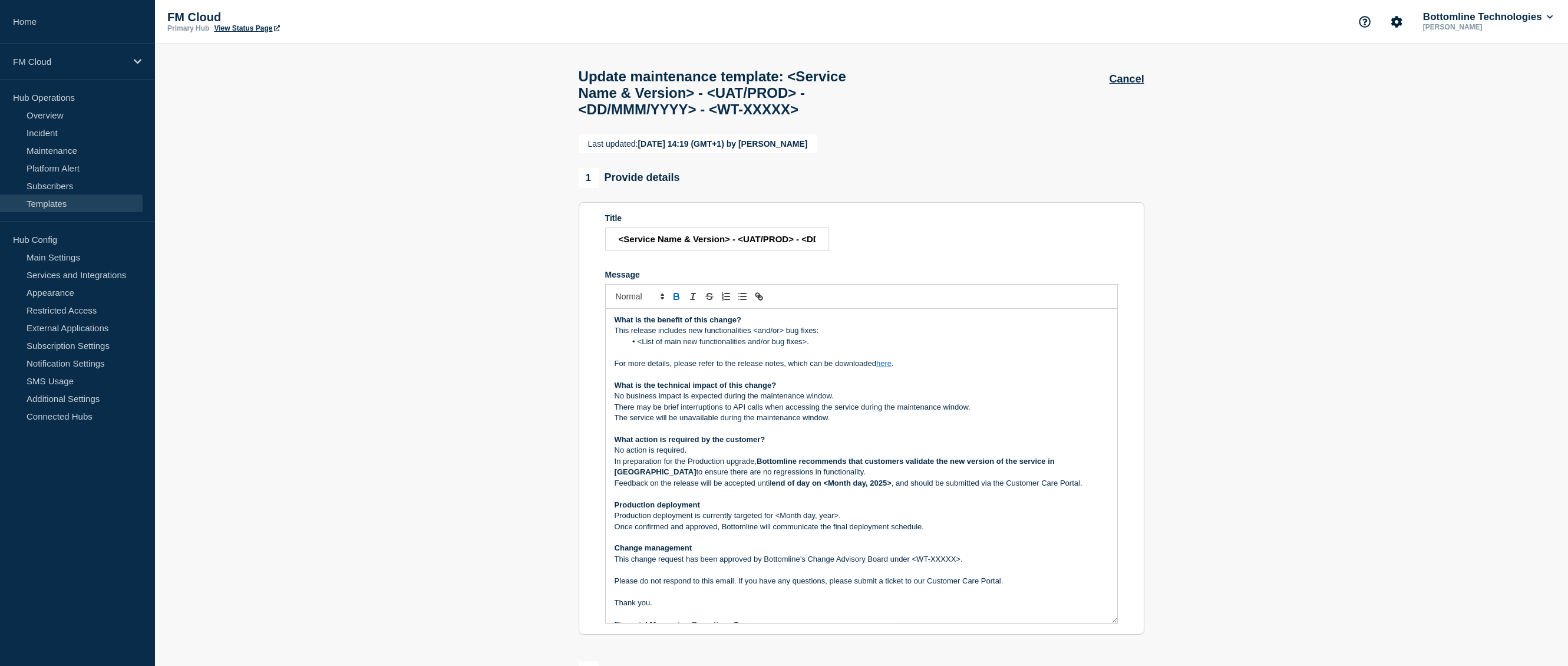
drag, startPoint x: 1115, startPoint y: 479, endPoint x: 1097, endPoint y: 642, distance: 164.0
click at [1139, 665] on html "Home FM Cloud Hub Operations Overview Incident Maintenance Platform Alert Subsc…" at bounding box center [784, 333] width 1568 height 666
click at [743, 532] on p "Once confirmed and approved, Bottomline will communicate the final deployment s…" at bounding box center [862, 527] width 494 height 11
drag, startPoint x: 743, startPoint y: 554, endPoint x: 681, endPoint y: 536, distance: 64.6
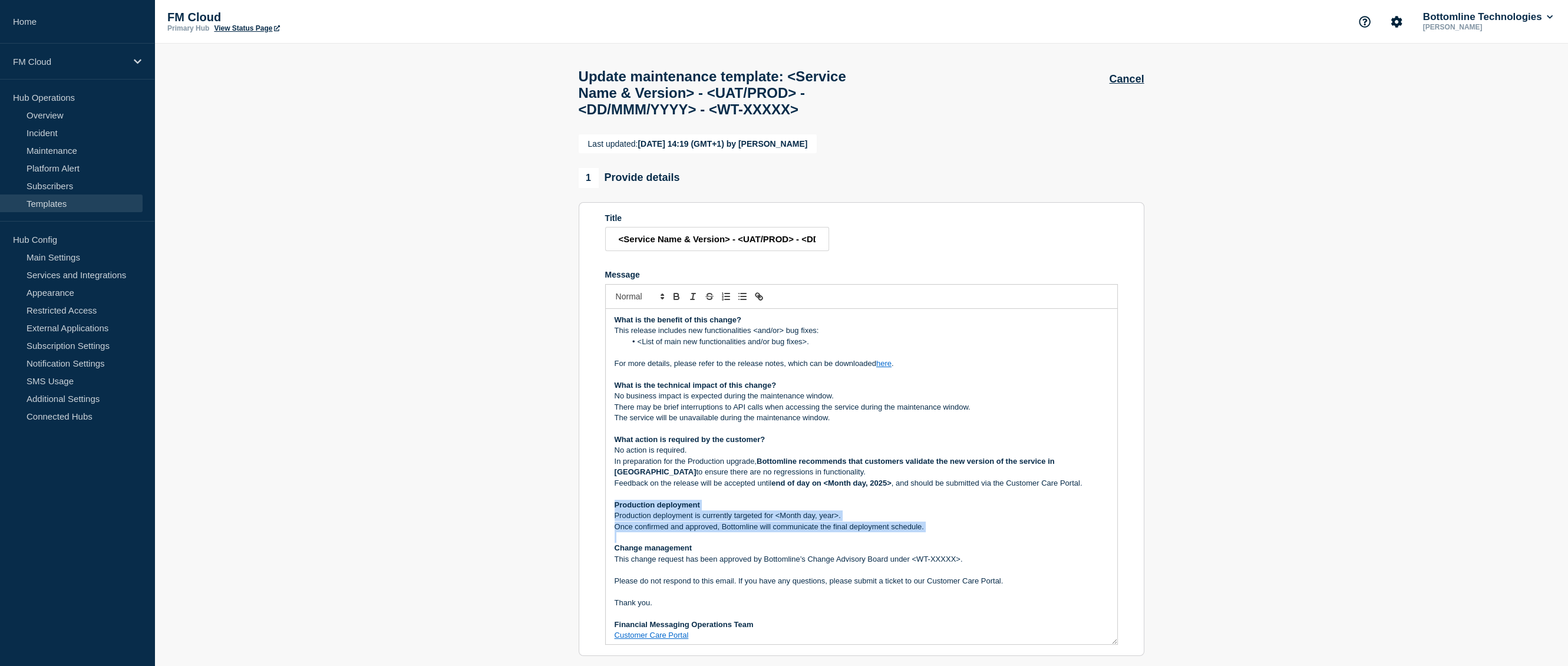
click at [681, 536] on div "Maintenance Notification [DATE] XX Month 20xx , between 08:00 and 09:00 BST / 0…" at bounding box center [861, 477] width 512 height 336
copy div "Production deployment Production deployment is currently targeted for <Month da…"
